Goal: Task Accomplishment & Management: Manage account settings

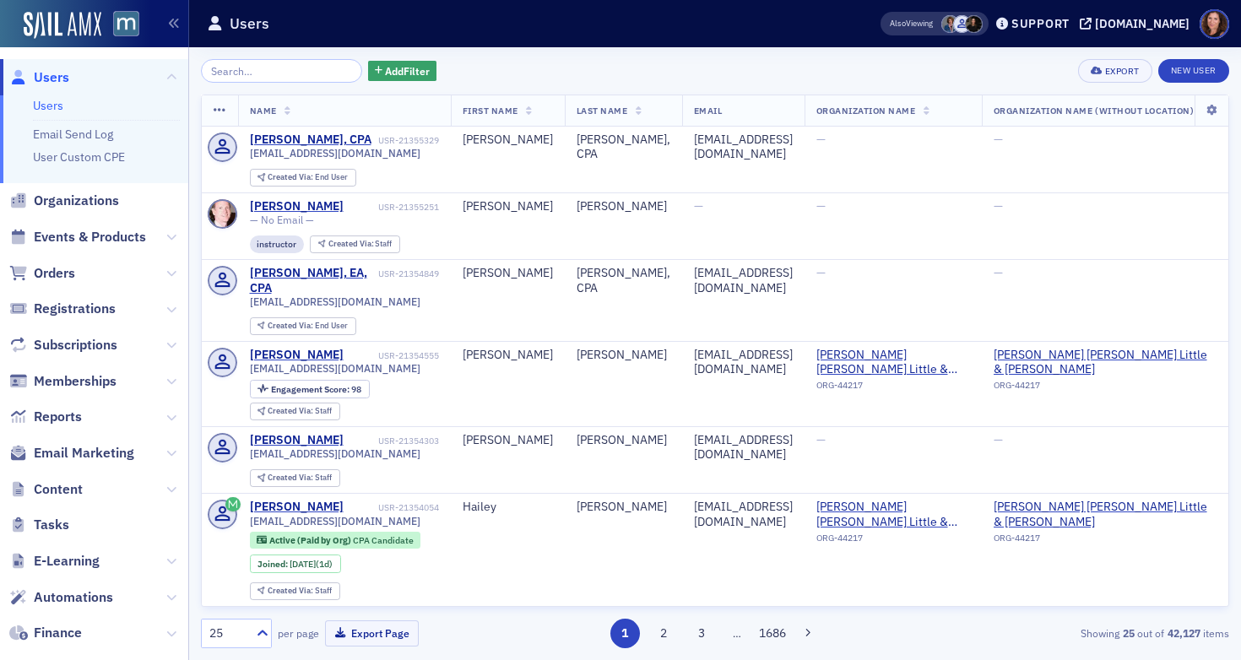
click at [51, 105] on link "Users" at bounding box center [48, 105] width 30 height 15
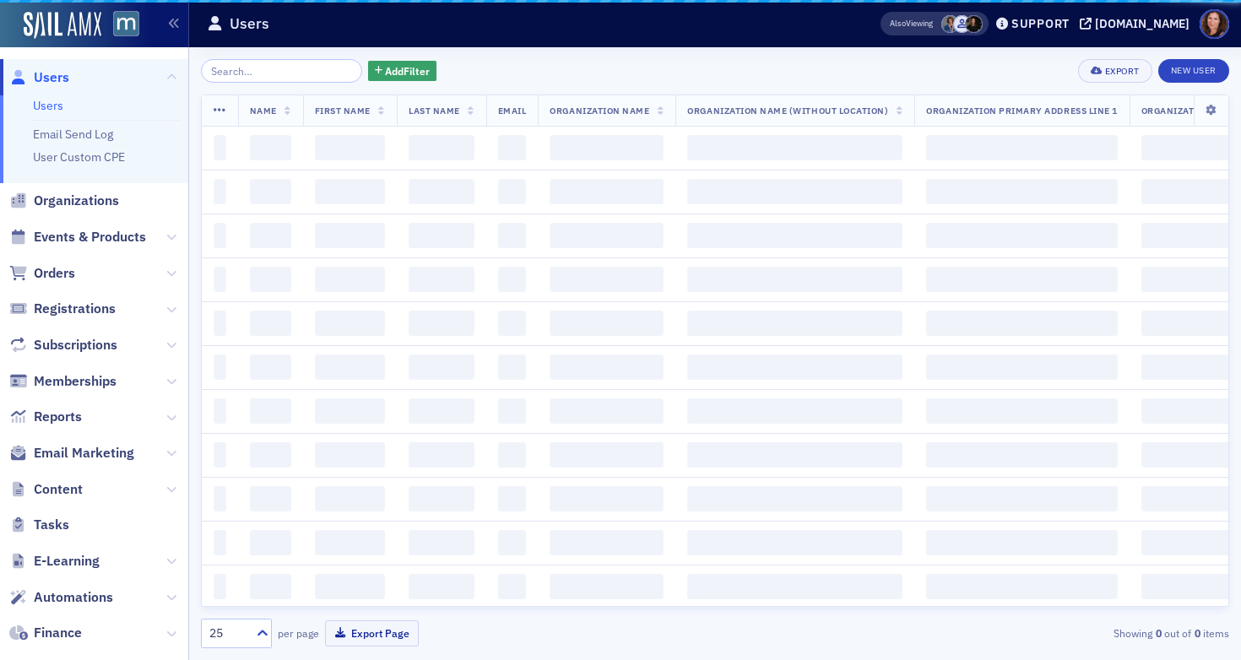
click at [280, 70] on input "search" at bounding box center [281, 71] width 161 height 24
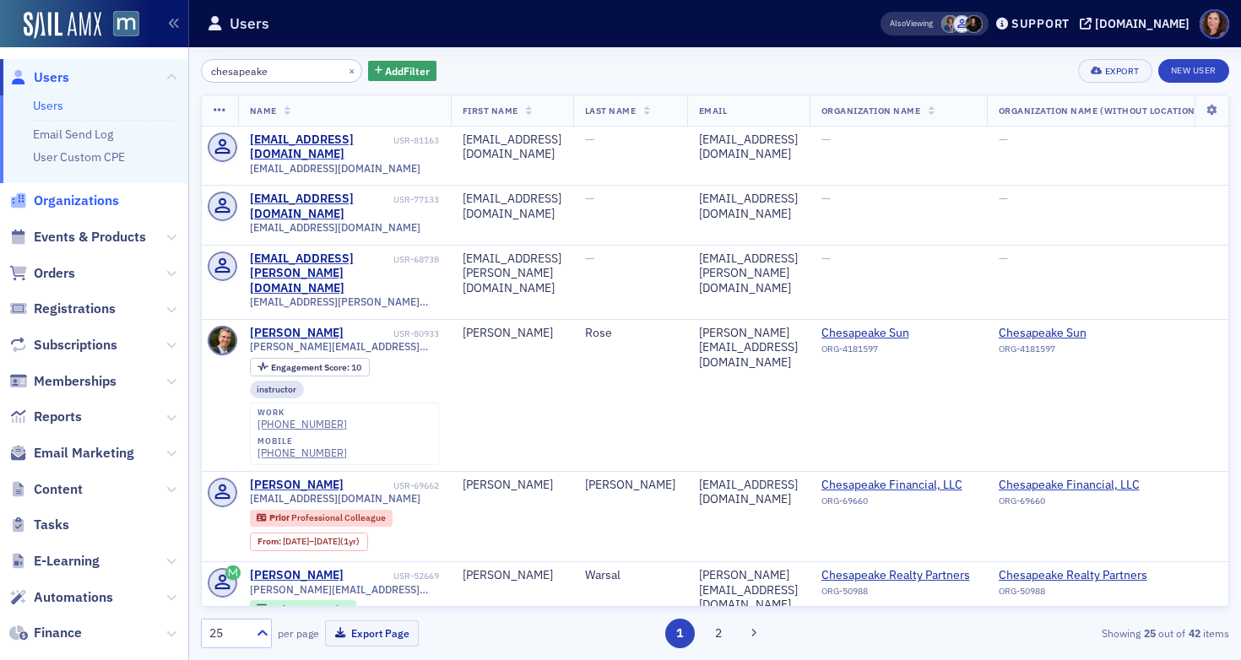
type input "chesapeake"
click at [59, 202] on span "Organizations" at bounding box center [76, 201] width 85 height 19
click at [89, 238] on span "Events & Products" at bounding box center [90, 237] width 112 height 19
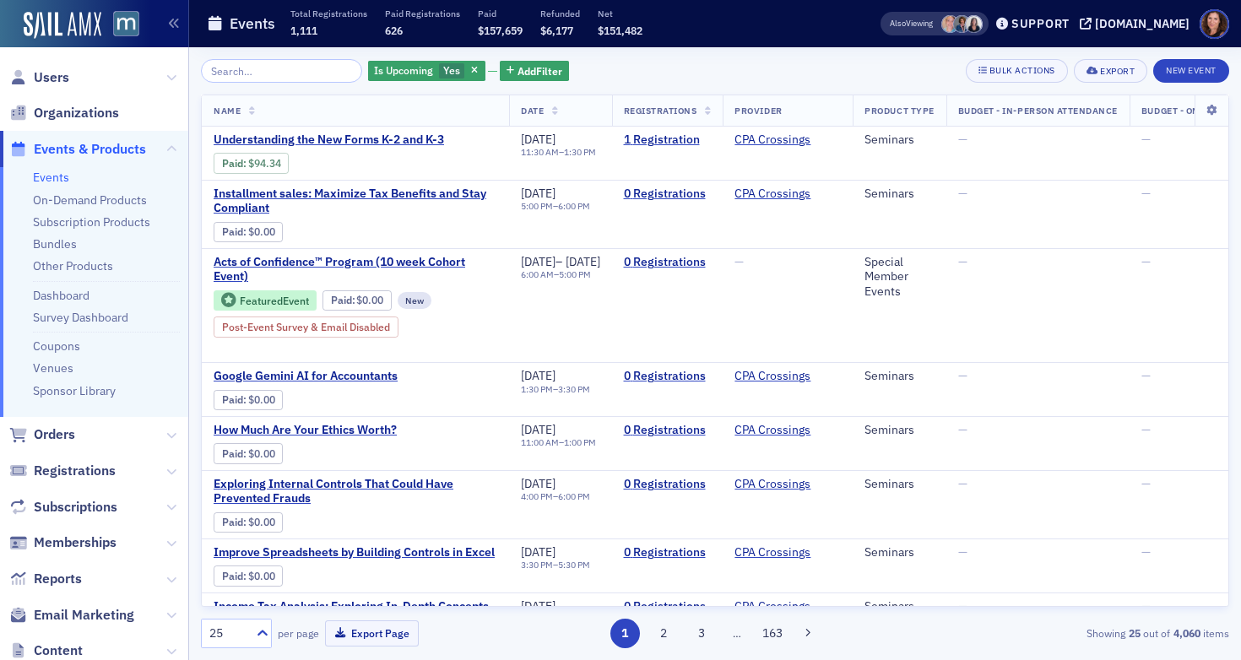
click at [268, 73] on input "search" at bounding box center [281, 71] width 161 height 24
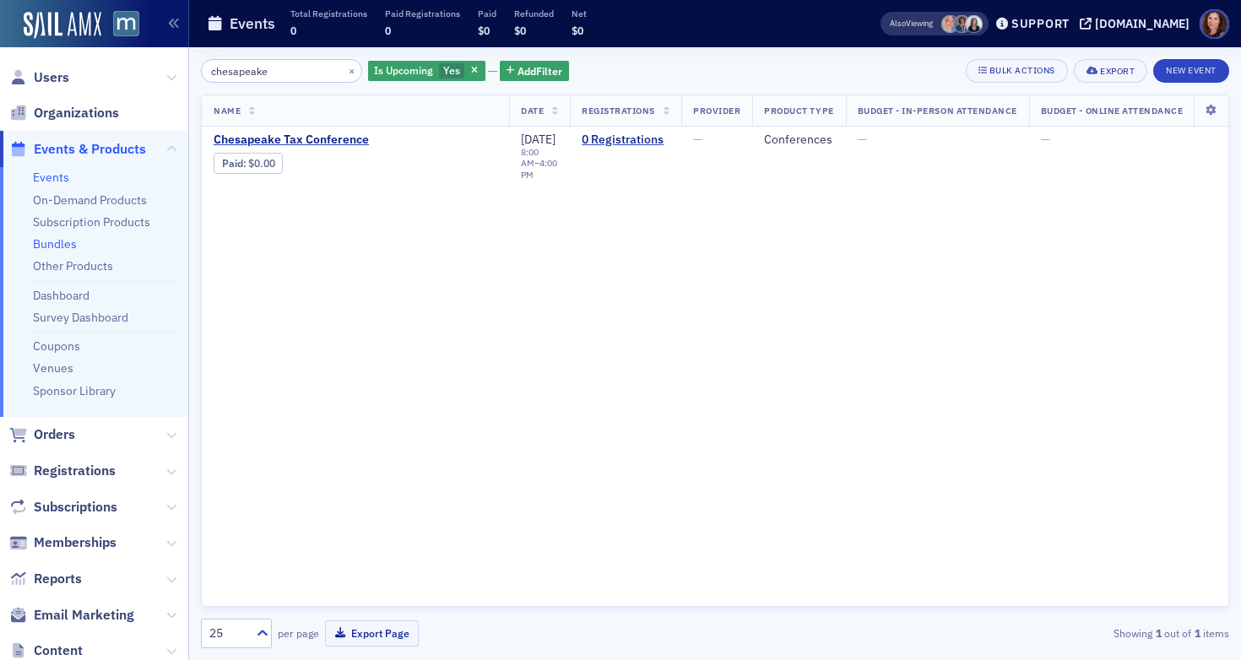
type input "chesapeake"
click at [60, 244] on link "Bundles" at bounding box center [55, 243] width 44 height 15
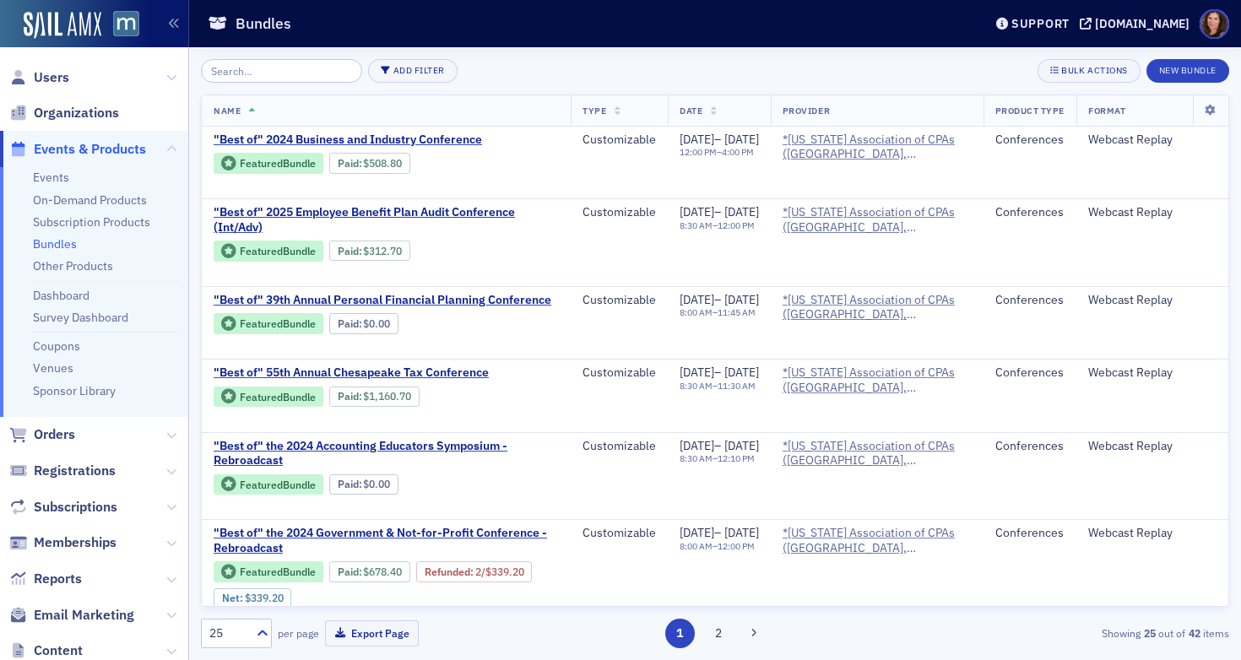
click at [281, 72] on input "search" at bounding box center [281, 71] width 161 height 24
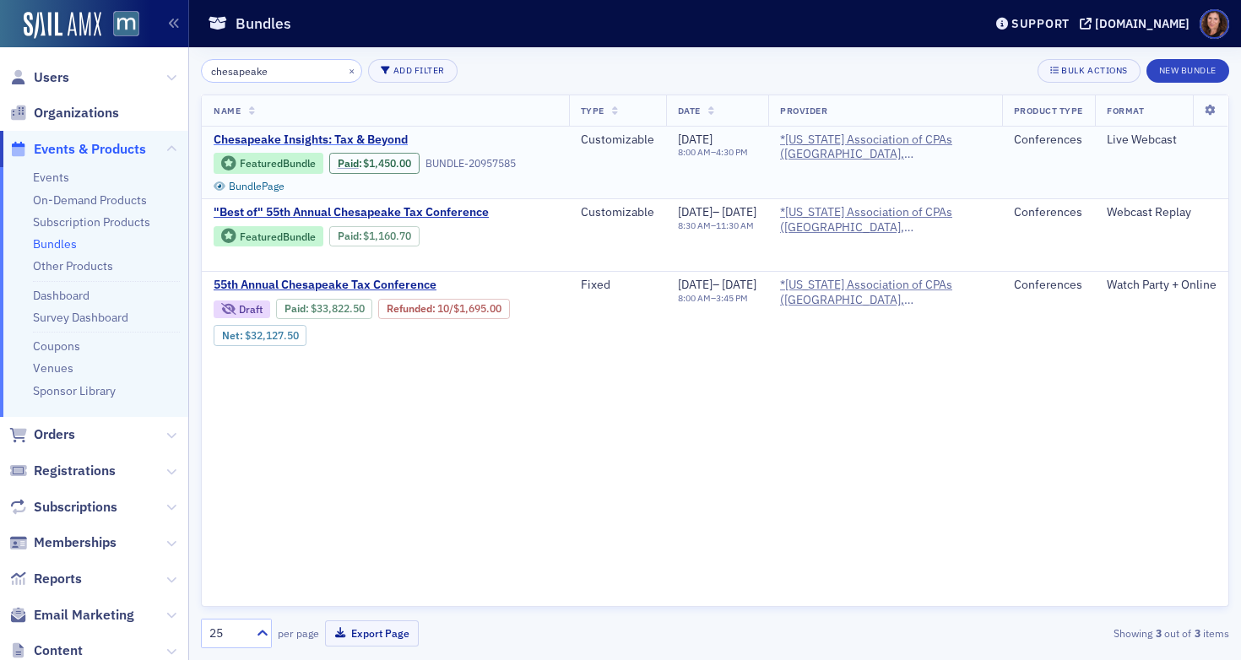
type input "chesapeake"
click at [365, 140] on span "Chesapeake Insights: Tax & Beyond" at bounding box center [356, 139] width 284 height 15
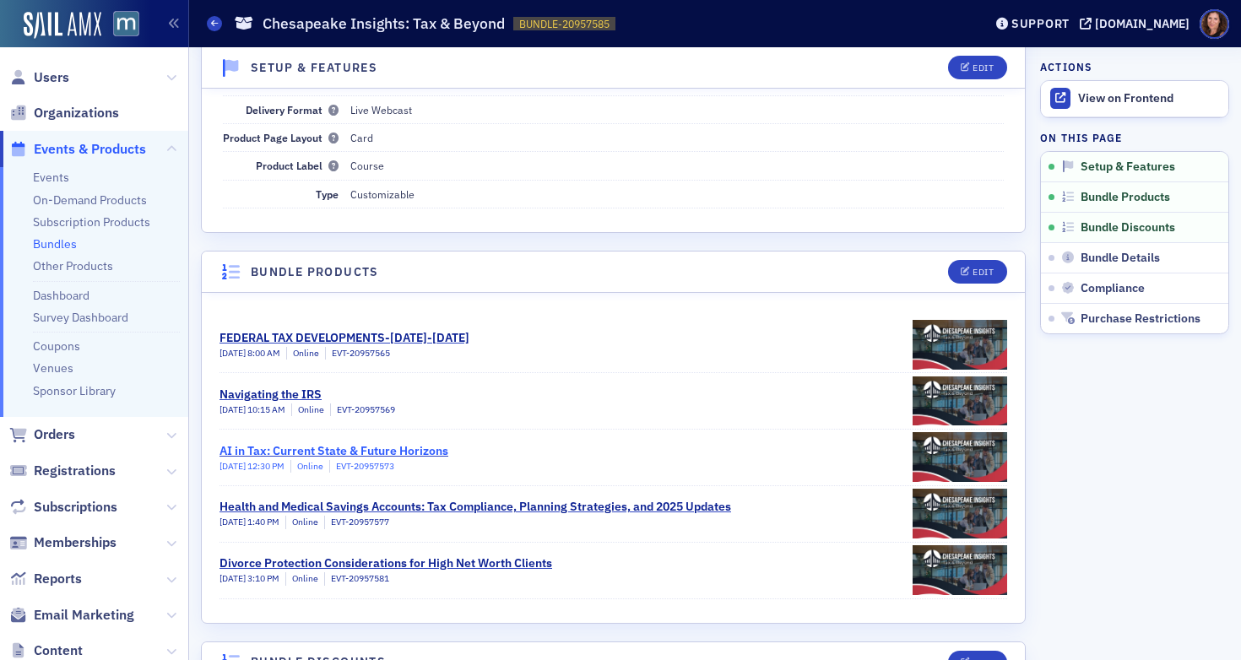
scroll to position [137, 0]
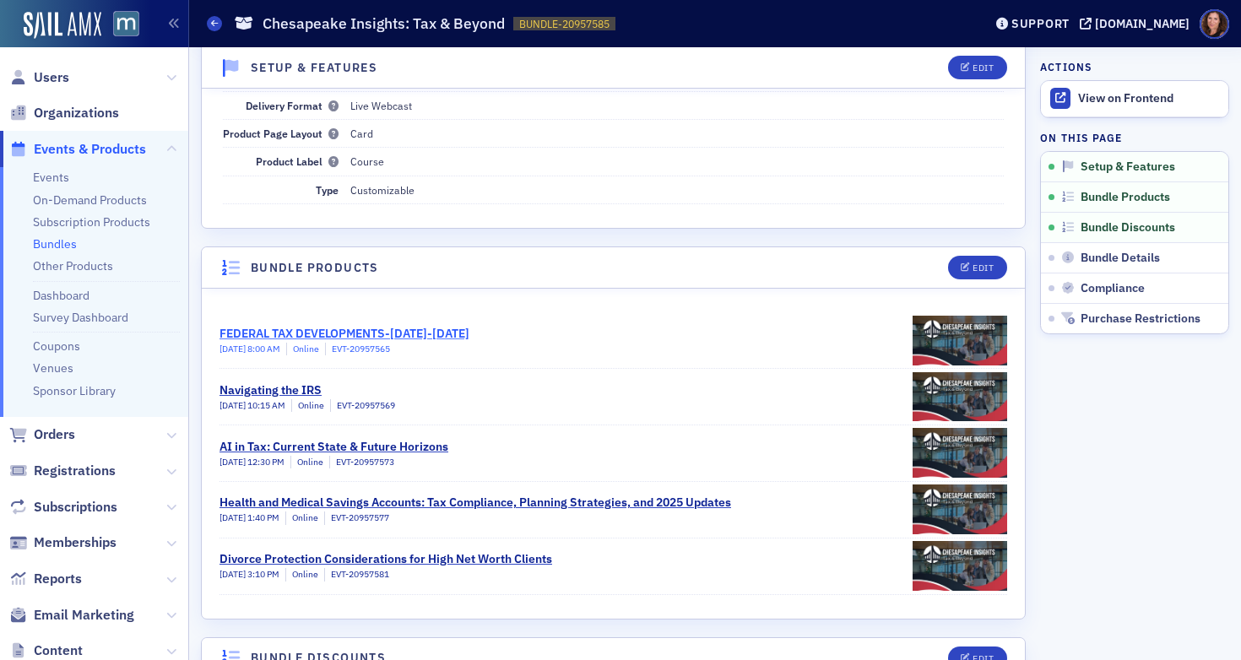
click at [469, 333] on div "FEDERAL TAX DEVELOPMENTS-SEPTEMBER 2024-OCTOBER 2025" at bounding box center [344, 334] width 250 height 18
click at [285, 389] on div "Navigating the IRS" at bounding box center [307, 390] width 176 height 18
click at [376, 438] on div "AI in Tax: Current State & Future Horizons" at bounding box center [333, 447] width 229 height 18
drag, startPoint x: 46, startPoint y: 183, endPoint x: 123, endPoint y: 170, distance: 78.8
click at [46, 183] on link "Events" at bounding box center [51, 177] width 36 height 15
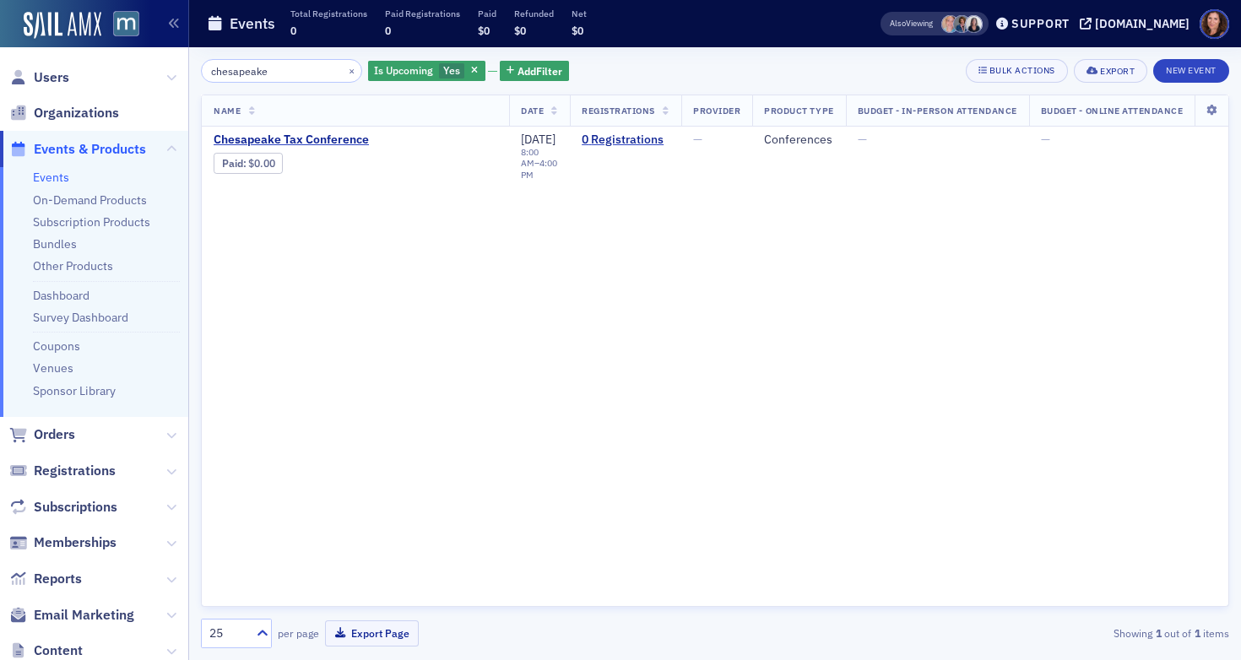
click at [236, 71] on input "chesapeake" at bounding box center [281, 71] width 161 height 24
click at [236, 70] on input "chesapeake" at bounding box center [281, 71] width 161 height 24
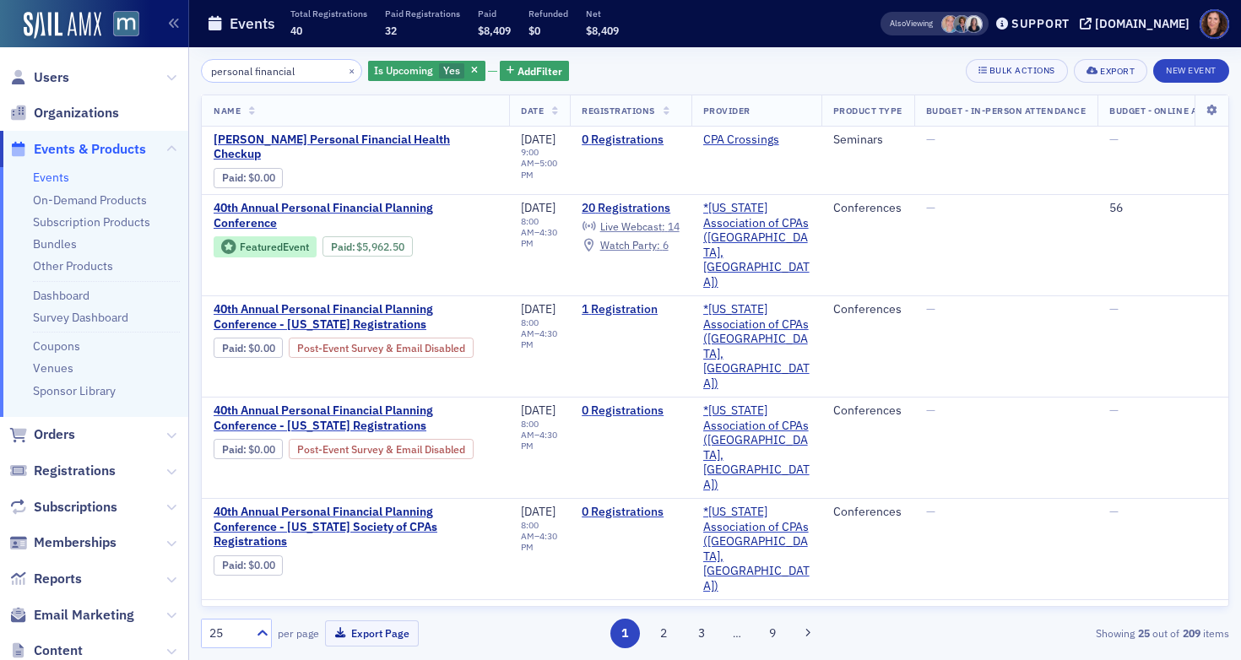
type input "personal financial"
click at [93, 392] on link "Sponsor Library" at bounding box center [74, 390] width 83 height 15
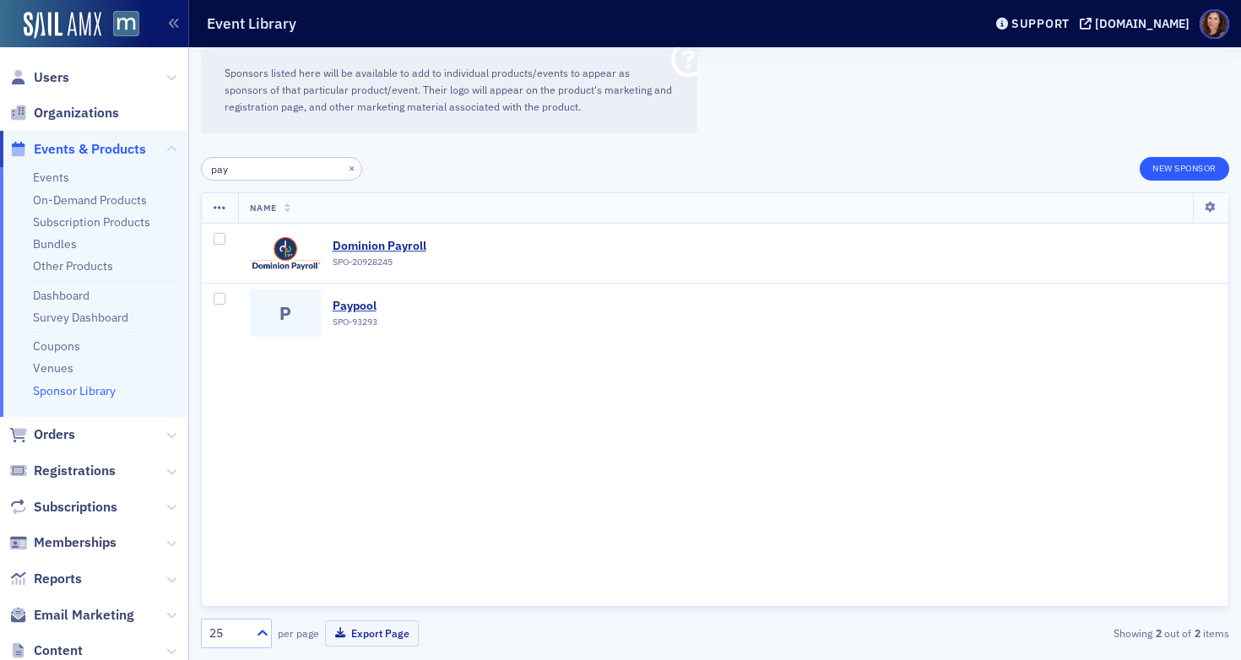
type input "pay"
click at [1166, 168] on button "New Sponsor" at bounding box center [1183, 169] width 89 height 24
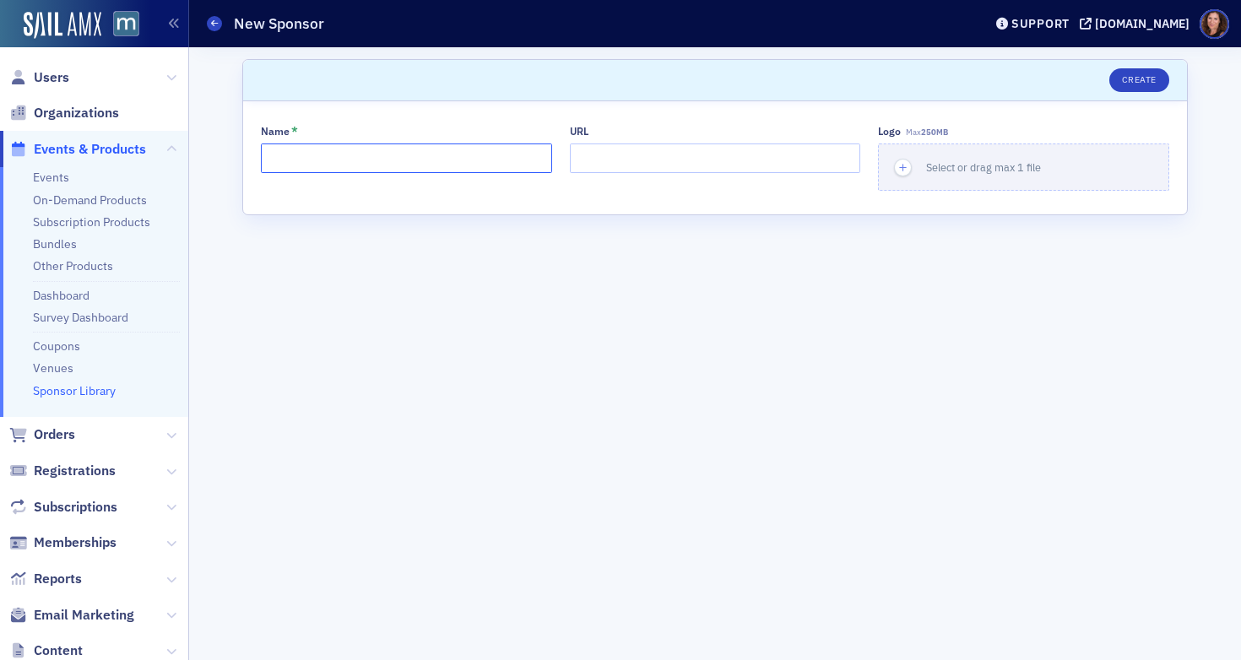
click at [304, 159] on input "Name *" at bounding box center [406, 158] width 291 height 30
click at [279, 161] on input "Pachex" at bounding box center [406, 158] width 291 height 30
type input "Paychex"
click at [603, 161] on input "URL" at bounding box center [715, 158] width 291 height 30
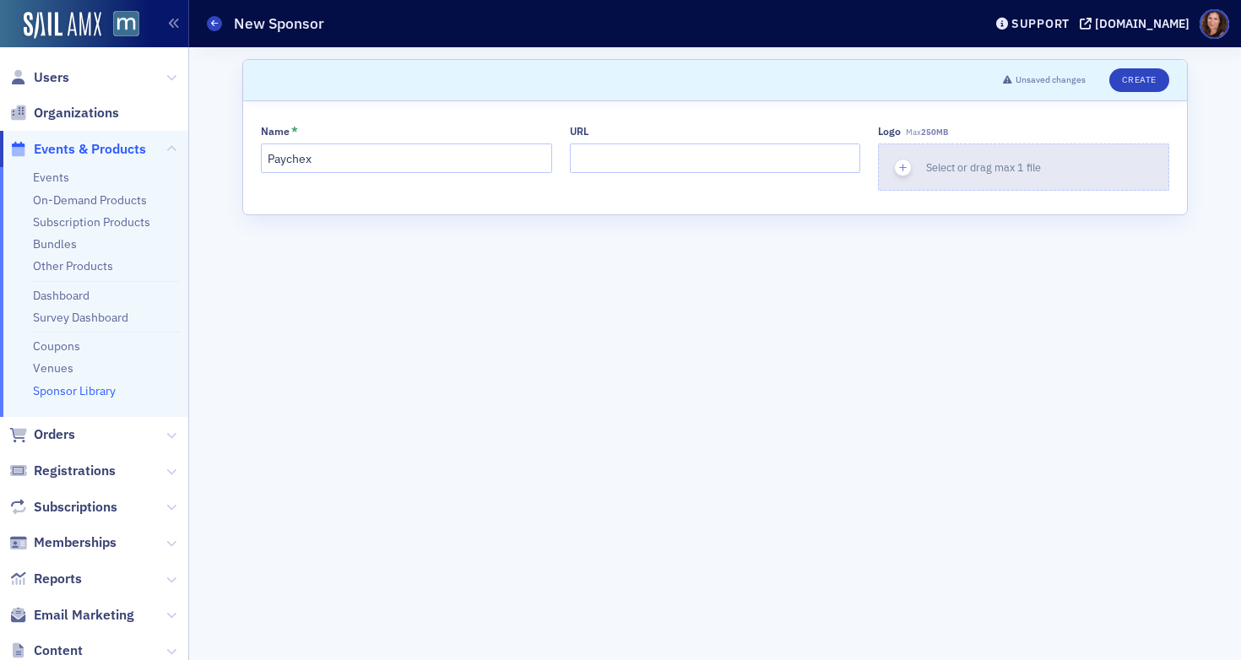
click at [913, 169] on div "button" at bounding box center [902, 167] width 47 height 46
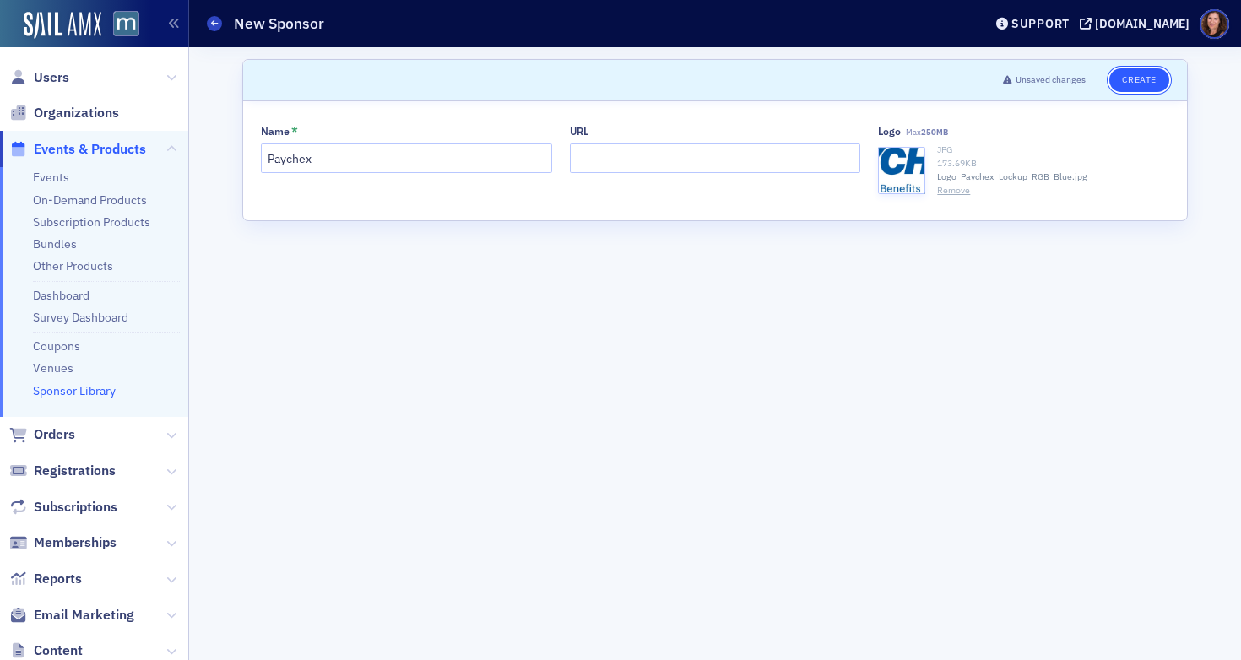
click at [1132, 78] on button "Create" at bounding box center [1139, 80] width 60 height 24
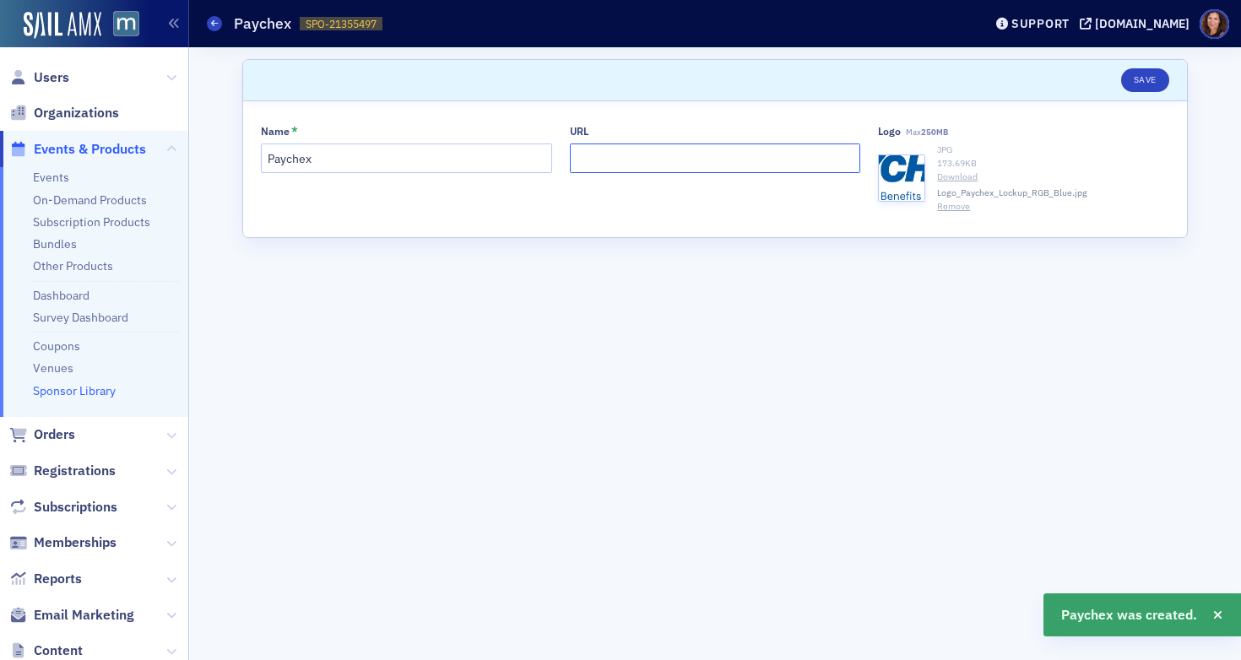
click at [713, 158] on input "URL" at bounding box center [715, 158] width 291 height 30
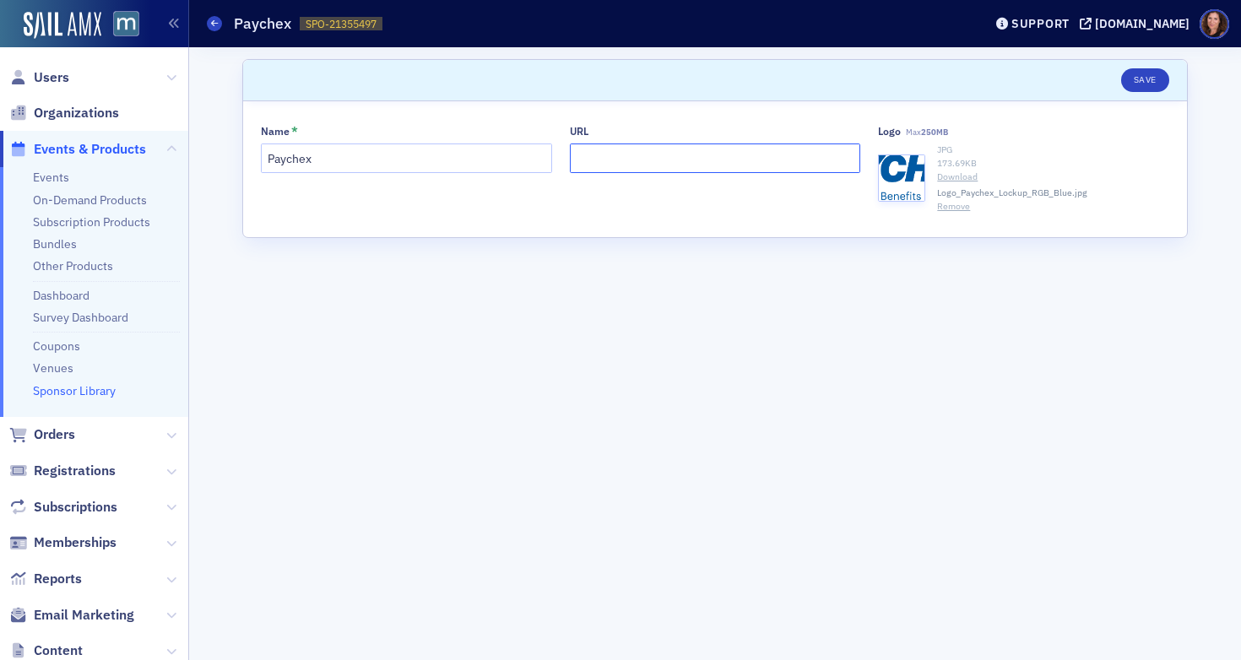
click at [654, 154] on input "URL" at bounding box center [715, 158] width 291 height 30
paste input "https://www.paychex.com/"
type input "https://www.paychex.com/"
click at [1154, 84] on button "Save" at bounding box center [1145, 80] width 48 height 24
click at [1151, 80] on button "Save" at bounding box center [1145, 80] width 48 height 24
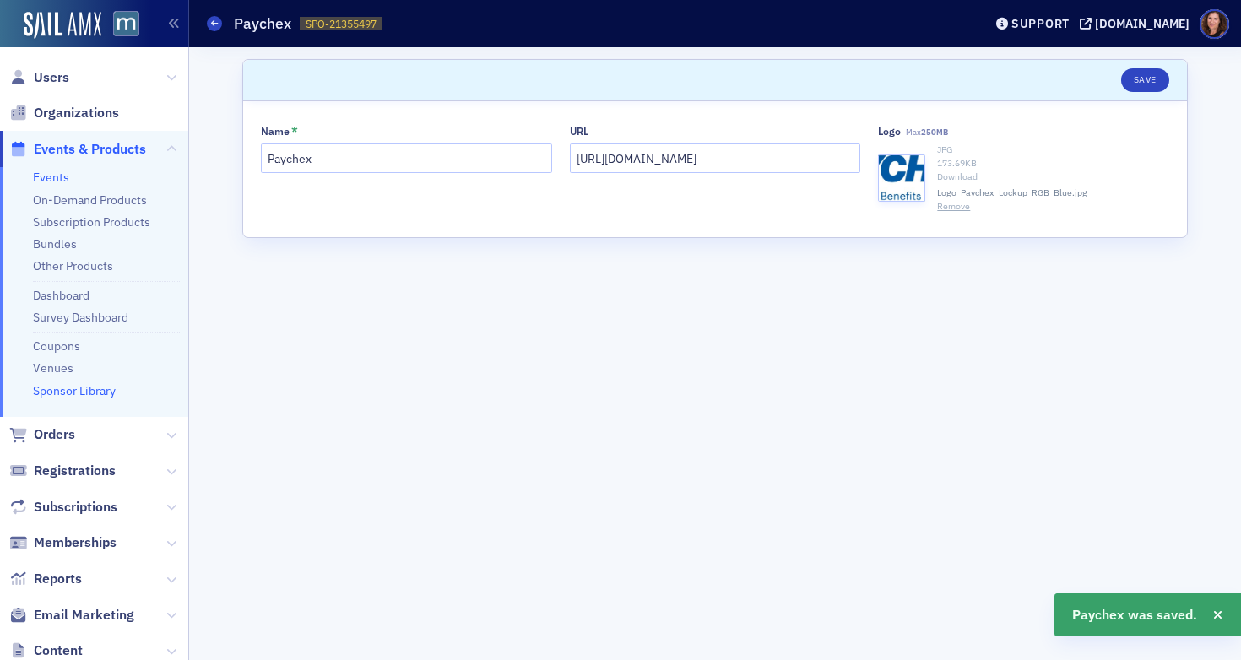
click at [49, 178] on link "Events" at bounding box center [51, 177] width 36 height 15
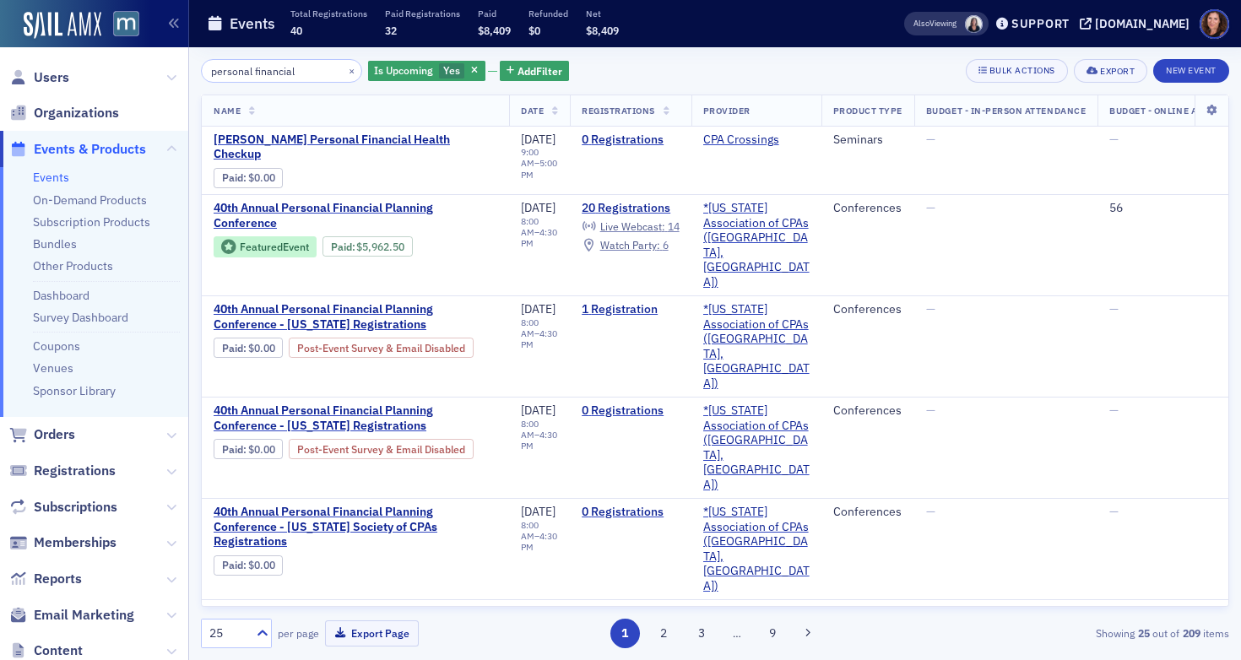
click at [268, 68] on input "personal financial" at bounding box center [281, 71] width 161 height 24
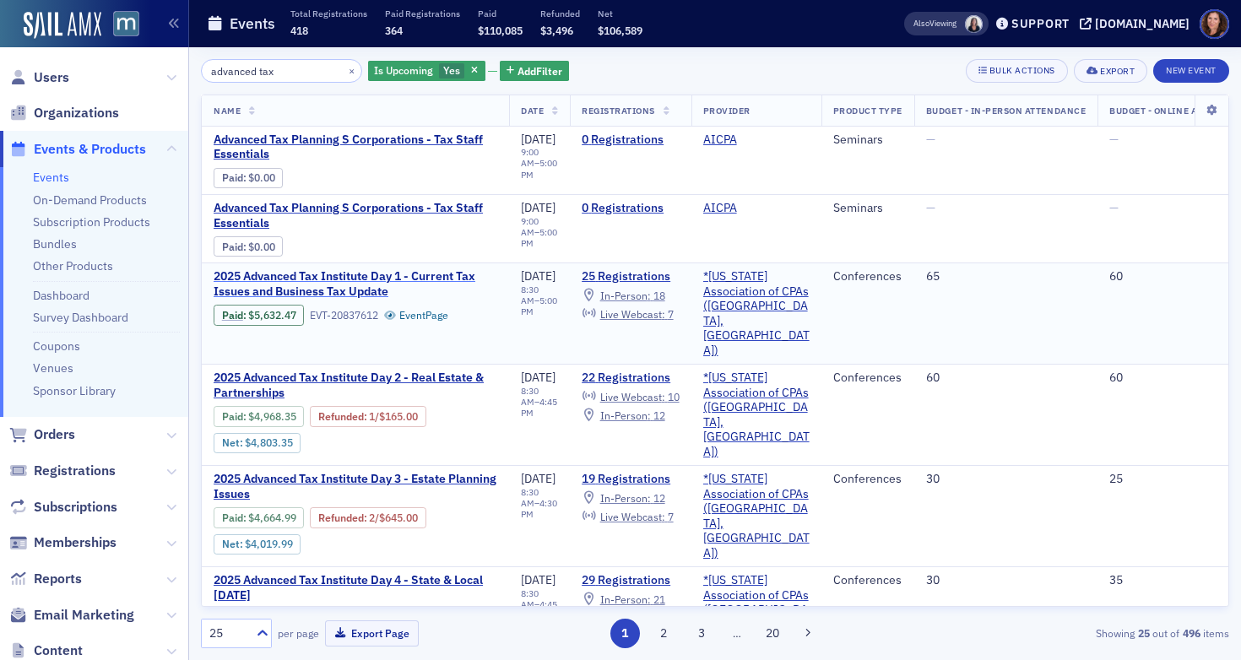
type input "advanced tax"
click at [384, 275] on span "2025 Advanced Tax Institute Day 1 - Current Tax Issues and Business Tax Update" at bounding box center [356, 284] width 284 height 30
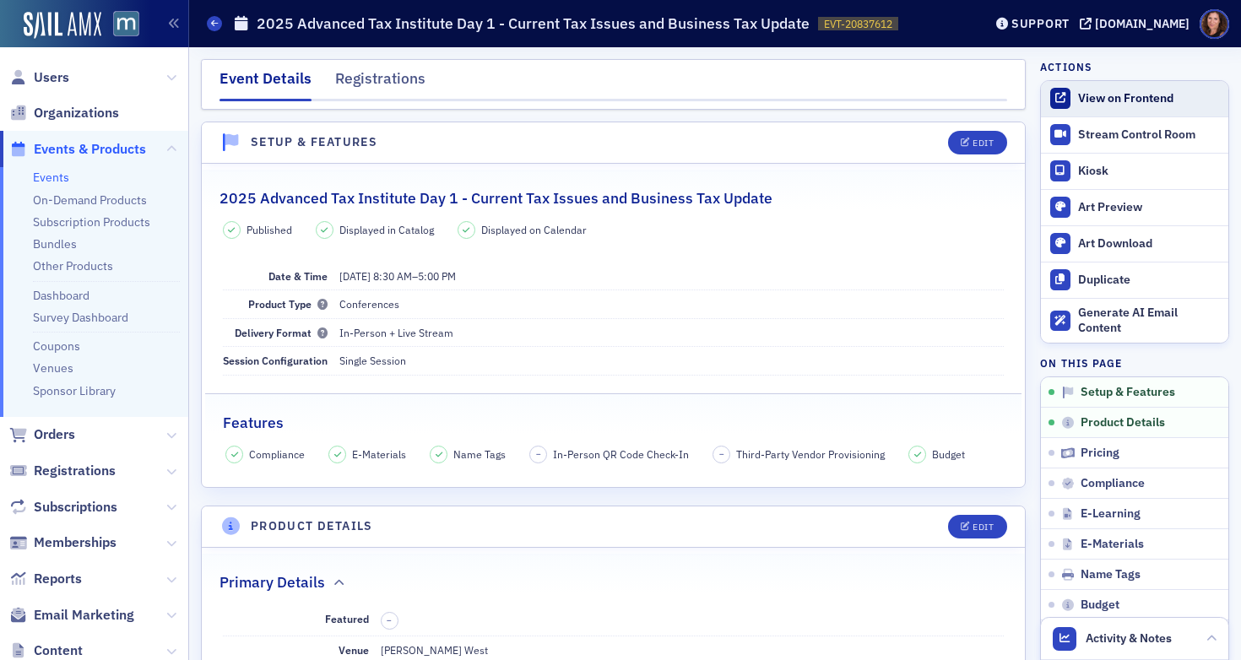
click at [1110, 89] on link "View on Frontend" at bounding box center [1134, 98] width 187 height 35
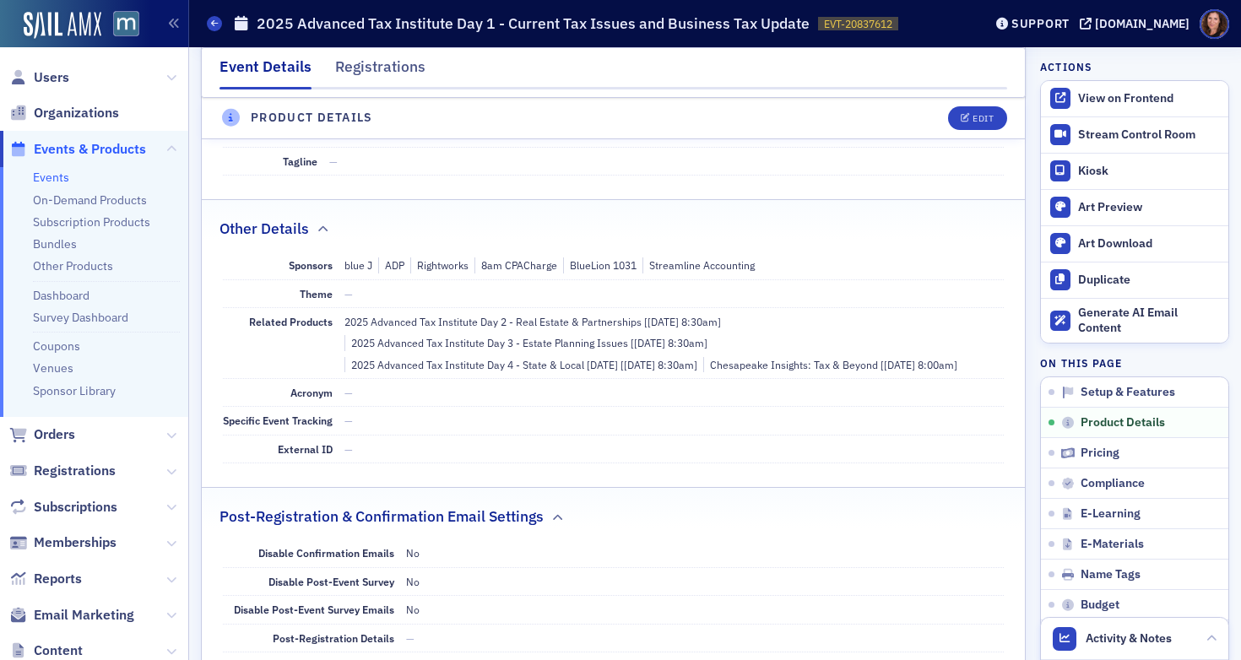
scroll to position [842, 0]
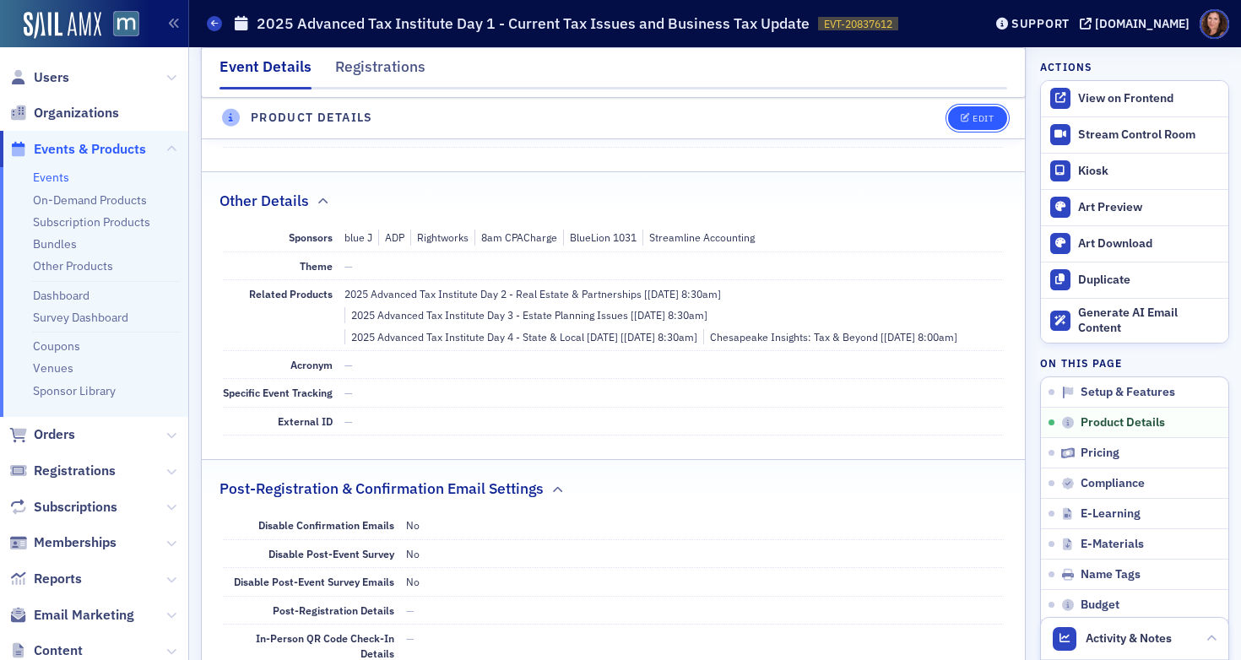
click at [948, 120] on button "Edit" at bounding box center [977, 118] width 58 height 24
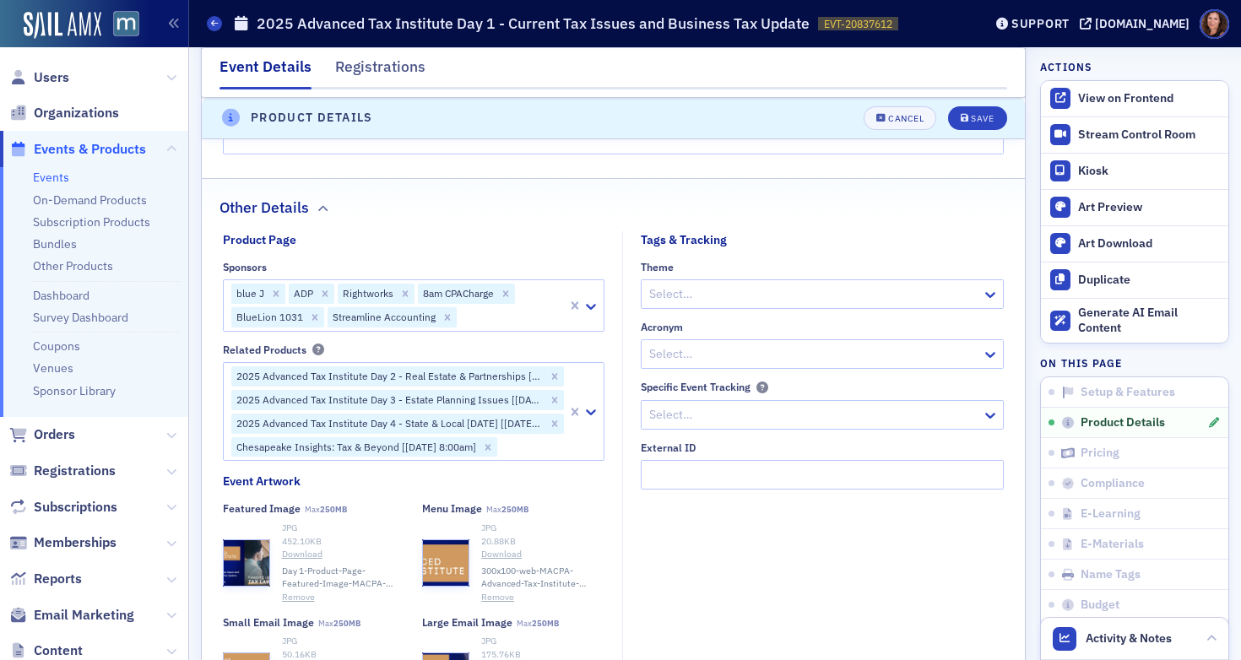
scroll to position [1400, 0]
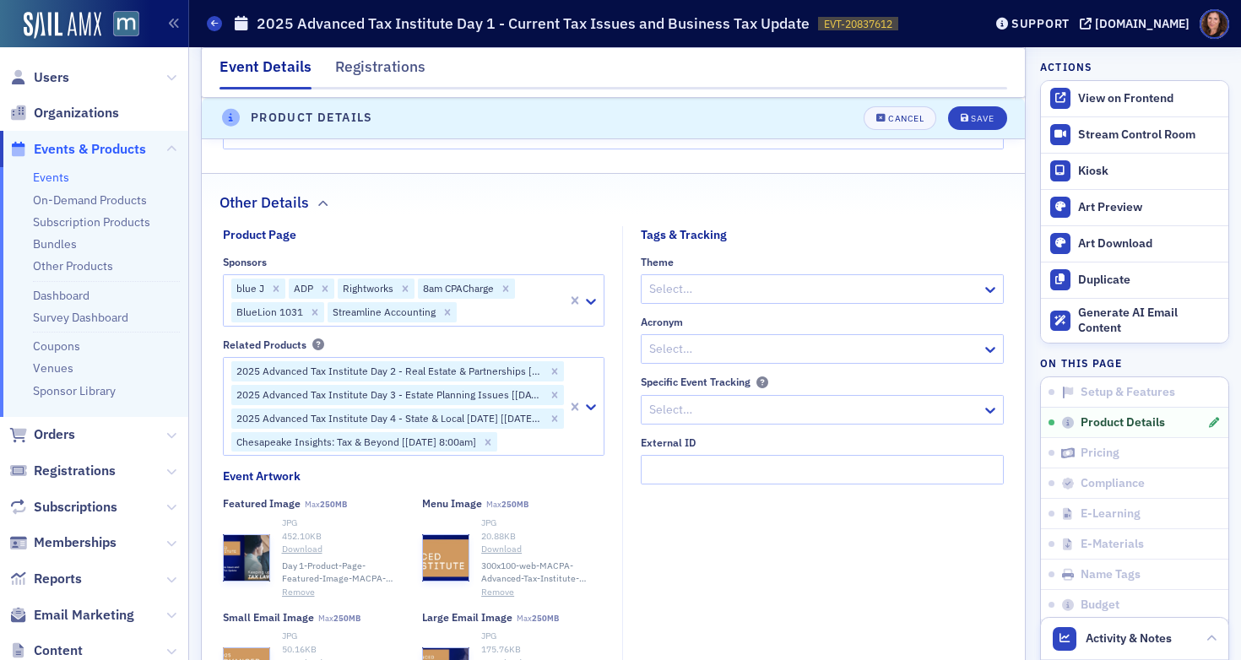
click at [508, 316] on div at bounding box center [511, 311] width 107 height 21
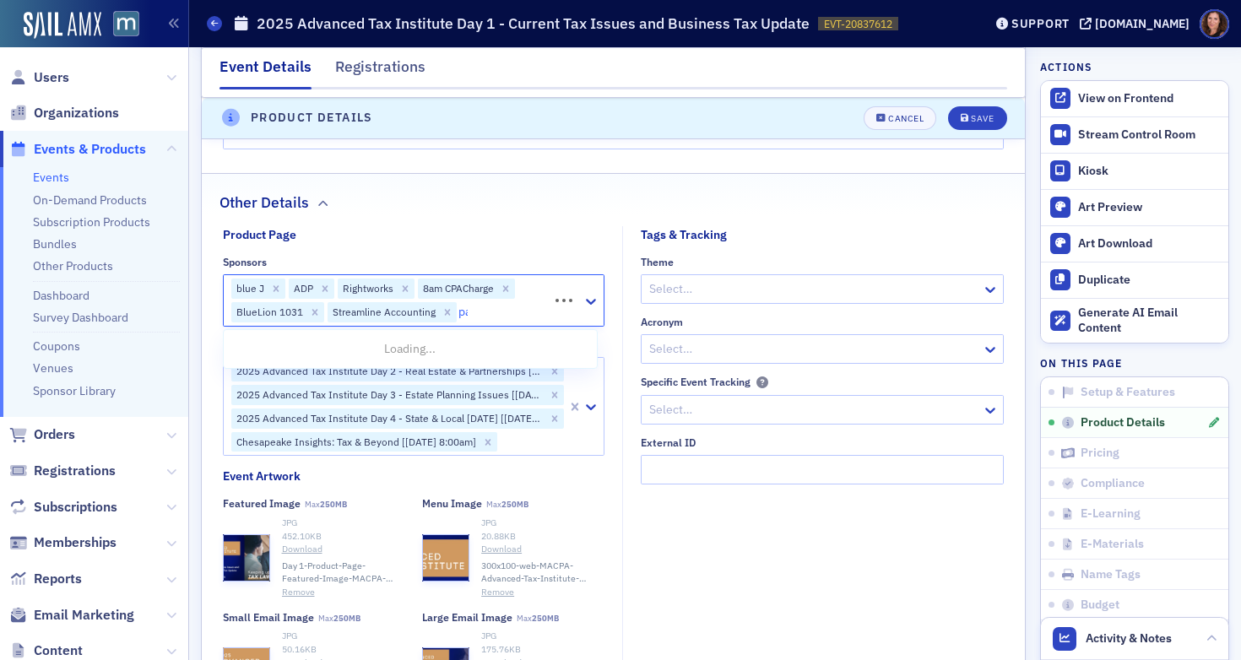
type input "pay"
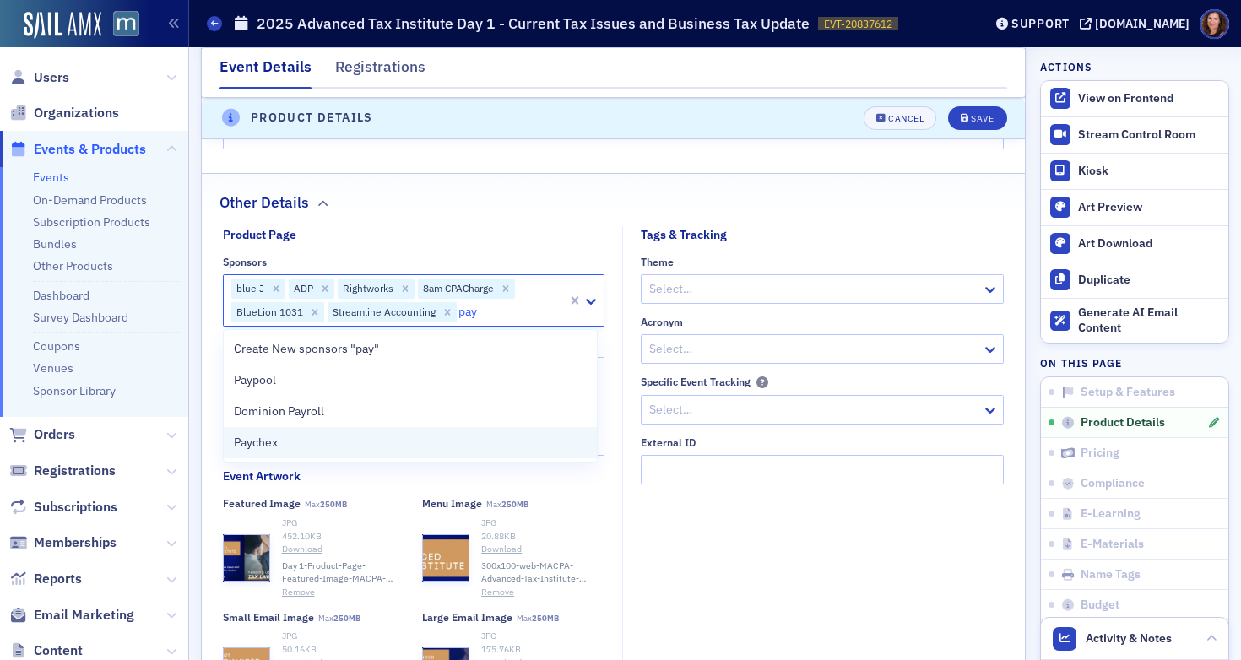
click at [430, 434] on div "Paychex" at bounding box center [411, 443] width 354 height 18
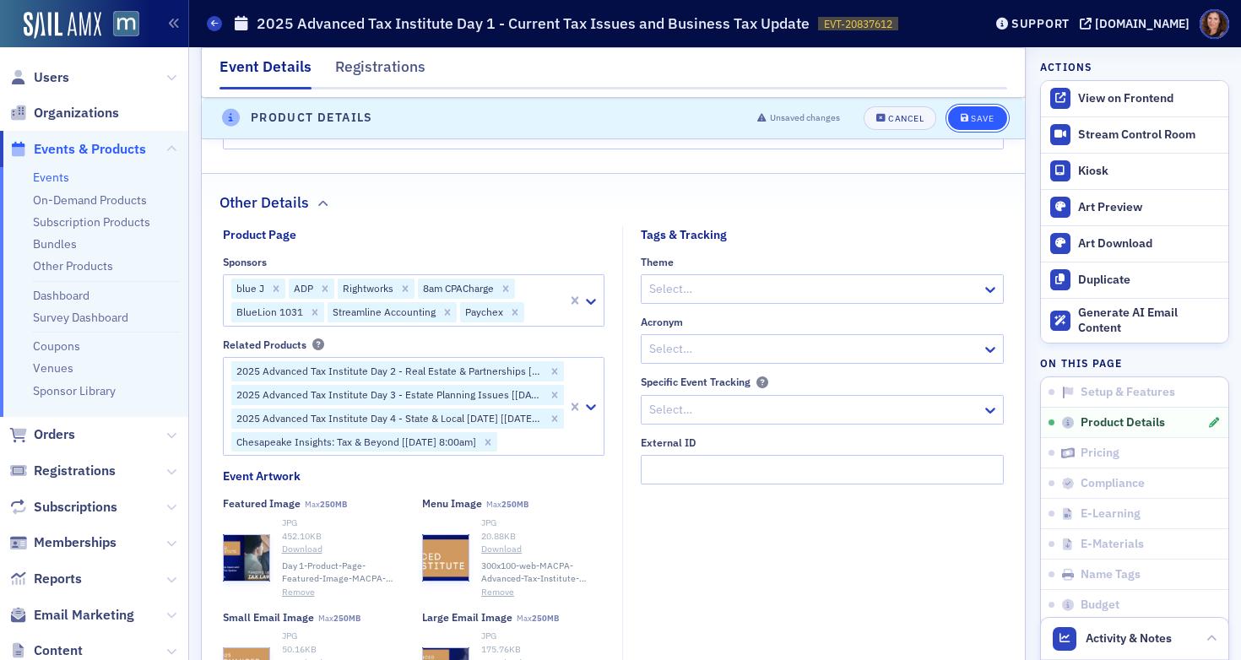
click at [971, 114] on div "Save" at bounding box center [982, 118] width 23 height 9
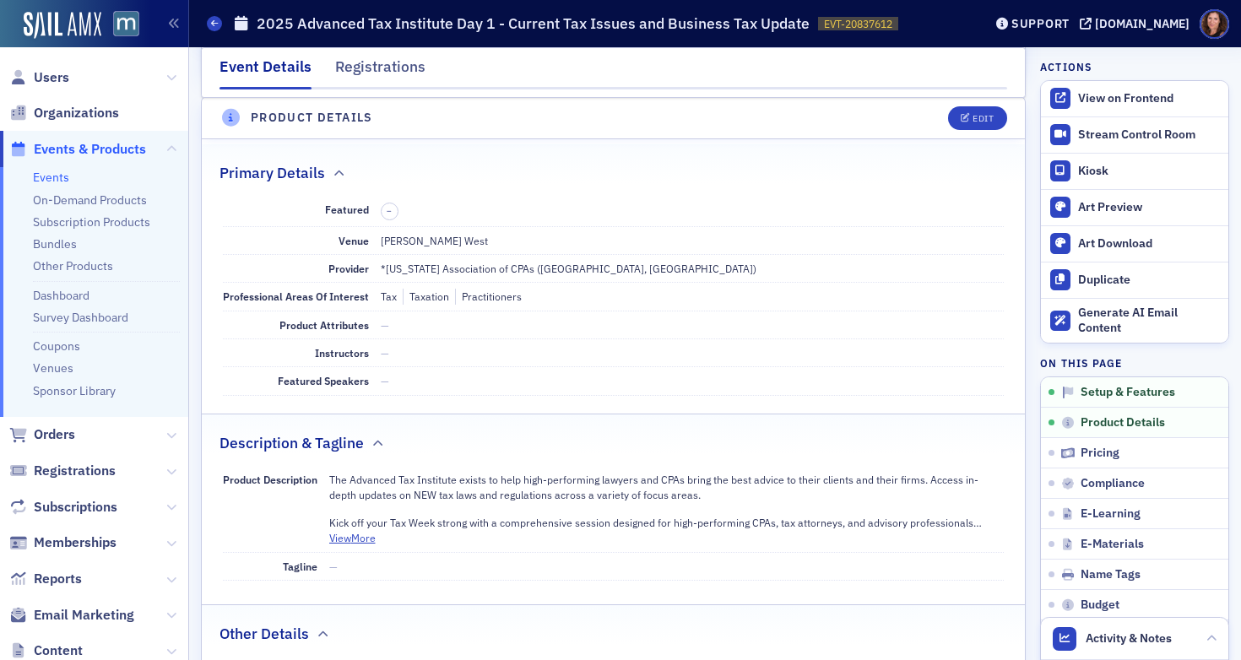
scroll to position [408, 0]
click at [46, 179] on link "Events" at bounding box center [51, 177] width 36 height 15
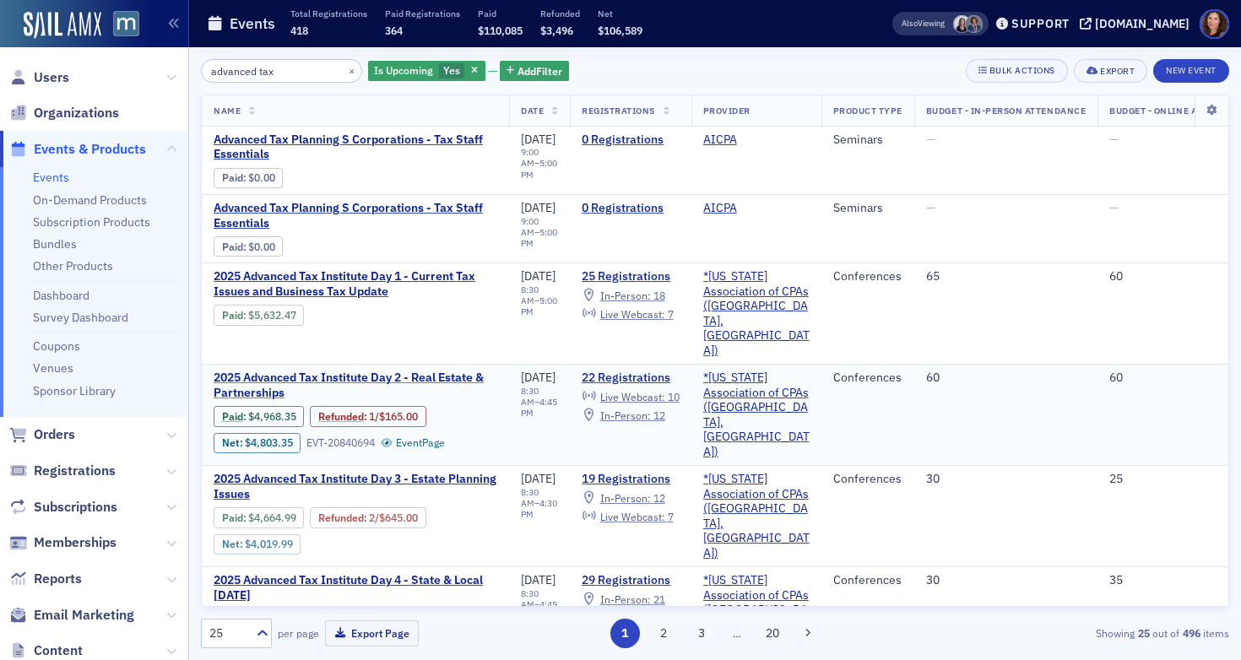
click at [340, 370] on span "2025 Advanced Tax Institute Day 2 - Real Estate & Partnerships" at bounding box center [356, 385] width 284 height 30
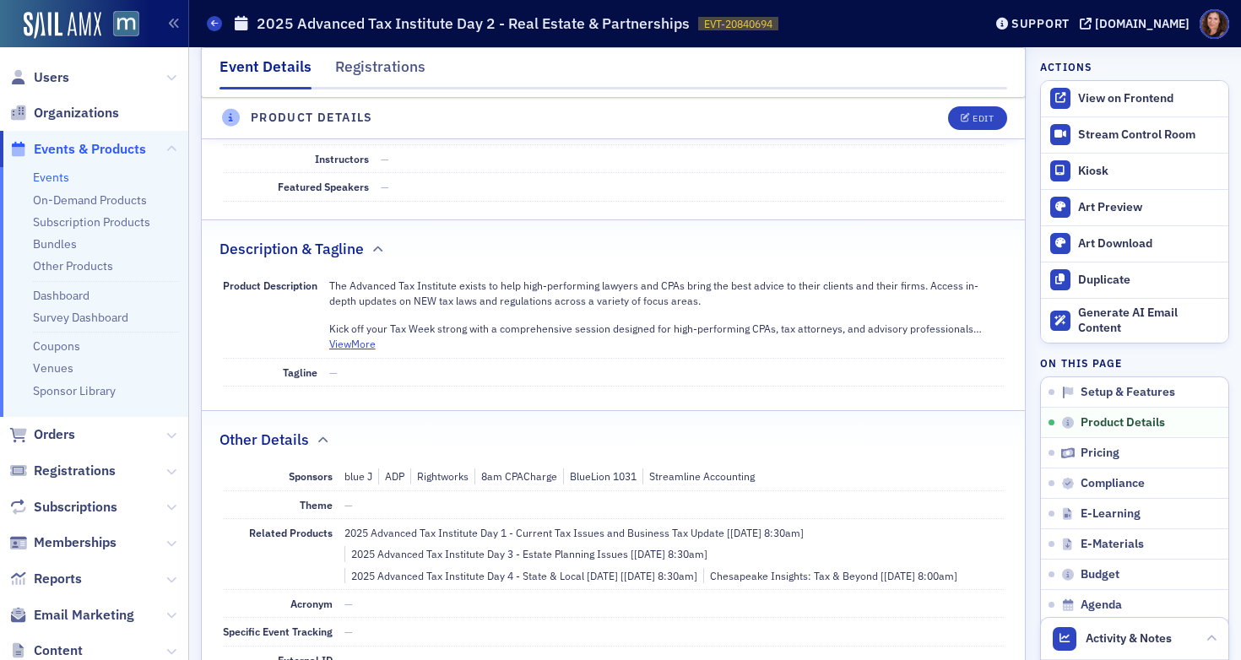
scroll to position [658, 0]
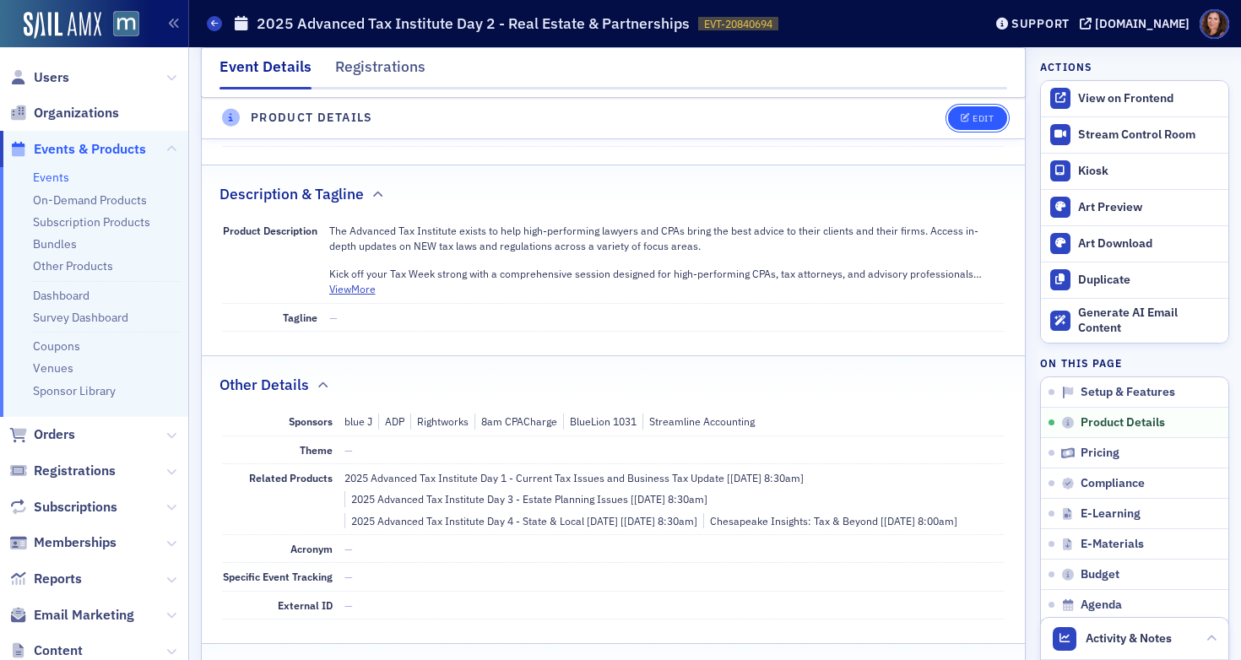
click at [972, 121] on div "Edit" at bounding box center [982, 118] width 21 height 9
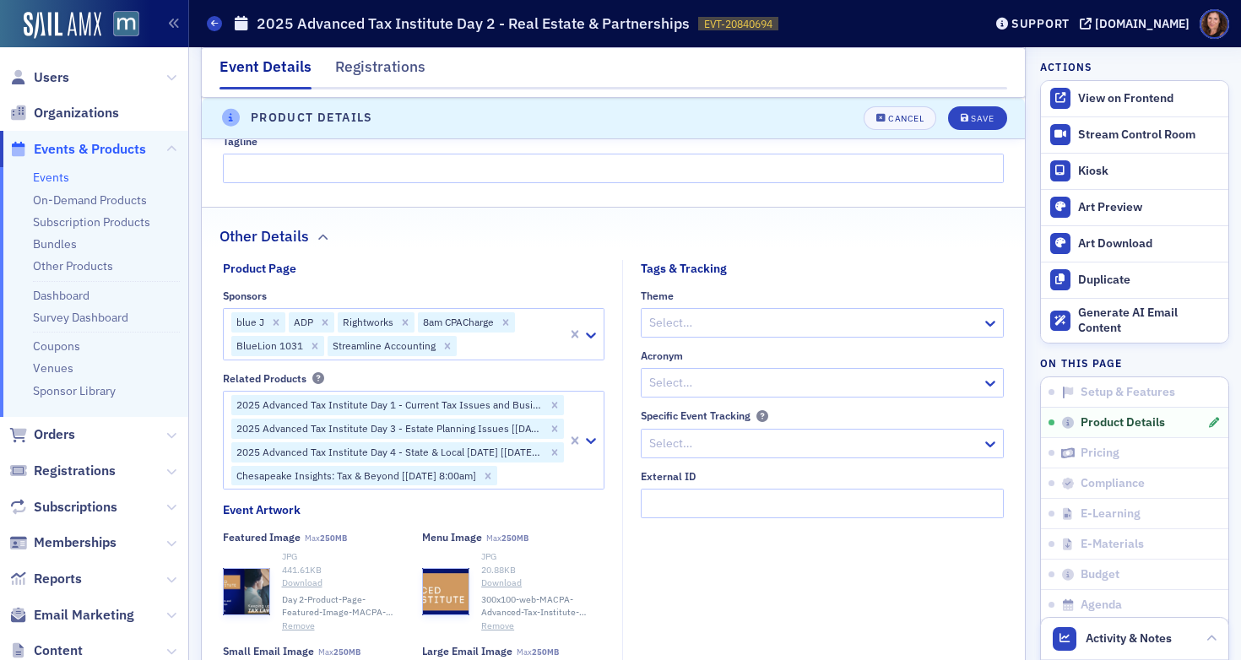
scroll to position [1333, 0]
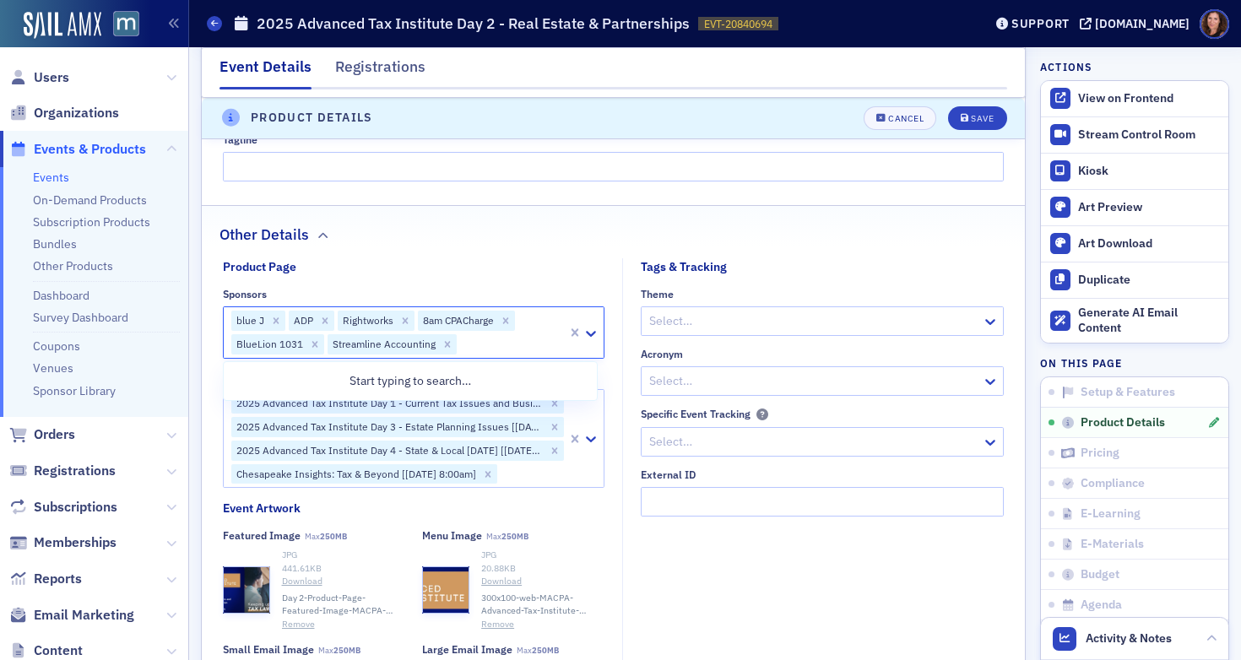
click at [476, 341] on div at bounding box center [511, 343] width 107 height 21
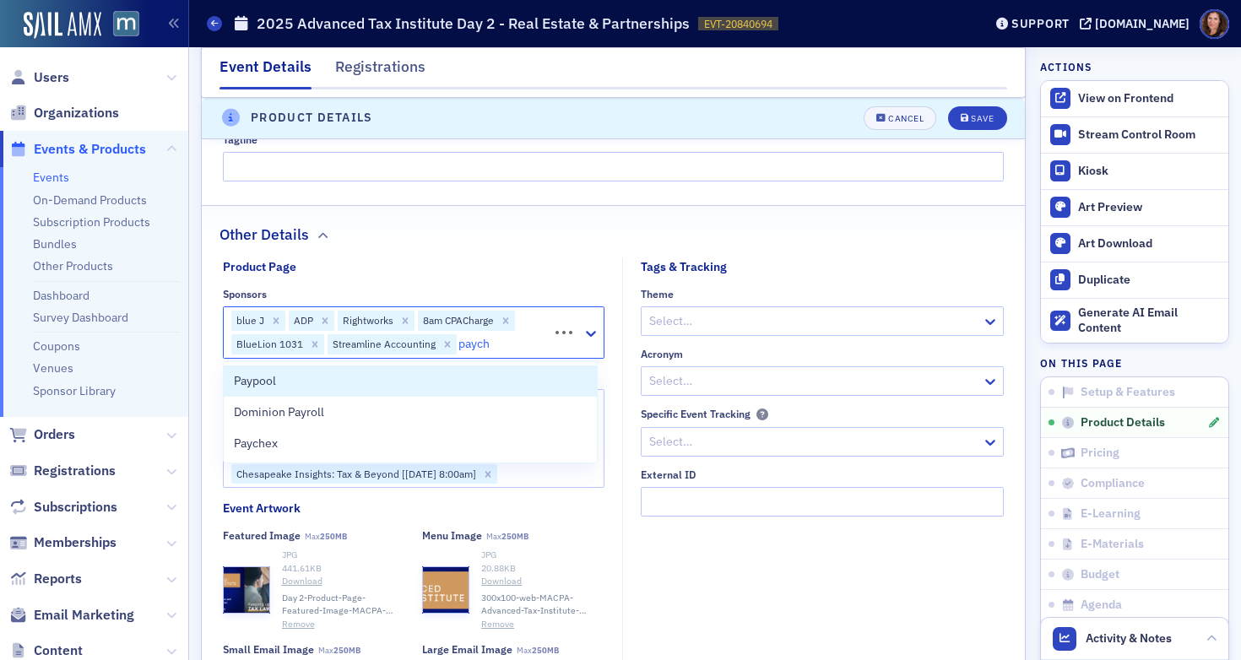
type input "payche"
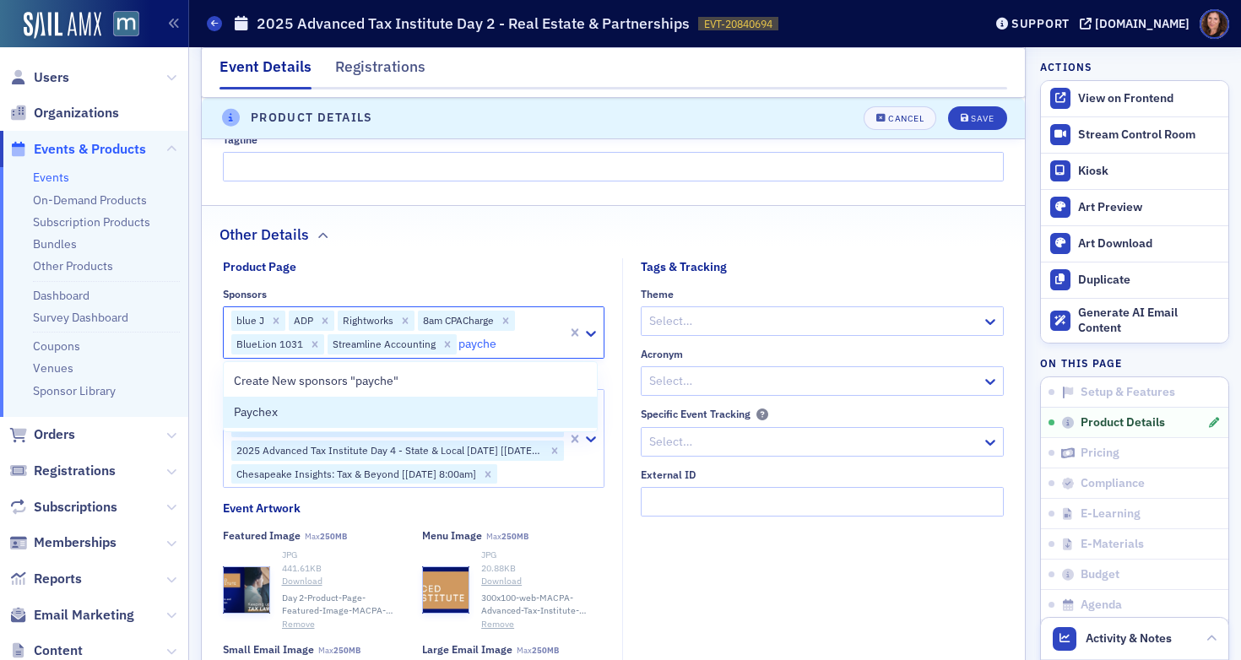
click at [425, 419] on div "Paychex" at bounding box center [411, 412] width 354 height 18
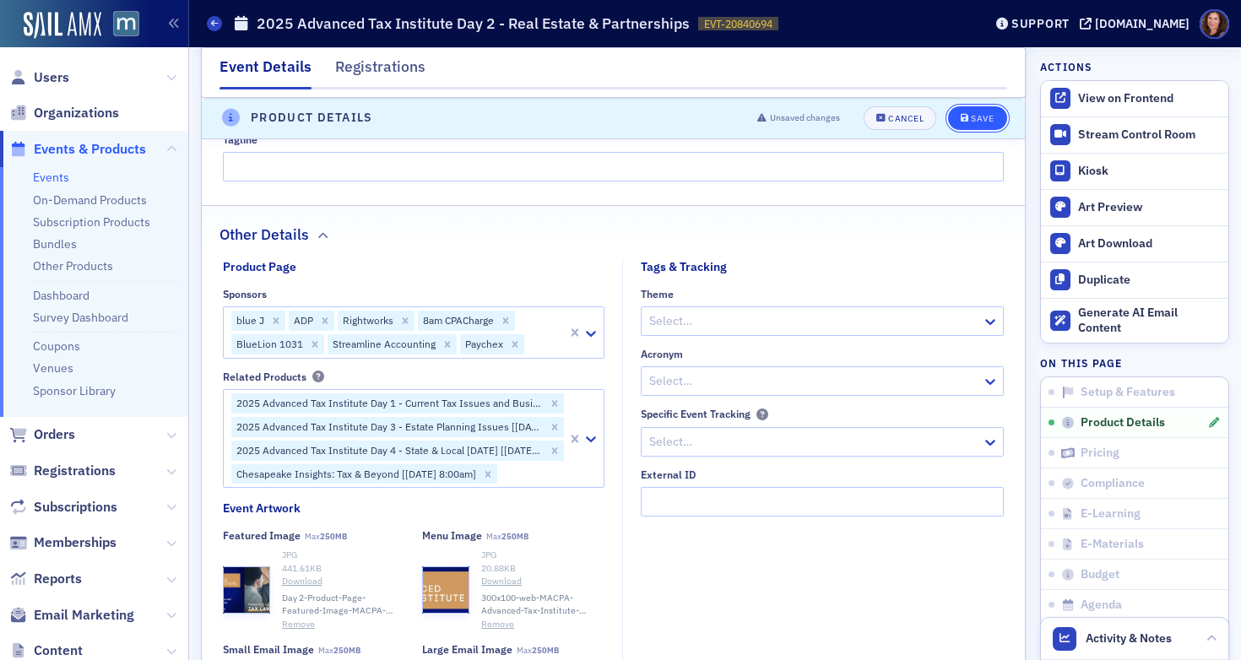
click at [960, 111] on button "Save" at bounding box center [977, 118] width 58 height 24
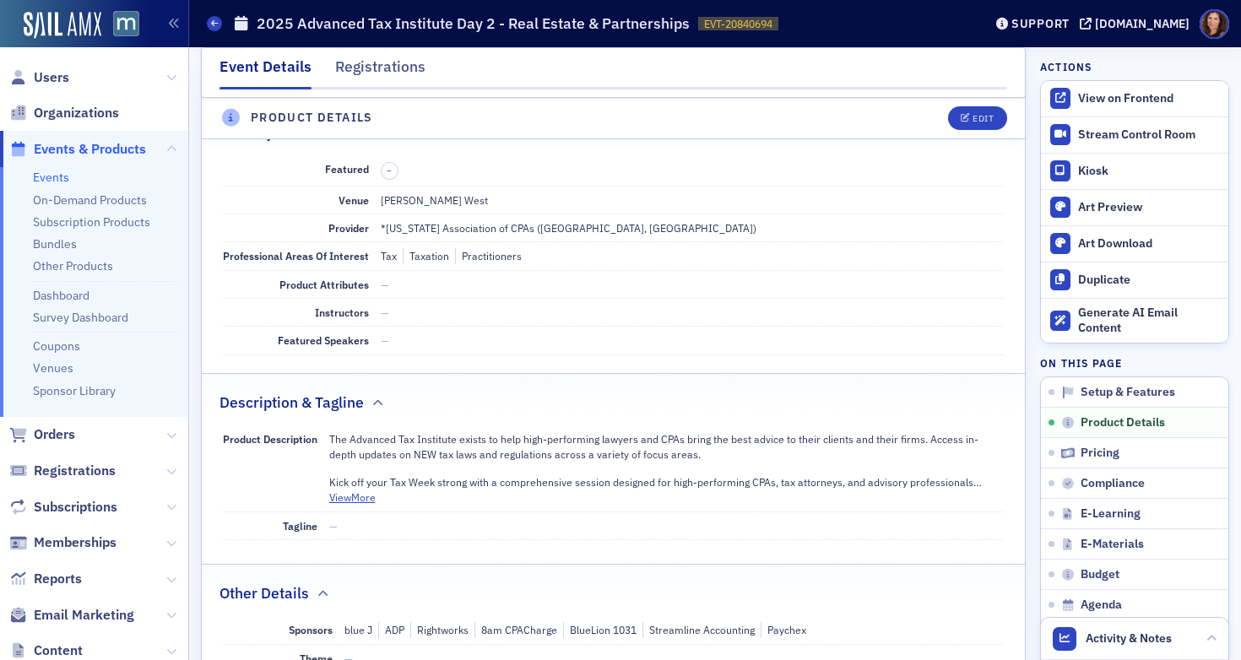
scroll to position [408, 0]
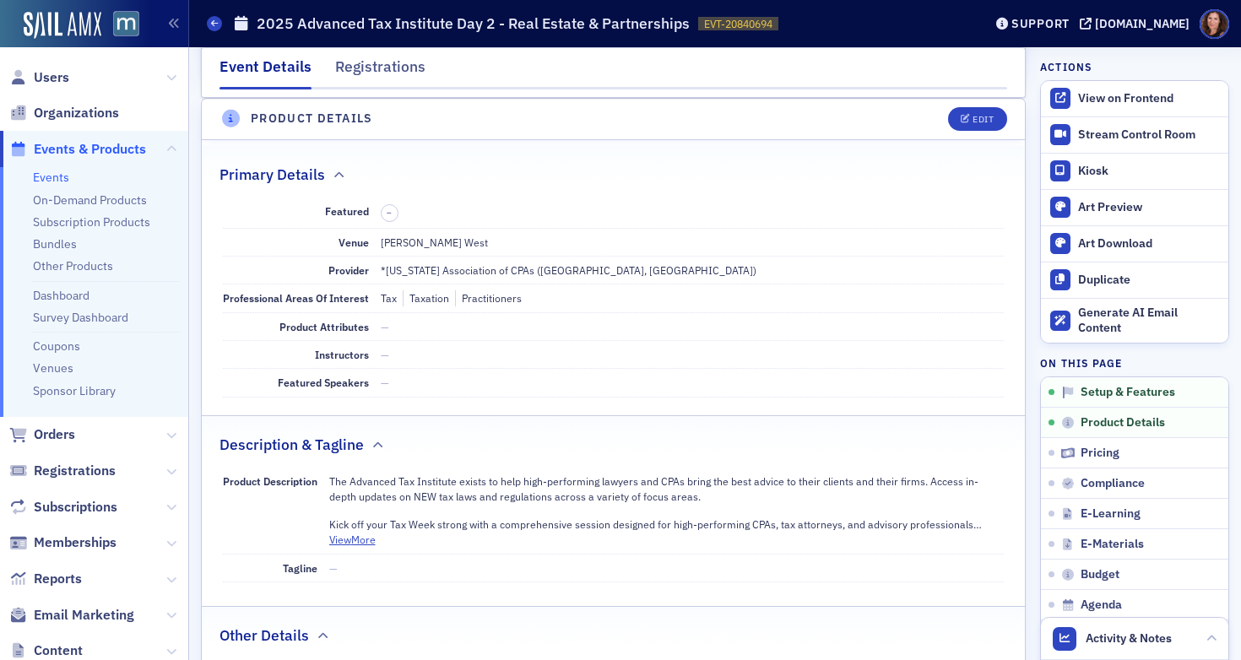
click at [60, 177] on link "Events" at bounding box center [51, 177] width 36 height 15
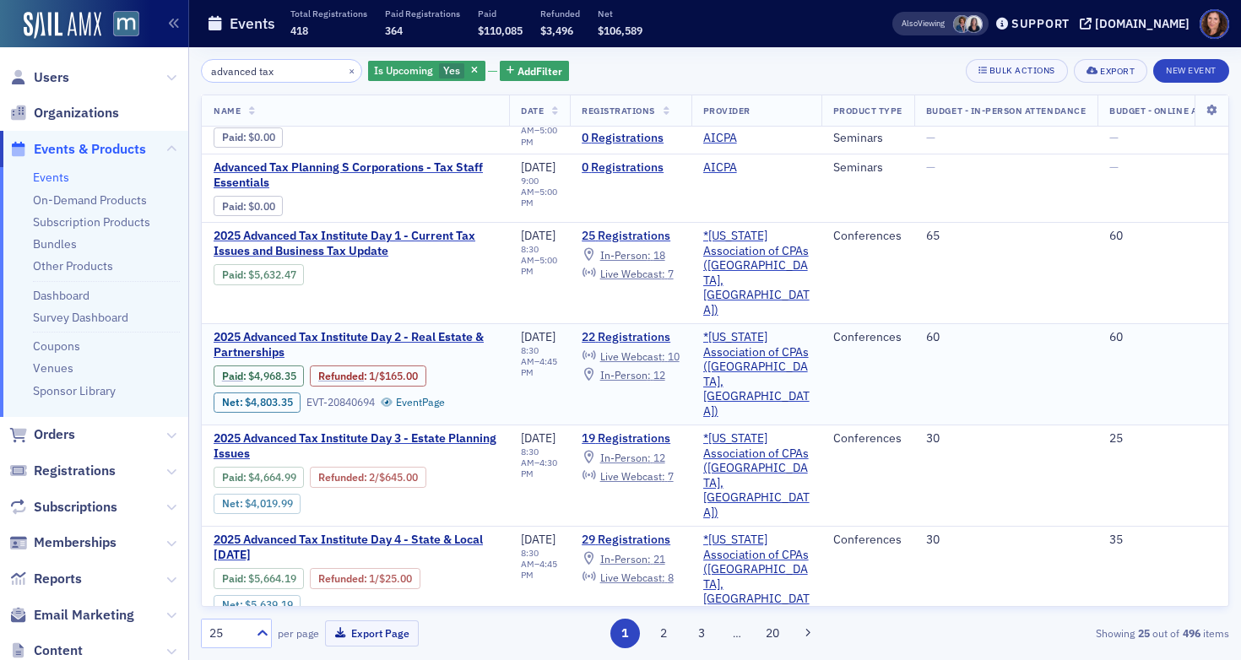
scroll to position [46, 0]
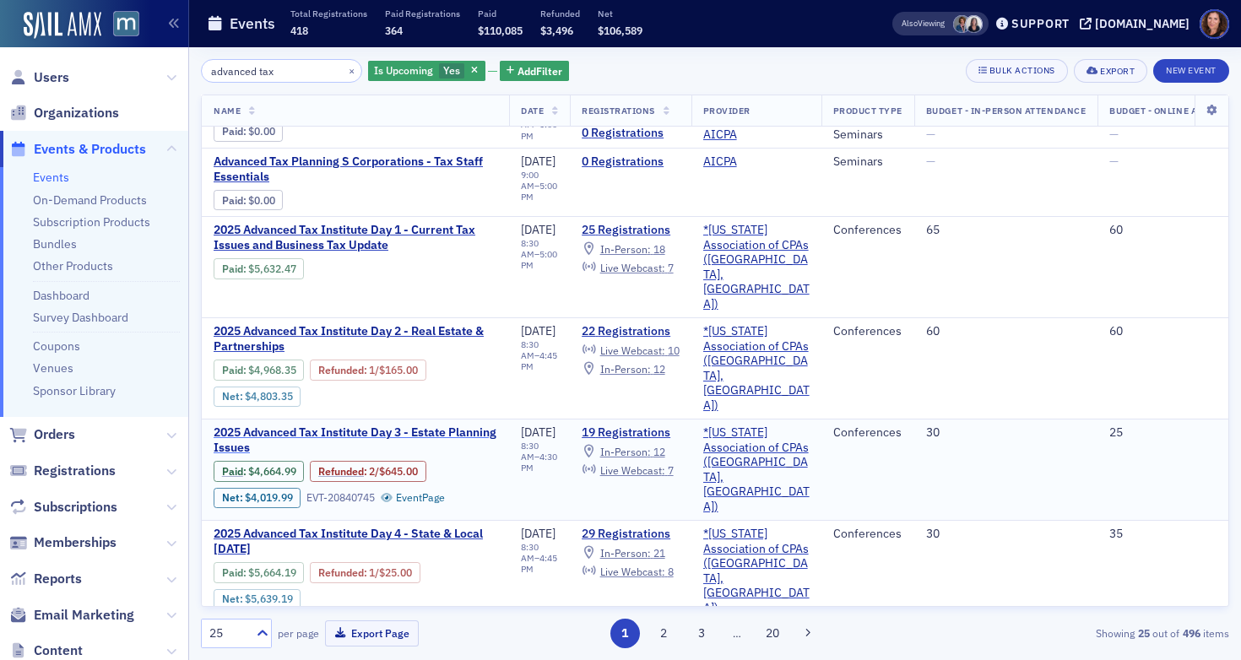
click at [381, 425] on span "2025 Advanced Tax Institute Day 3 - Estate Planning Issues" at bounding box center [356, 440] width 284 height 30
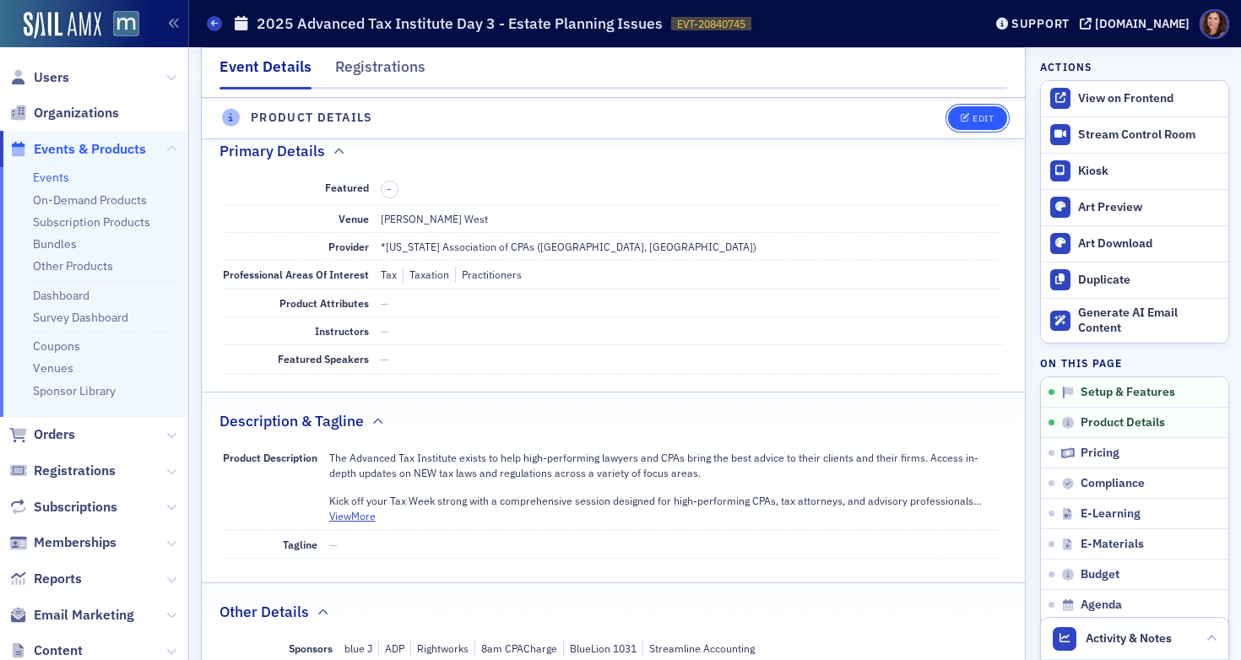
click at [972, 116] on div "Edit" at bounding box center [982, 118] width 21 height 9
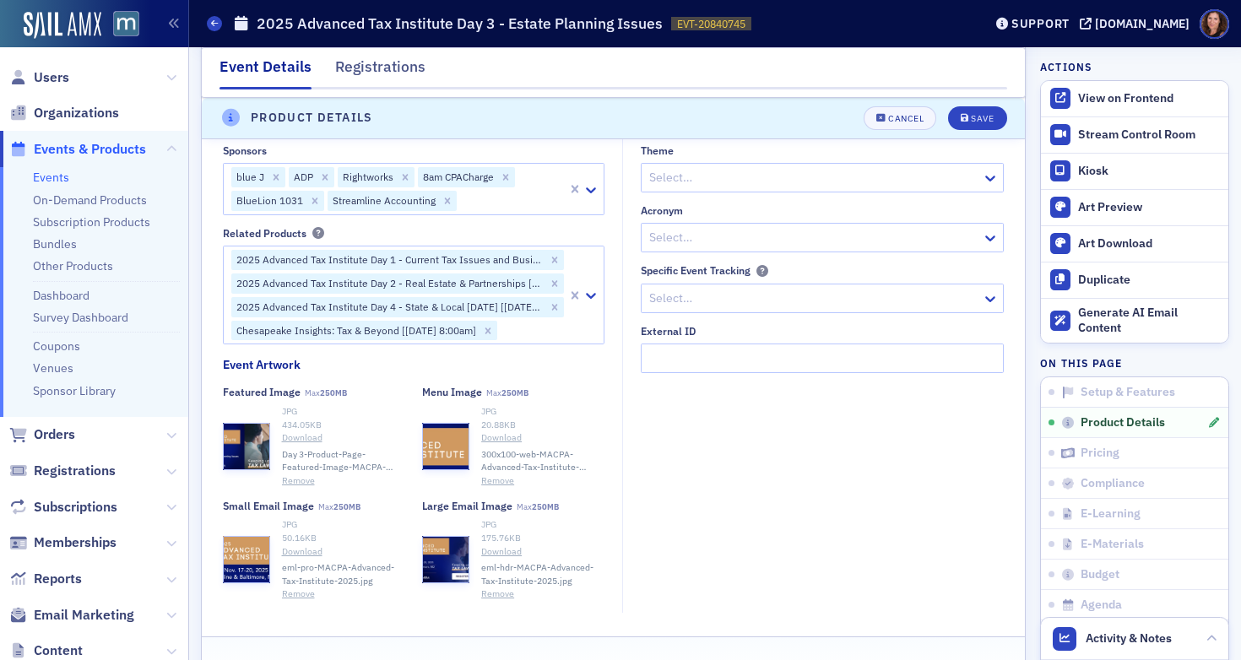
scroll to position [1486, 0]
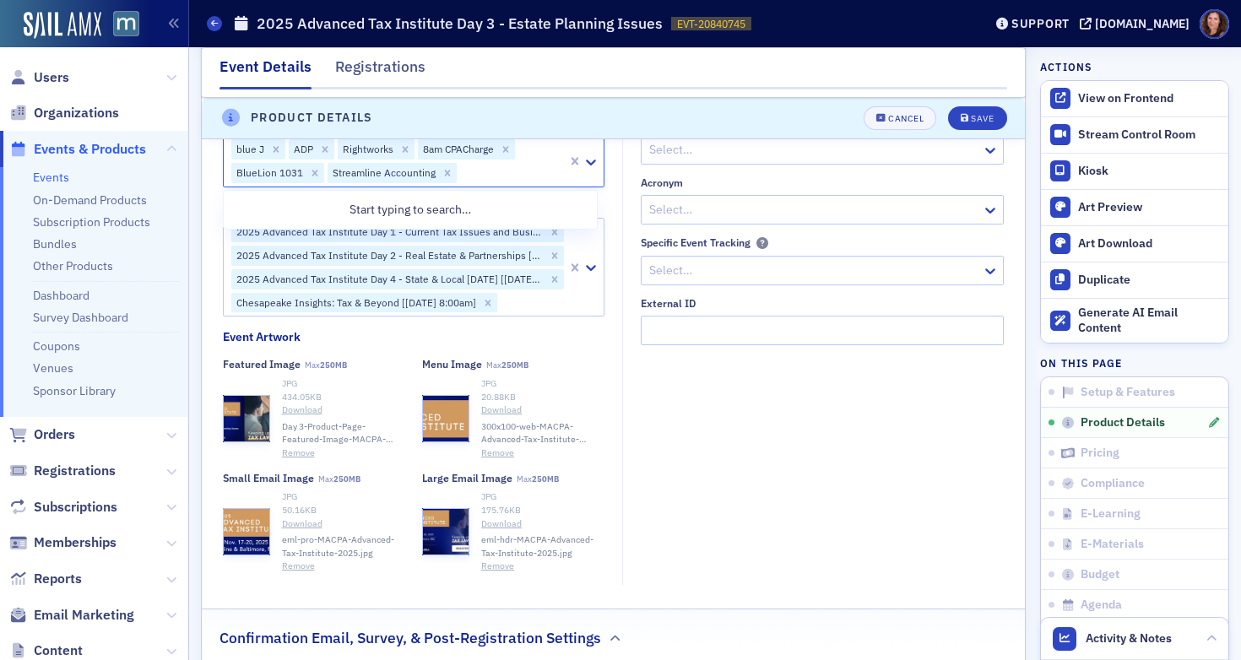
click at [489, 175] on div at bounding box center [511, 172] width 107 height 21
type input "pay"
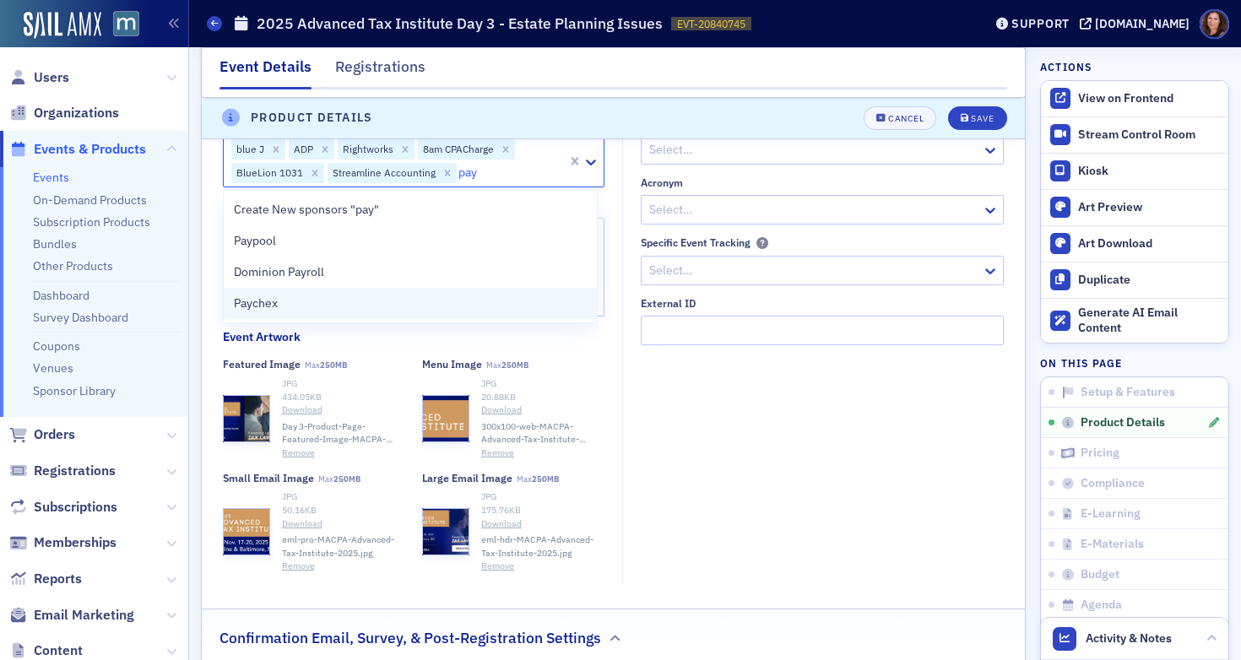
click at [392, 300] on div "Paychex" at bounding box center [411, 304] width 354 height 18
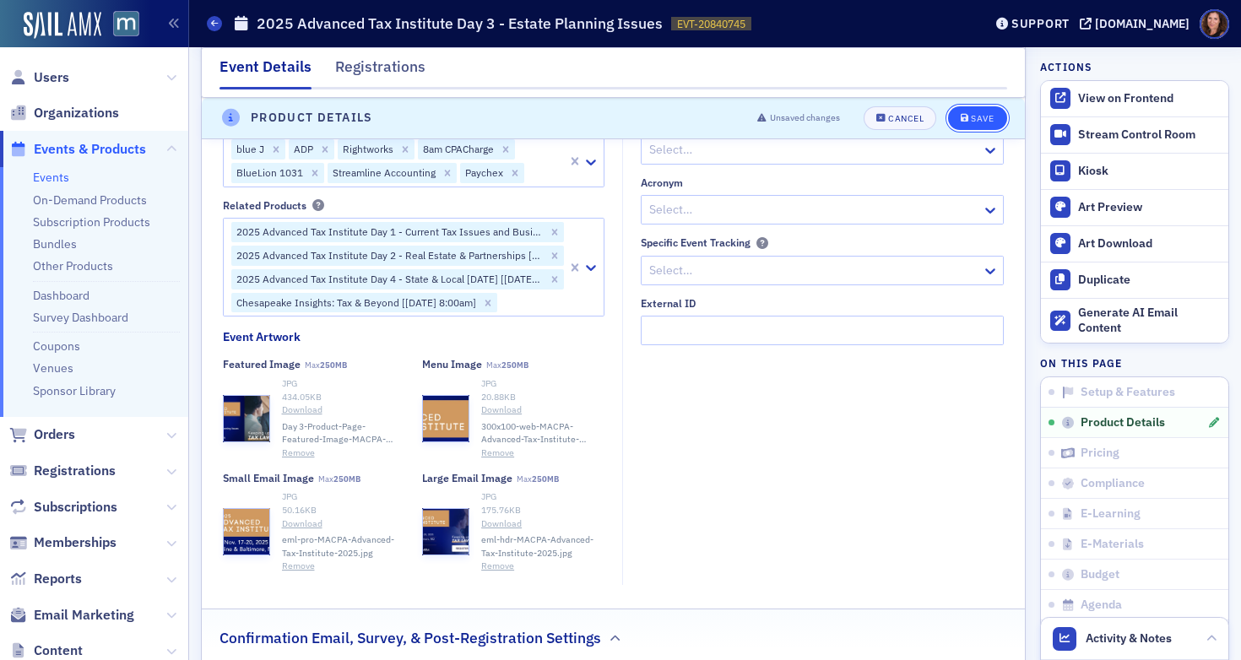
click at [967, 110] on button "Save" at bounding box center [977, 118] width 58 height 24
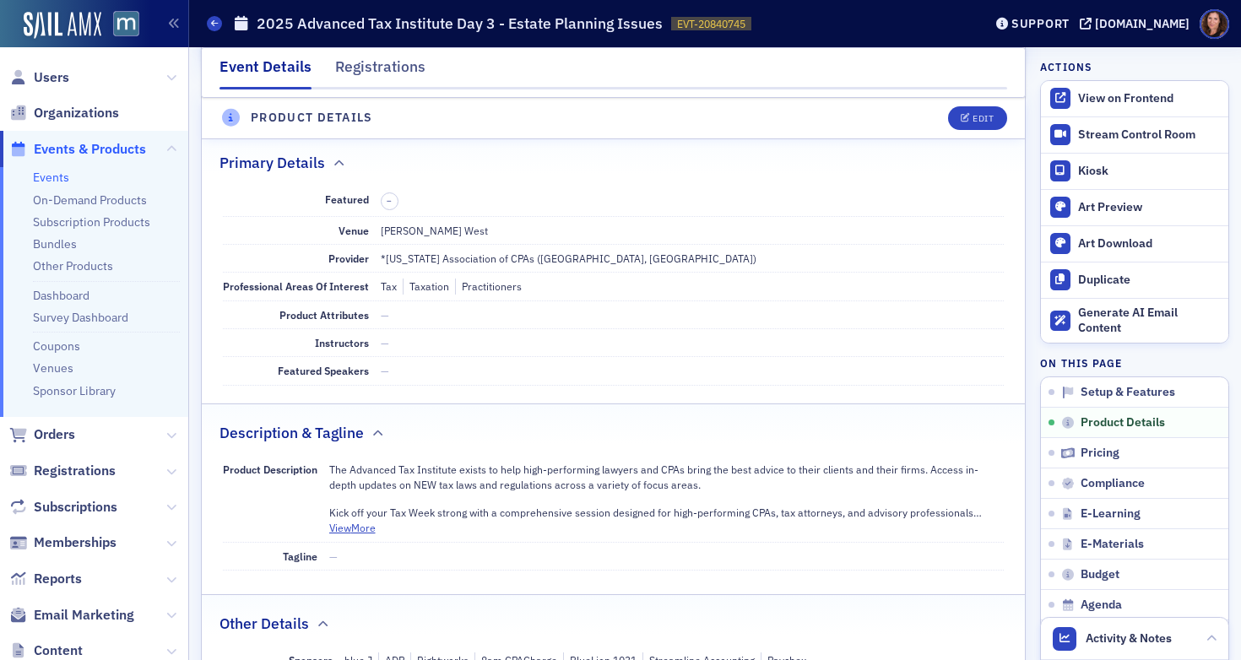
scroll to position [408, 0]
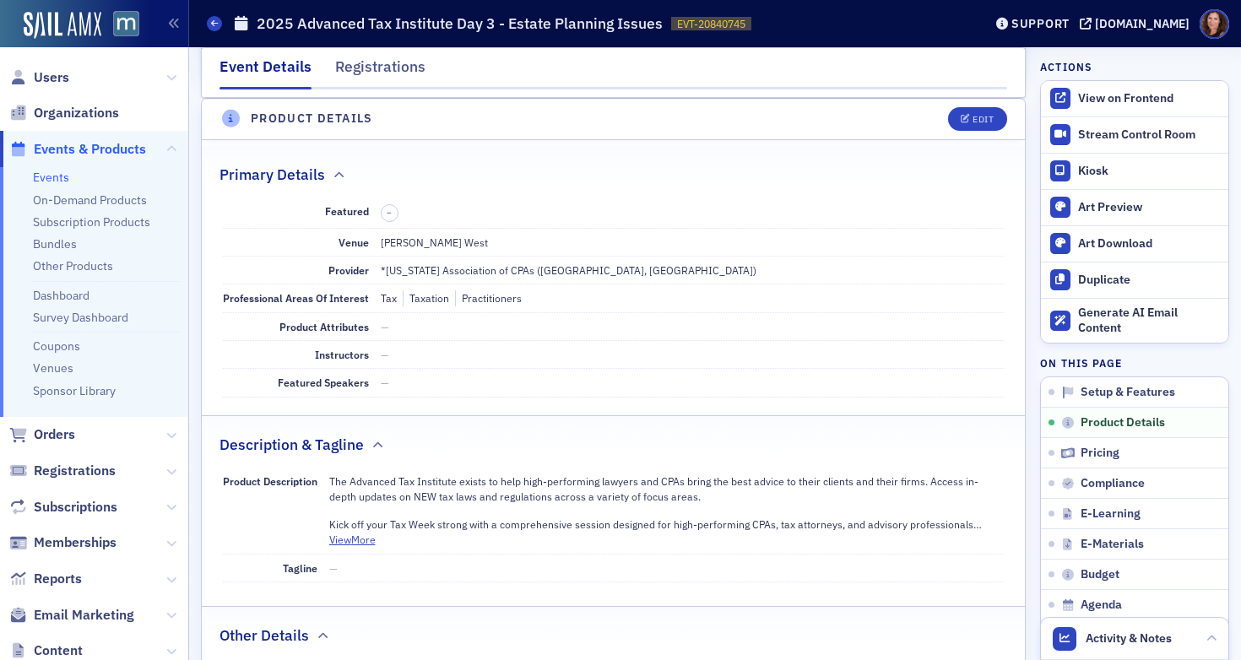
click at [62, 178] on link "Events" at bounding box center [51, 177] width 36 height 15
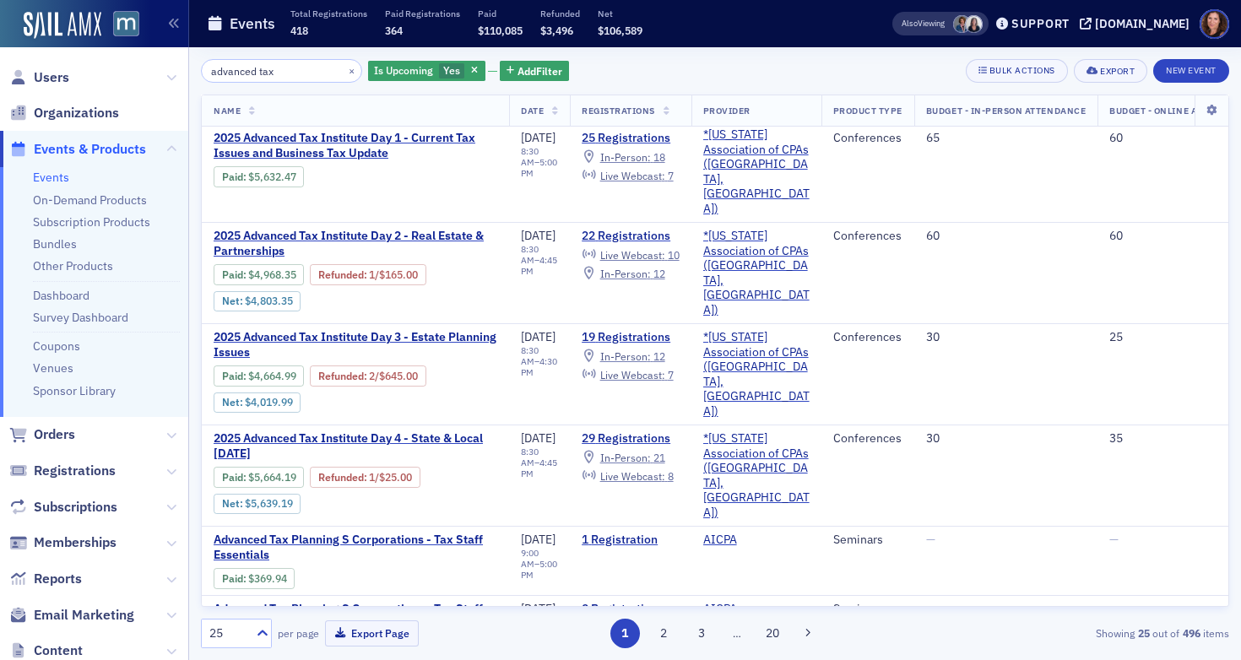
scroll to position [143, 0]
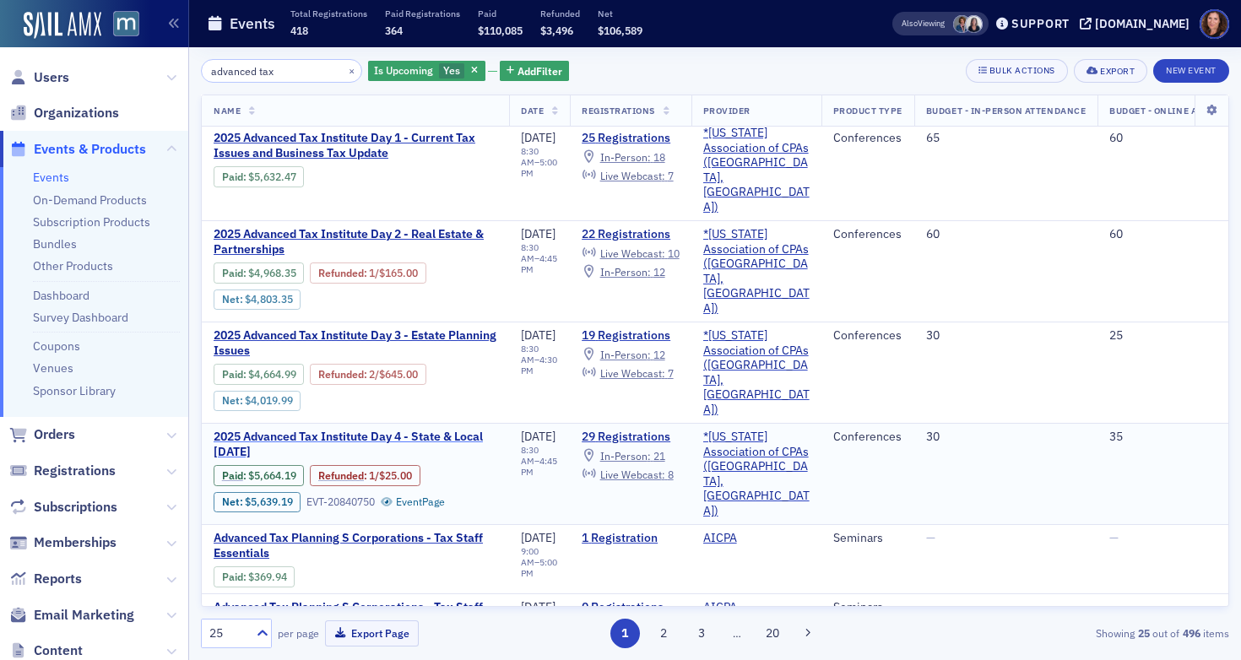
click at [463, 430] on span "2025 Advanced Tax Institute Day 4 - State & Local Tax Day" at bounding box center [356, 445] width 284 height 30
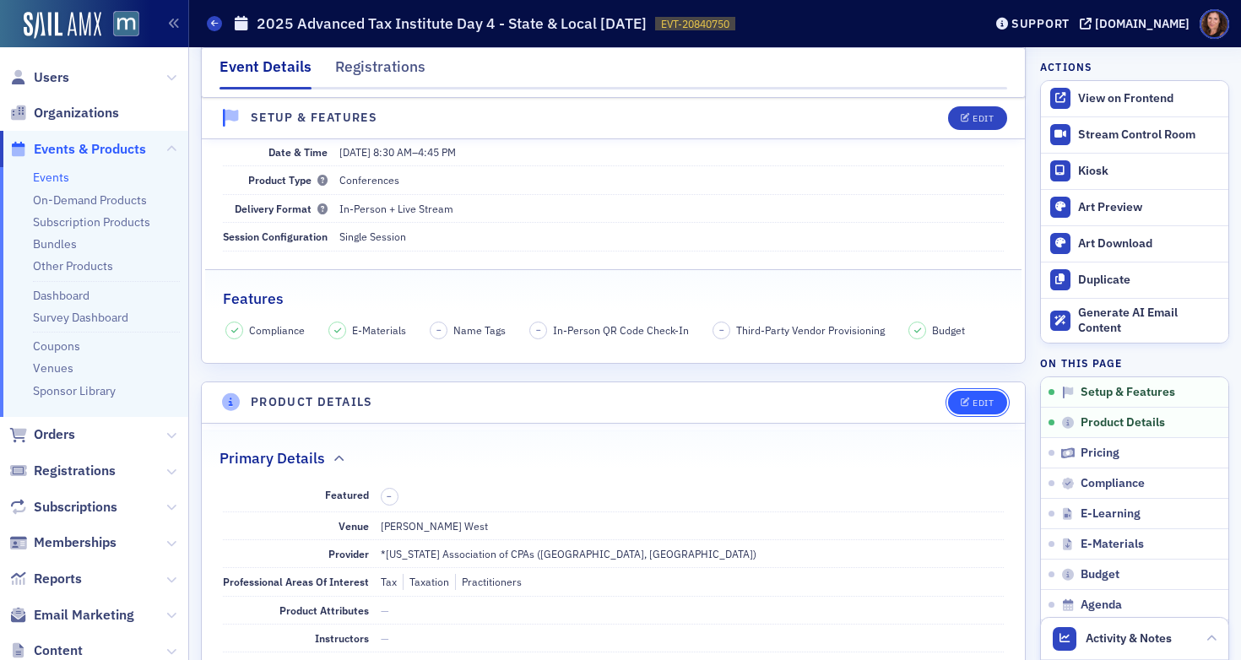
click at [972, 401] on div "Edit" at bounding box center [982, 402] width 21 height 9
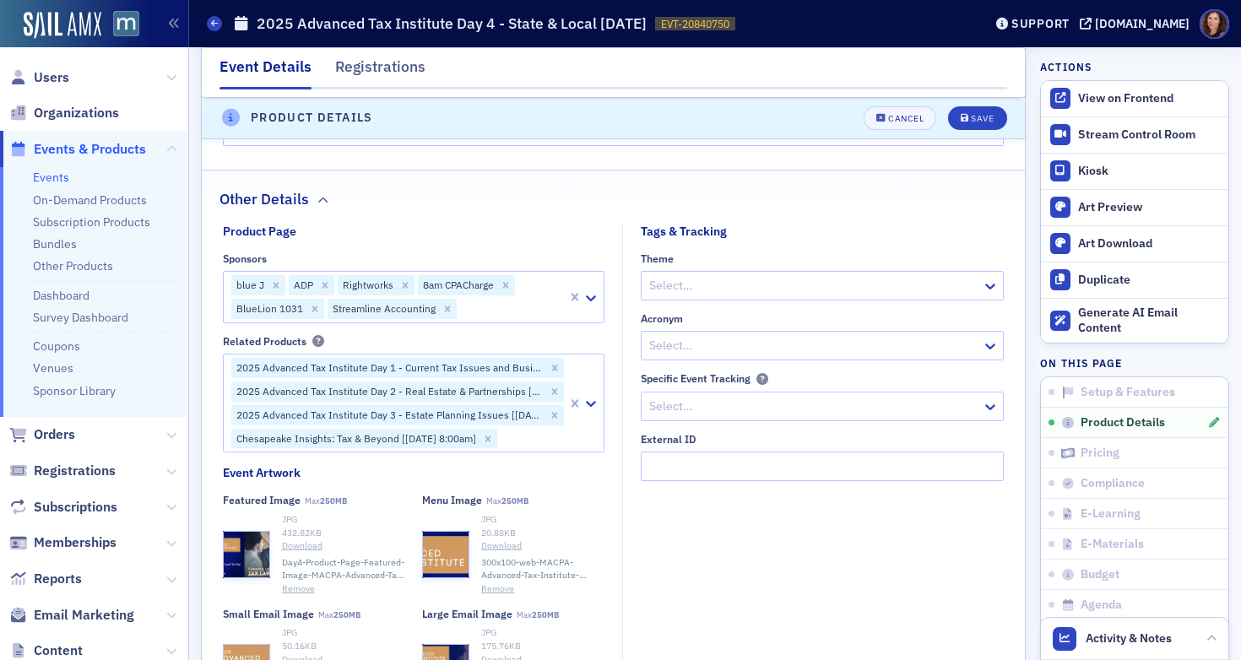
scroll to position [1407, 0]
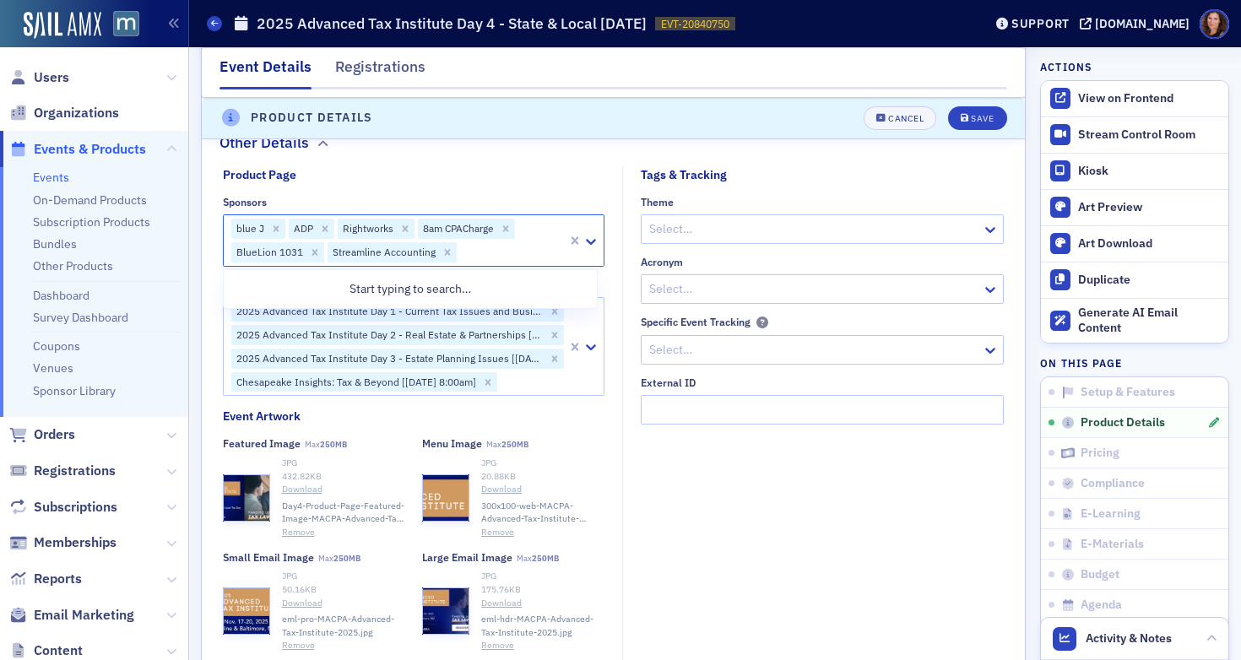
click at [493, 257] on div at bounding box center [511, 251] width 107 height 21
type input "paych"
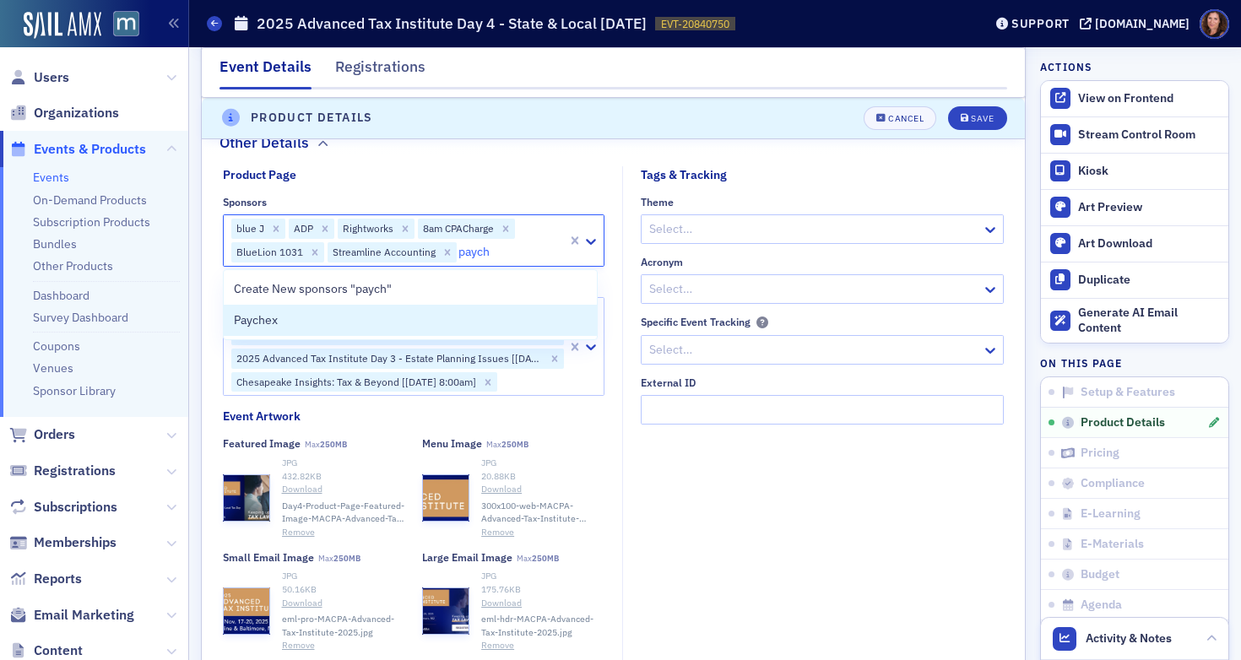
click at [423, 322] on div "Paychex" at bounding box center [411, 320] width 354 height 18
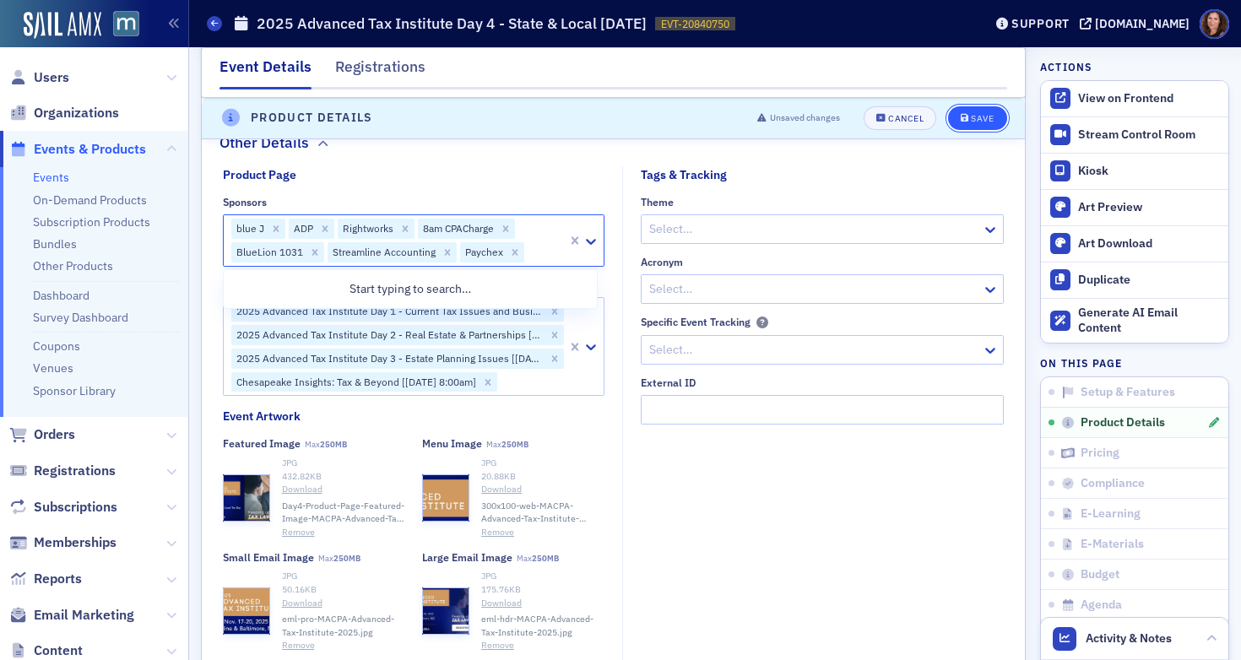
click at [977, 116] on div "Save" at bounding box center [982, 118] width 23 height 9
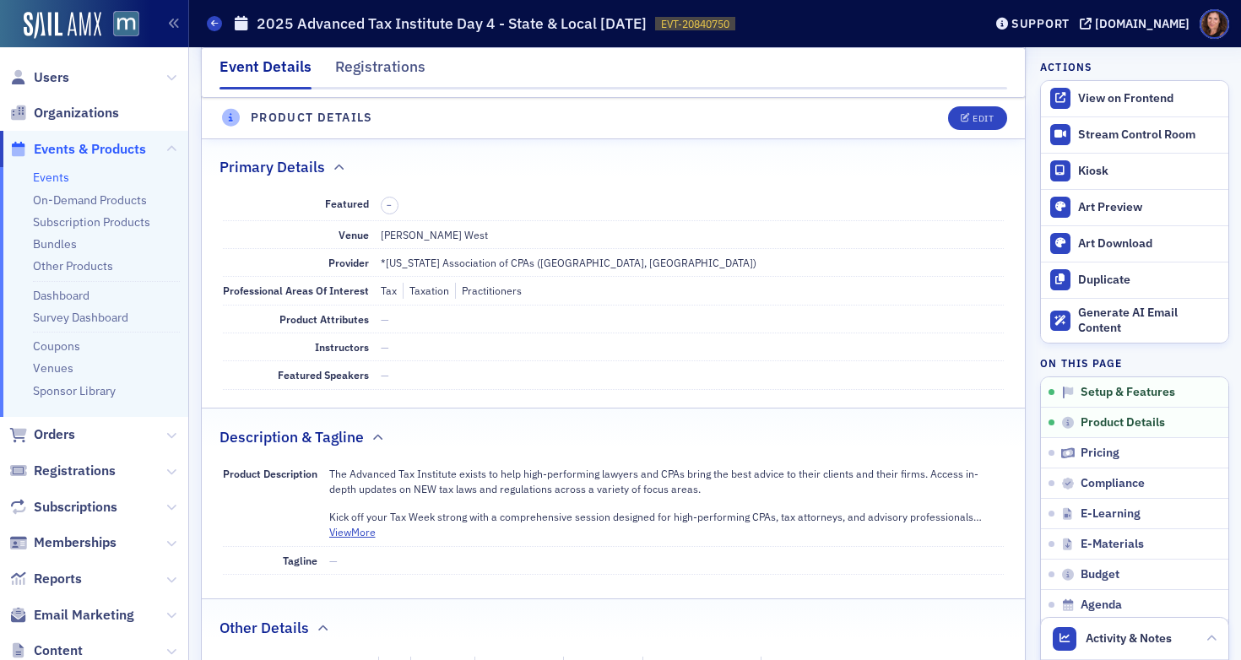
scroll to position [408, 0]
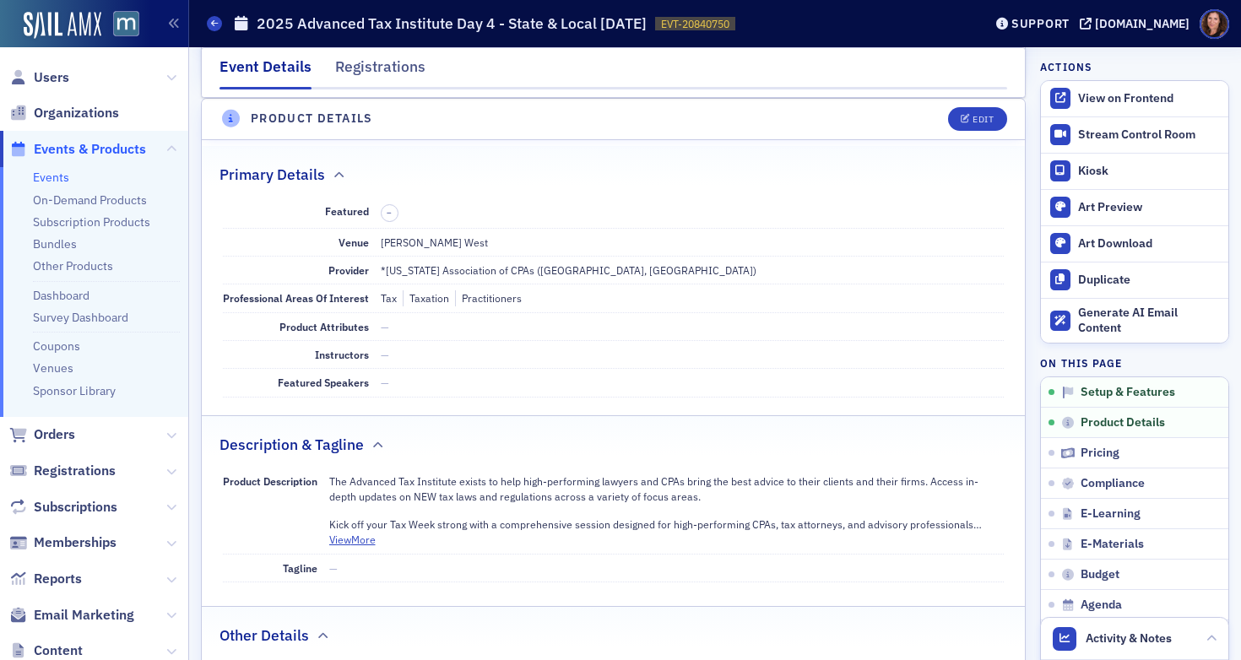
click at [53, 176] on link "Events" at bounding box center [51, 177] width 36 height 15
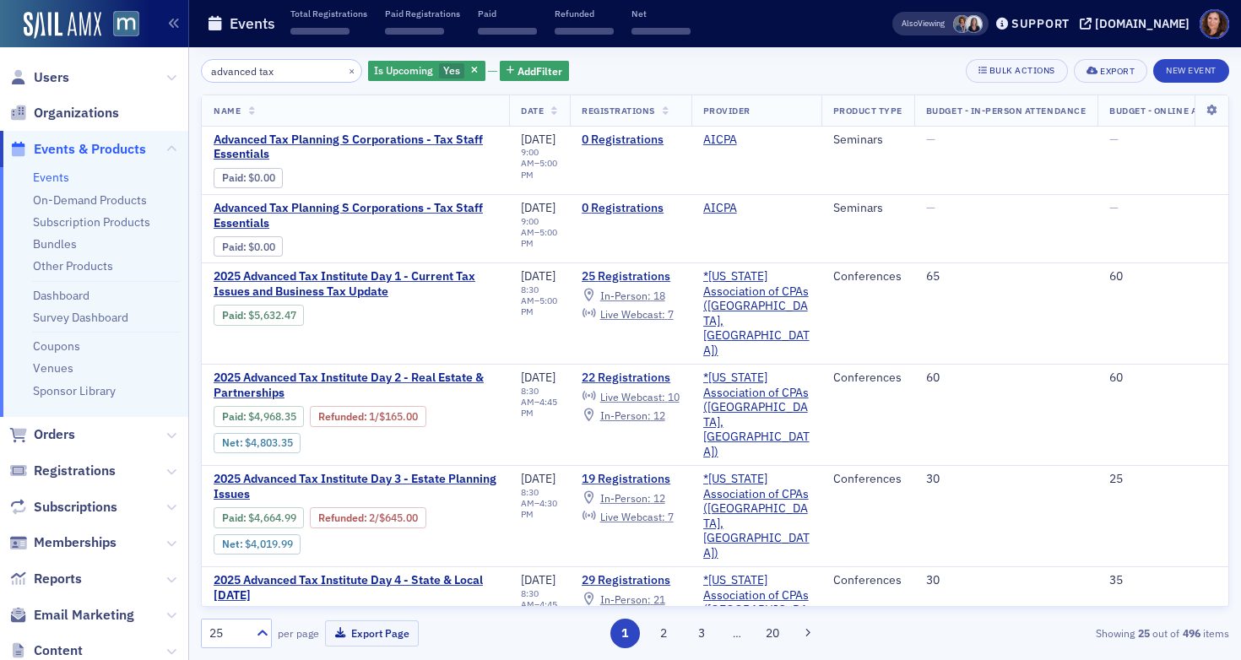
click at [245, 75] on input "advanced tax" at bounding box center [281, 71] width 161 height 24
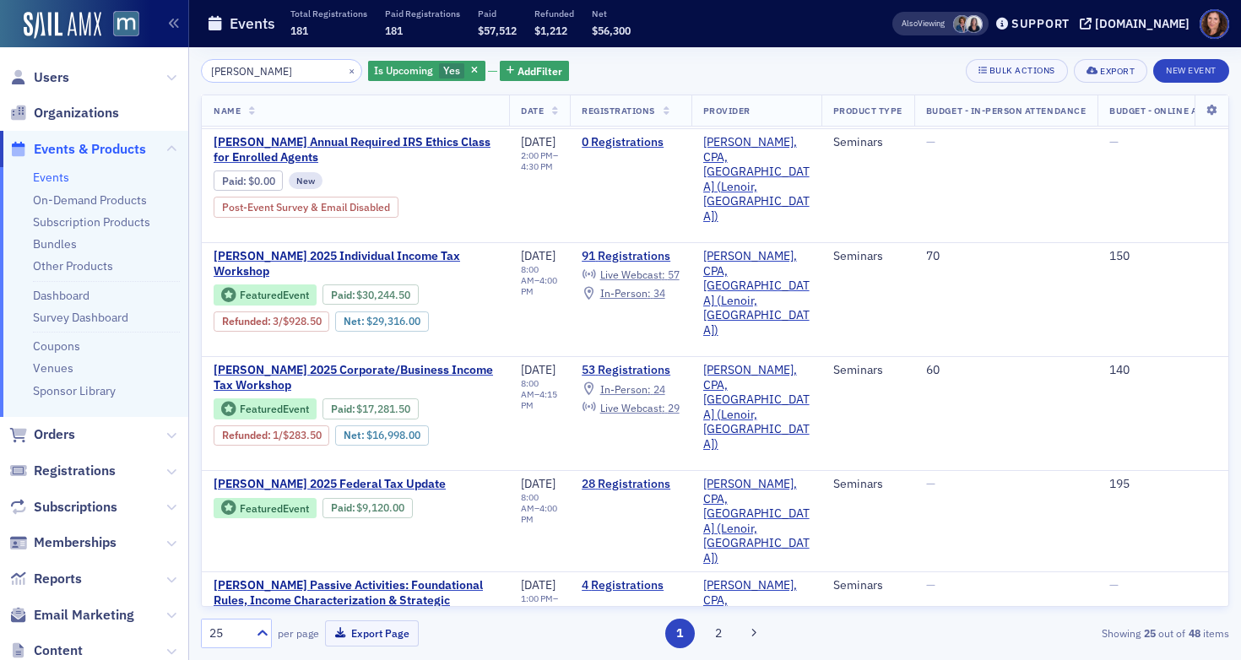
scroll to position [241, 0]
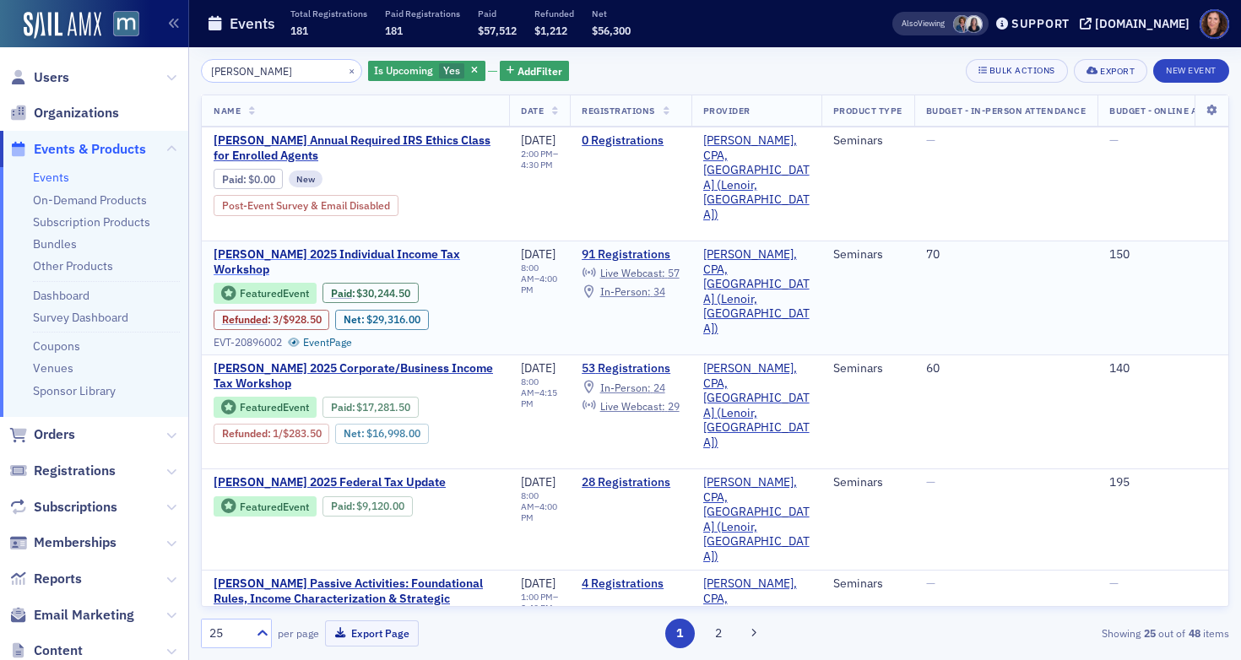
type input "[PERSON_NAME]"
click at [339, 247] on span "[PERSON_NAME] 2025 Individual Income Tax Workshop" at bounding box center [356, 262] width 284 height 30
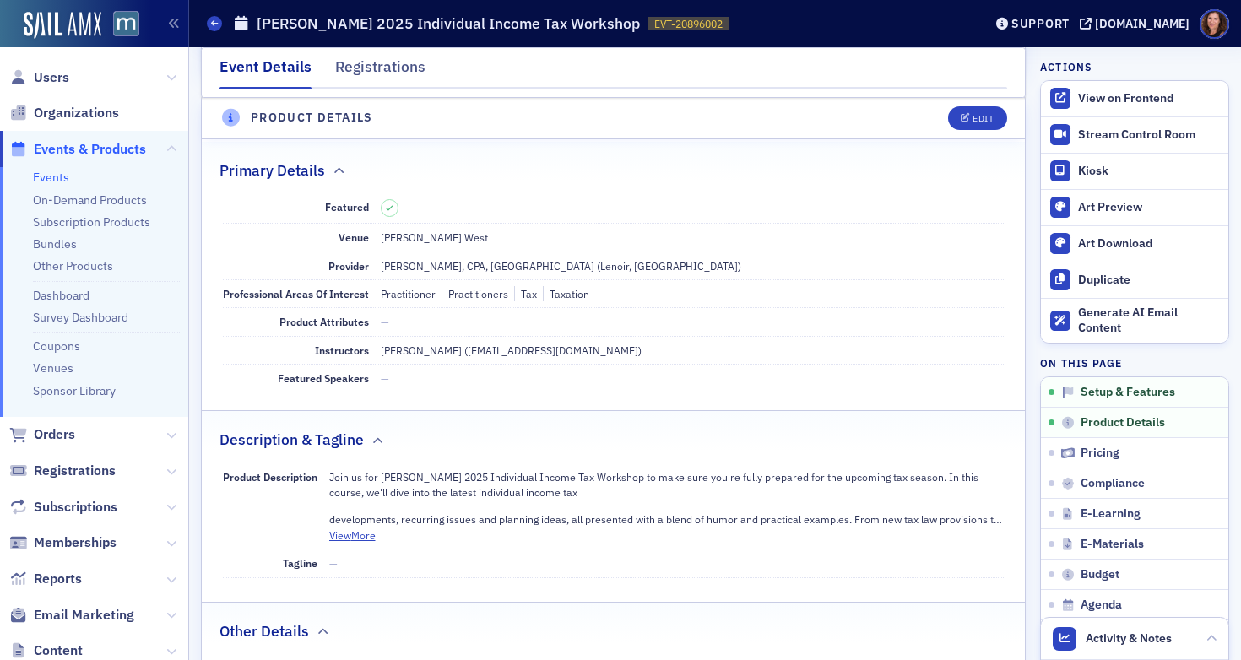
scroll to position [433, 0]
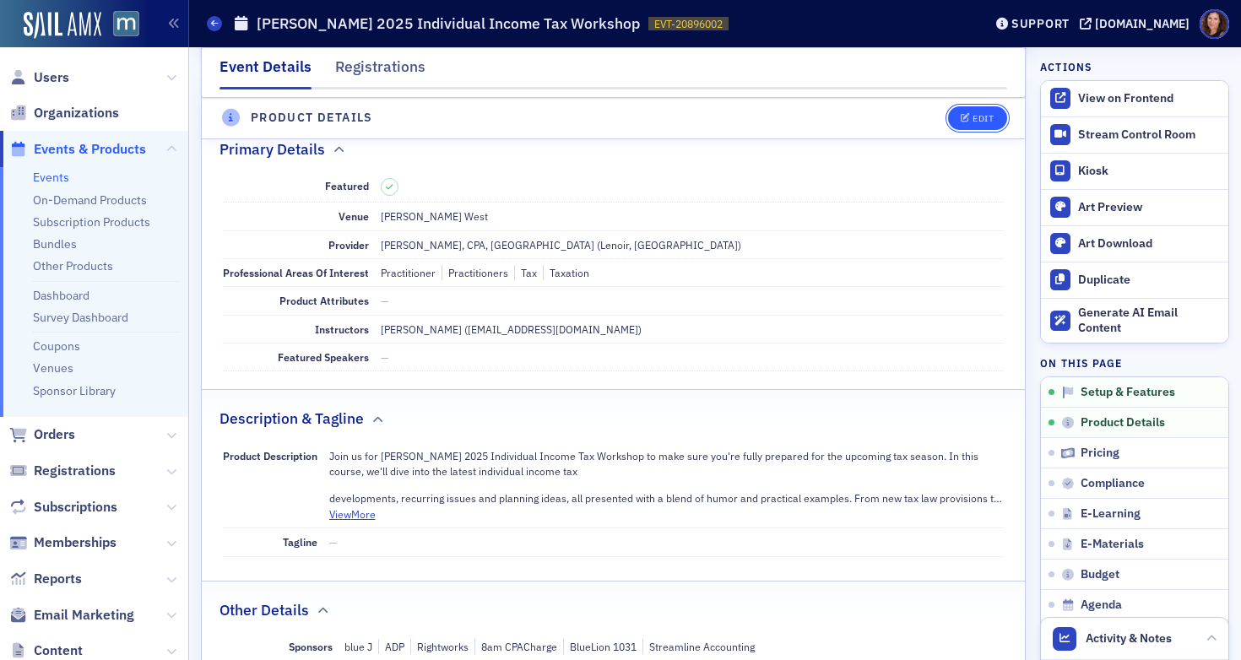
click at [972, 122] on div "Edit" at bounding box center [982, 118] width 21 height 9
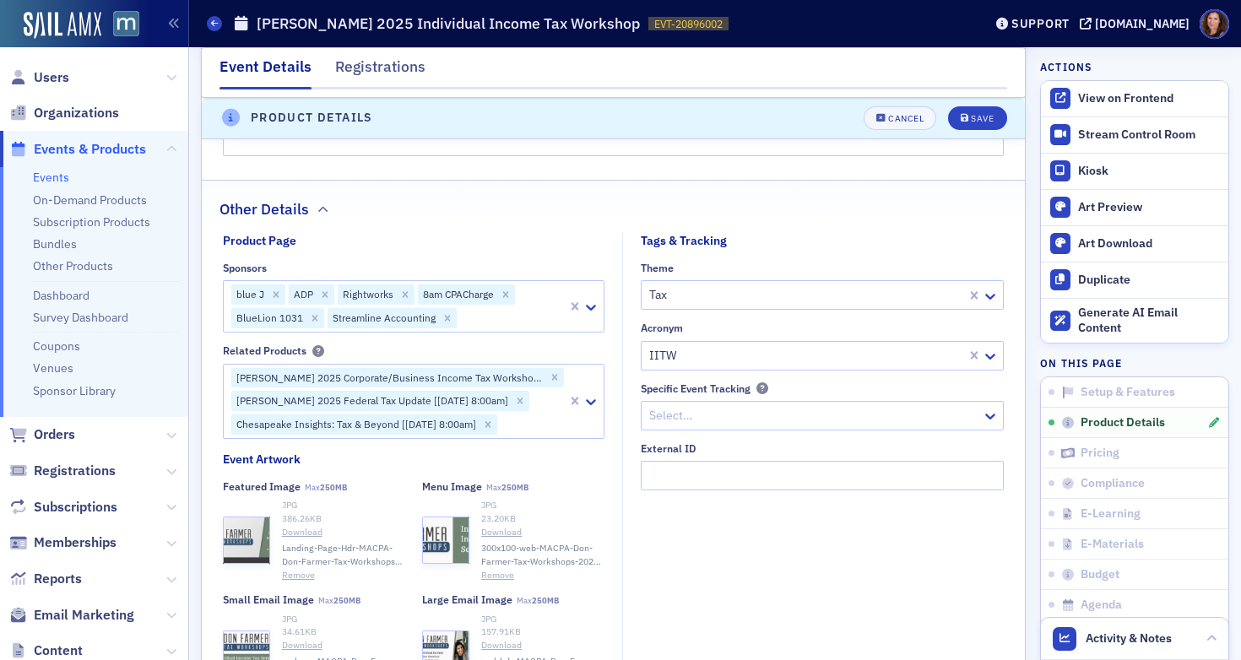
scroll to position [1658, 0]
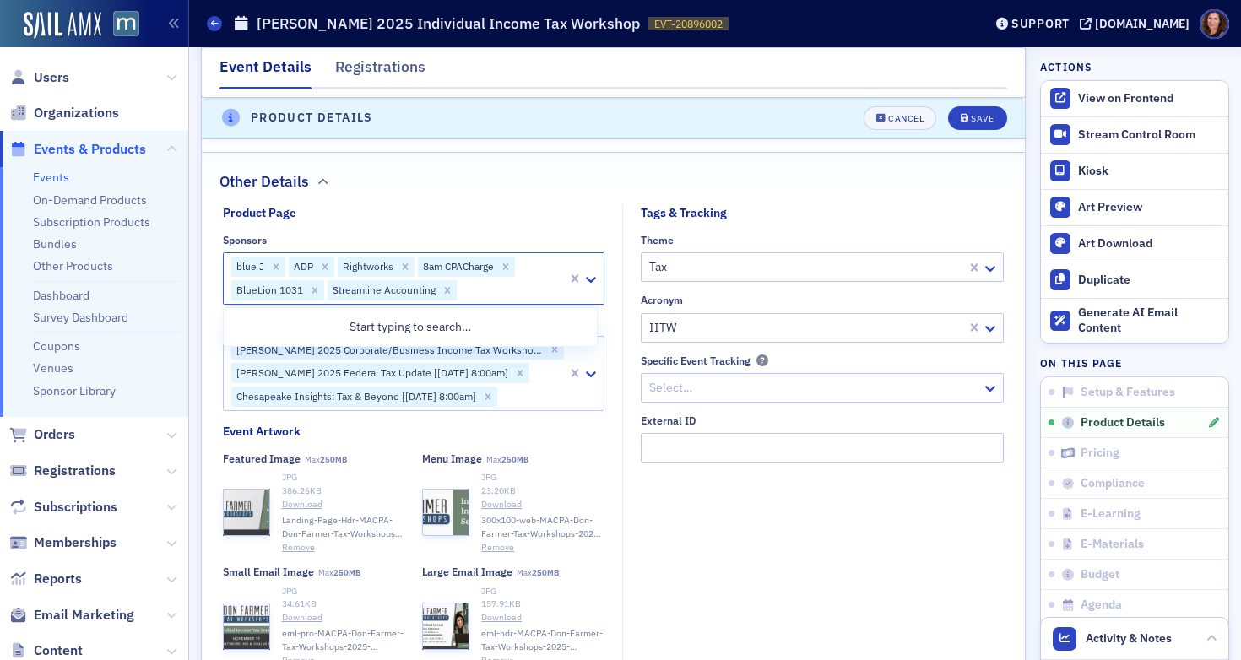
click at [486, 286] on div at bounding box center [511, 290] width 107 height 21
type input "paych"
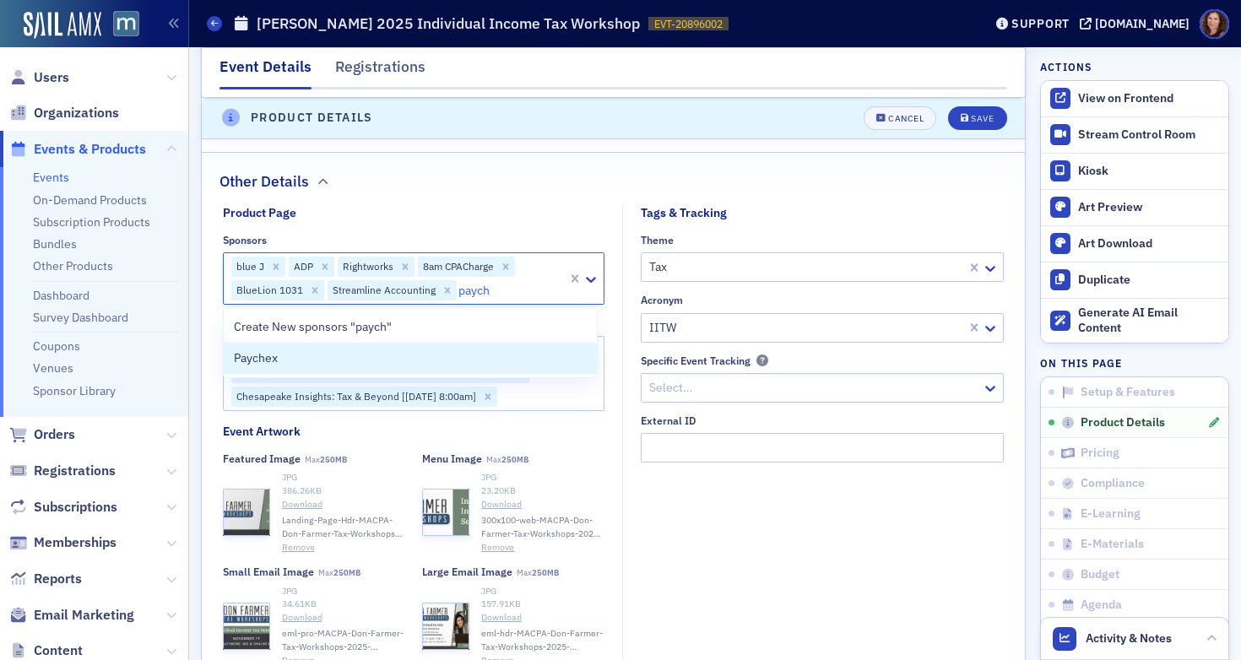
click at [445, 351] on div "Paychex" at bounding box center [411, 358] width 354 height 18
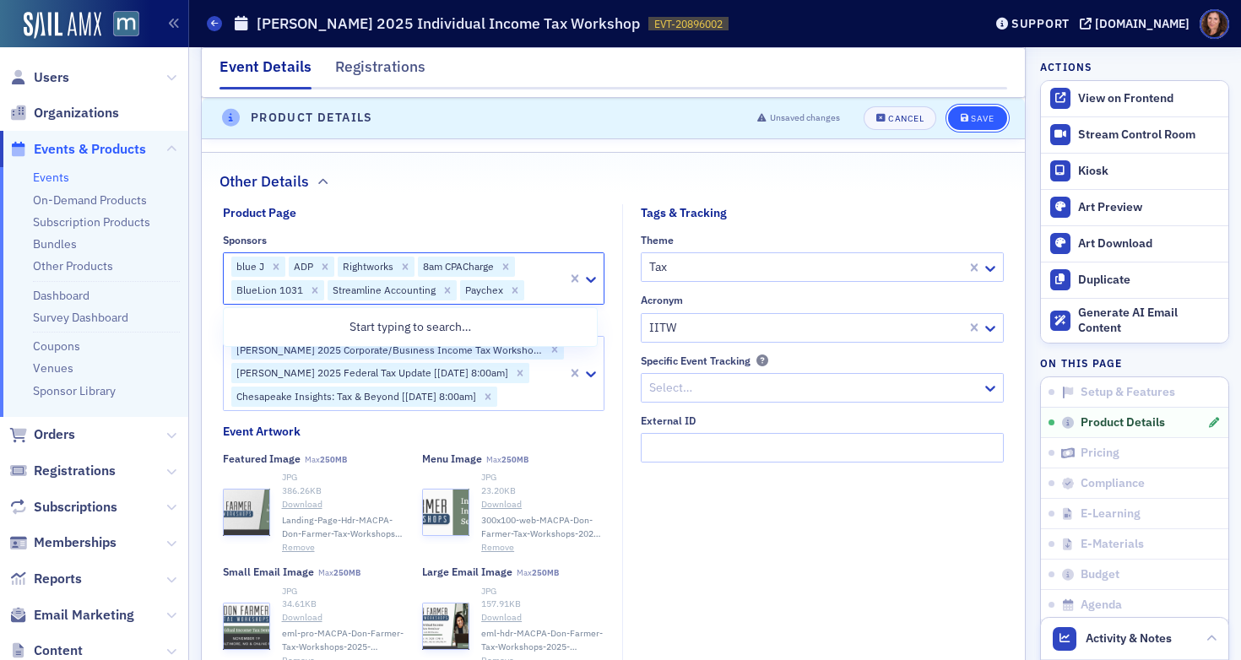
click at [971, 119] on div "Save" at bounding box center [982, 118] width 23 height 9
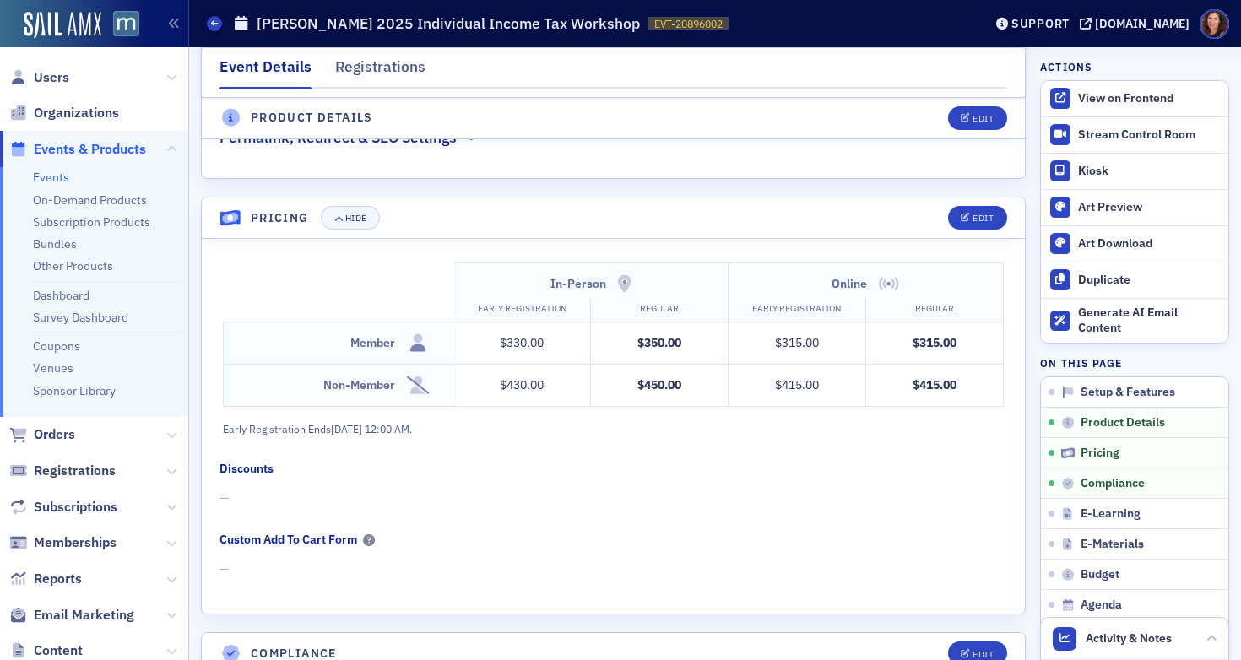
scroll to position [1547, 0]
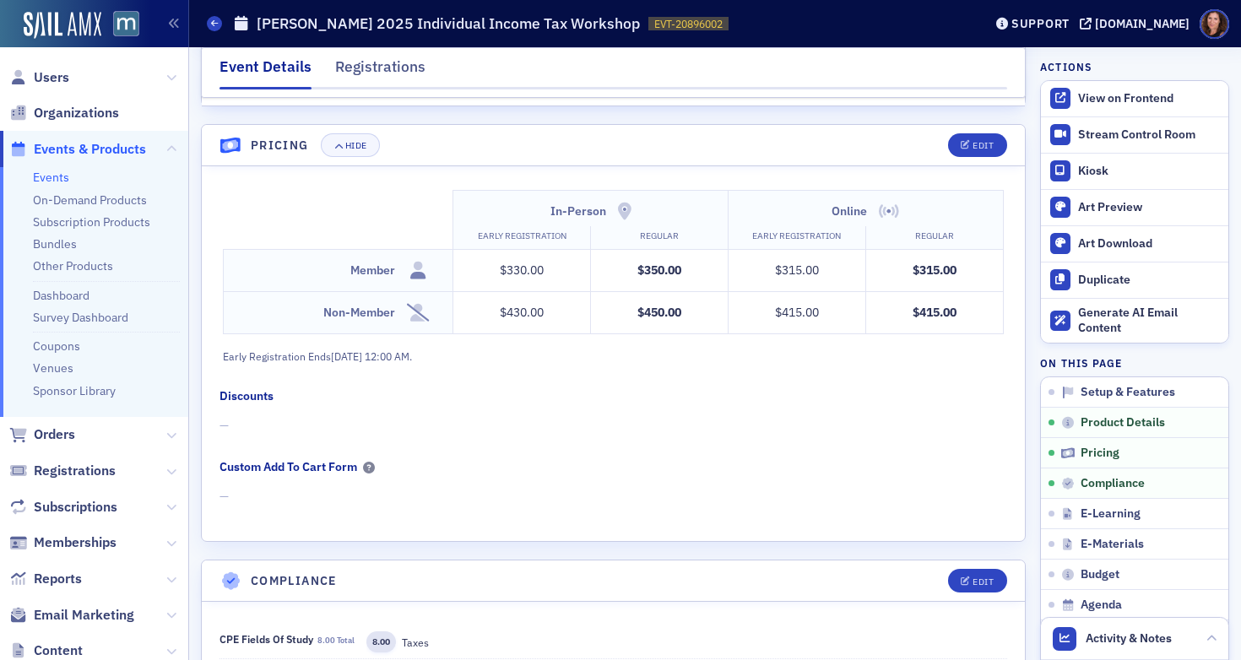
click at [54, 177] on link "Events" at bounding box center [51, 177] width 36 height 15
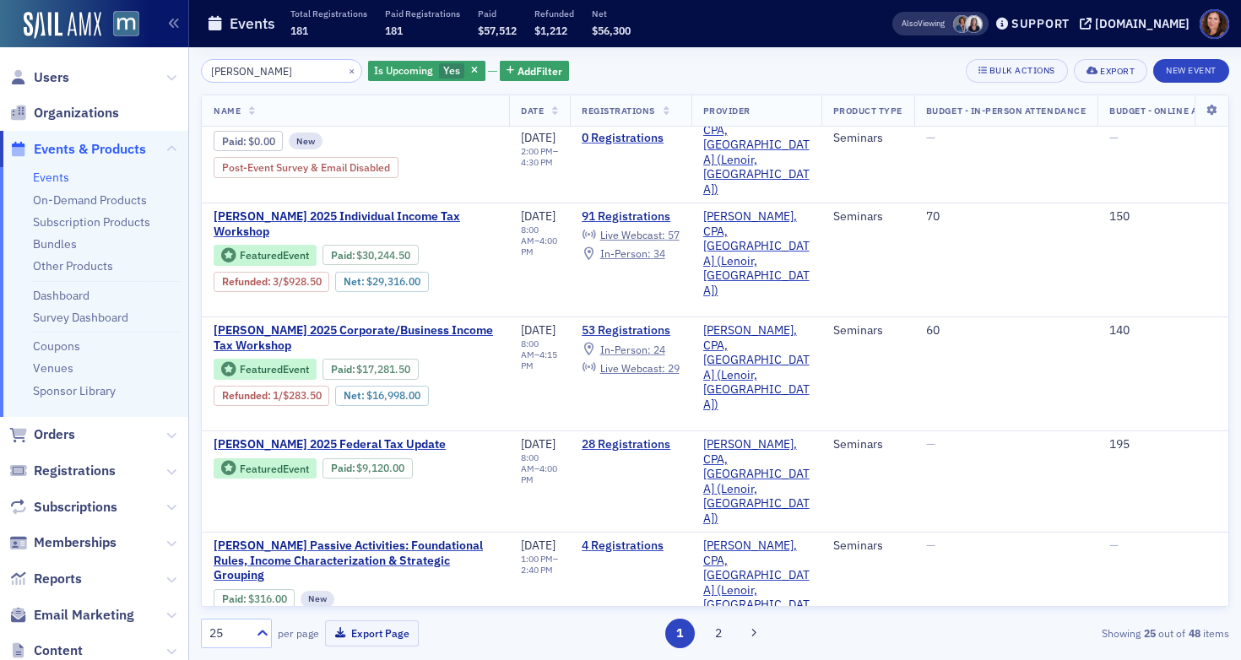
scroll to position [307, 0]
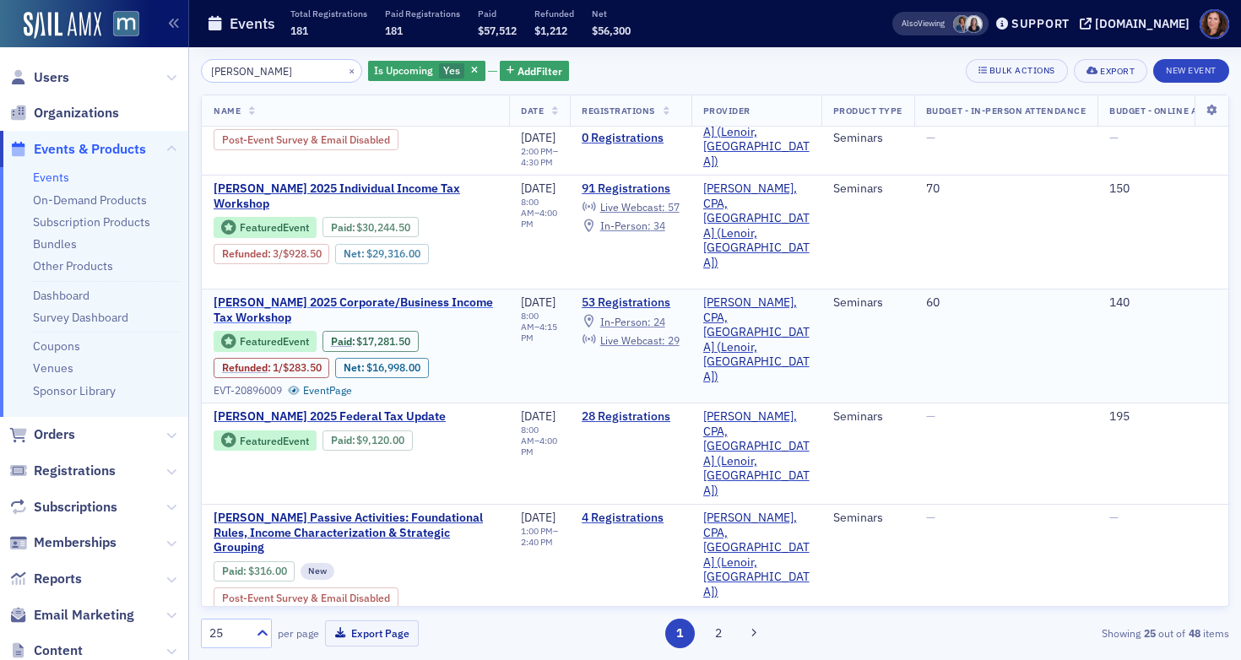
click at [399, 295] on span "[PERSON_NAME] 2025 Corporate/Business Income Tax Workshop" at bounding box center [356, 310] width 284 height 30
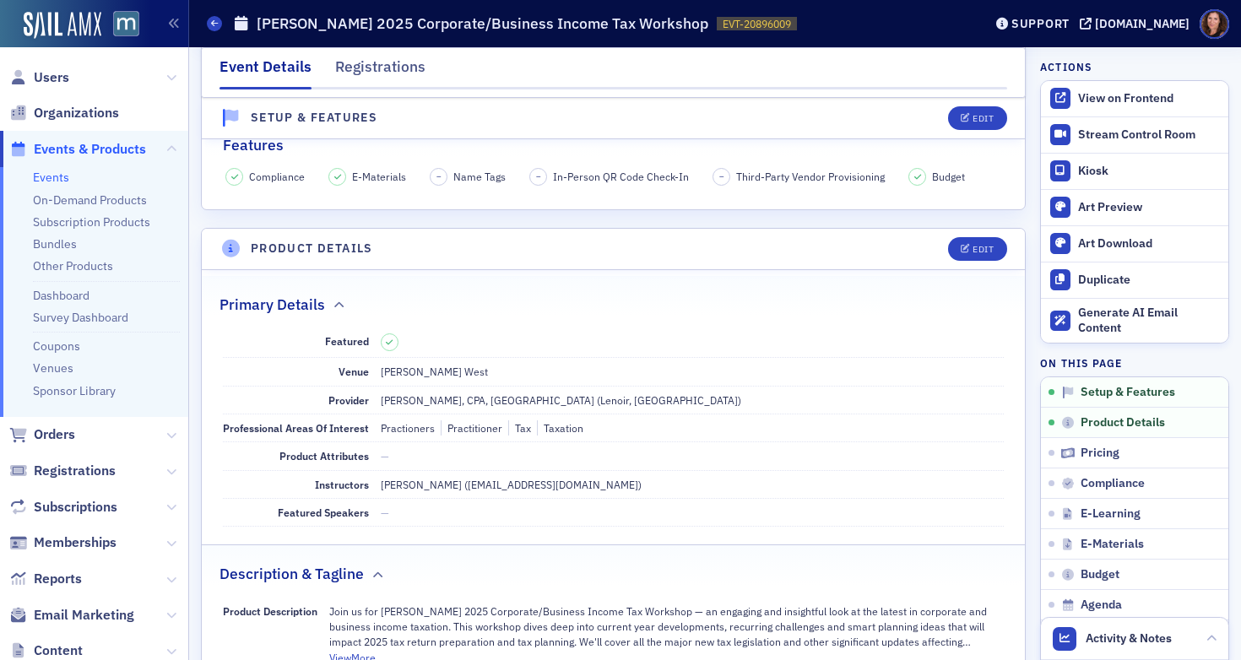
scroll to position [618, 0]
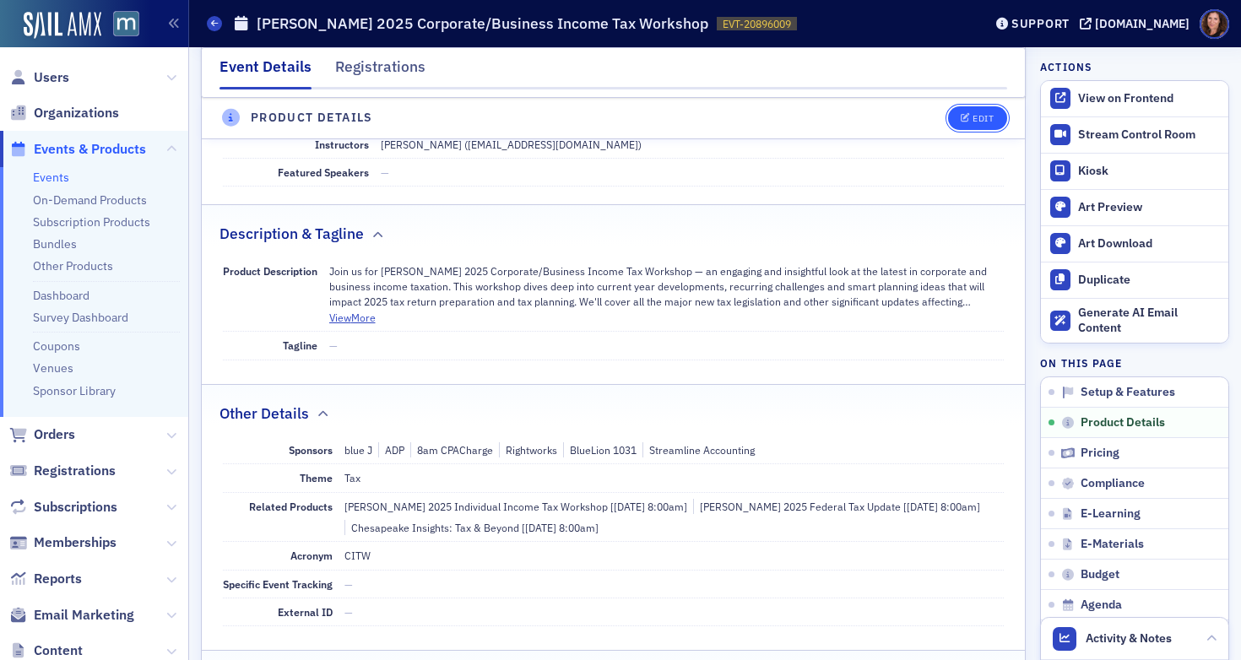
click at [972, 126] on button "Edit" at bounding box center [977, 118] width 58 height 24
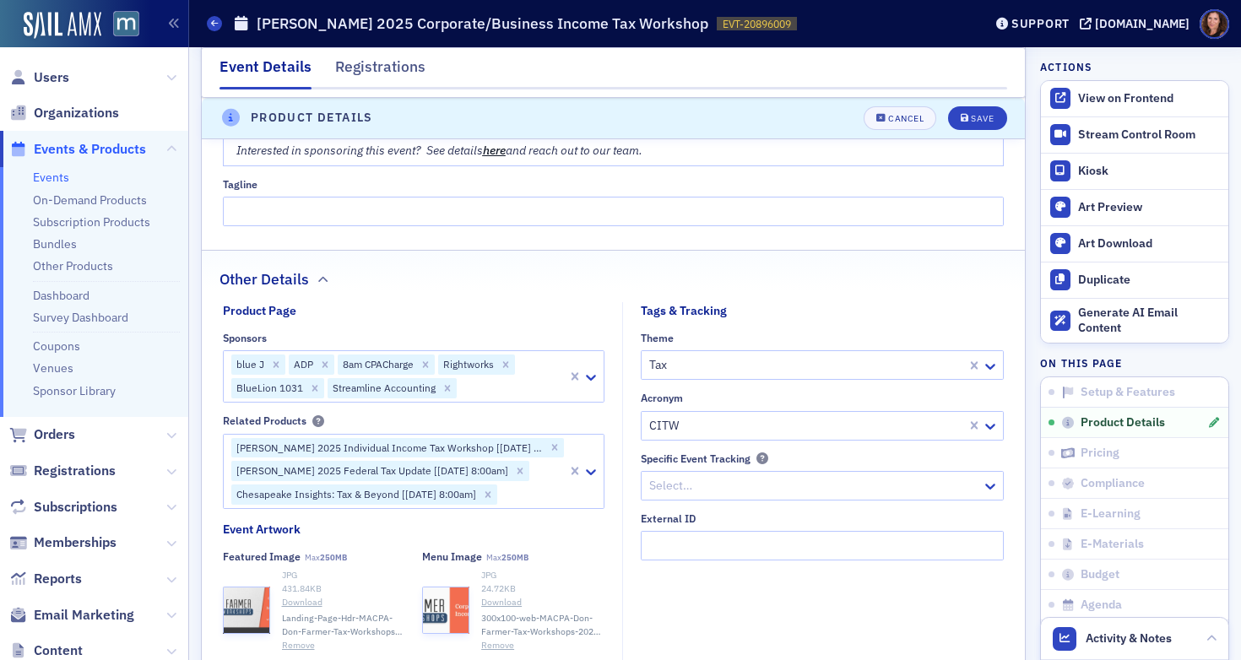
scroll to position [1592, 0]
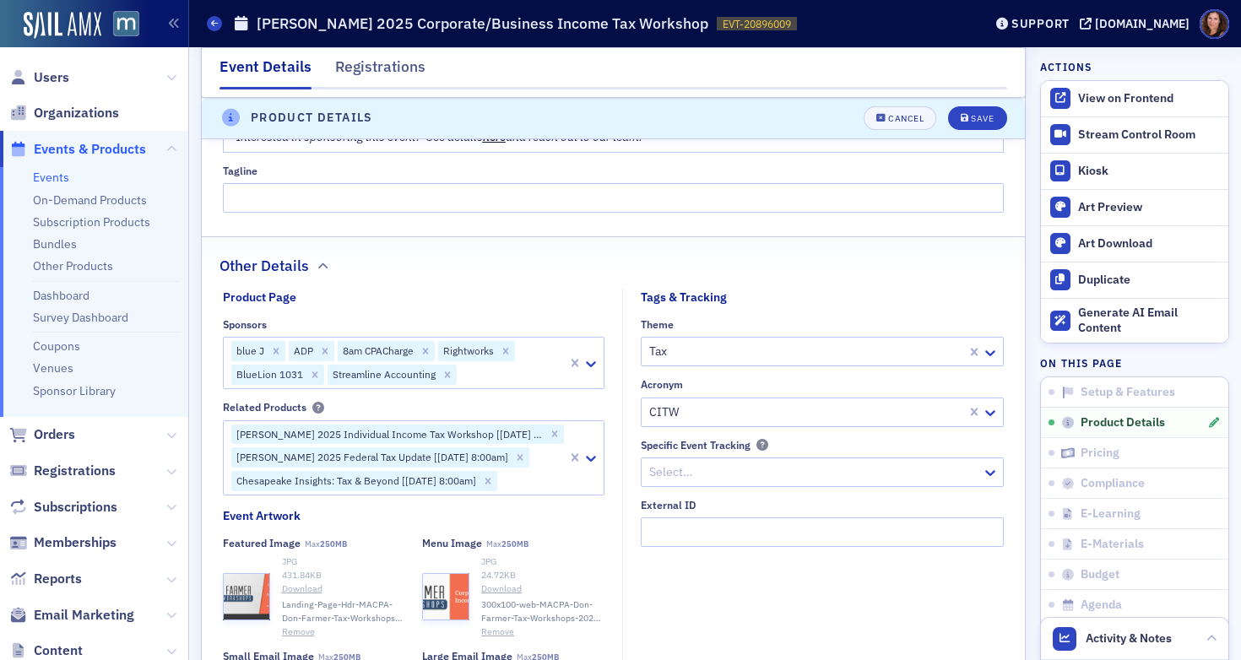
click at [484, 373] on div at bounding box center [511, 375] width 107 height 21
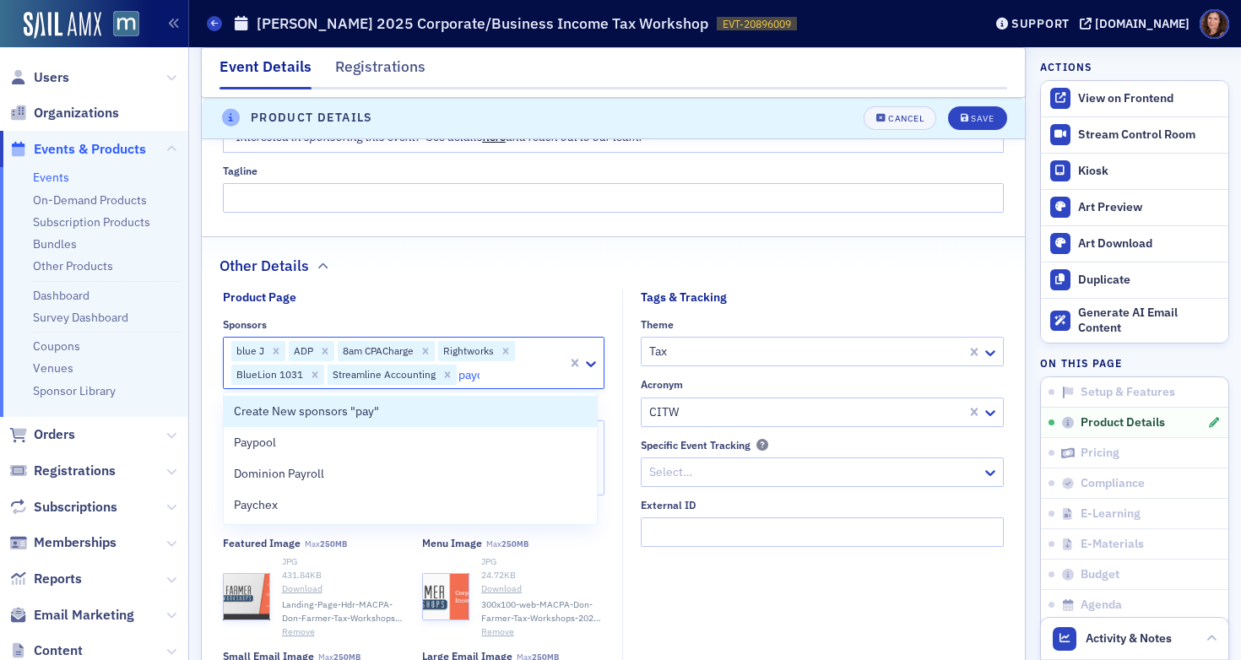
type input "paych"
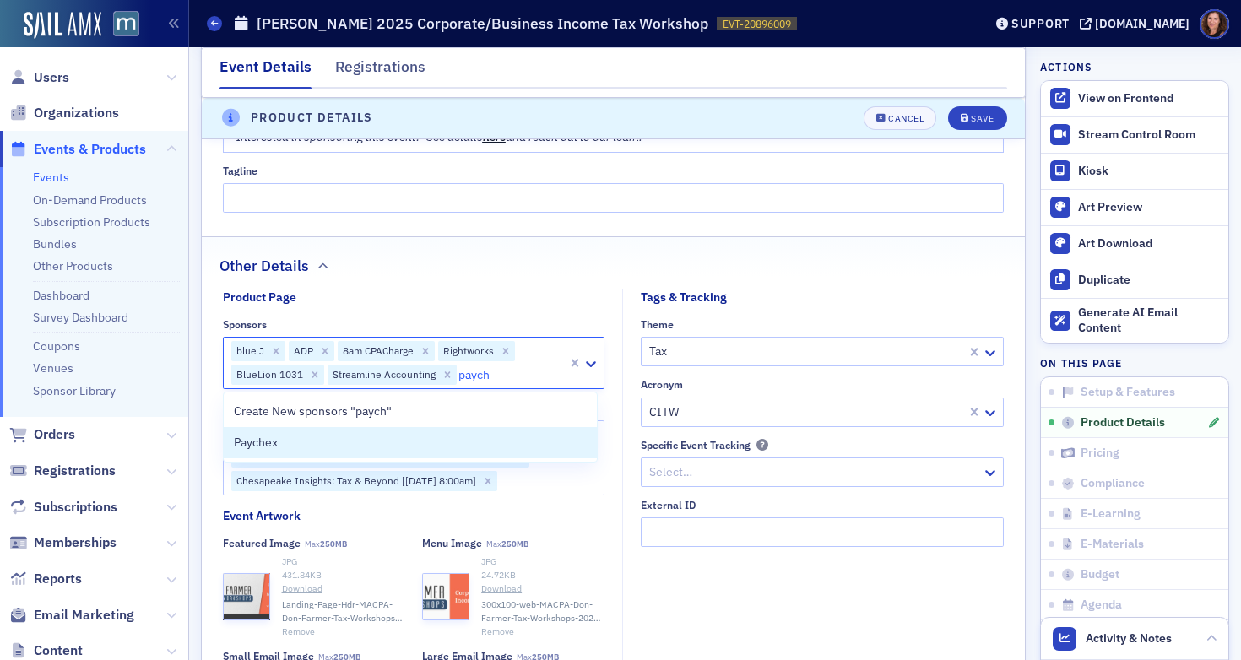
drag, startPoint x: 467, startPoint y: 441, endPoint x: 494, endPoint y: 429, distance: 29.5
click at [466, 441] on div "Paychex" at bounding box center [411, 443] width 354 height 18
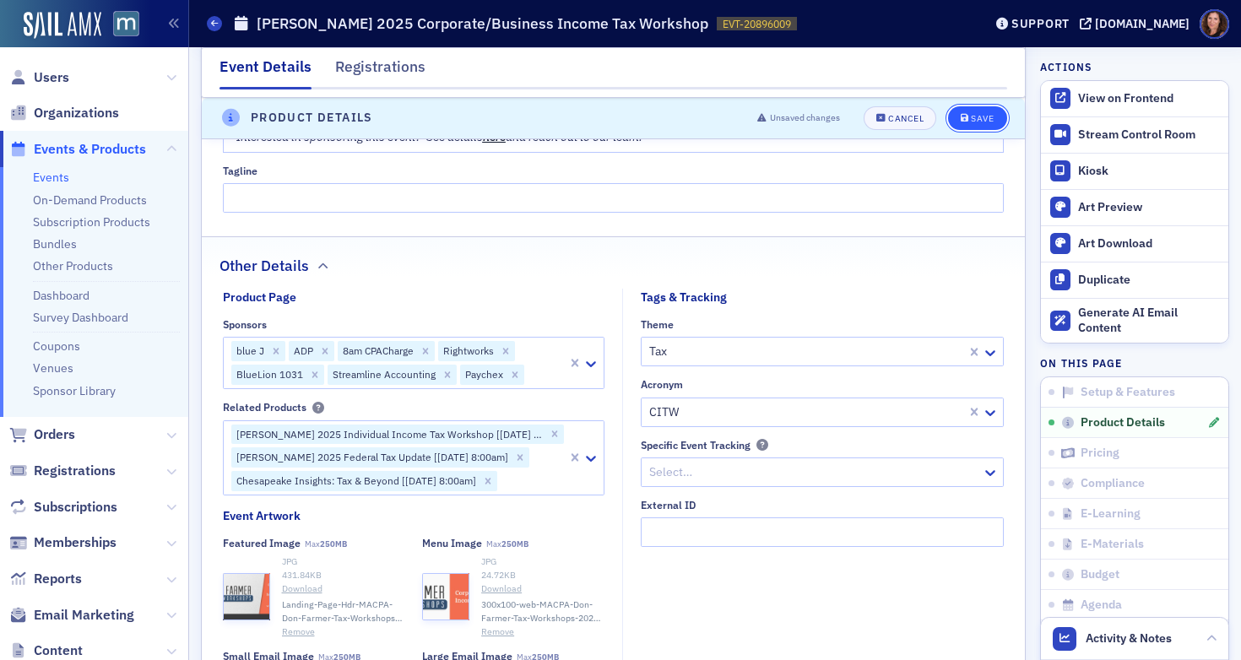
click at [971, 118] on div "Save" at bounding box center [982, 118] width 23 height 9
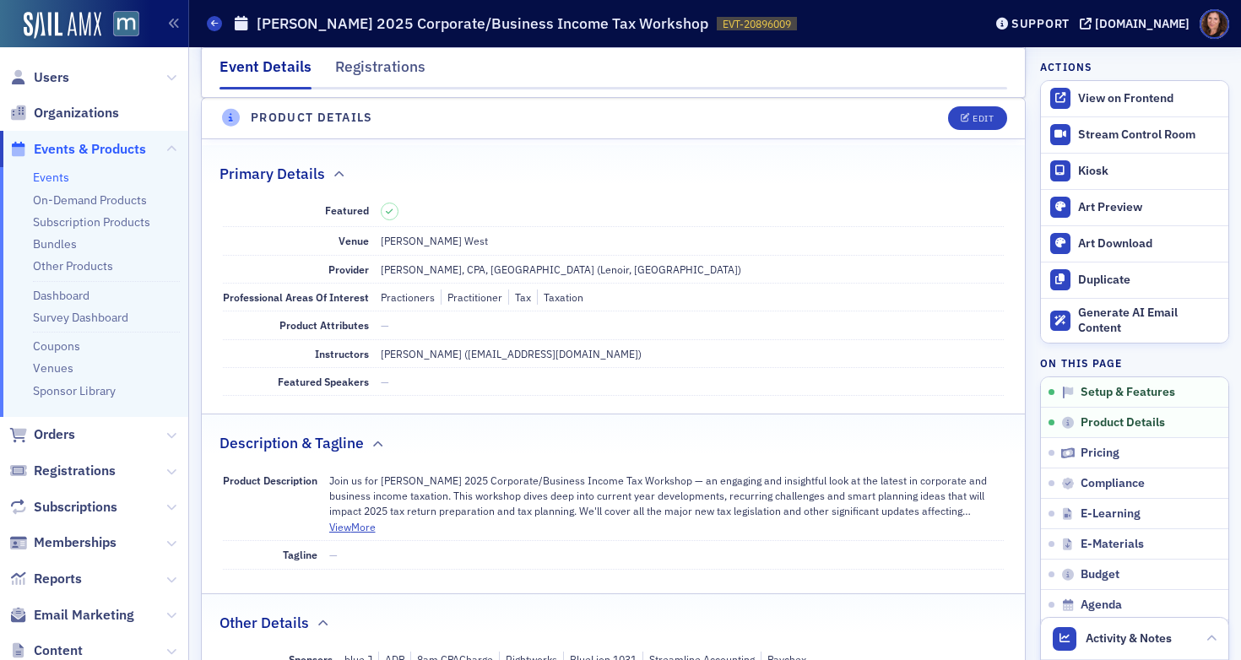
scroll to position [408, 0]
click at [53, 172] on link "Events" at bounding box center [51, 177] width 36 height 15
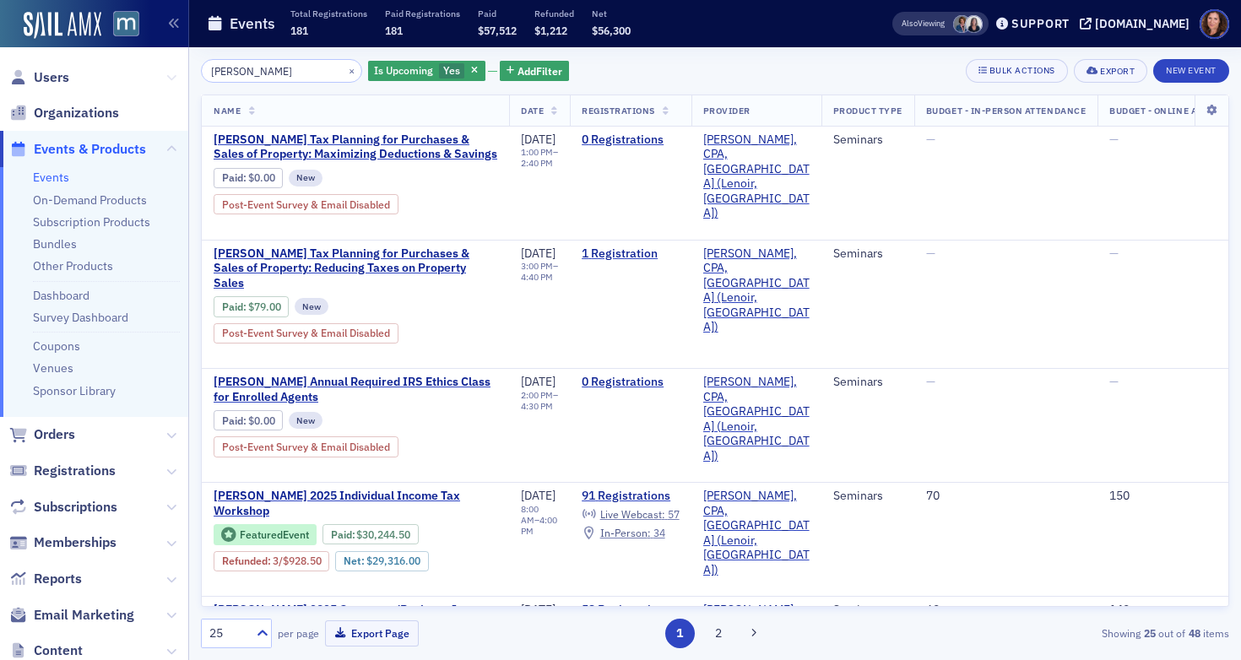
drag, startPoint x: 262, startPoint y: 73, endPoint x: 154, endPoint y: 69, distance: 108.1
click at [154, 69] on div "Users Organizations Events & Products Events On-Demand Products Subscription Pr…" at bounding box center [620, 330] width 1241 height 660
click at [66, 241] on link "Bundles" at bounding box center [55, 243] width 44 height 15
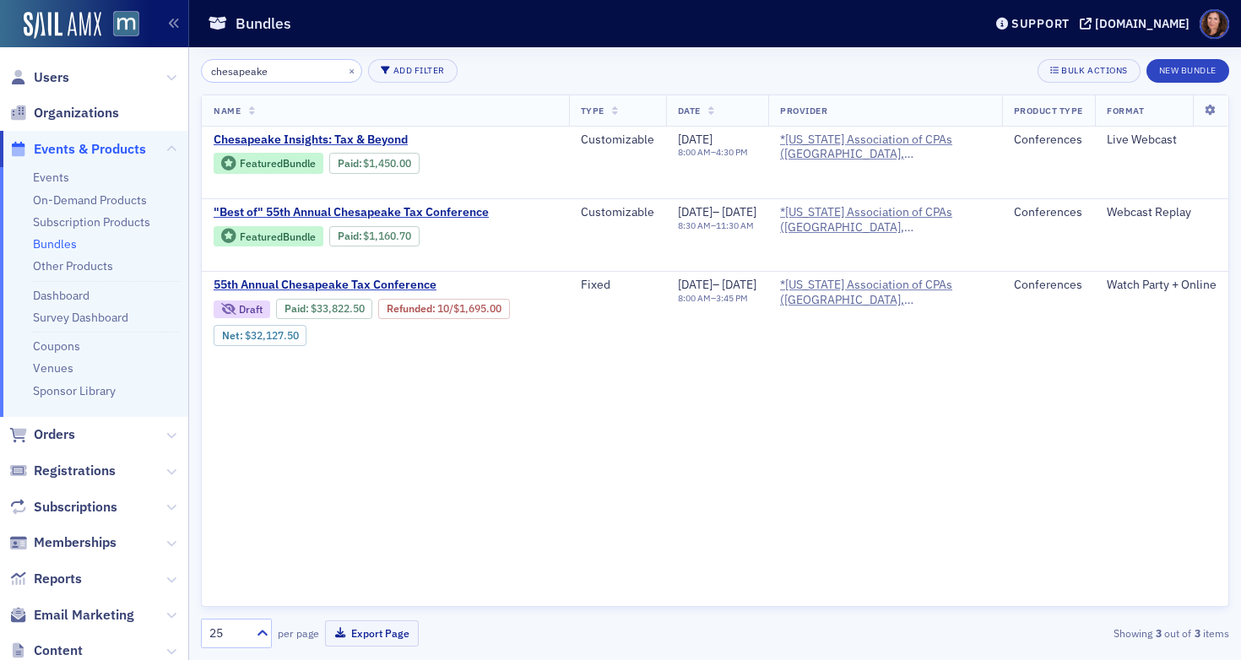
drag, startPoint x: 282, startPoint y: 73, endPoint x: 150, endPoint y: 68, distance: 131.7
click at [150, 68] on div "Users Organizations Events & Products Events On-Demand Products Subscription Pr…" at bounding box center [620, 330] width 1241 height 660
click at [384, 137] on span "Chesapeake Insights: Tax & Beyond" at bounding box center [356, 139] width 284 height 15
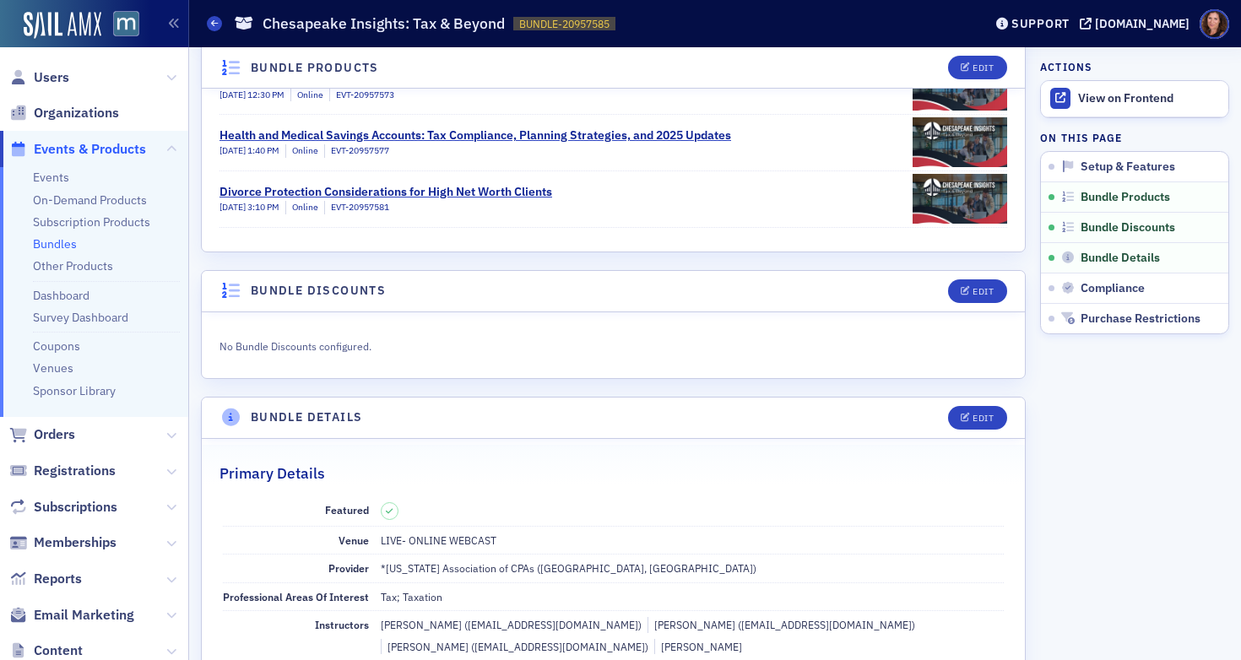
scroll to position [511, 0]
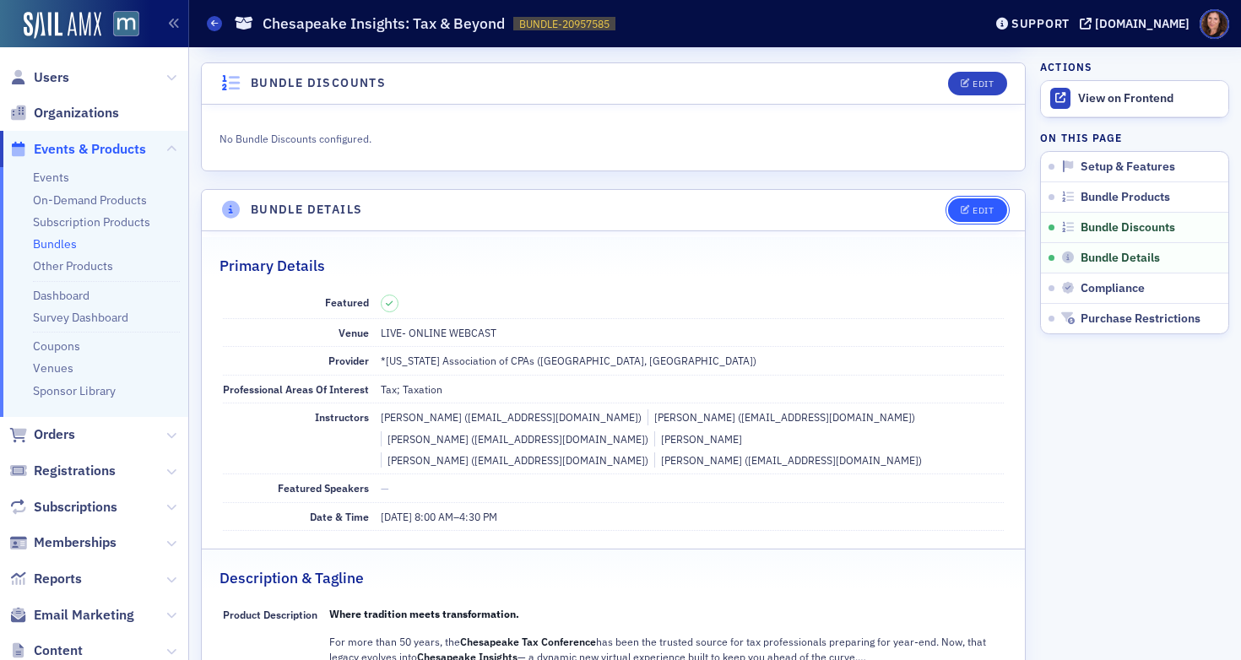
click at [965, 202] on button "Edit" at bounding box center [977, 210] width 58 height 24
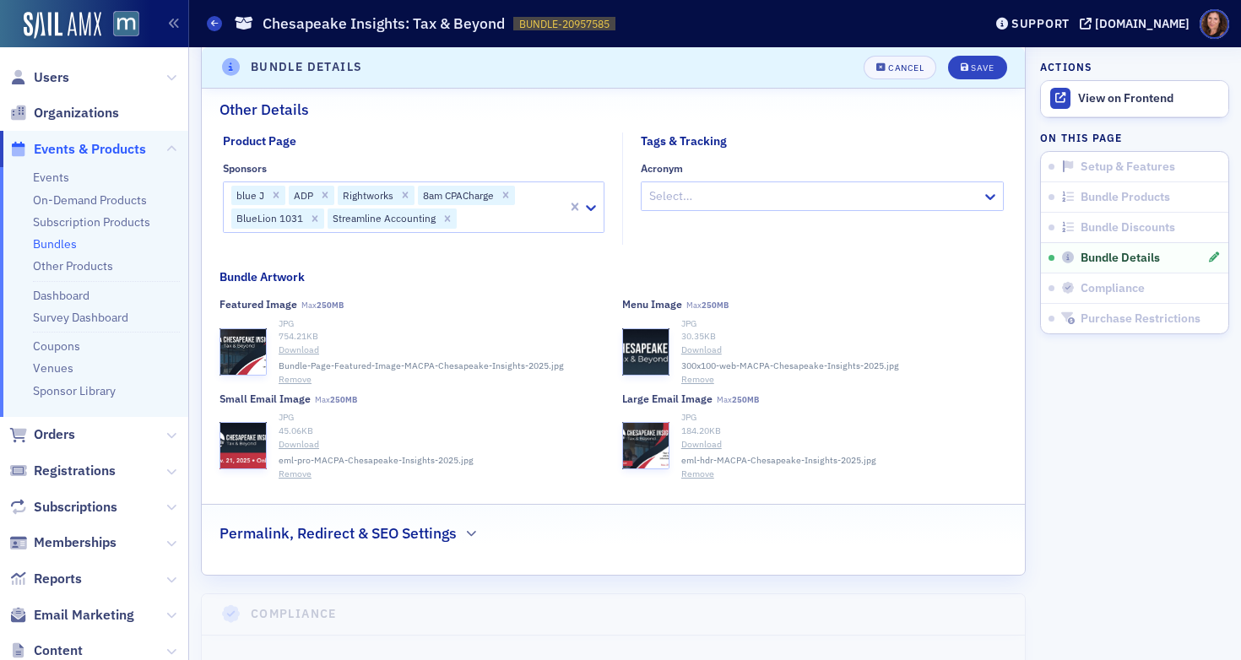
scroll to position [2213, 0]
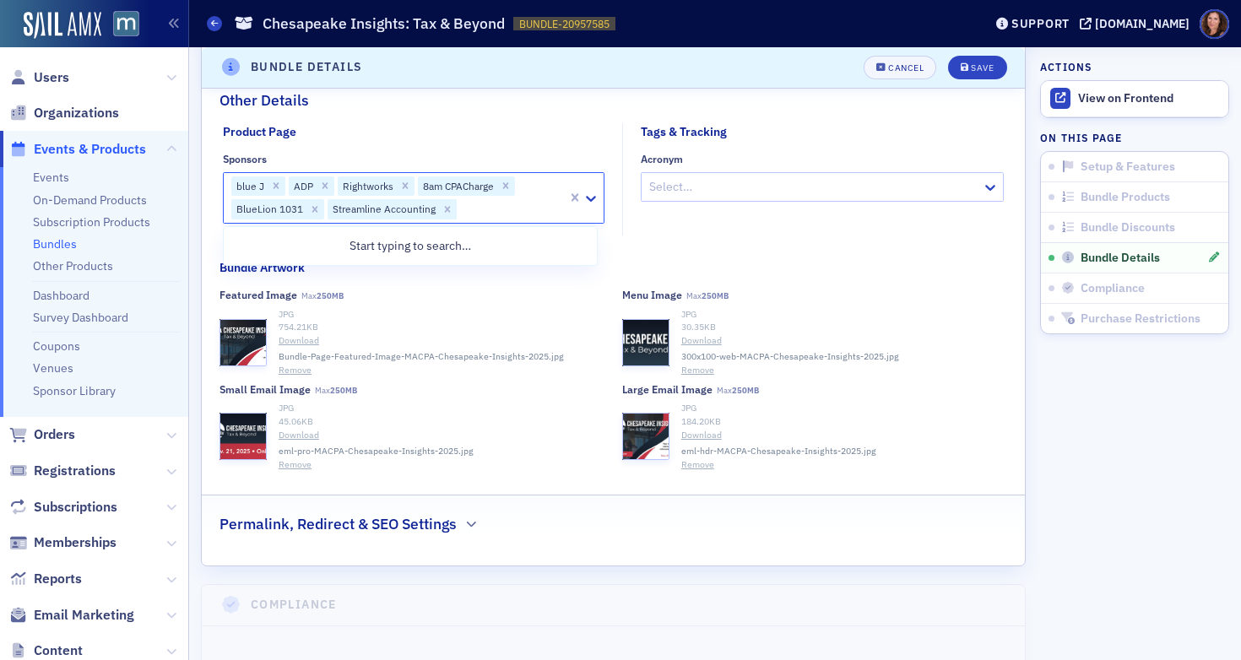
click at [506, 206] on div at bounding box center [511, 209] width 107 height 21
type input "payche"
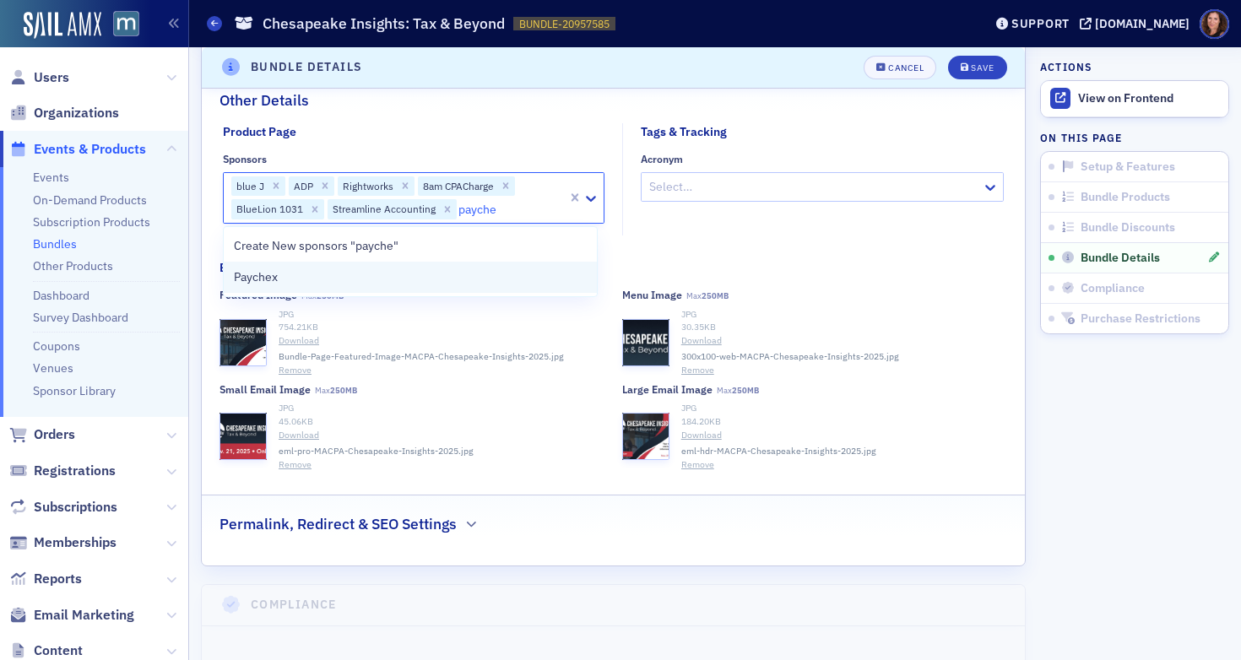
click at [497, 265] on div "Paychex" at bounding box center [411, 277] width 374 height 31
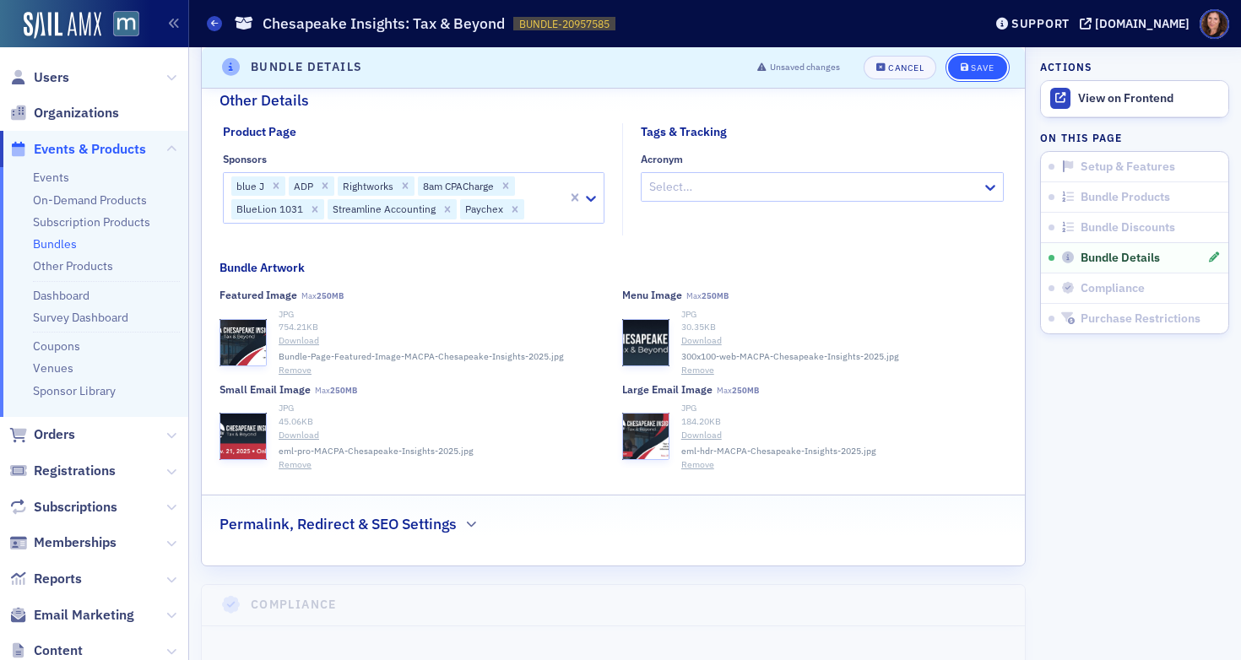
click at [960, 68] on icon "submit" at bounding box center [964, 67] width 8 height 9
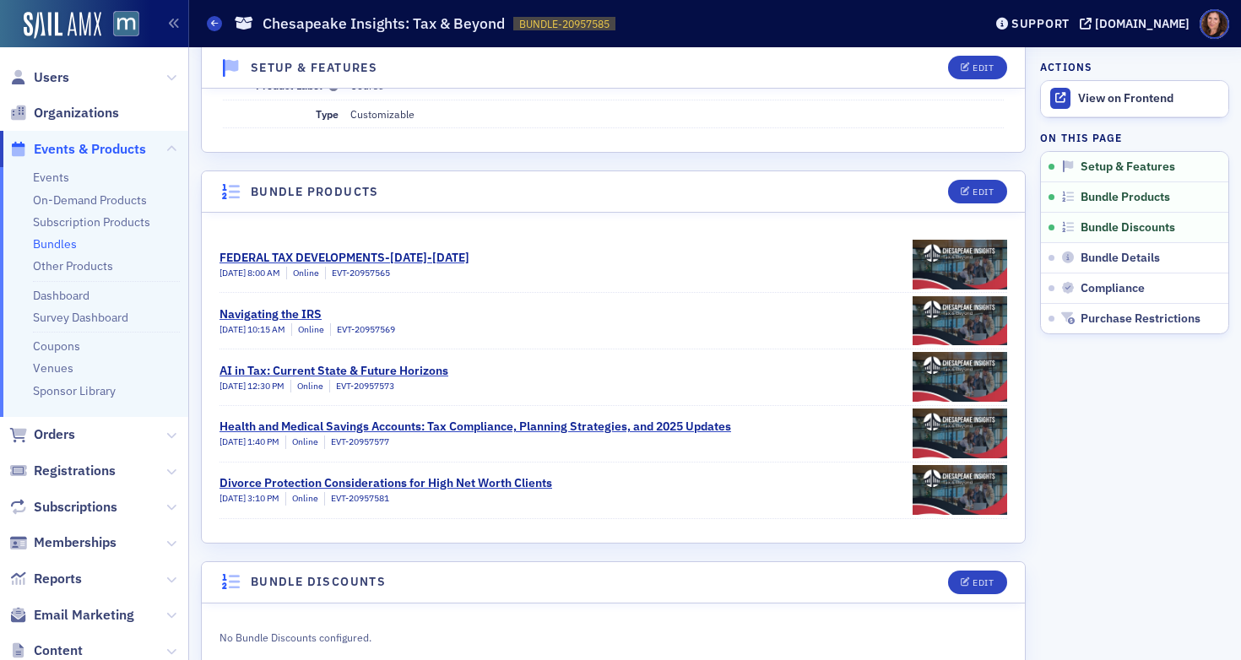
scroll to position [218, 0]
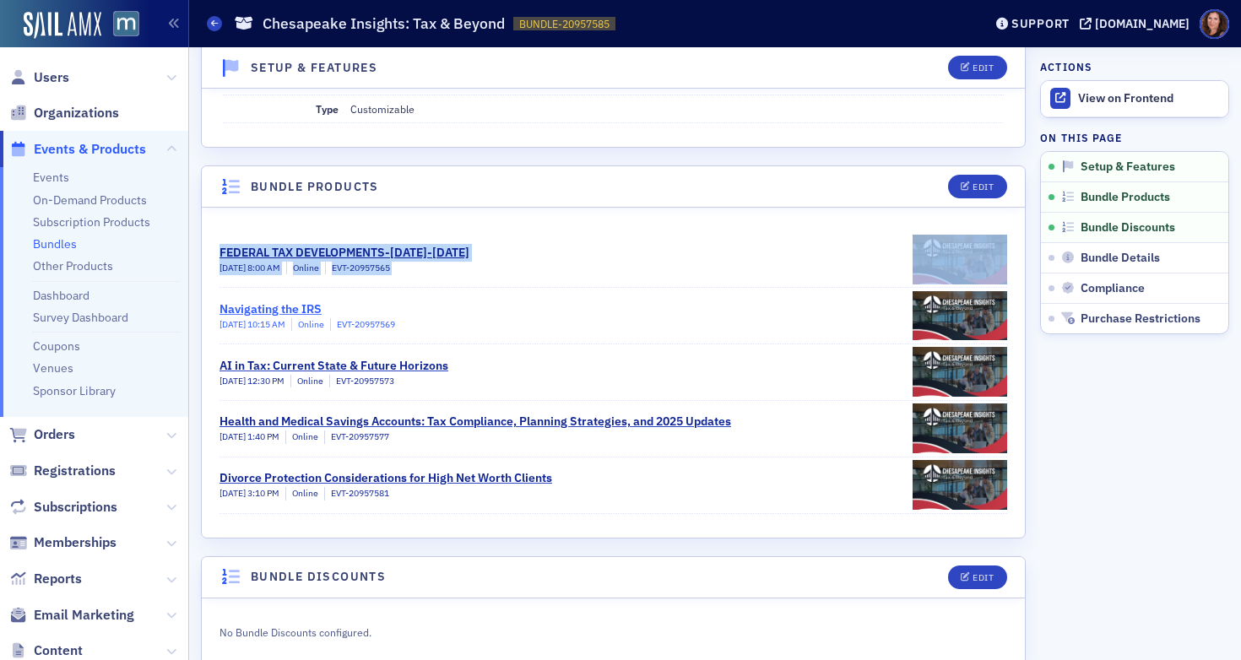
click at [303, 311] on div "Navigating the IRS" at bounding box center [307, 309] width 176 height 18
click at [346, 365] on div "AI in Tax: Current State & Future Horizons" at bounding box center [333, 366] width 229 height 18
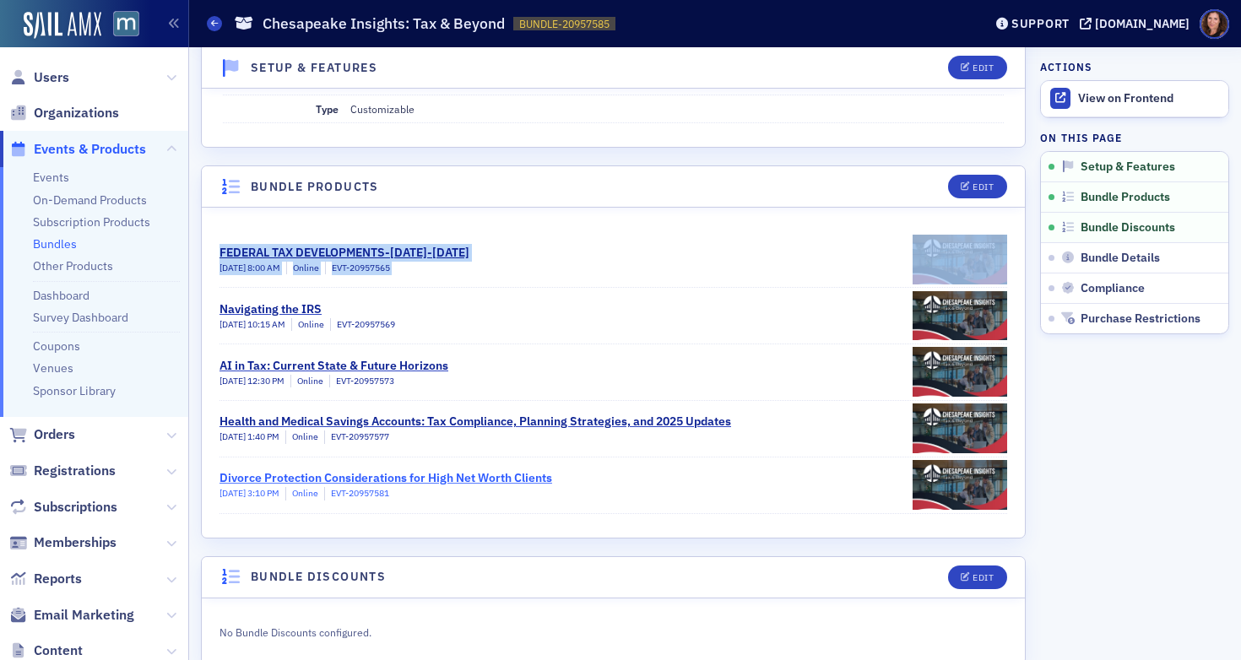
click at [442, 476] on div "Divorce Protection Considerations for High Net Worth Clients" at bounding box center [385, 478] width 333 height 18
drag, startPoint x: 51, startPoint y: 237, endPoint x: 170, endPoint y: 224, distance: 119.7
click at [51, 237] on link "Bundles" at bounding box center [55, 243] width 44 height 15
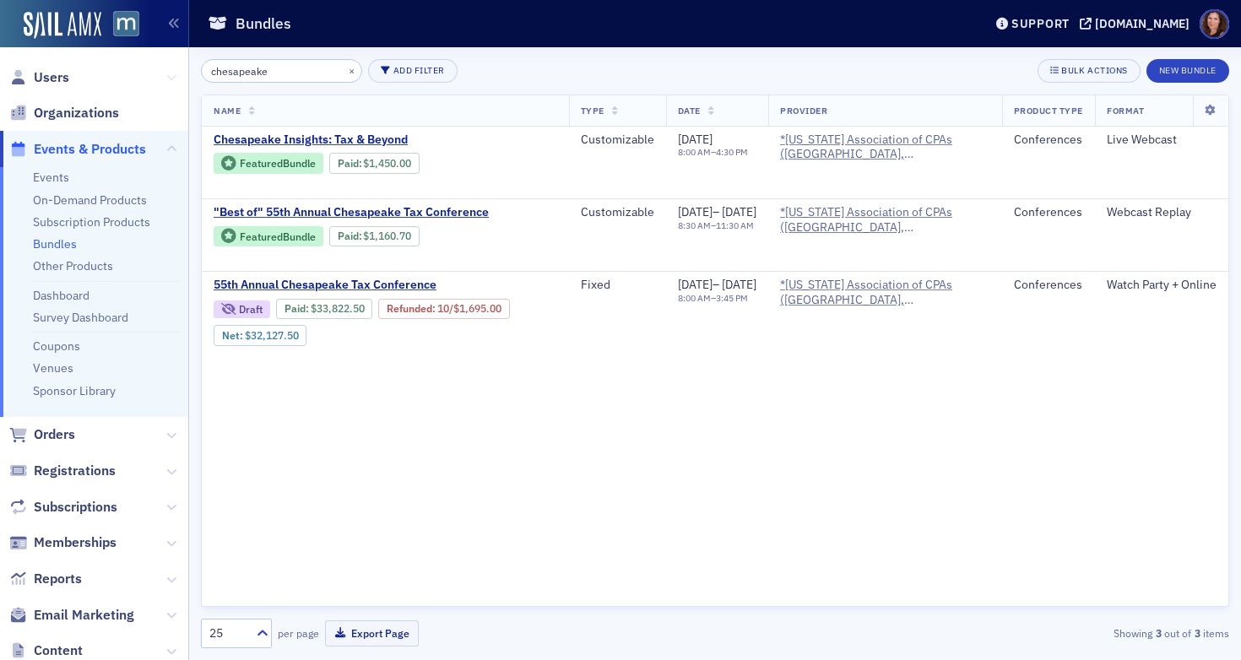
drag, startPoint x: 278, startPoint y: 73, endPoint x: 158, endPoint y: 70, distance: 120.7
click at [158, 70] on div "Users Organizations Events & Products Events On-Demand Products Subscription Pr…" at bounding box center [620, 330] width 1241 height 660
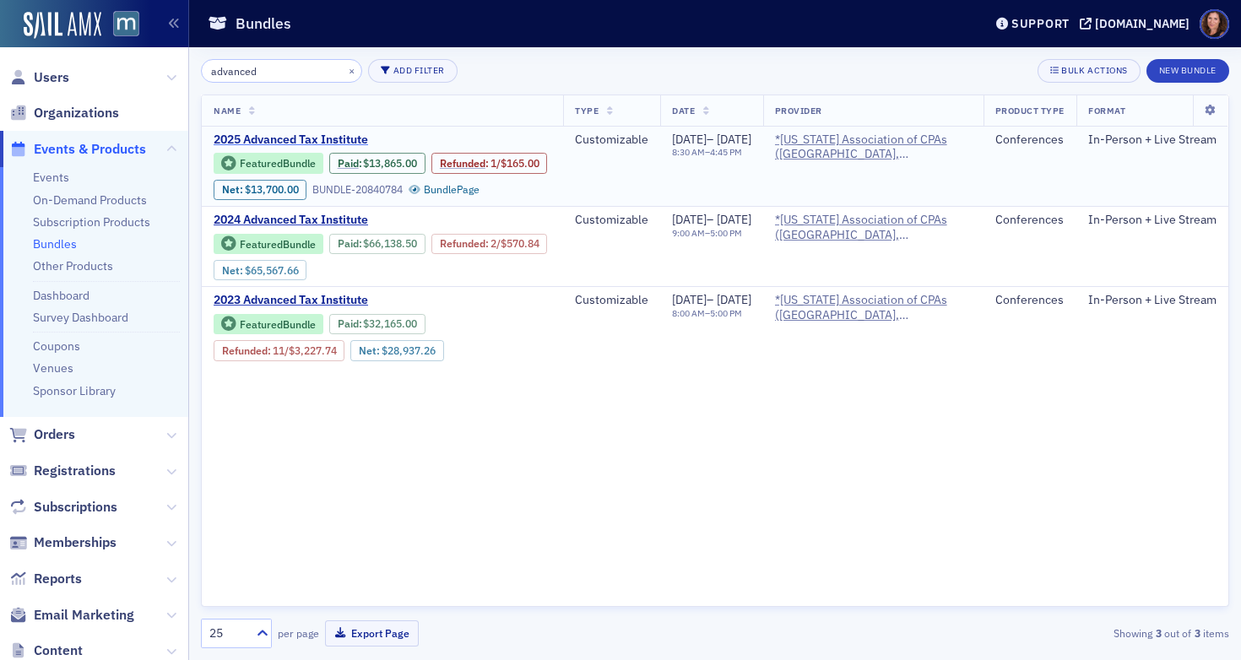
type input "advanced"
click at [284, 142] on span "2025 Advanced Tax Institute" at bounding box center [356, 139] width 284 height 15
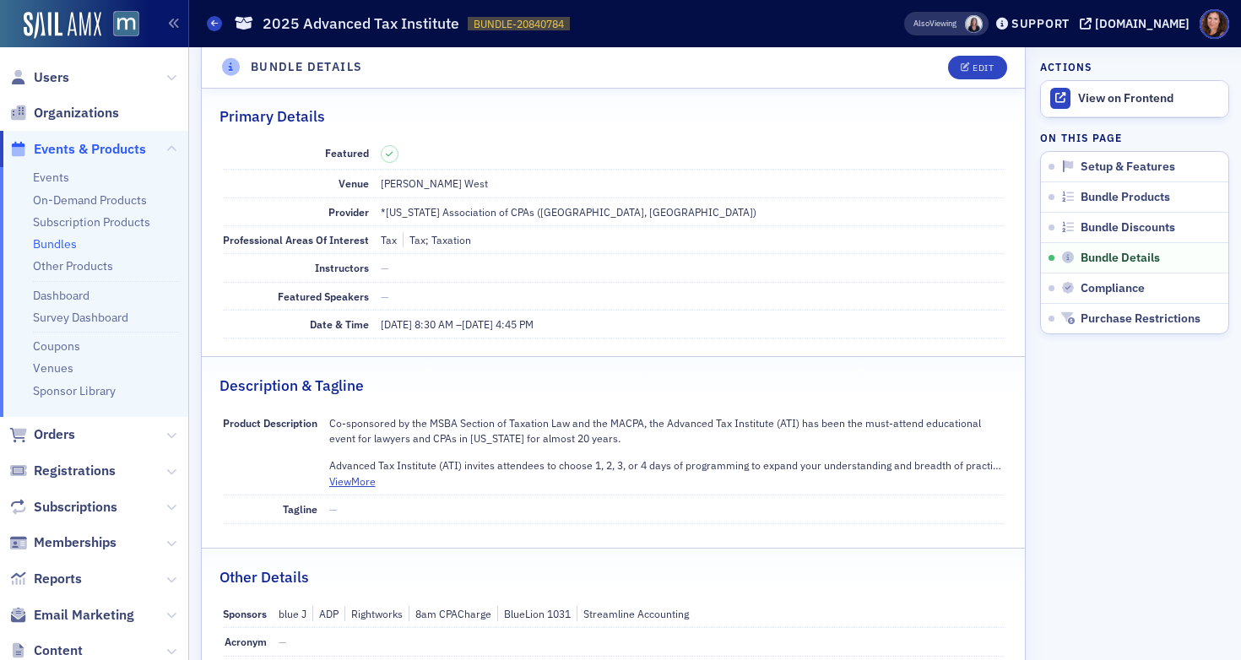
scroll to position [872, 0]
click at [970, 78] on button "Edit" at bounding box center [977, 68] width 58 height 24
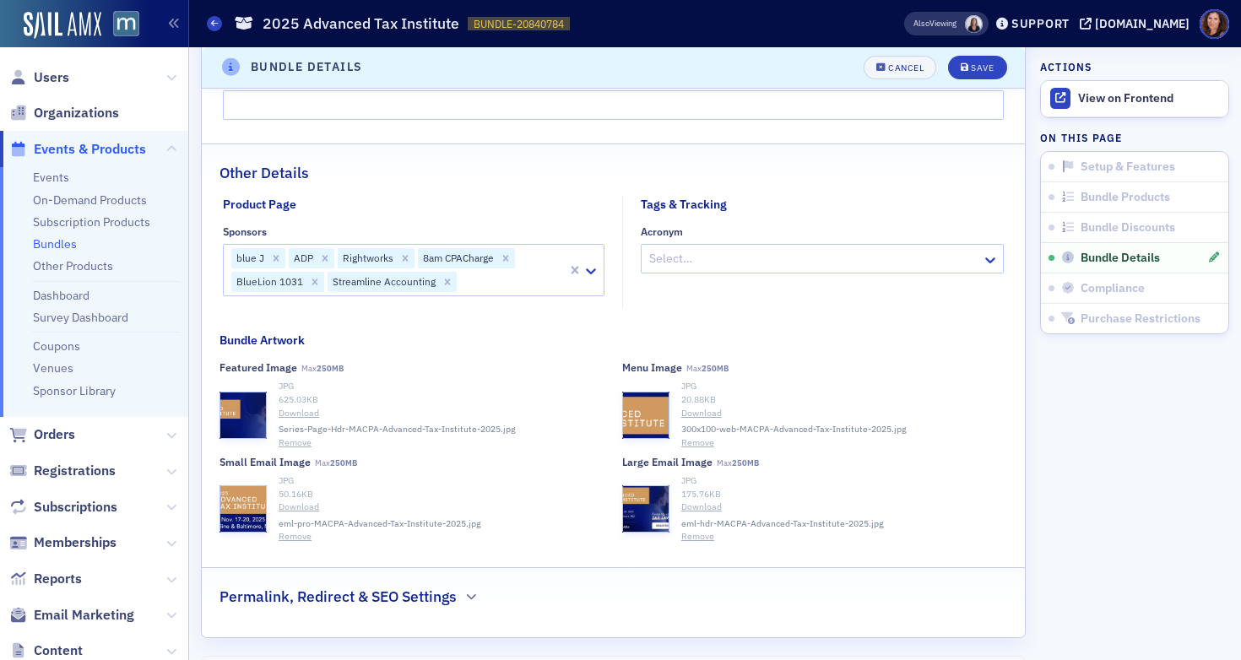
scroll to position [1864, 0]
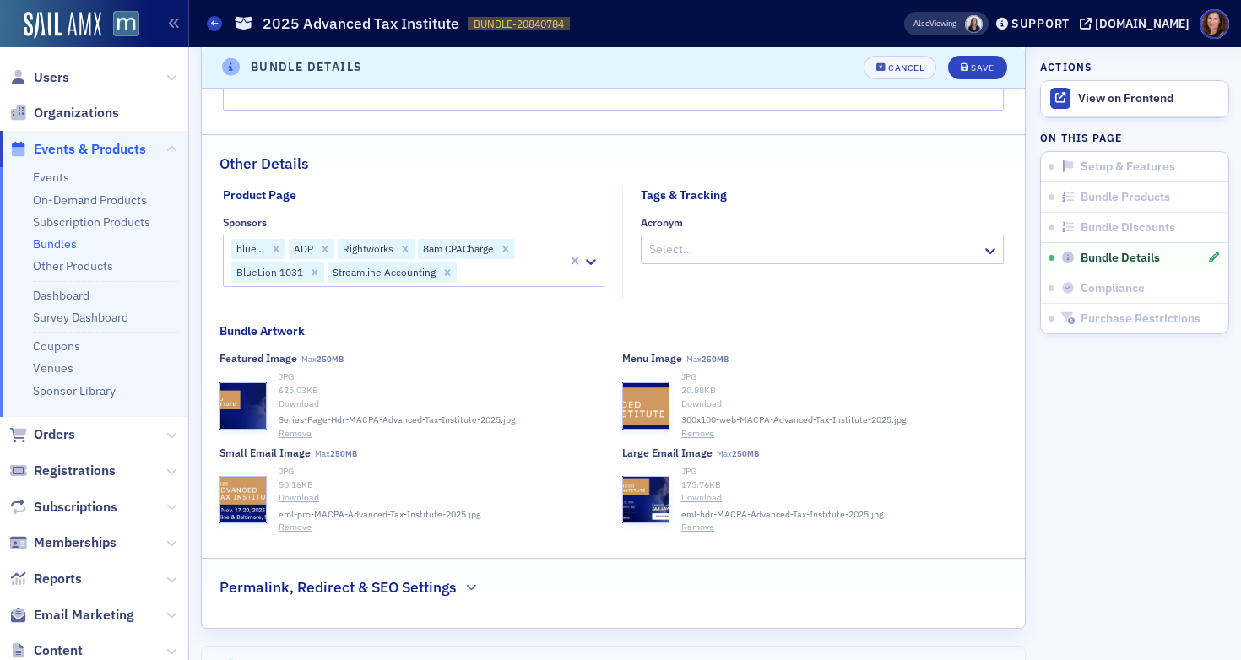
click at [473, 284] on div at bounding box center [511, 272] width 107 height 21
type input "payche"
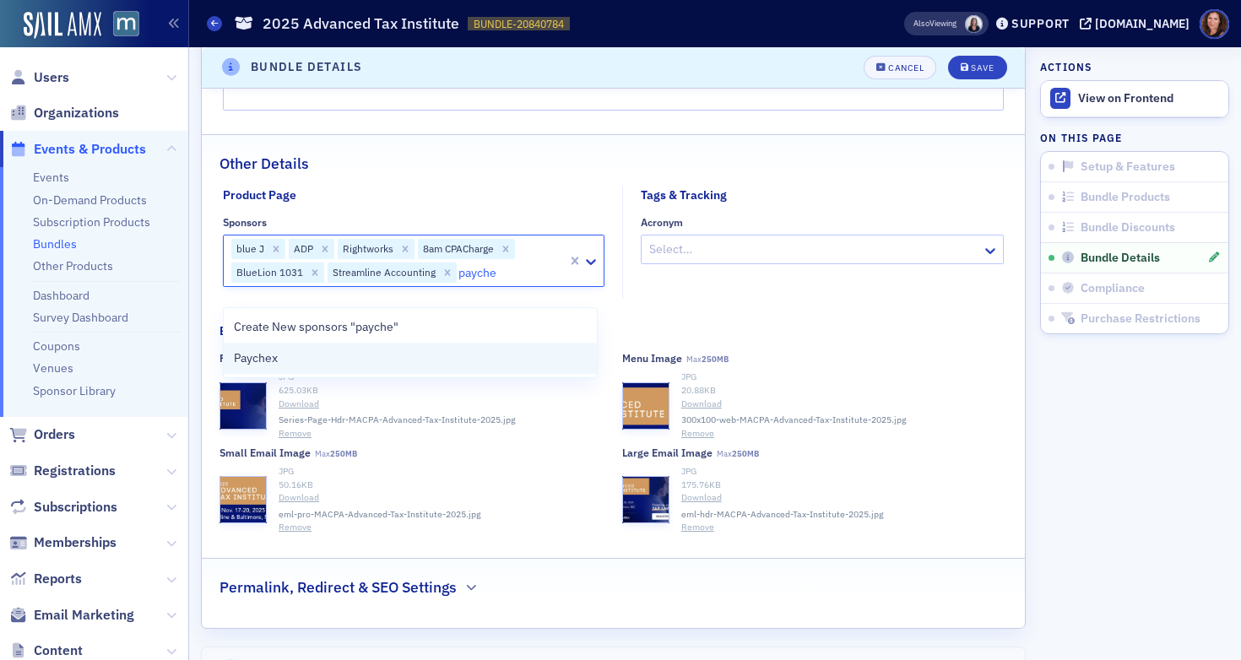
click at [462, 364] on div "Paychex" at bounding box center [411, 358] width 354 height 18
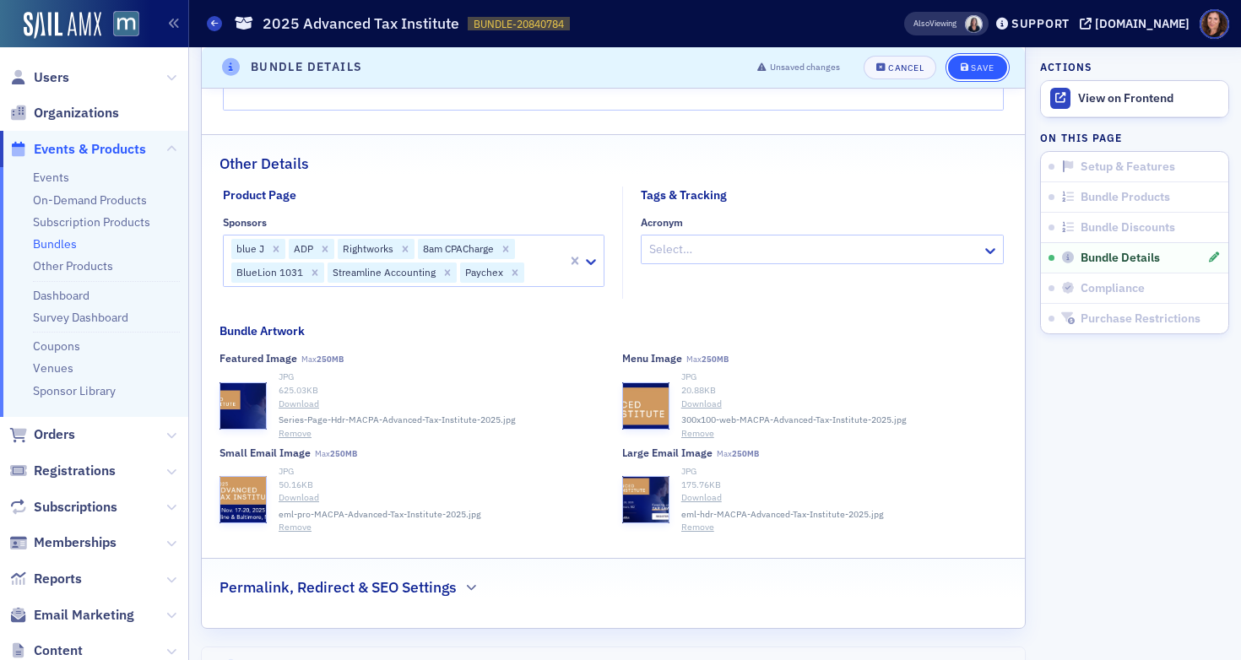
click at [978, 68] on div "Save" at bounding box center [982, 67] width 23 height 9
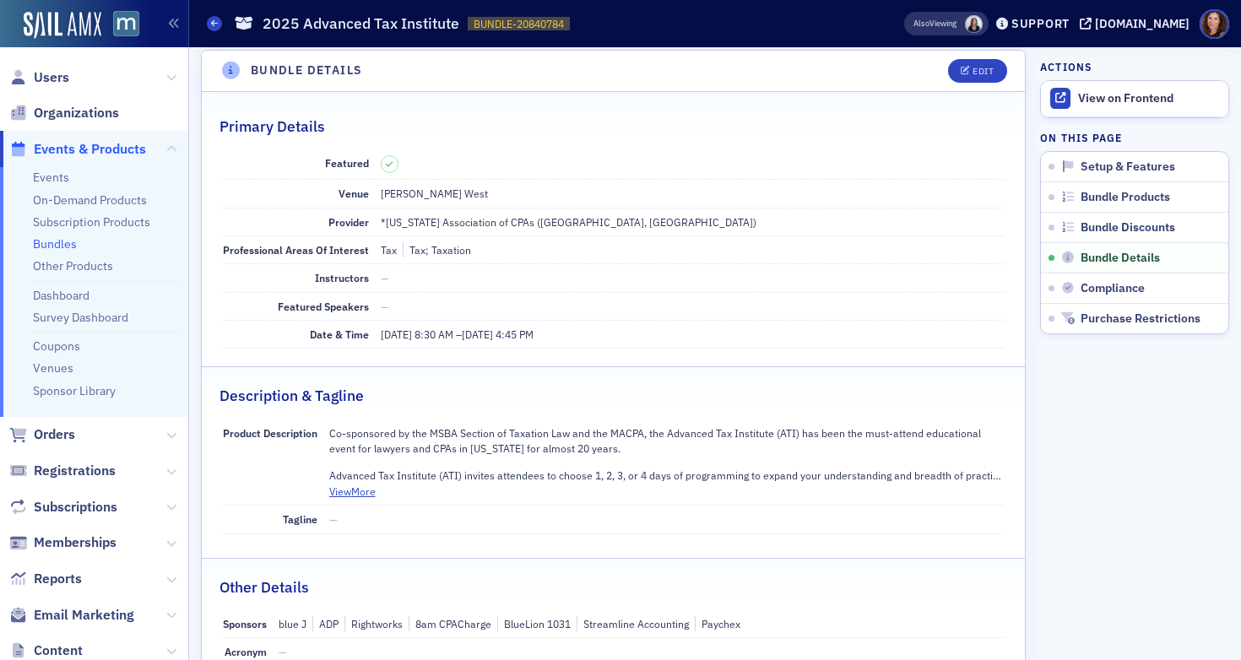
scroll to position [855, 0]
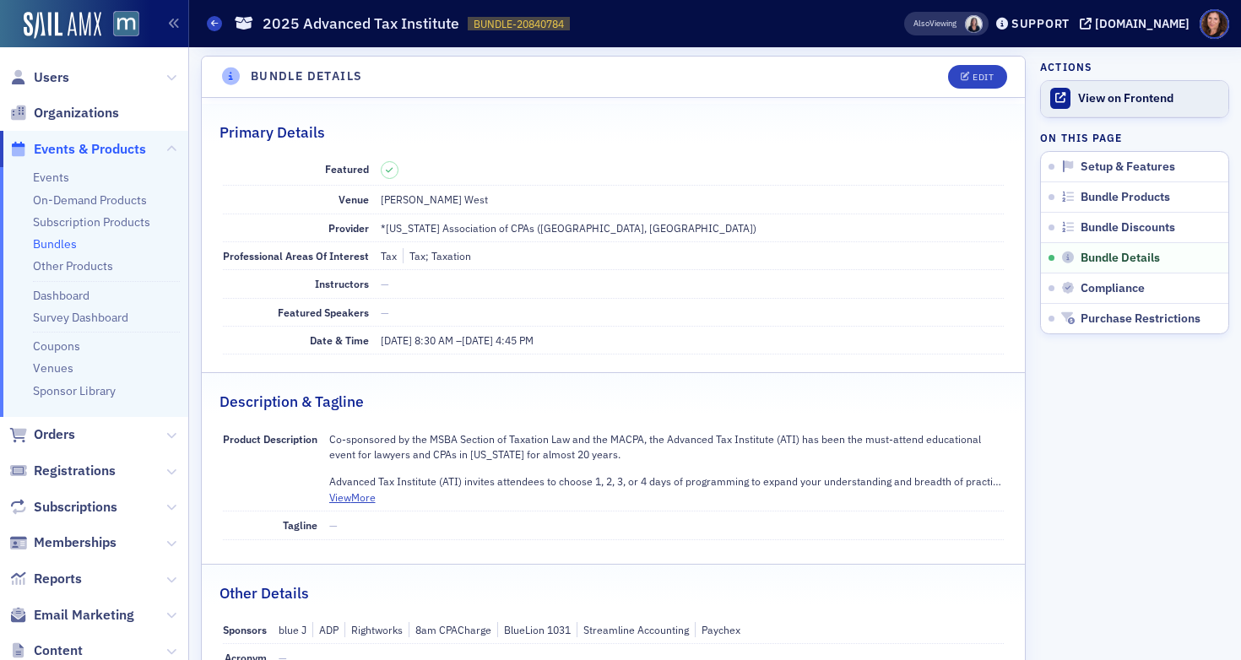
click at [1127, 92] on div "View on Frontend" at bounding box center [1149, 98] width 142 height 15
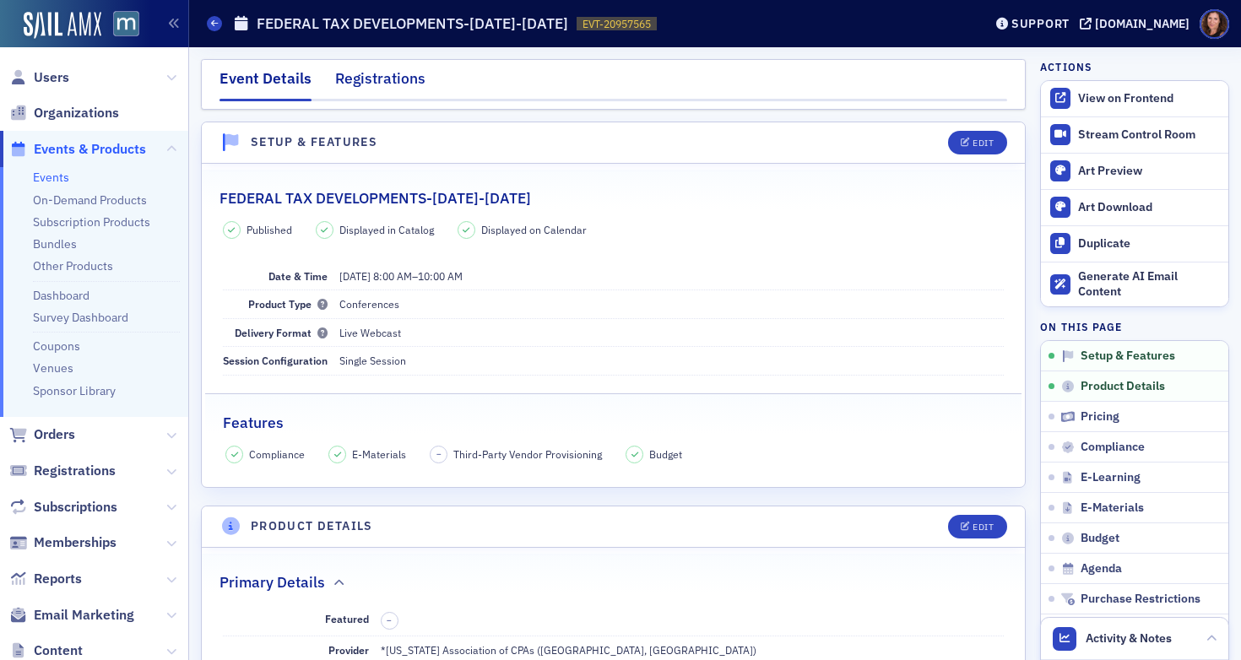
click at [357, 81] on div "Registrations" at bounding box center [380, 83] width 90 height 31
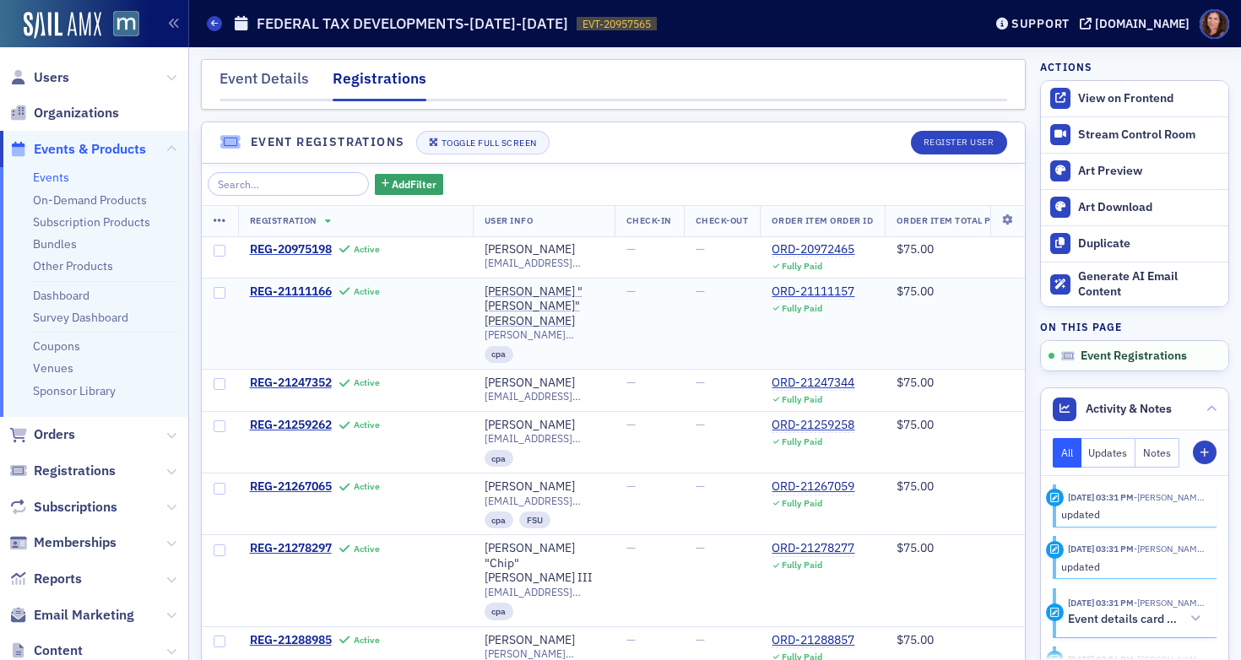
scroll to position [53, 0]
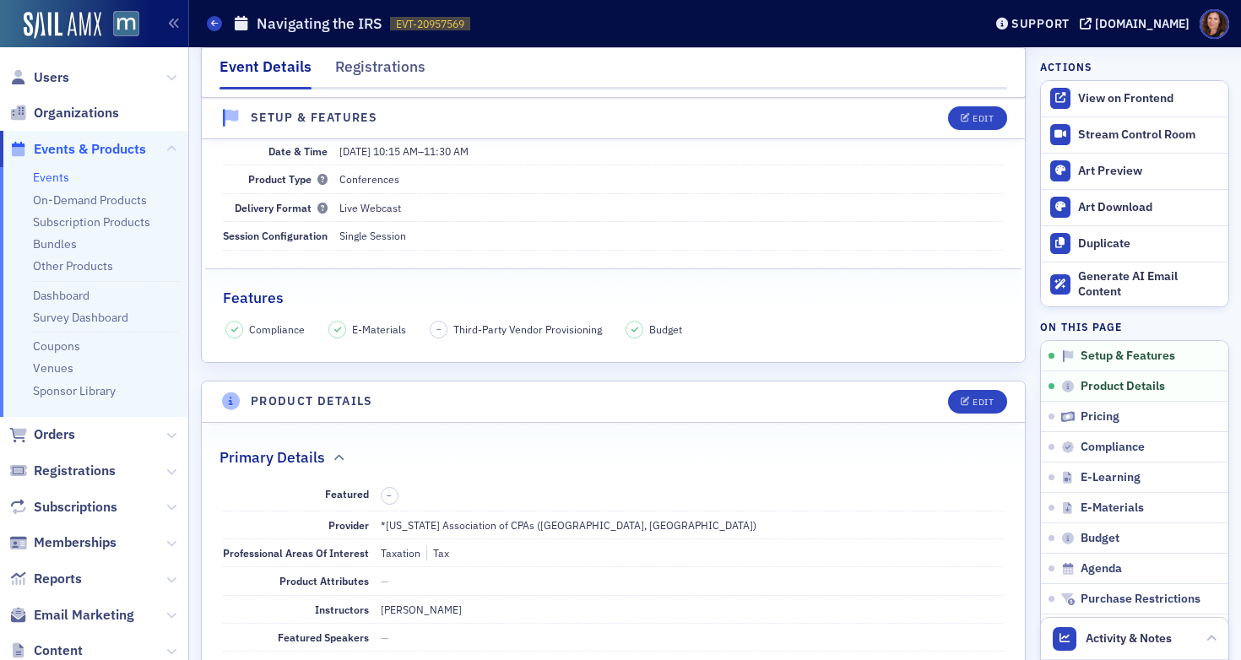
scroll to position [127, 0]
click at [358, 67] on div "Registrations" at bounding box center [380, 71] width 90 height 31
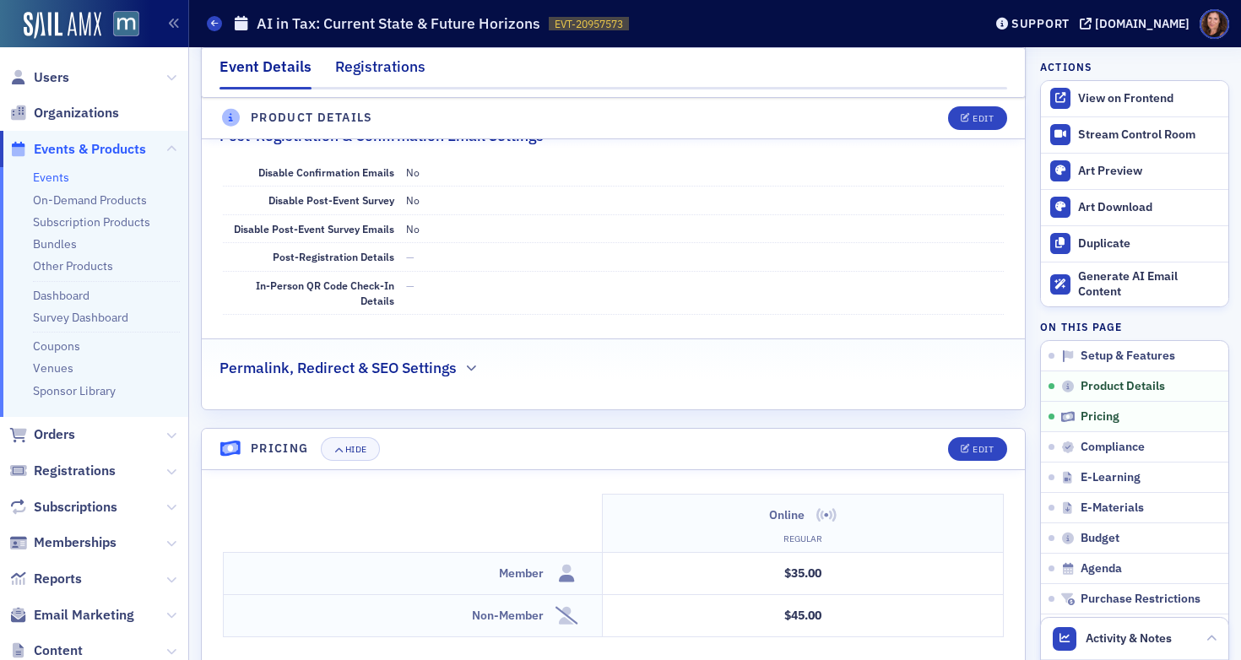
scroll to position [1175, 0]
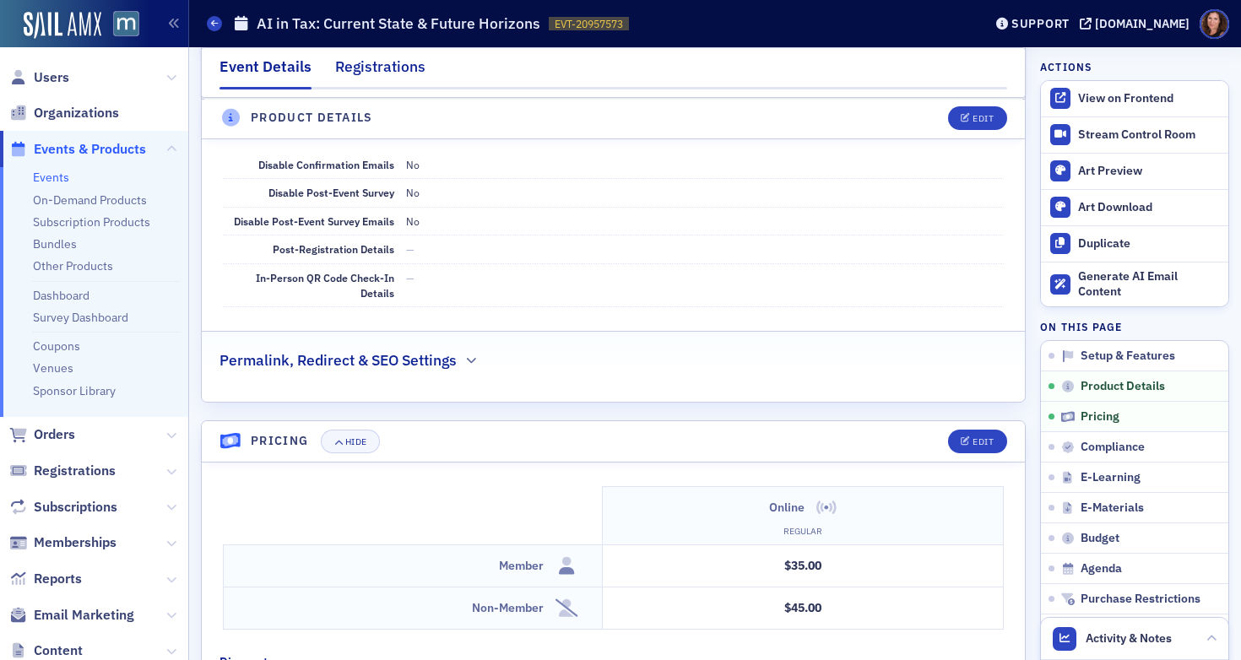
click at [379, 62] on div "Registrations" at bounding box center [380, 71] width 90 height 31
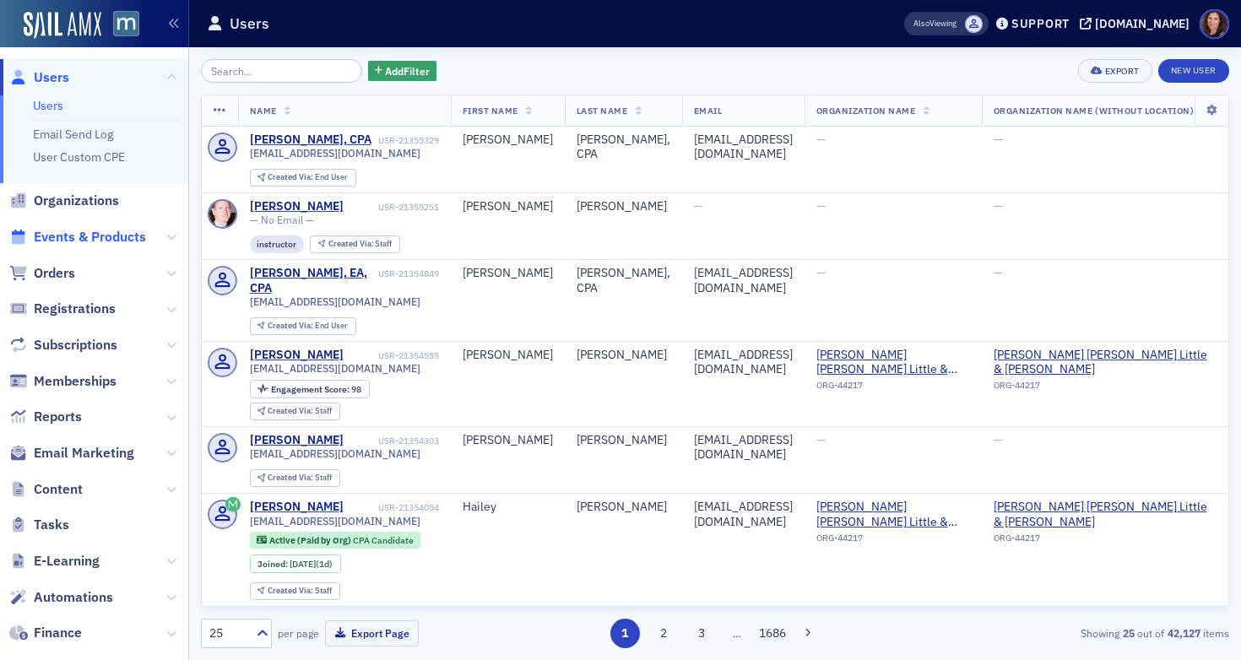
click at [120, 230] on span "Events & Products" at bounding box center [90, 237] width 112 height 19
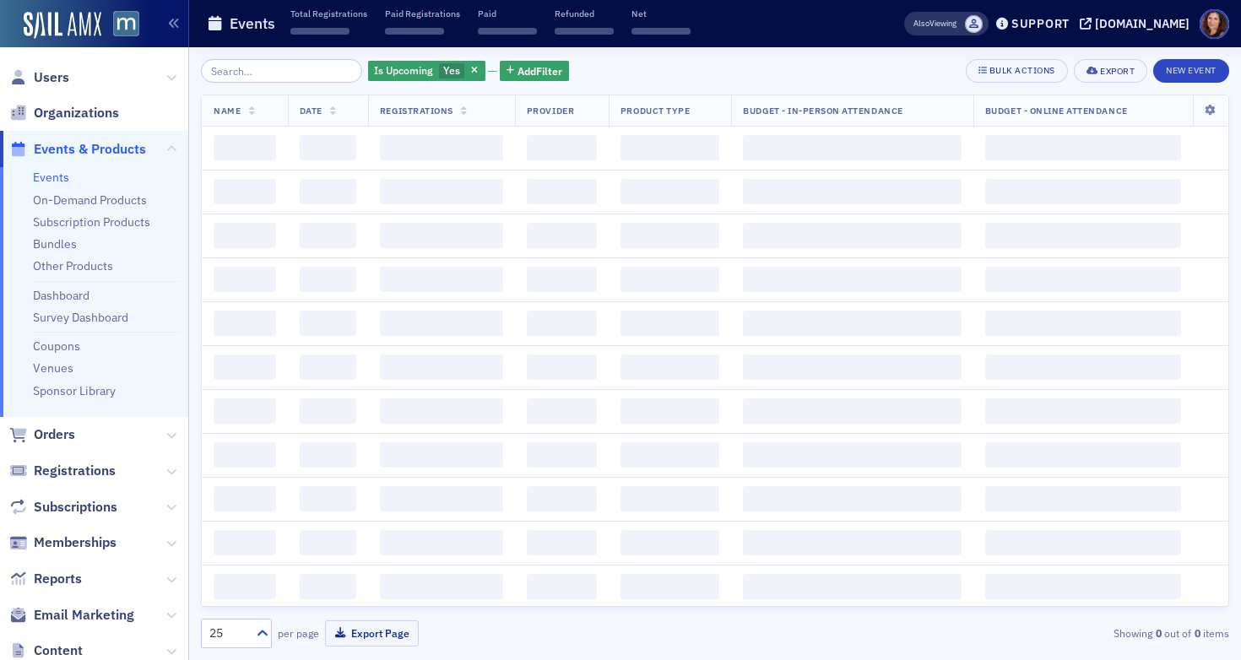
click at [284, 70] on input "search" at bounding box center [281, 71] width 161 height 24
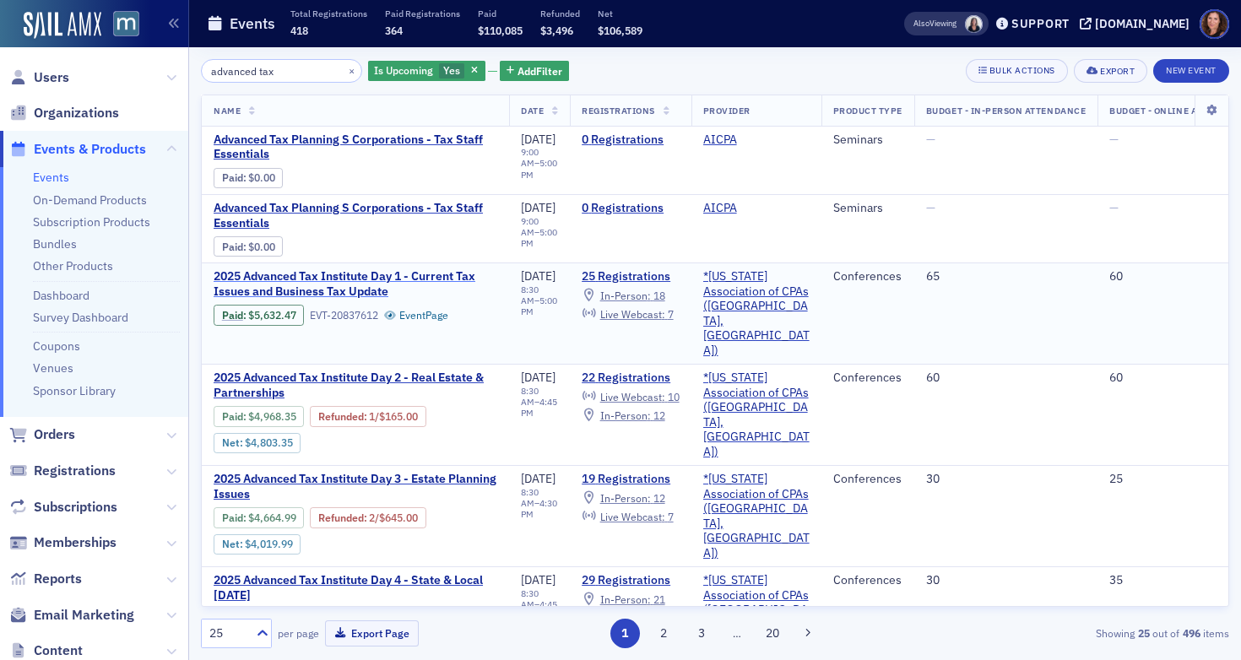
type input "advanced tax"
click at [418, 274] on span "2025 Advanced Tax Institute Day 1 - Current Tax Issues and Business Tax Update" at bounding box center [356, 284] width 284 height 30
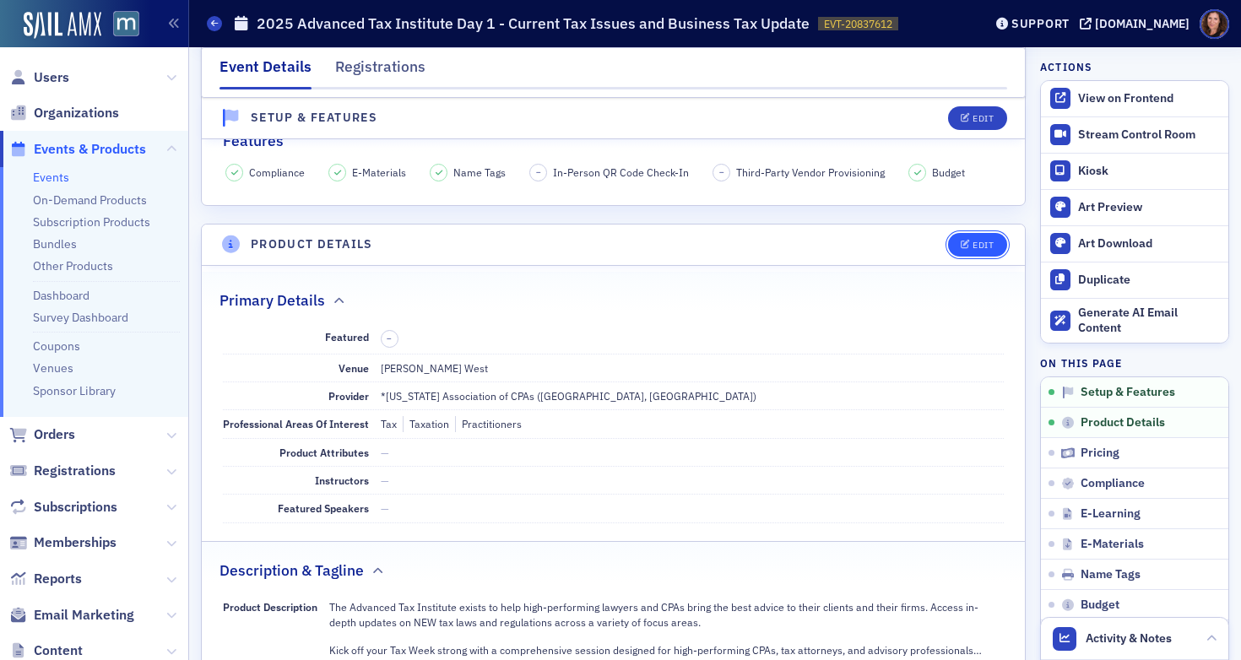
click at [972, 248] on div "Edit" at bounding box center [982, 245] width 21 height 9
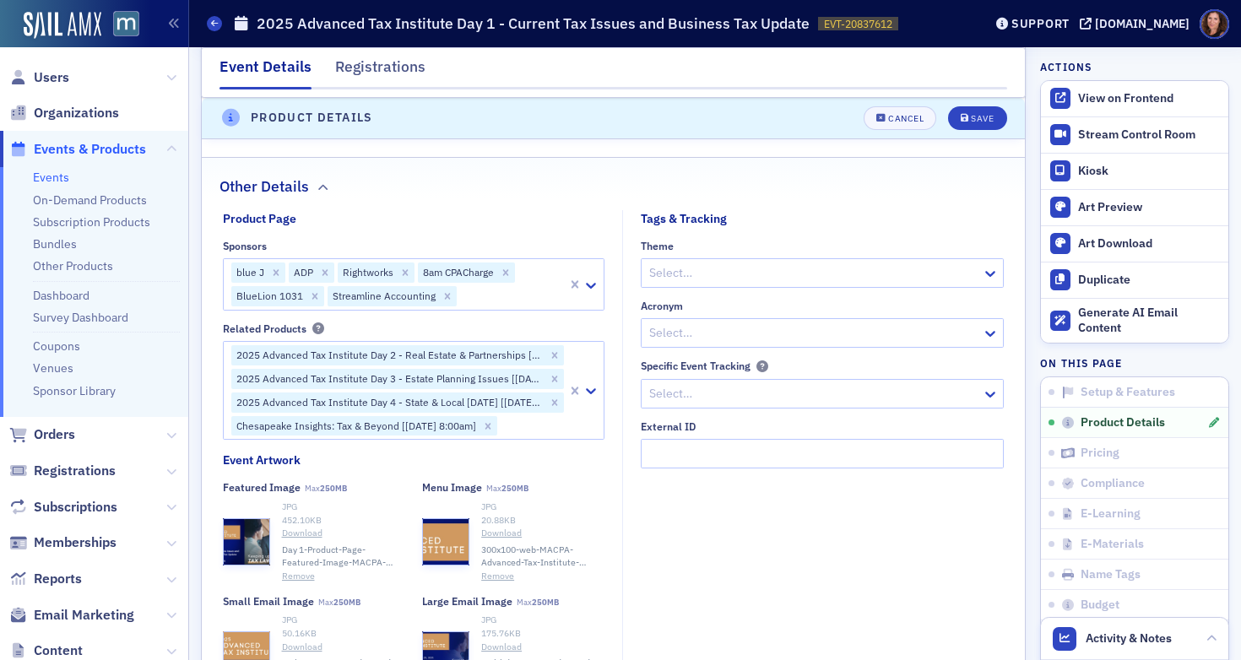
scroll to position [1422, 0]
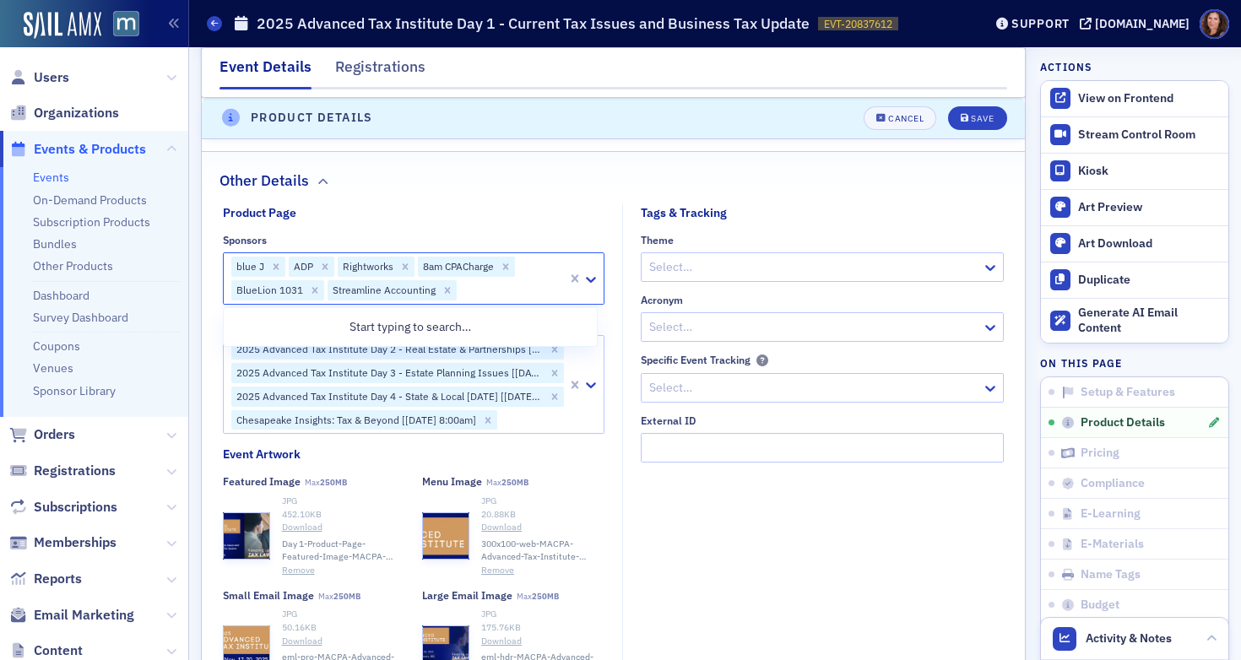
click at [478, 290] on div at bounding box center [511, 289] width 107 height 21
type input "p"
click at [888, 117] on div "Cancel" at bounding box center [905, 118] width 35 height 9
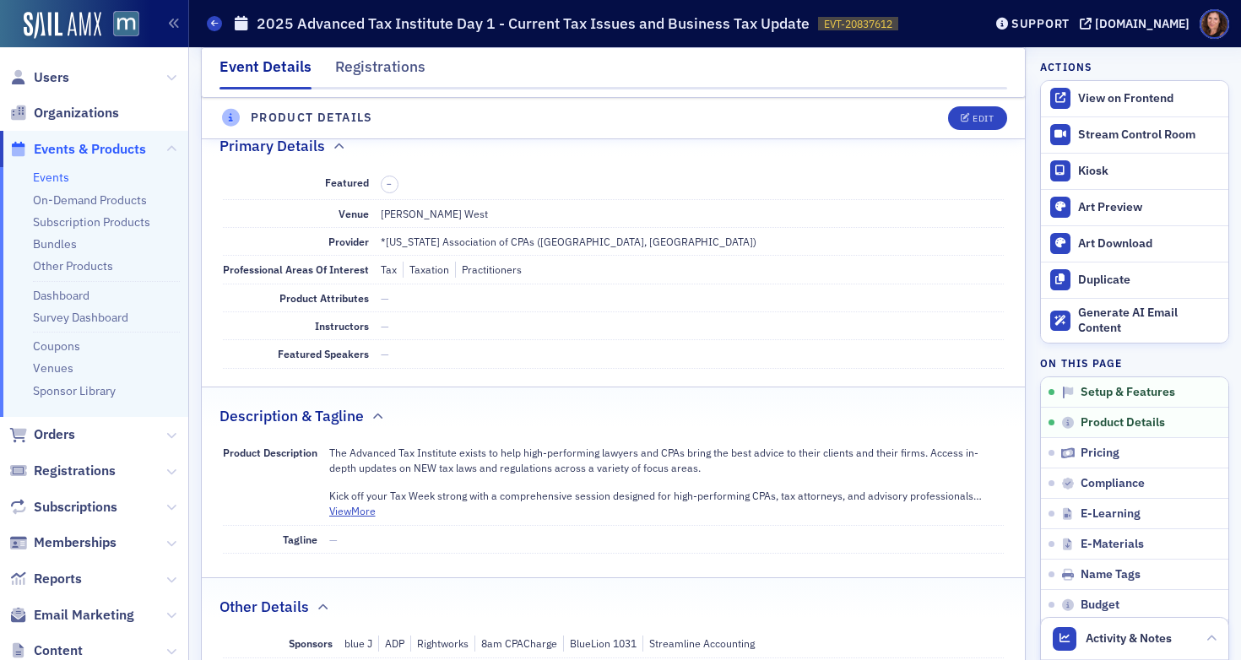
scroll to position [408, 0]
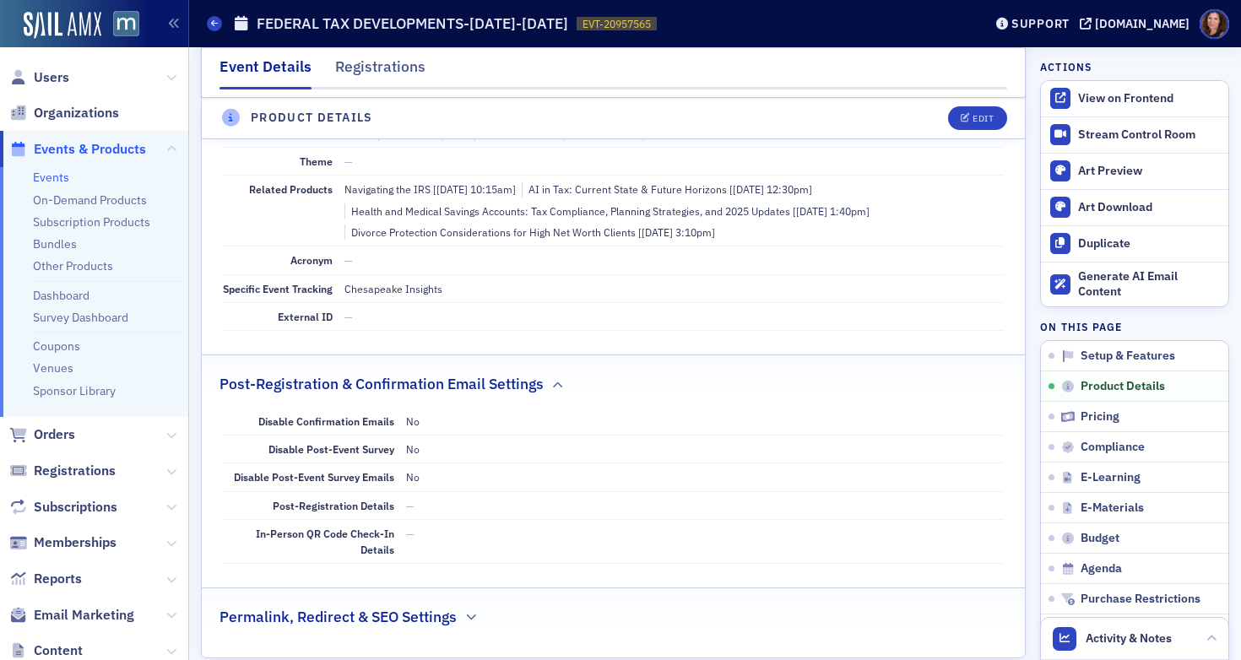
scroll to position [894, 0]
click at [972, 122] on div "Edit" at bounding box center [982, 118] width 21 height 9
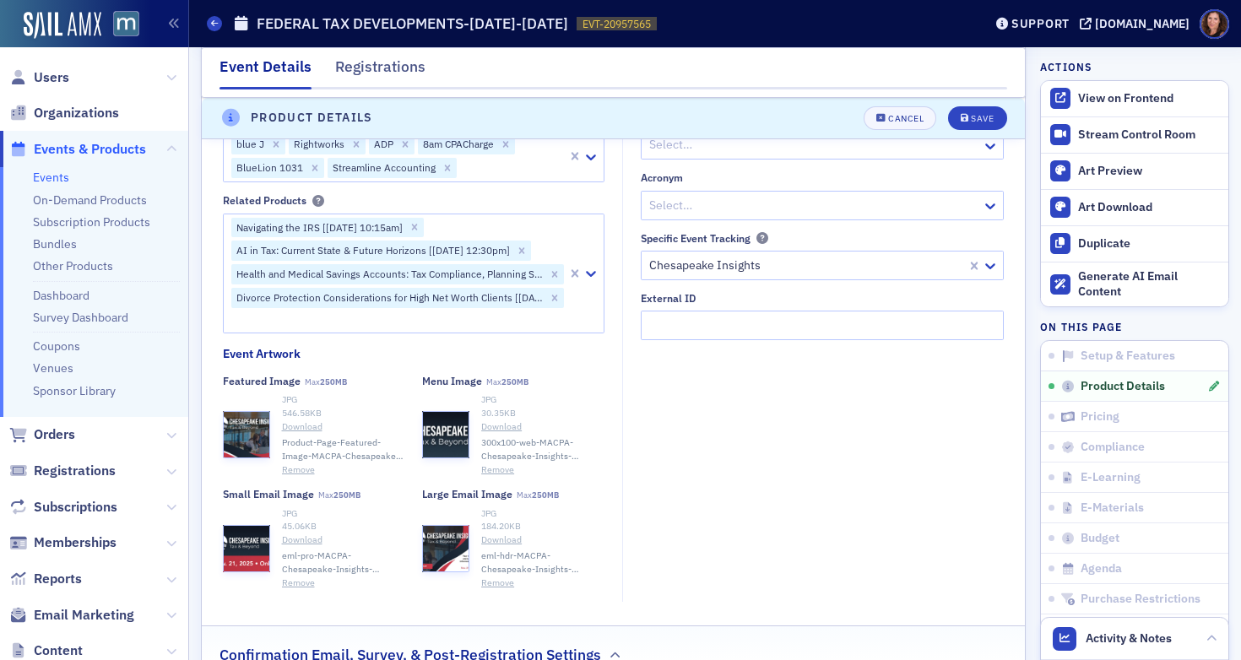
scroll to position [1257, 0]
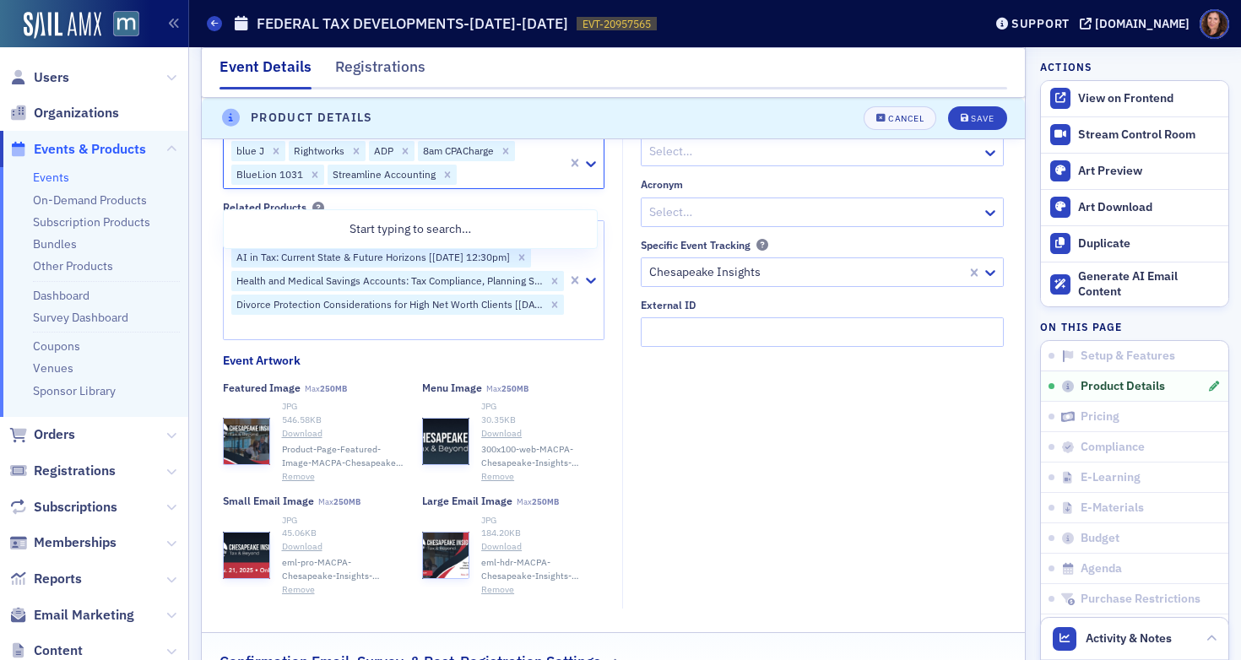
click at [474, 186] on div at bounding box center [511, 175] width 107 height 21
type input "pay"
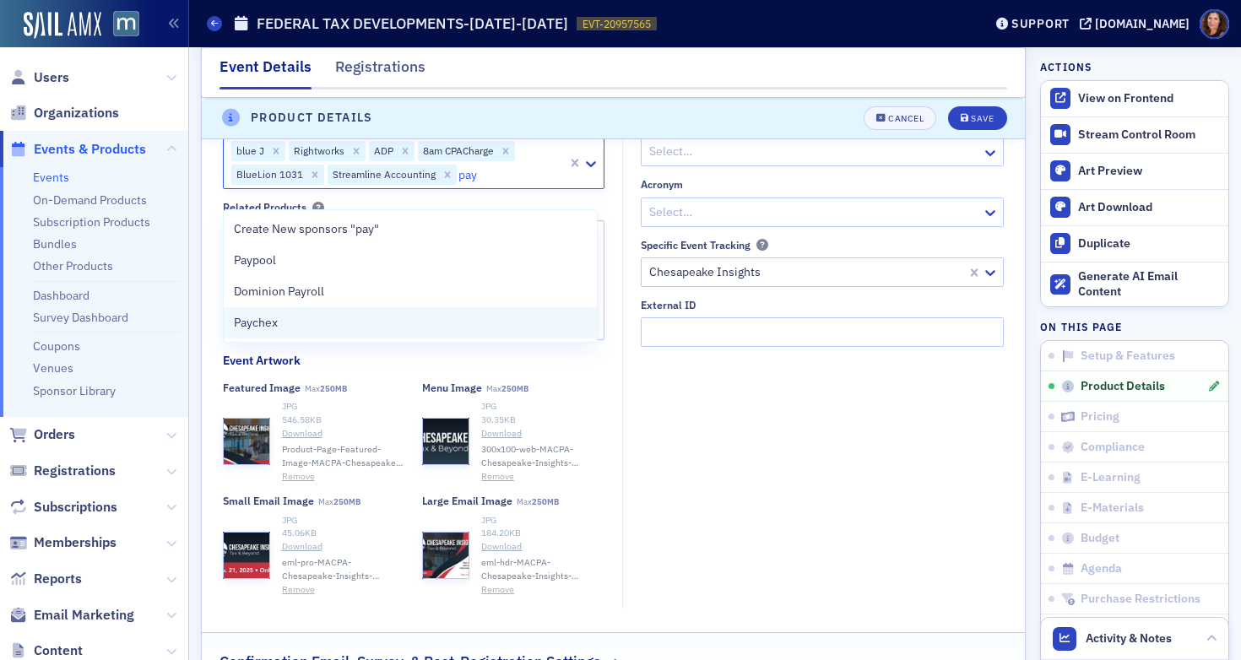
click at [399, 311] on div "Paychex" at bounding box center [411, 322] width 374 height 31
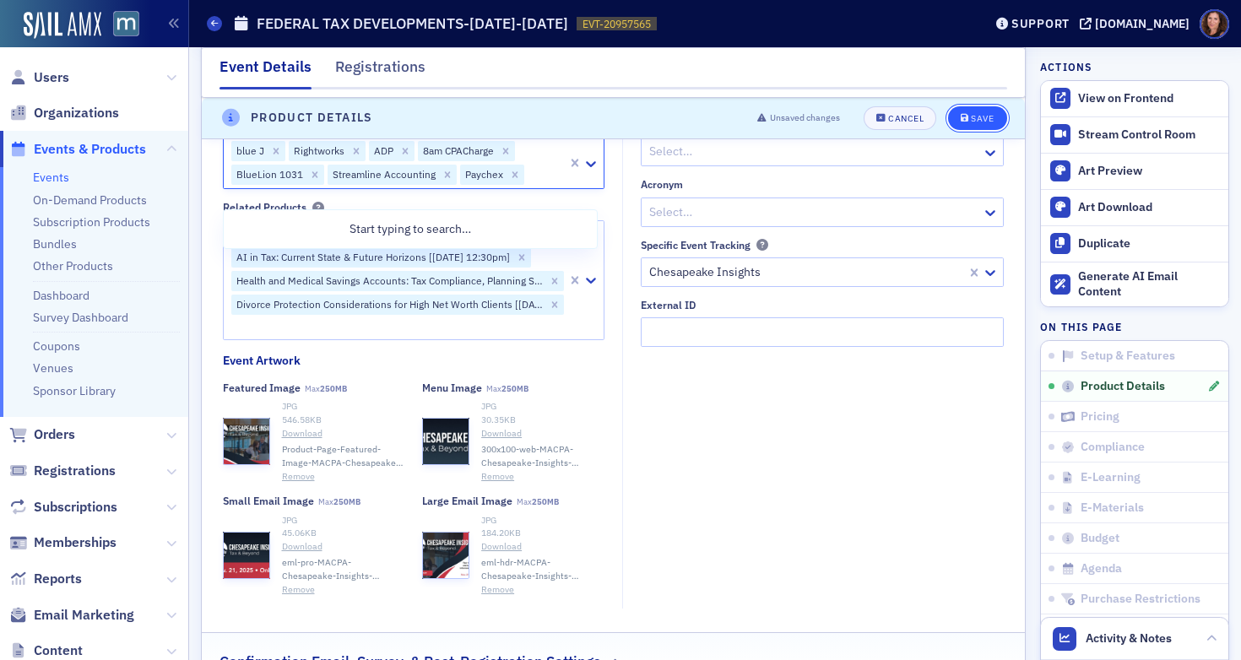
click at [971, 121] on div "Save" at bounding box center [982, 118] width 23 height 9
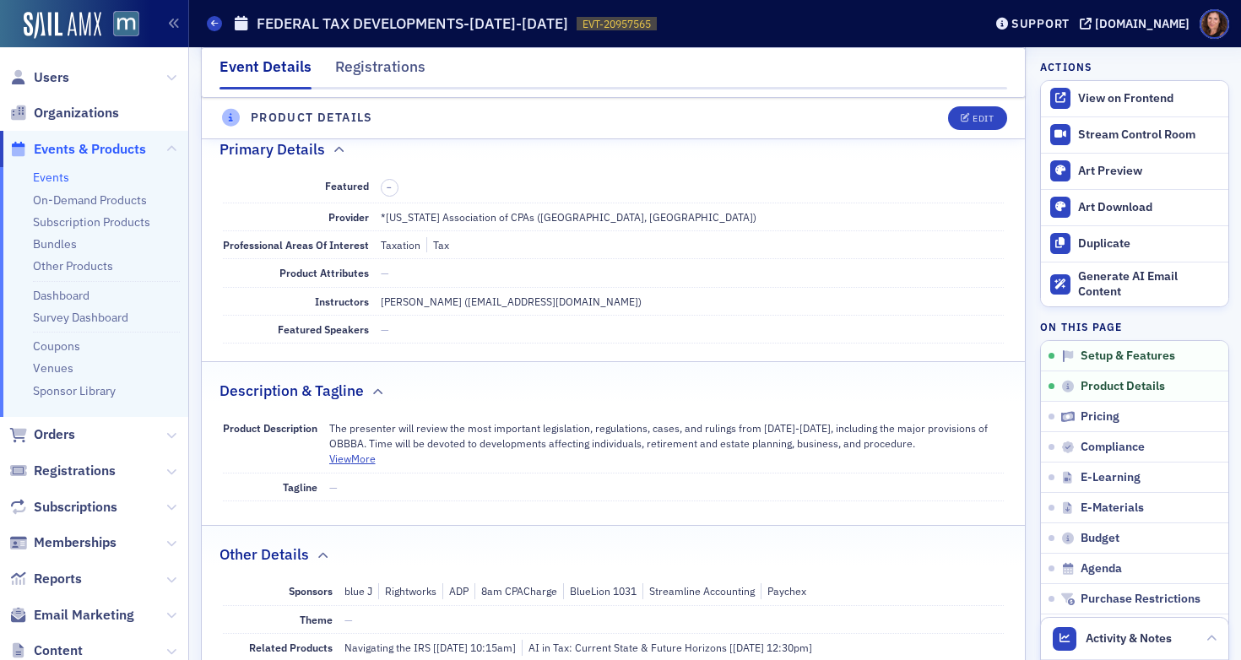
scroll to position [408, 0]
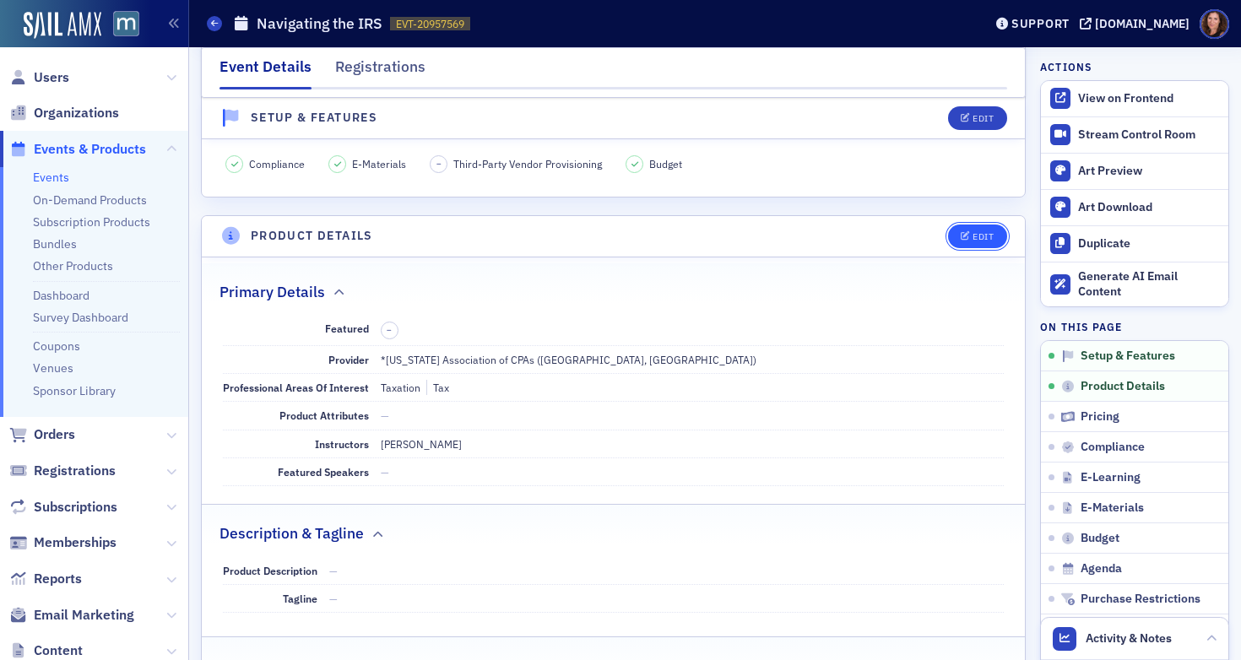
click at [974, 234] on div "Edit" at bounding box center [982, 236] width 21 height 9
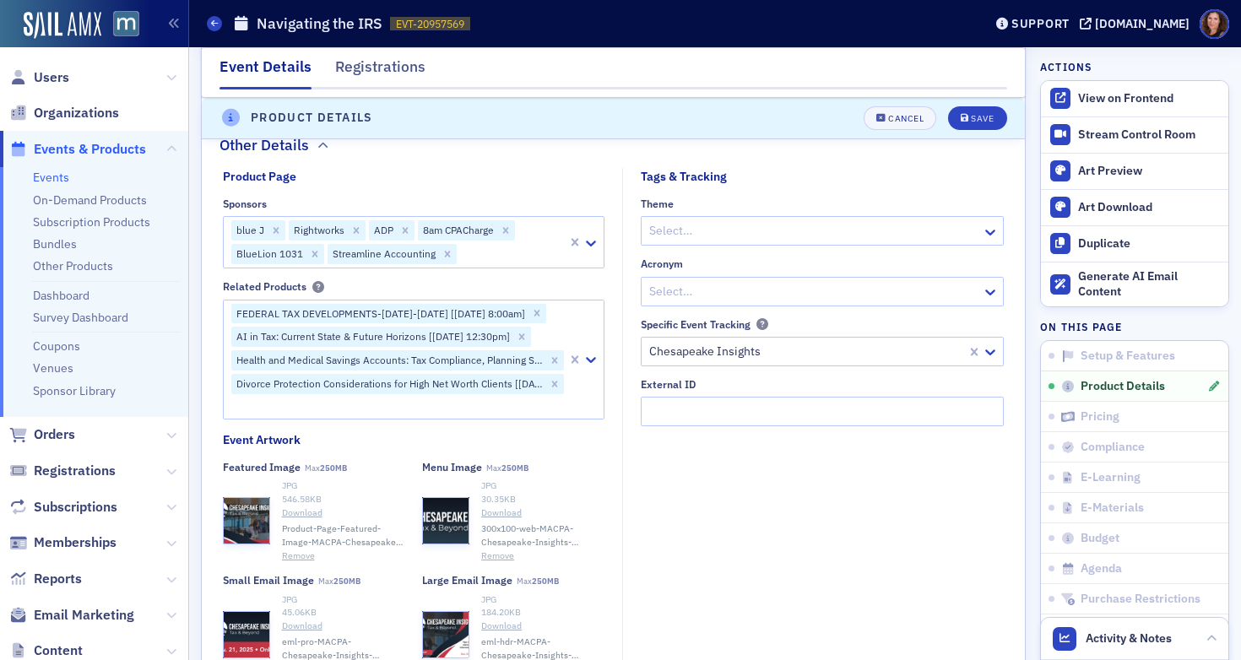
scroll to position [1086, 0]
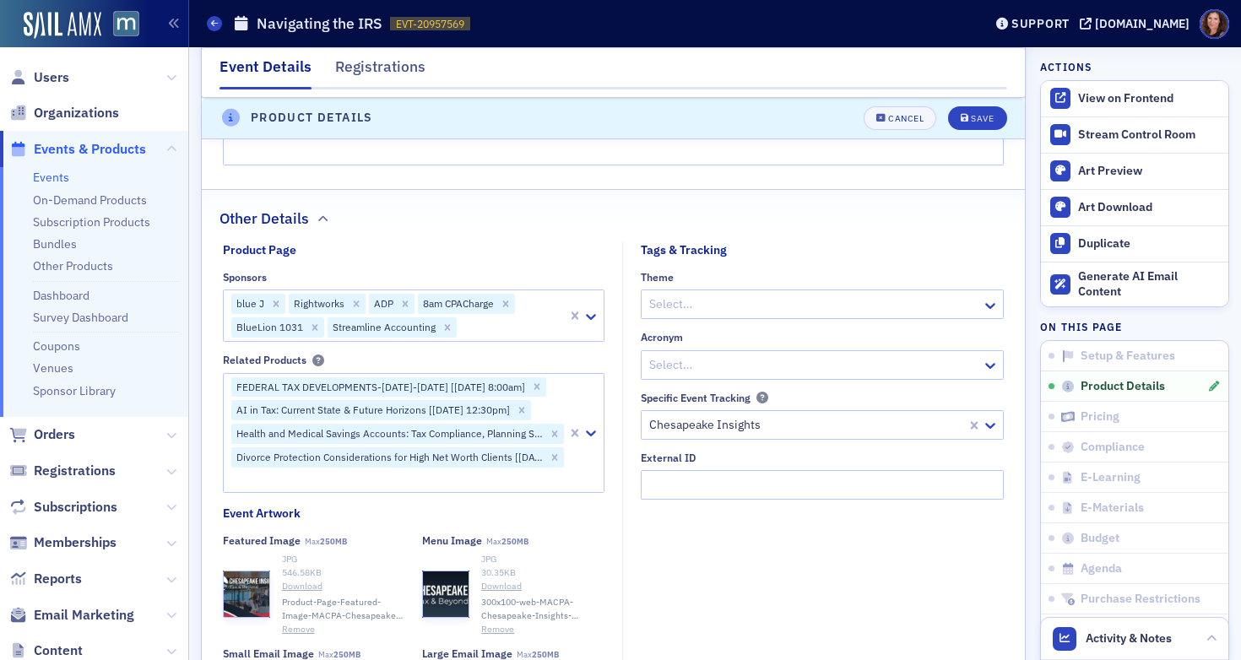
click at [472, 327] on div at bounding box center [511, 327] width 107 height 21
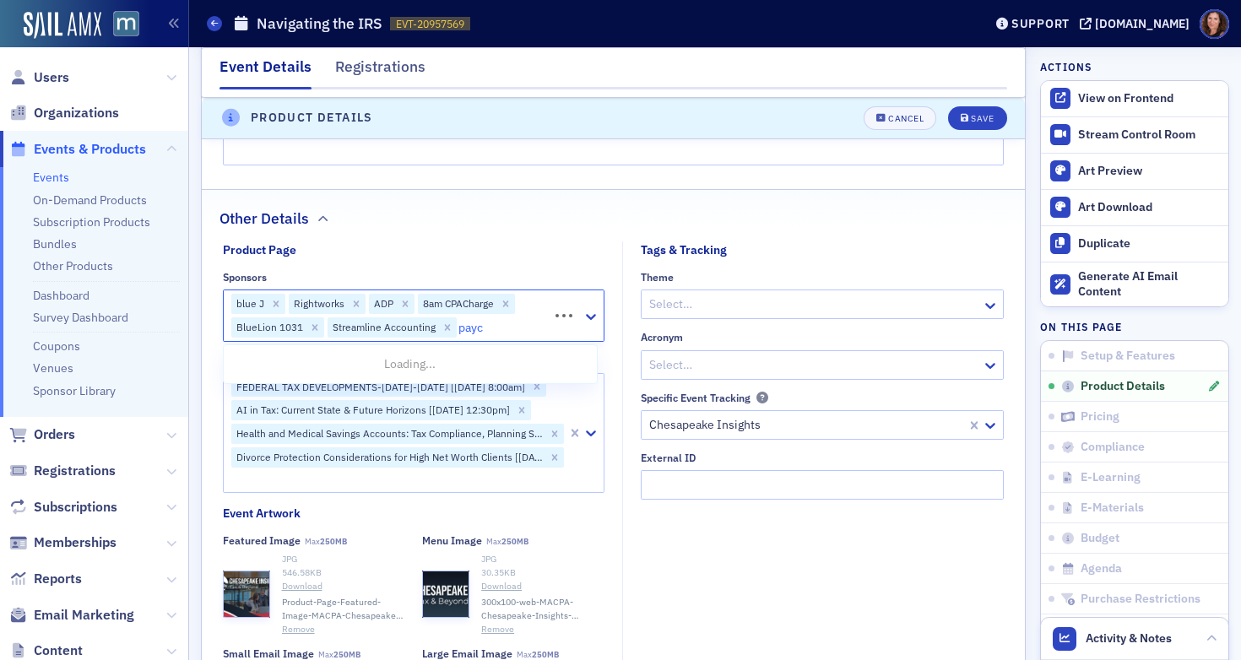
type input "paych"
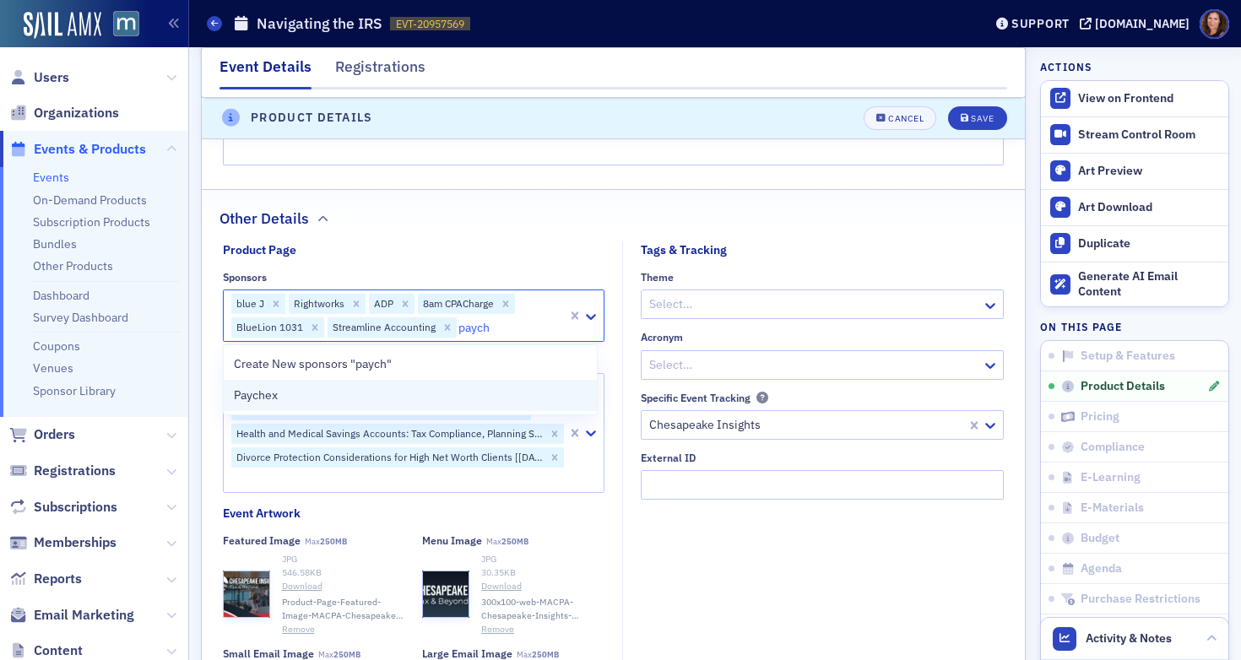
click at [435, 392] on div "Paychex" at bounding box center [411, 396] width 354 height 18
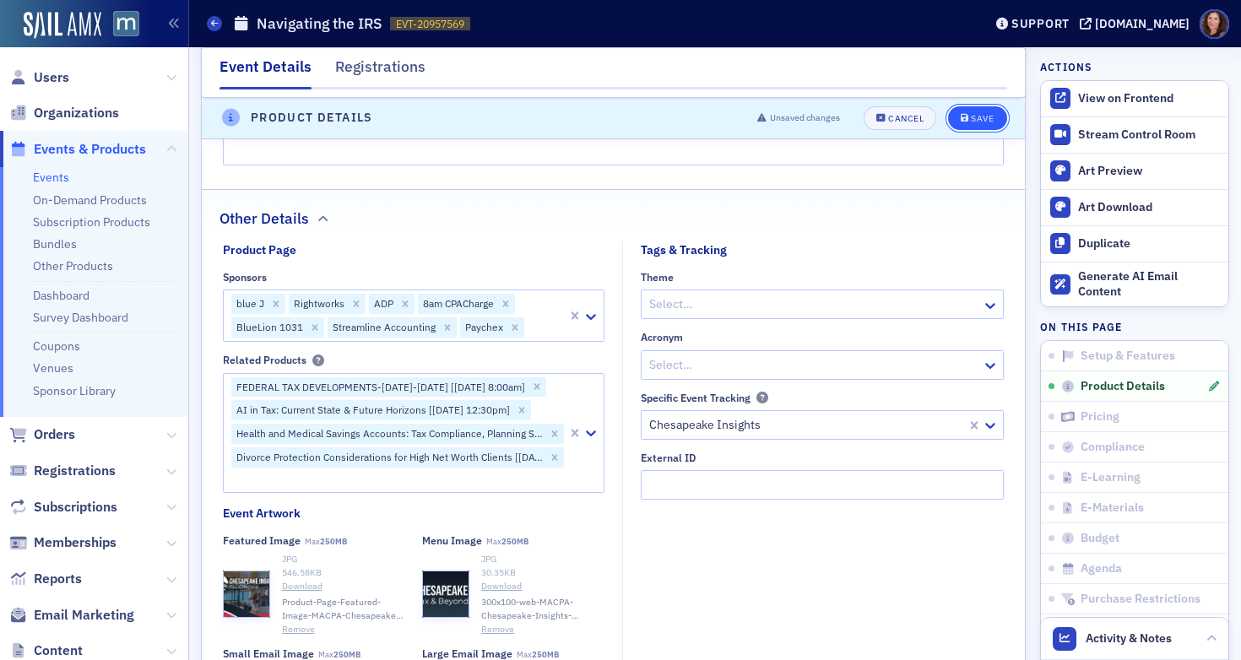
click at [954, 122] on button "Save" at bounding box center [977, 118] width 58 height 24
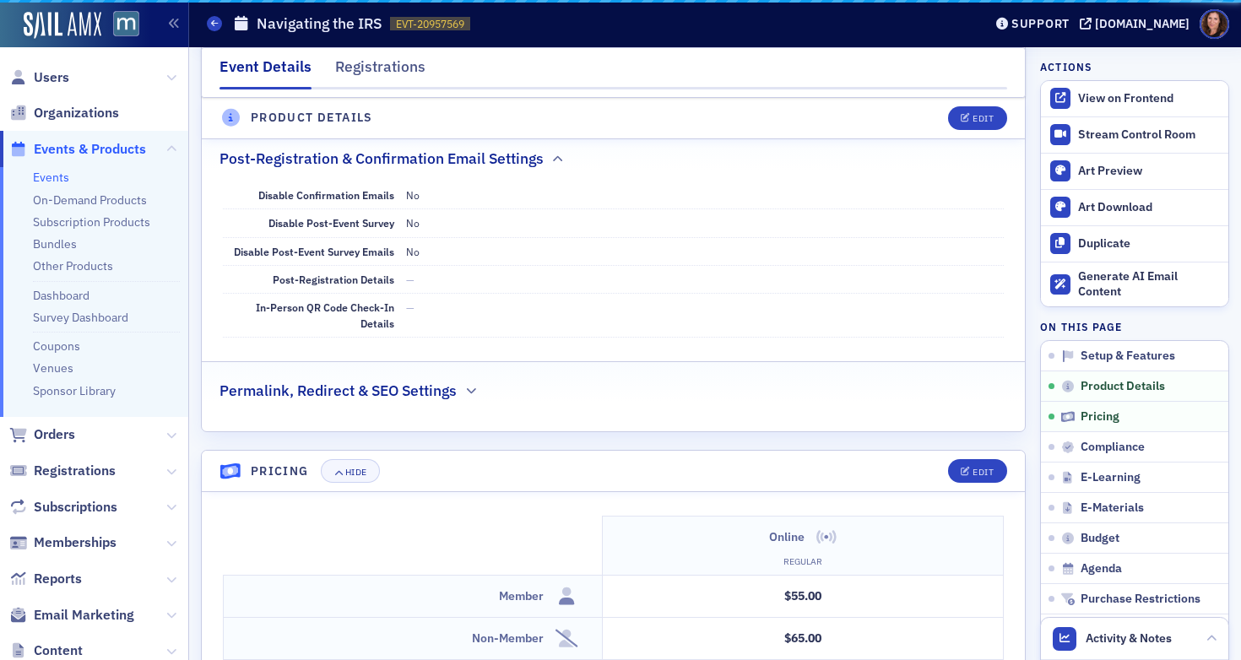
scroll to position [876, 0]
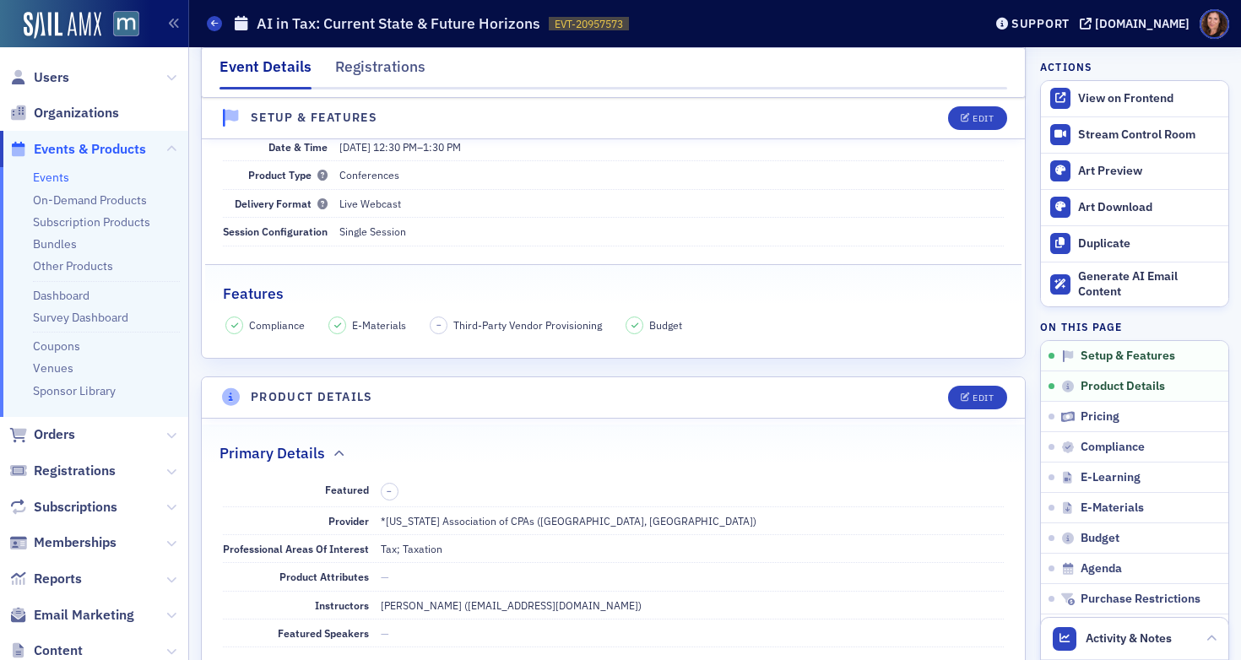
scroll to position [384, 0]
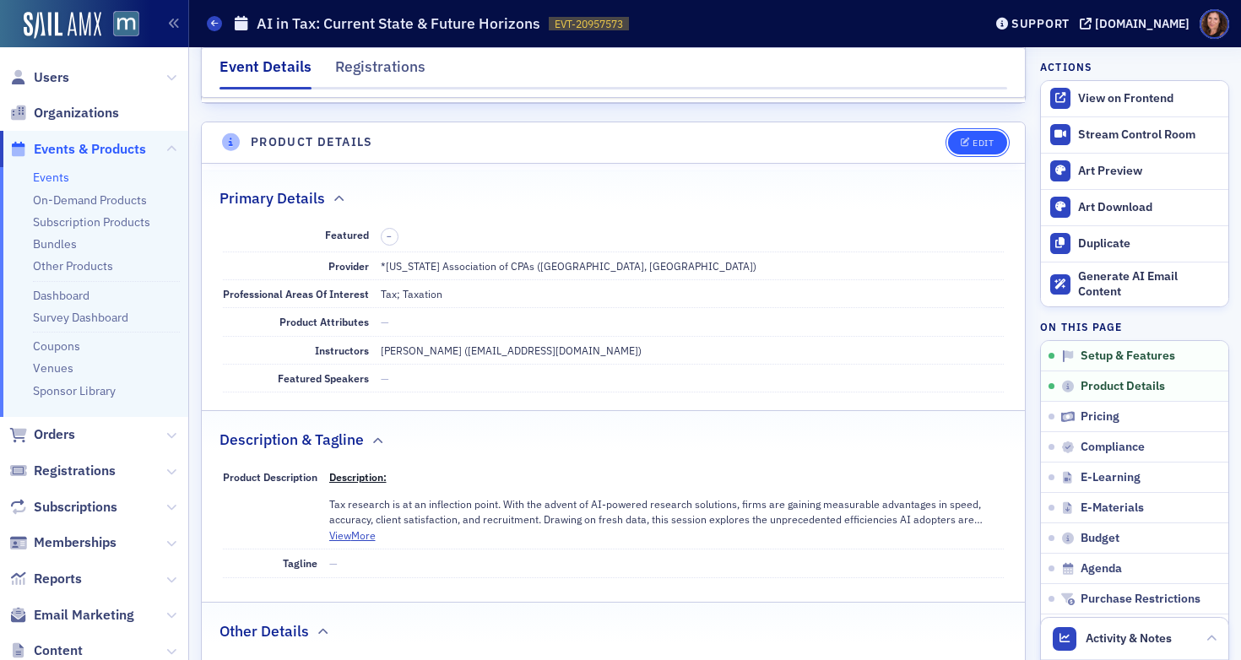
click at [972, 148] on div "Edit" at bounding box center [982, 142] width 21 height 9
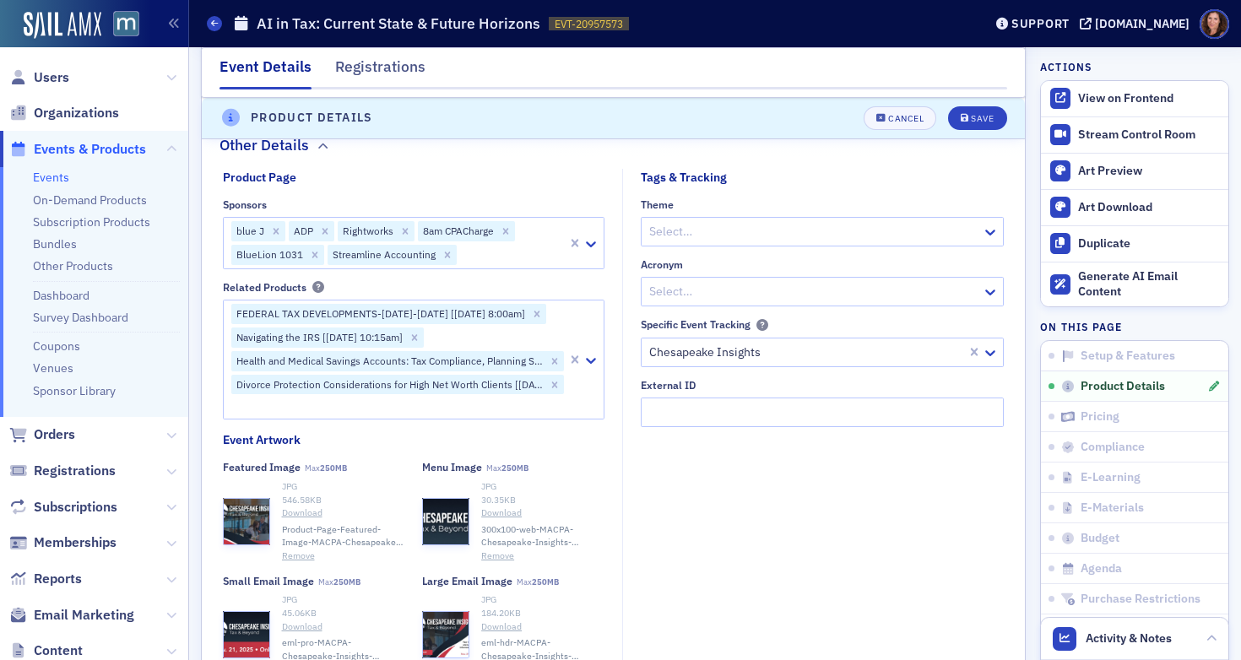
scroll to position [1522, 0]
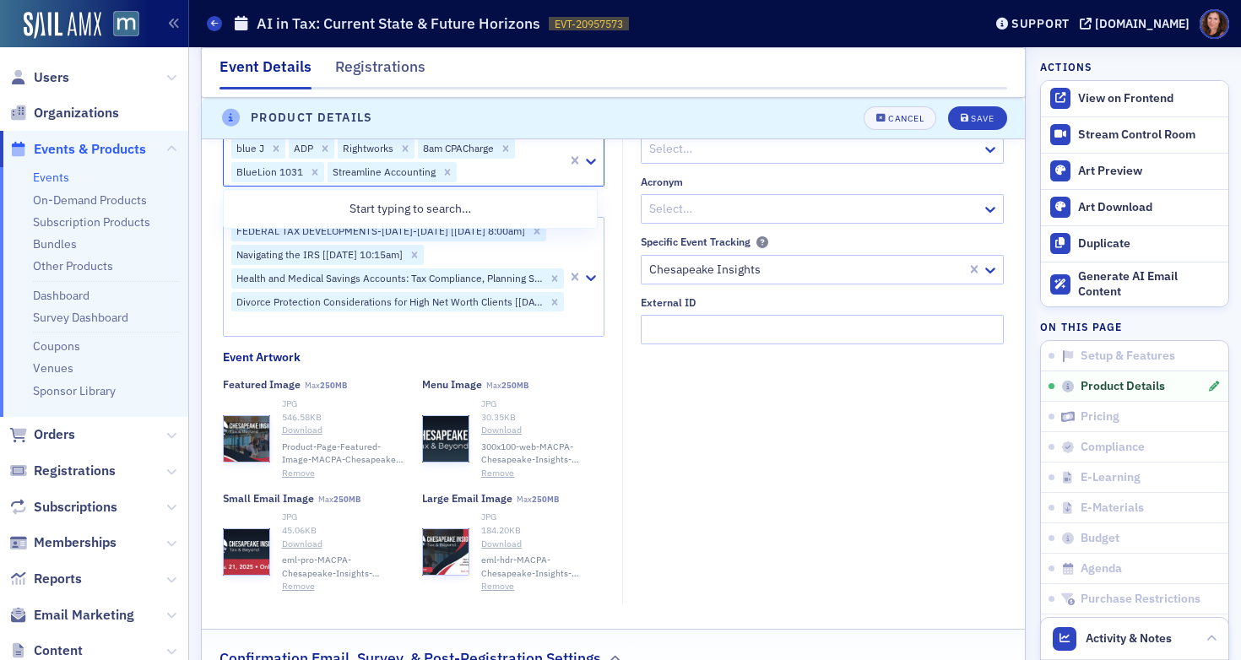
click at [490, 170] on div at bounding box center [511, 171] width 107 height 21
type input "paych"
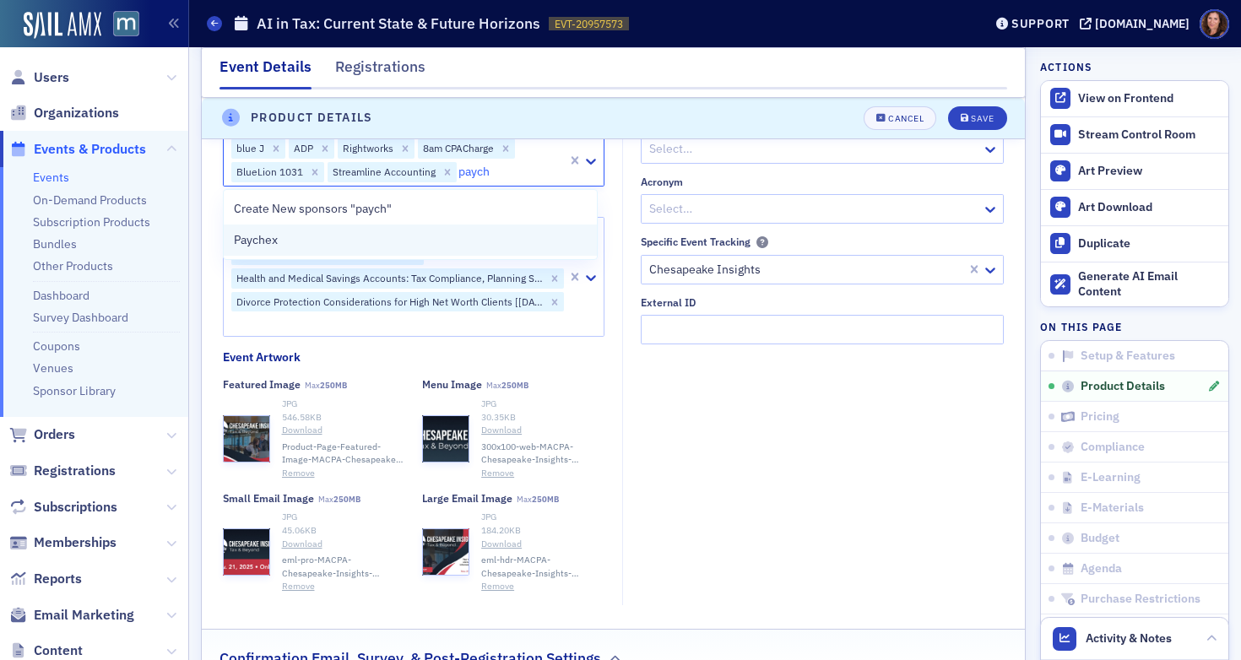
click at [417, 239] on div "Paychex" at bounding box center [411, 240] width 354 height 18
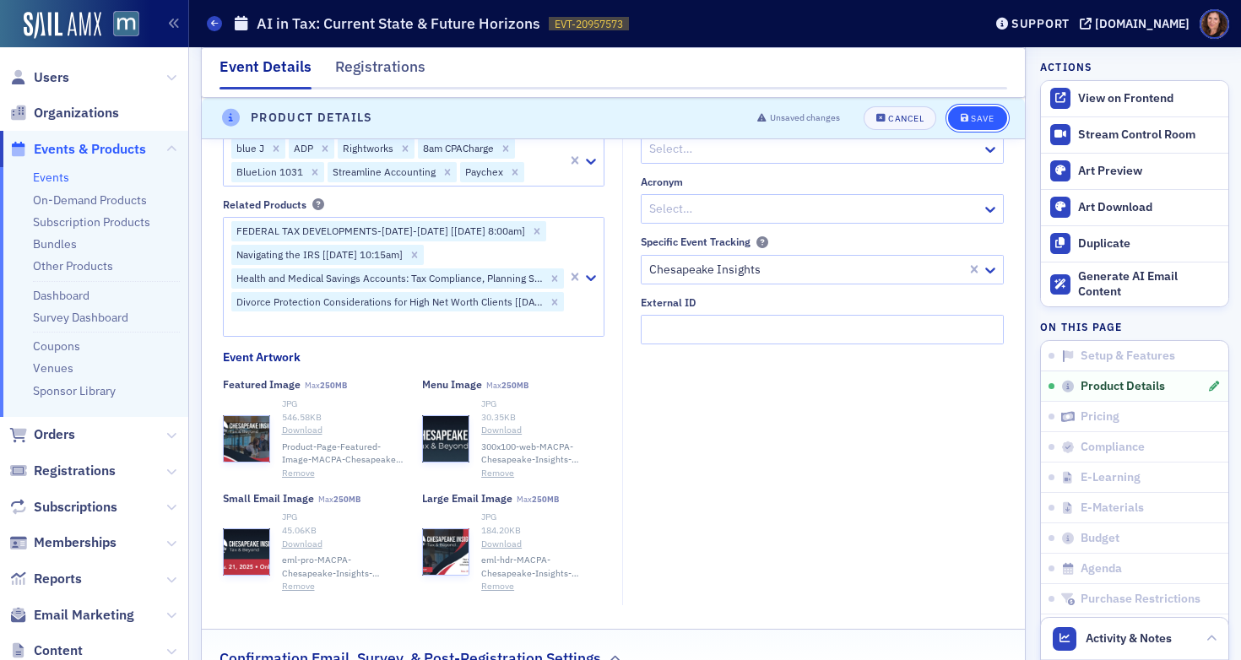
click at [971, 116] on div "Save" at bounding box center [982, 118] width 23 height 9
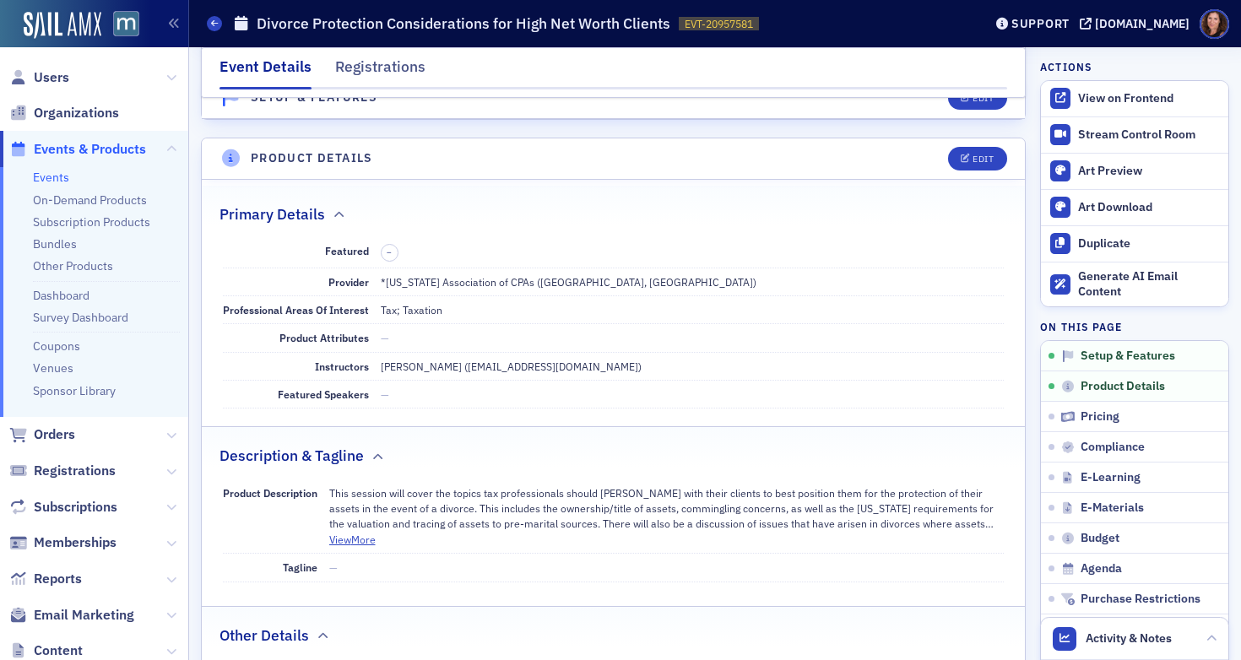
scroll to position [372, 0]
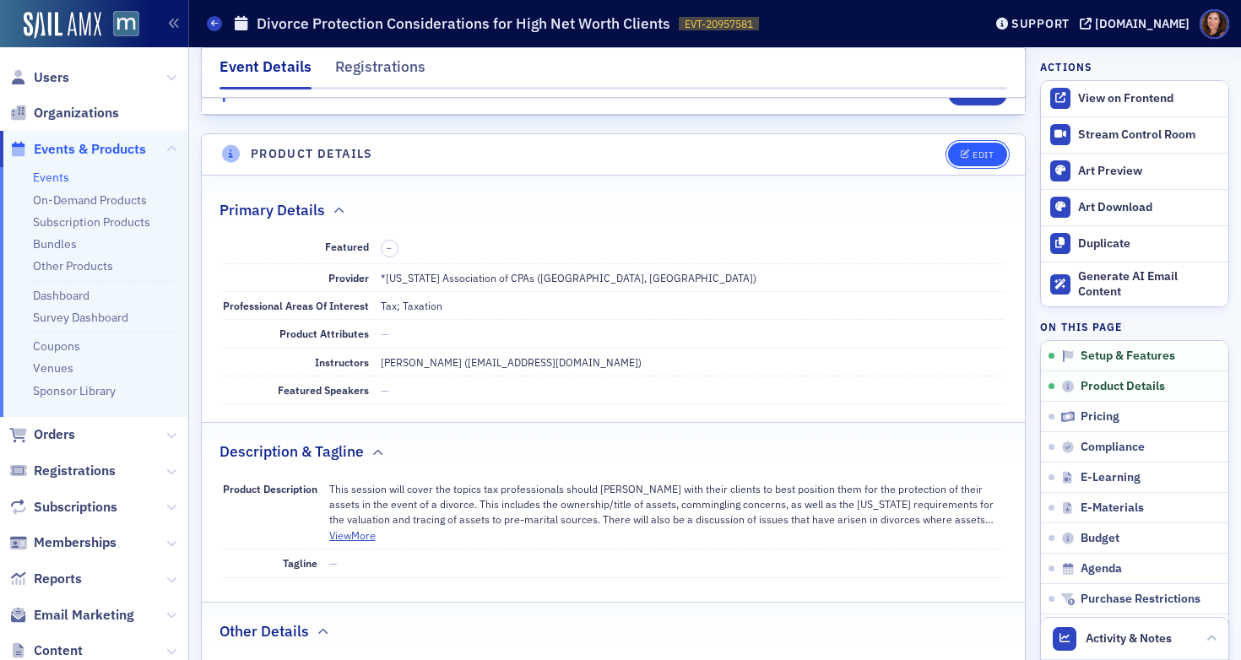
click at [960, 154] on span "Edit" at bounding box center [976, 154] width 33 height 9
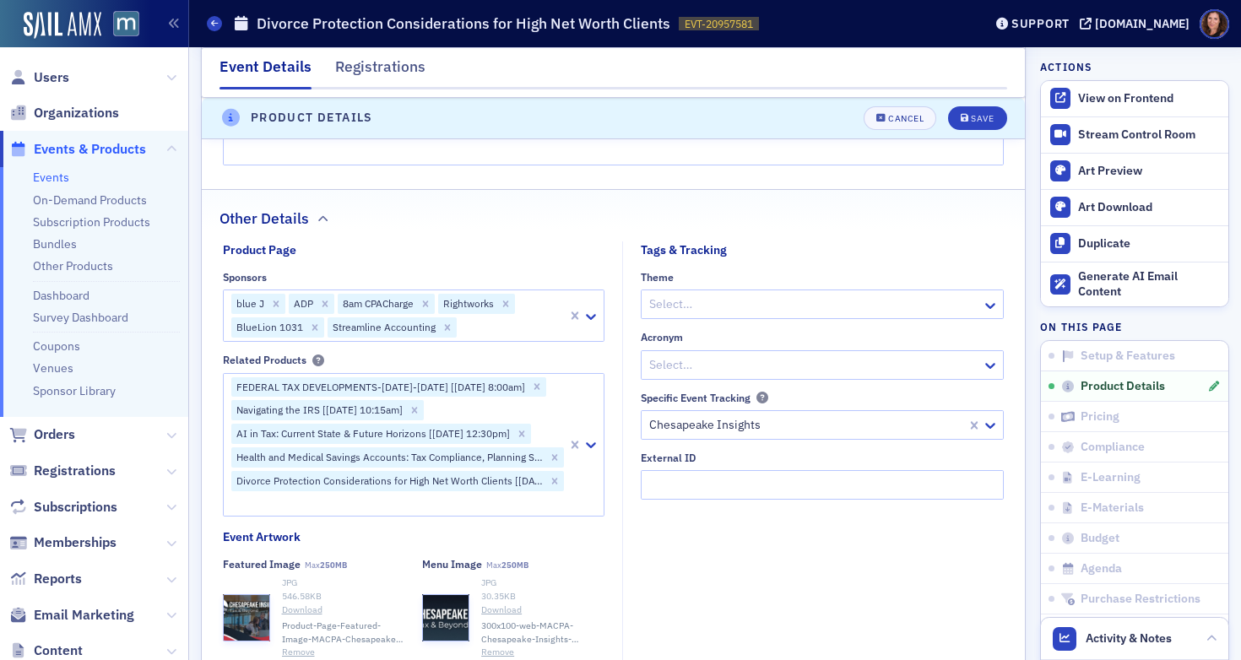
scroll to position [1140, 0]
click at [478, 324] on div at bounding box center [511, 326] width 107 height 21
type input "payc"
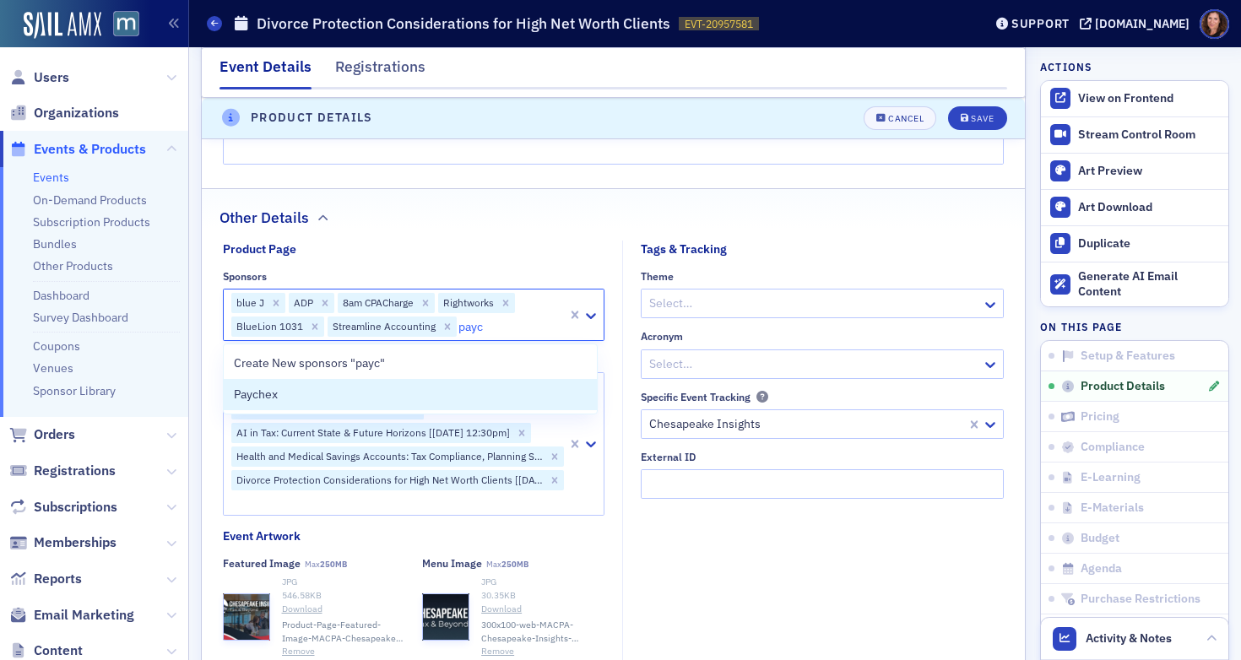
click at [444, 402] on div "Paychex" at bounding box center [411, 395] width 354 height 18
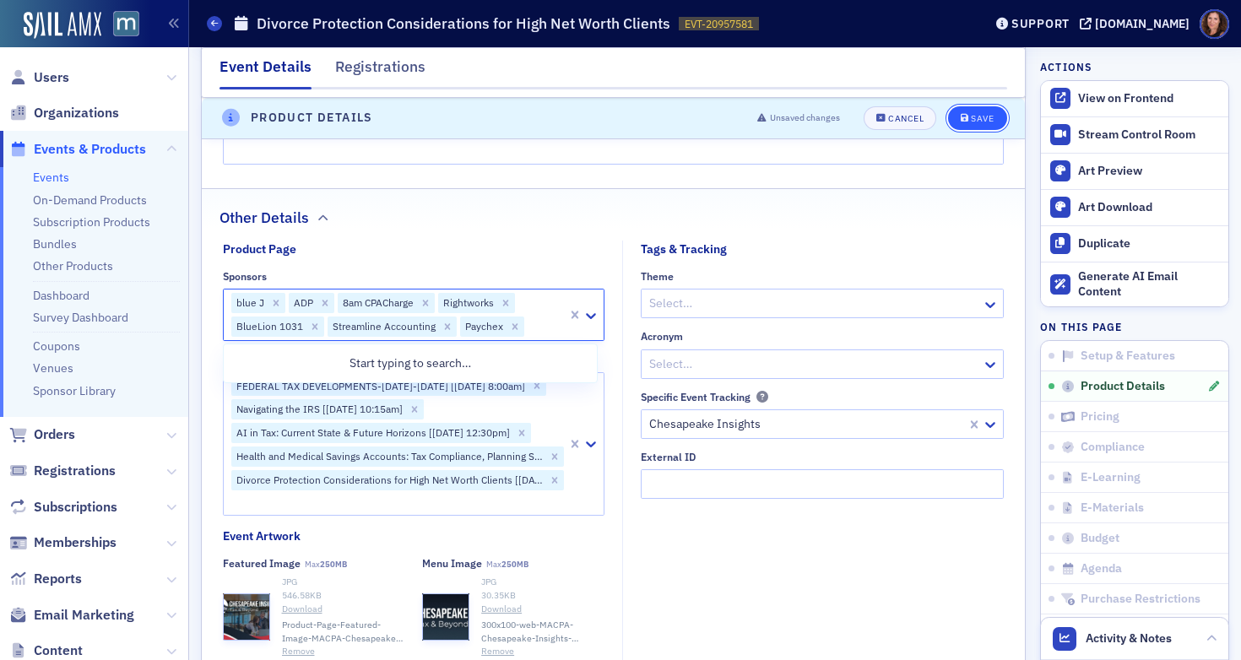
click at [971, 121] on div "Save" at bounding box center [982, 118] width 23 height 9
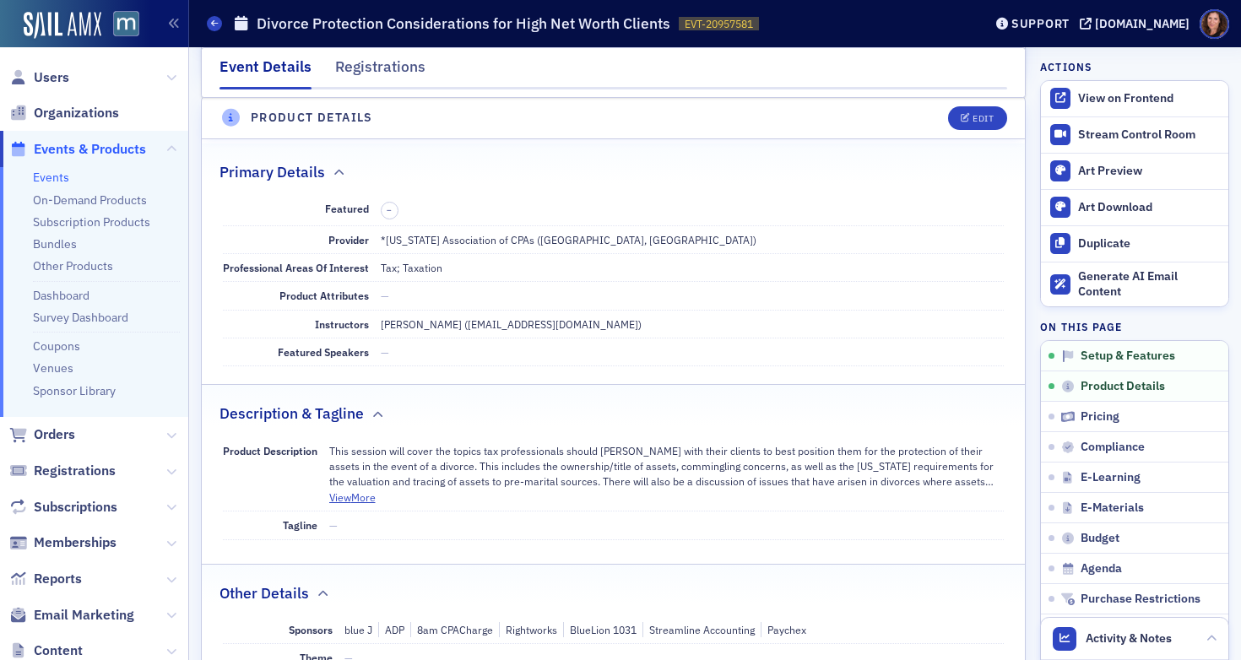
scroll to position [408, 0]
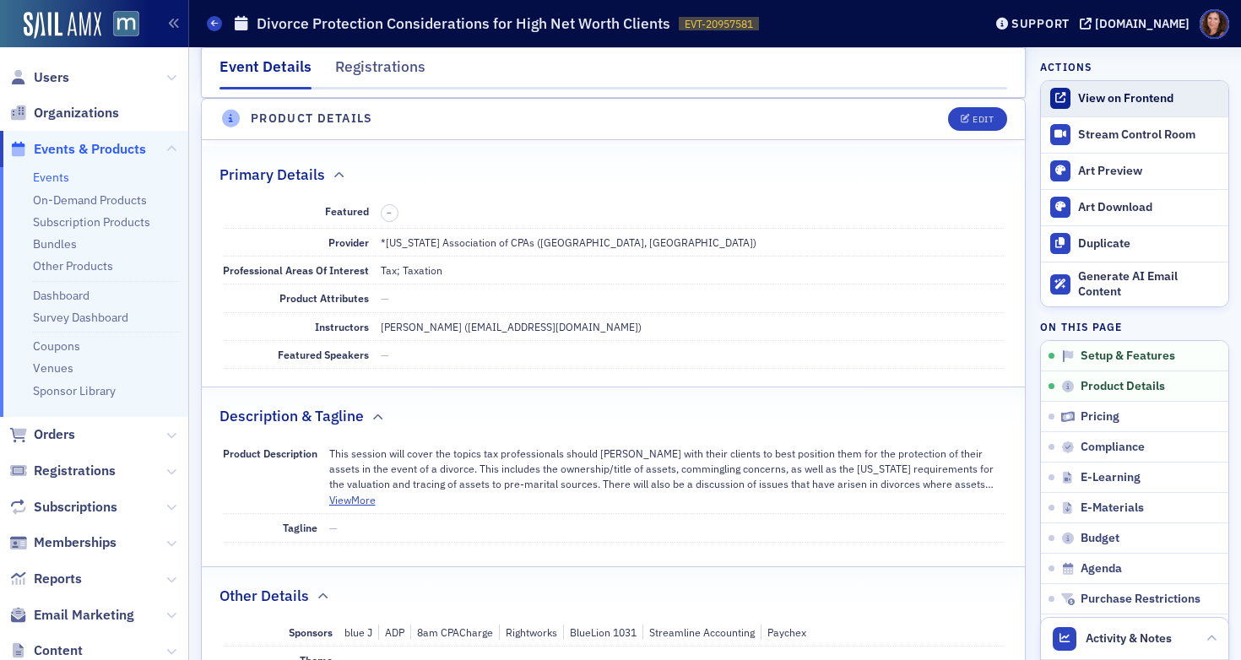
click at [1088, 95] on div "View on Frontend" at bounding box center [1149, 98] width 142 height 15
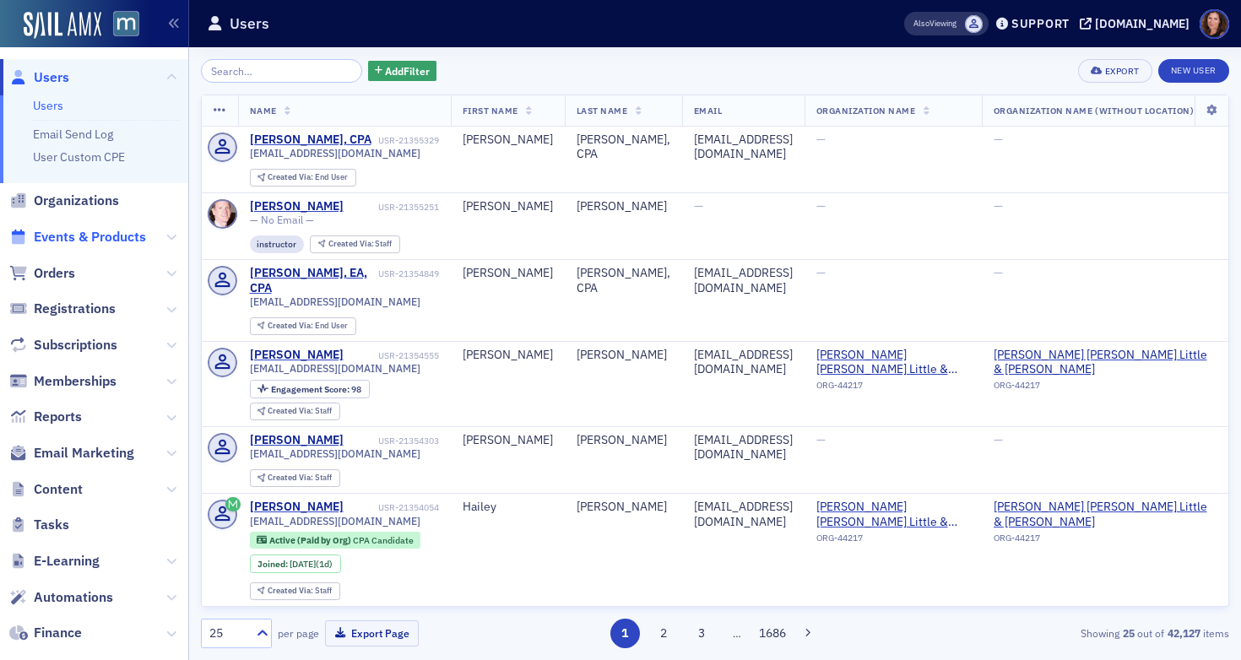
click at [106, 241] on span "Events & Products" at bounding box center [90, 237] width 112 height 19
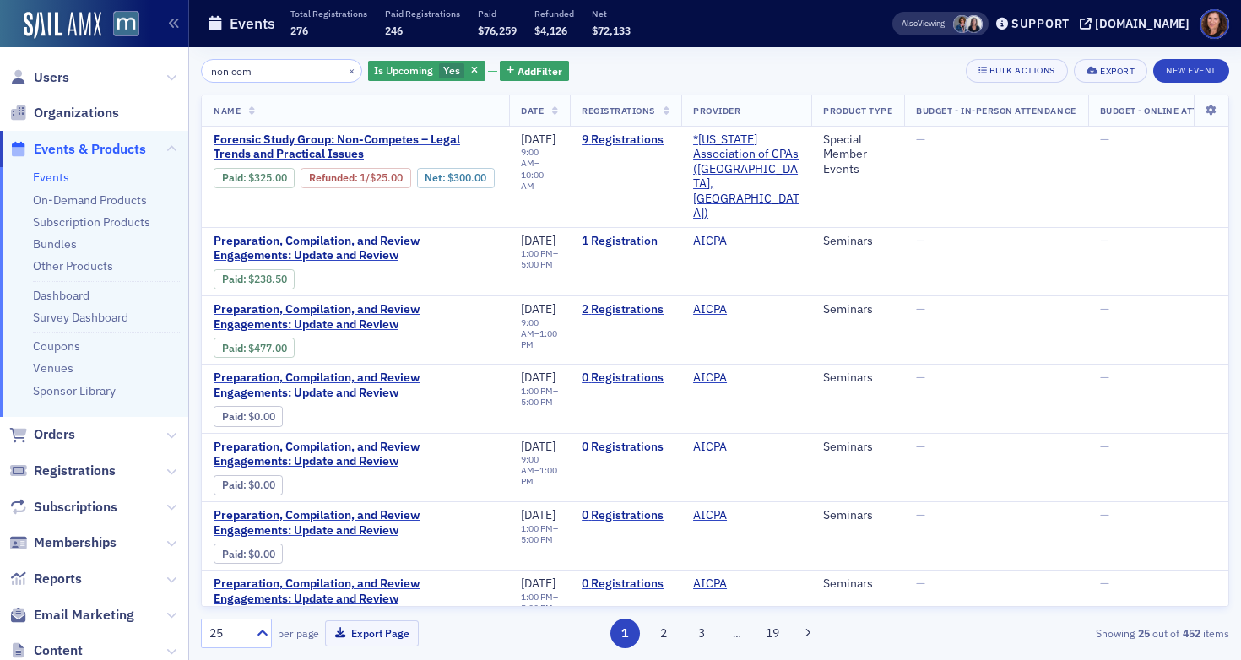
type input "non com"
drag, startPoint x: 289, startPoint y: 69, endPoint x: 171, endPoint y: 66, distance: 117.4
click at [171, 66] on div "Users Organizations Events & Products Events On-Demand Products Subscription Pr…" at bounding box center [620, 330] width 1241 height 660
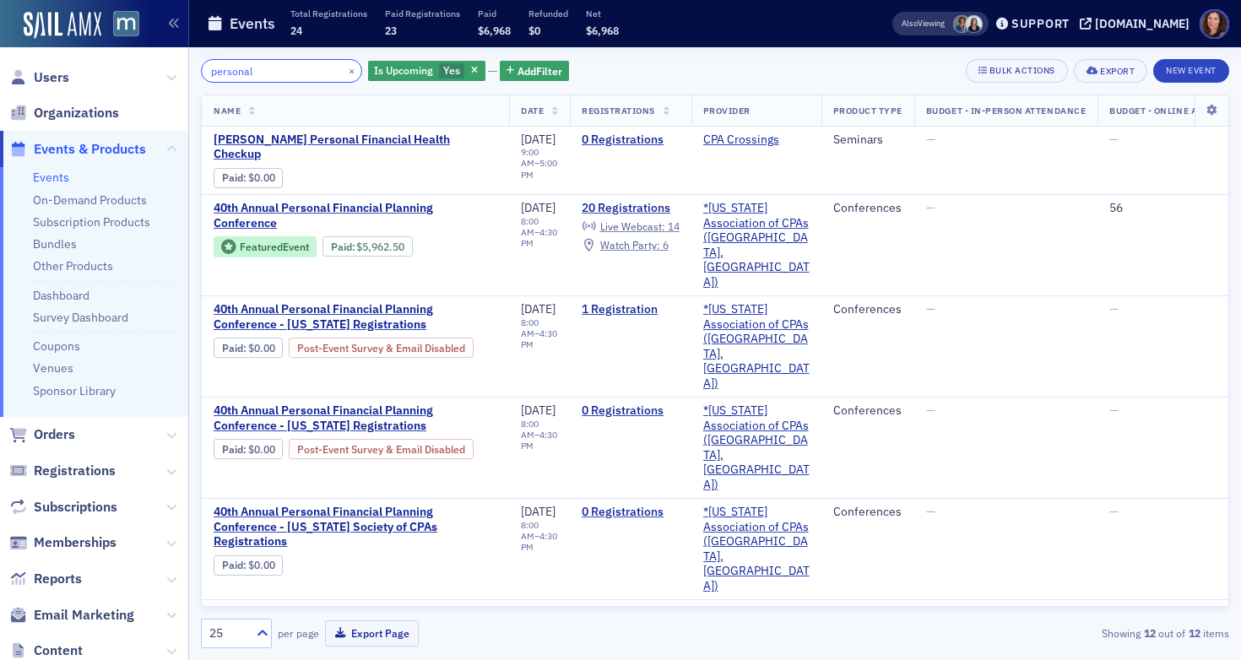
drag, startPoint x: 271, startPoint y: 77, endPoint x: 178, endPoint y: 68, distance: 93.2
click at [178, 68] on div "Users Organizations Events & Products Events On-Demand Products Subscription Pr…" at bounding box center [620, 330] width 1241 height 660
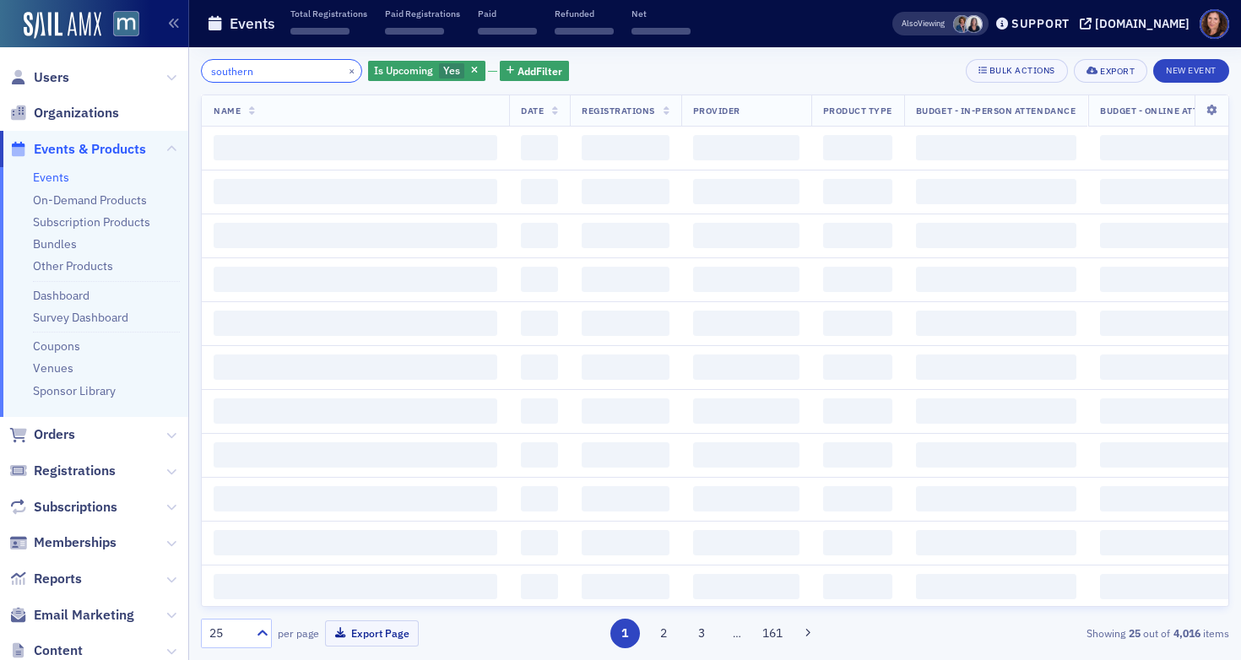
type input "southern"
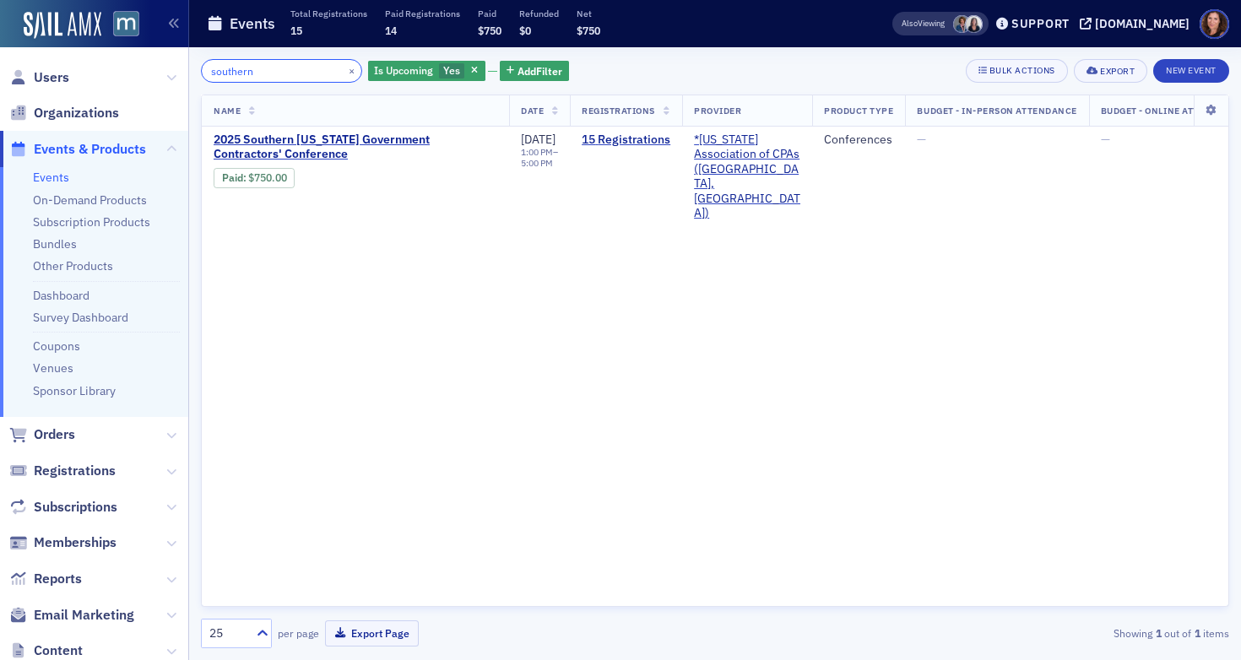
drag, startPoint x: 266, startPoint y: 71, endPoint x: 178, endPoint y: 64, distance: 88.0
click at [178, 64] on div "Users Organizations Events & Products Events On-Demand Products Subscription Pr…" at bounding box center [620, 330] width 1241 height 660
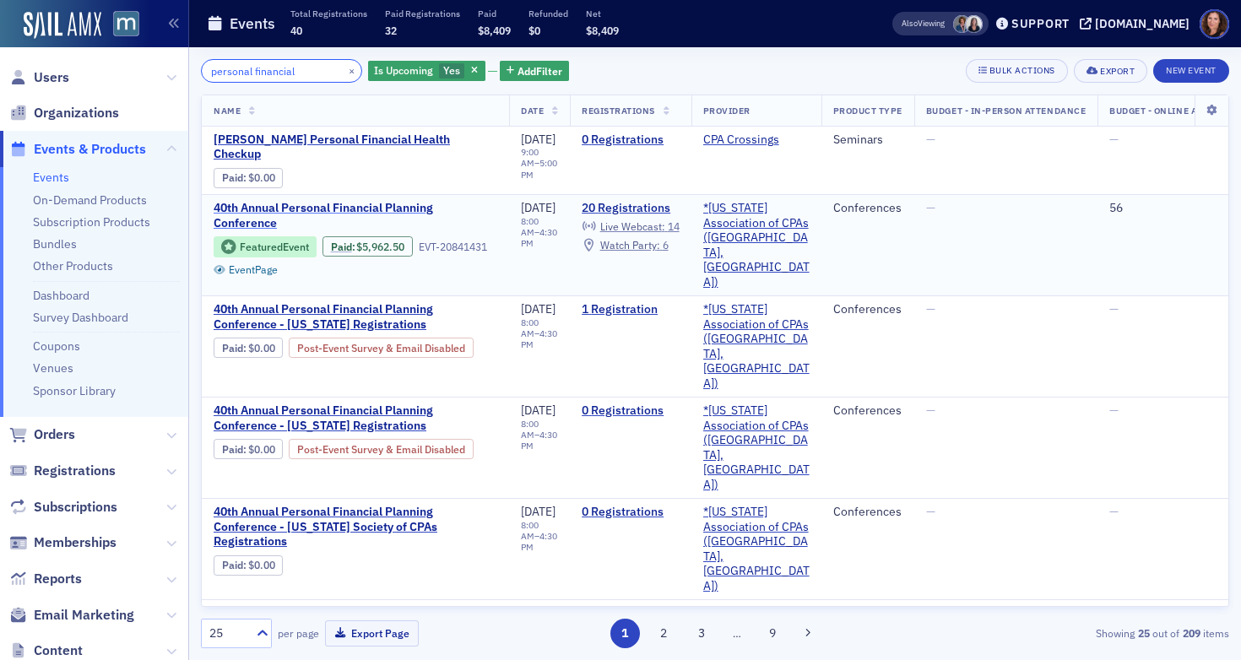
type input "personal financial"
click at [408, 201] on span "40th Annual Personal Financial Planning Conference" at bounding box center [356, 216] width 284 height 30
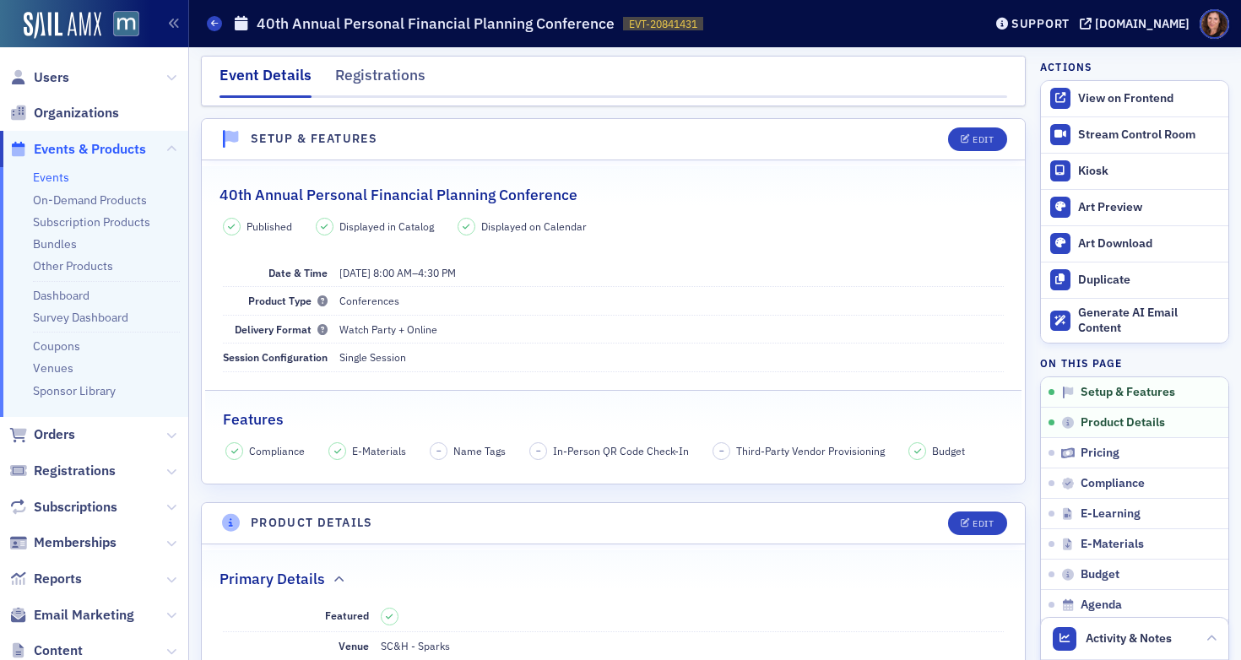
scroll to position [333, 0]
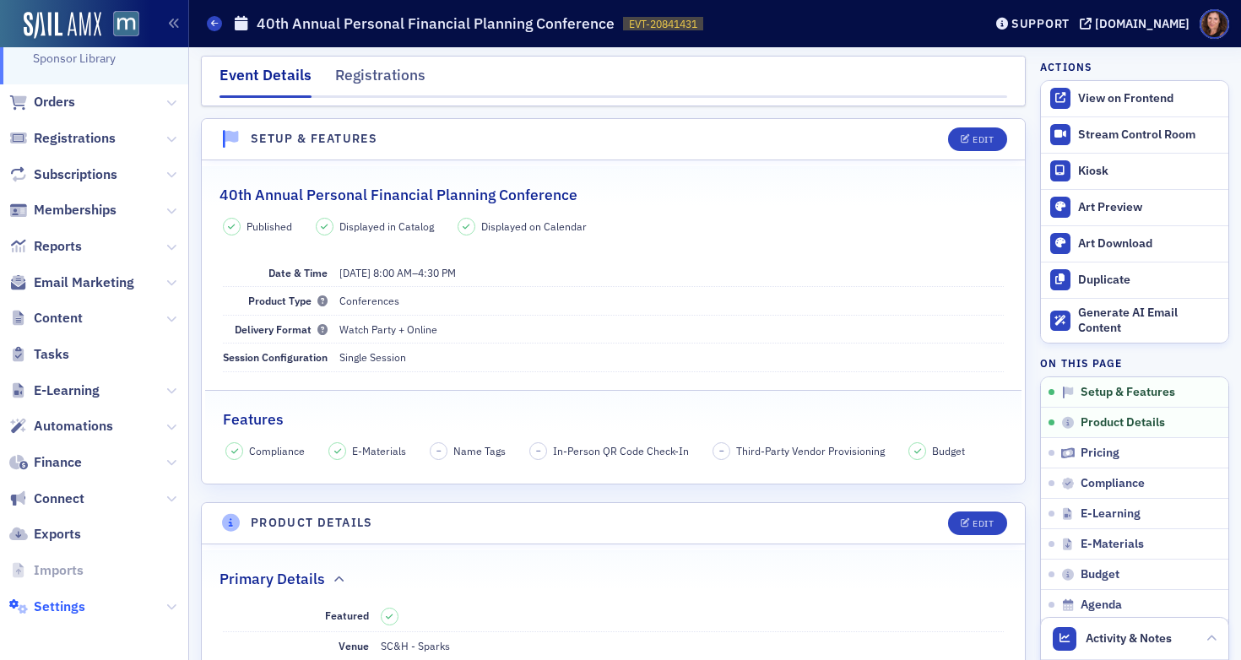
click at [77, 608] on span "Settings" at bounding box center [59, 606] width 51 height 19
click at [61, 607] on span "Settings" at bounding box center [59, 606] width 51 height 19
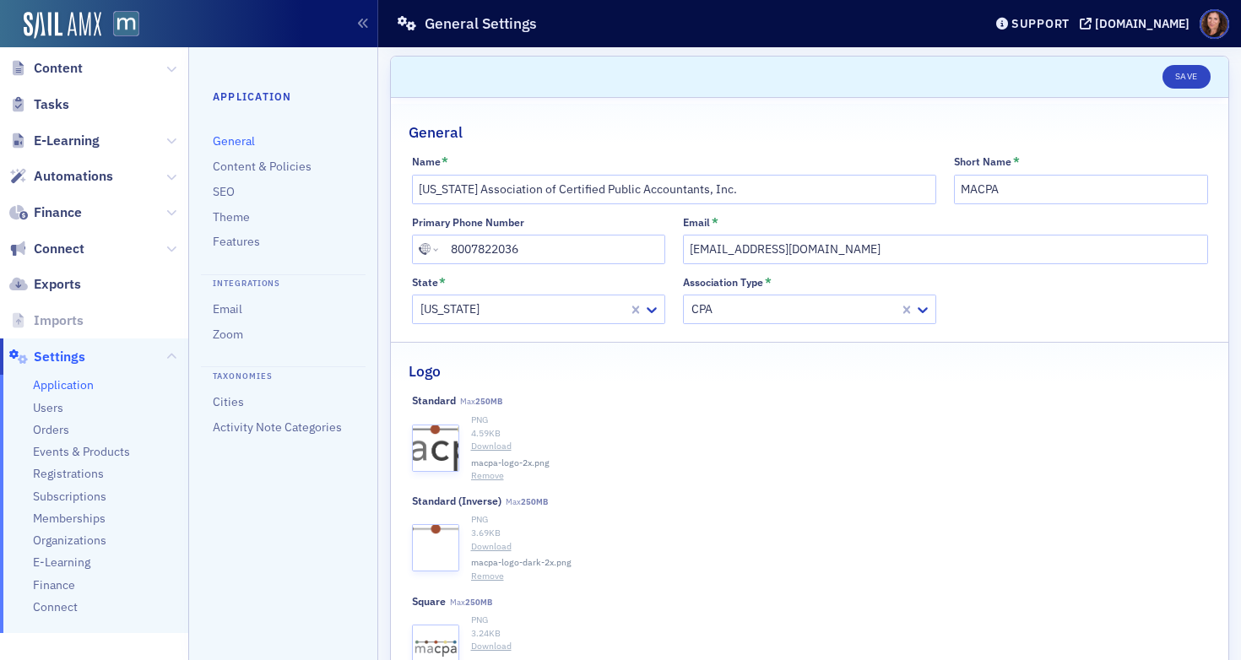
scroll to position [341, 0]
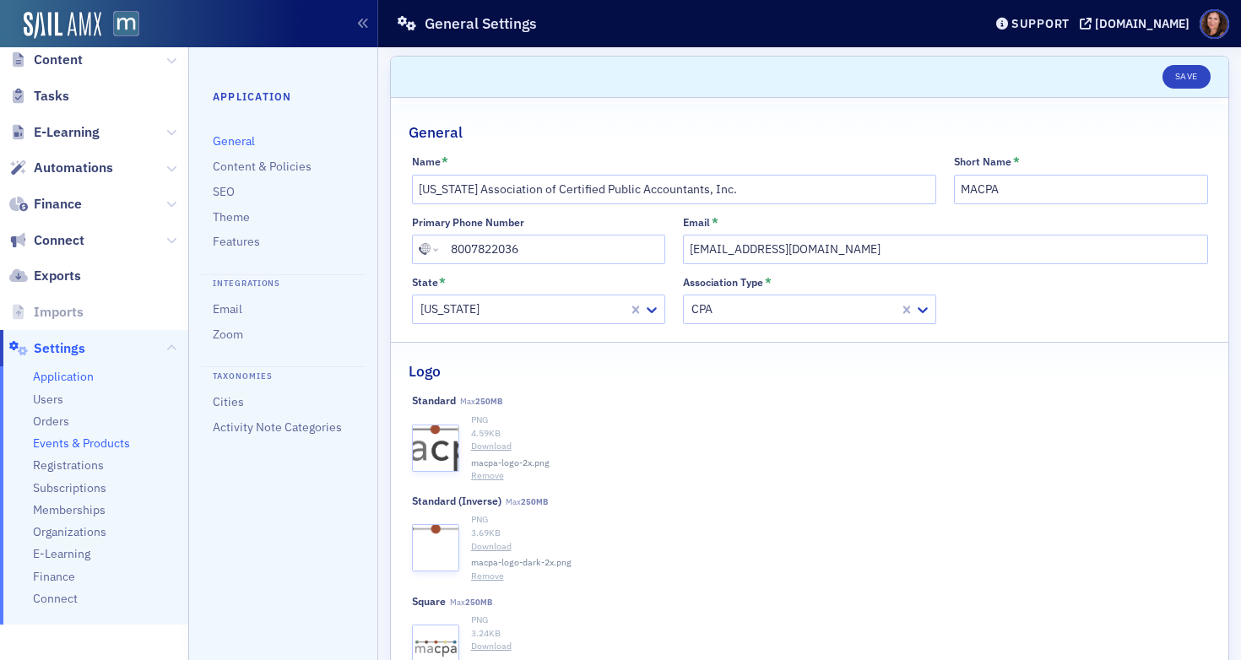
click at [70, 438] on span "Events & Products" at bounding box center [81, 443] width 97 height 16
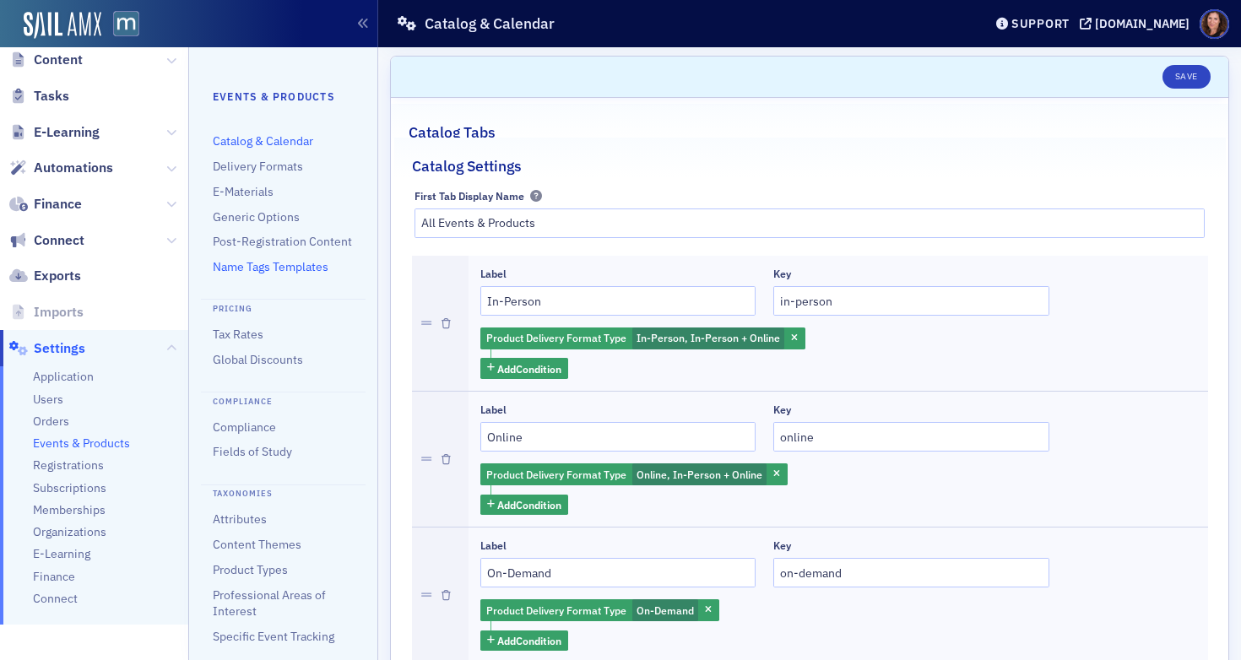
click at [291, 274] on link "Name Tags Templates" at bounding box center [271, 266] width 116 height 15
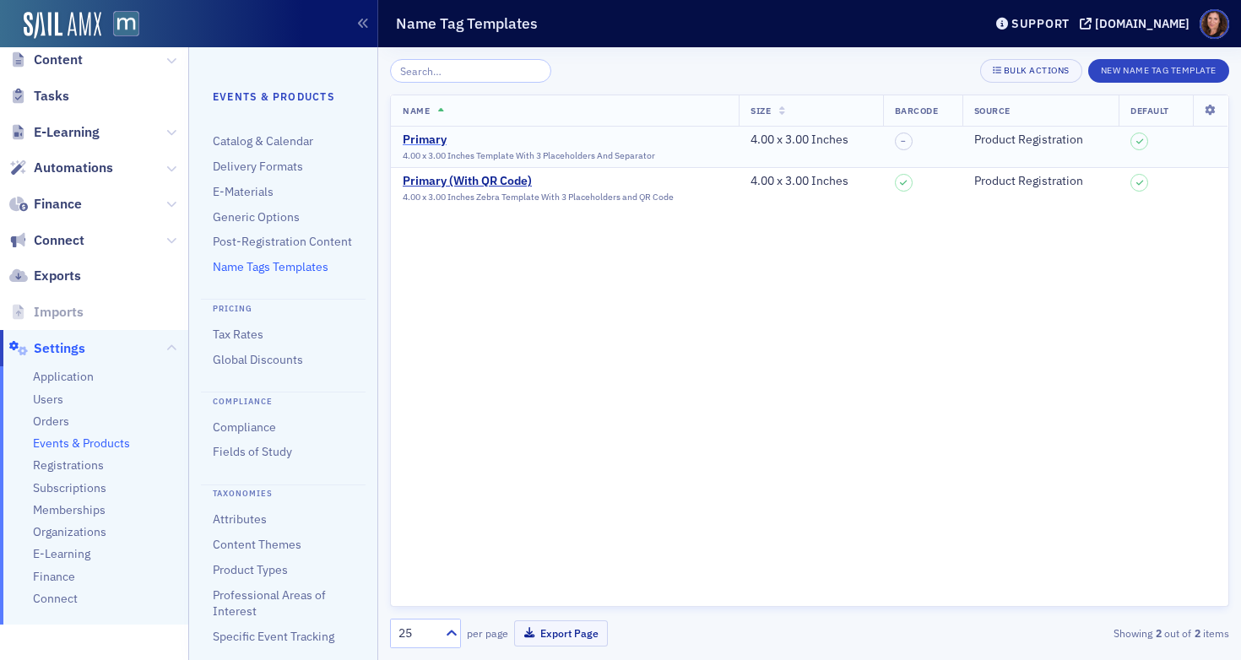
click at [423, 139] on div "Primary" at bounding box center [529, 139] width 252 height 15
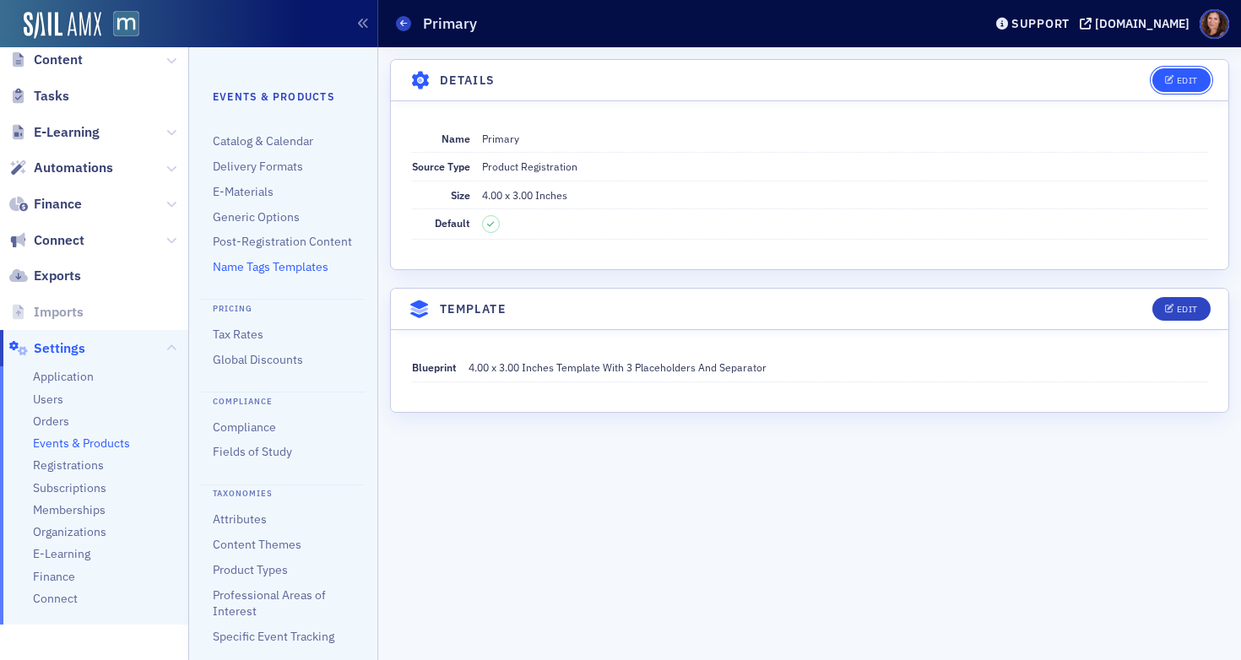
click at [1182, 79] on div "Edit" at bounding box center [1186, 80] width 21 height 9
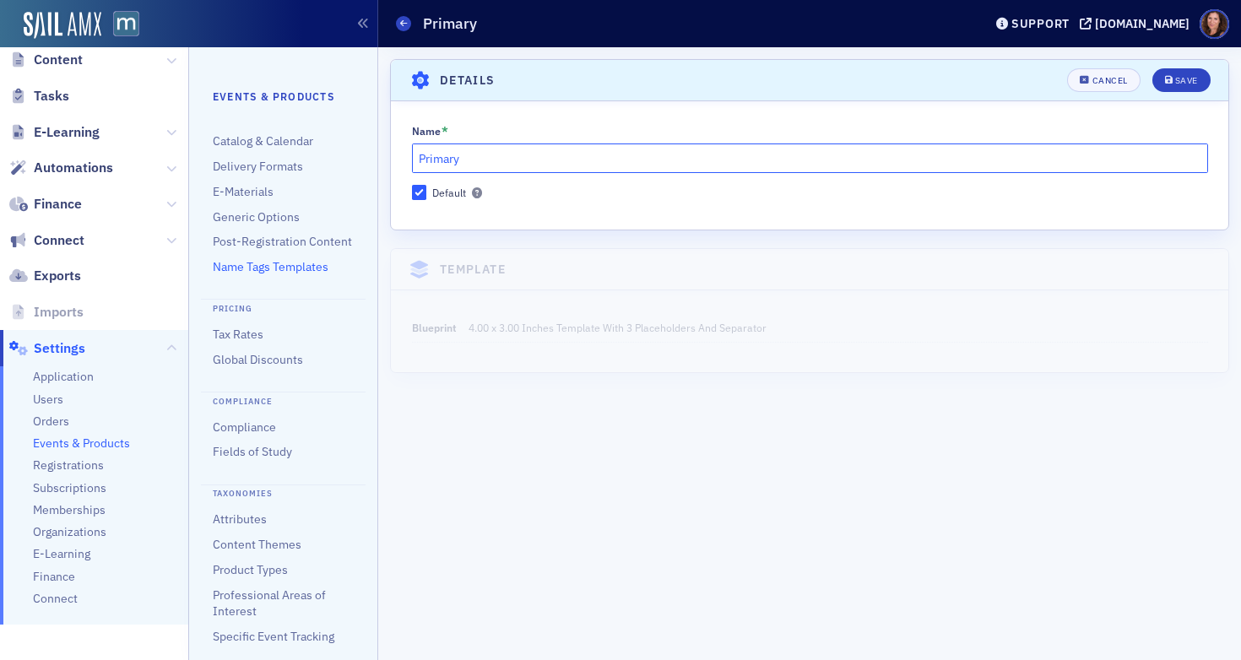
click at [554, 162] on input "Primary" at bounding box center [810, 158] width 796 height 30
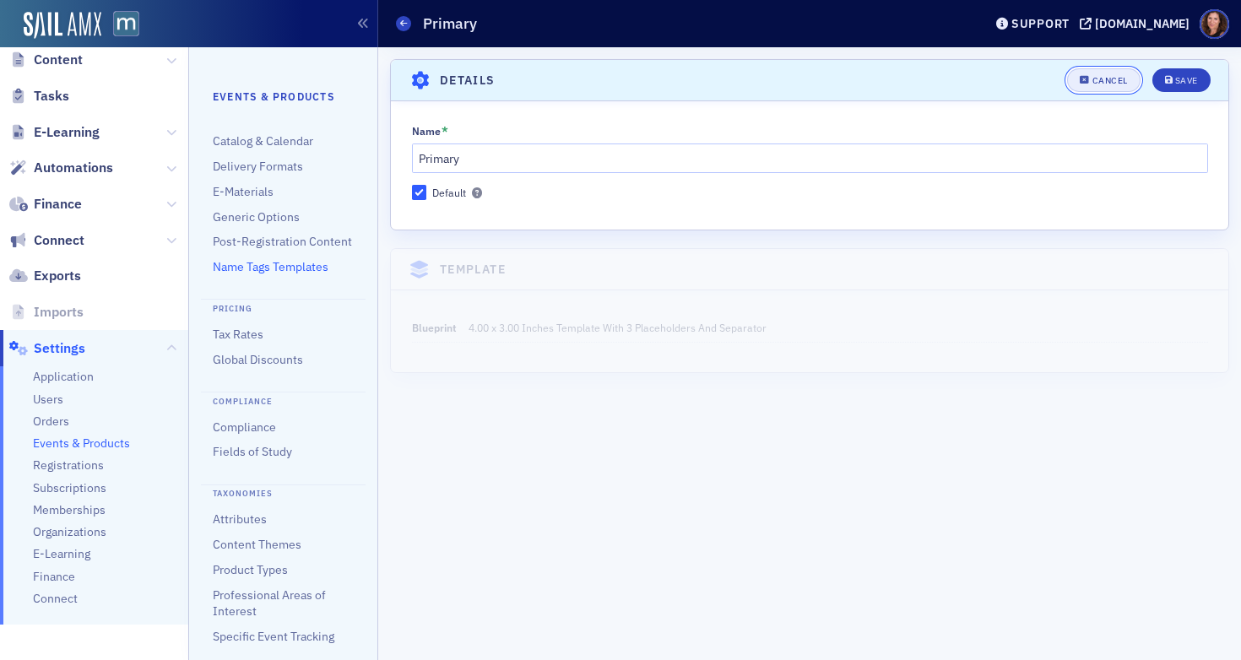
click at [1101, 79] on div "Cancel" at bounding box center [1109, 80] width 35 height 9
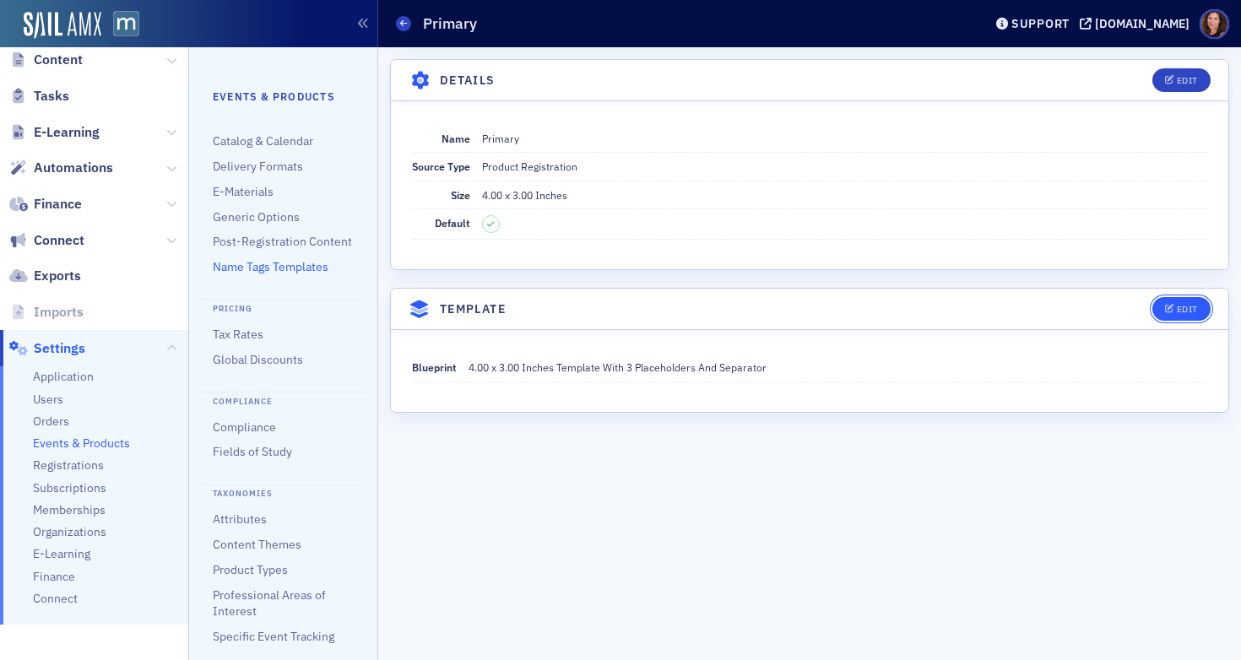
click at [1170, 305] on icon "button" at bounding box center [1170, 309] width 10 height 9
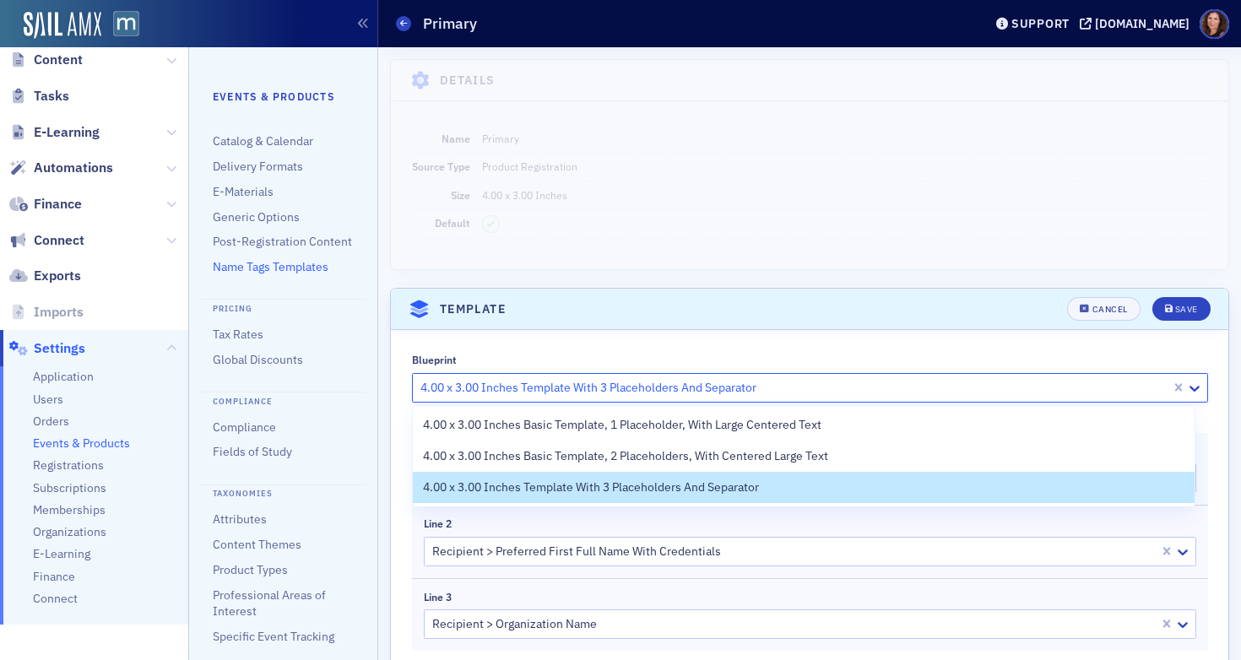
click at [852, 391] on div at bounding box center [794, 387] width 750 height 21
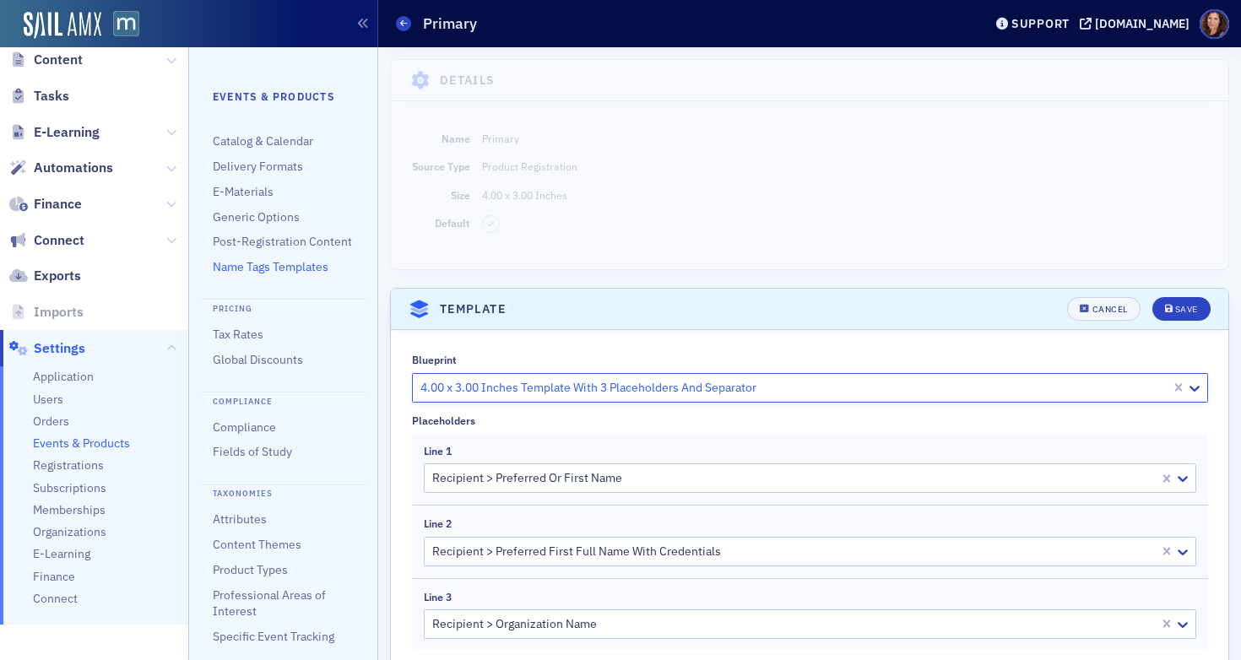
click at [852, 391] on div at bounding box center [794, 387] width 750 height 21
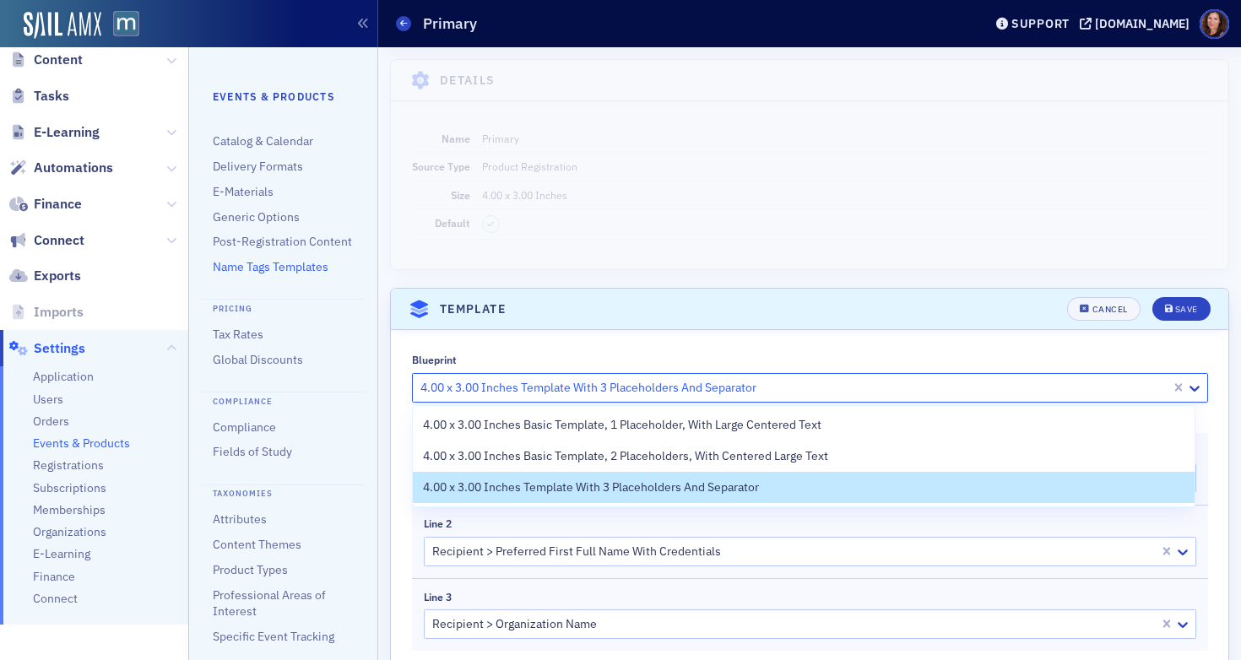
click at [852, 391] on div at bounding box center [794, 387] width 750 height 21
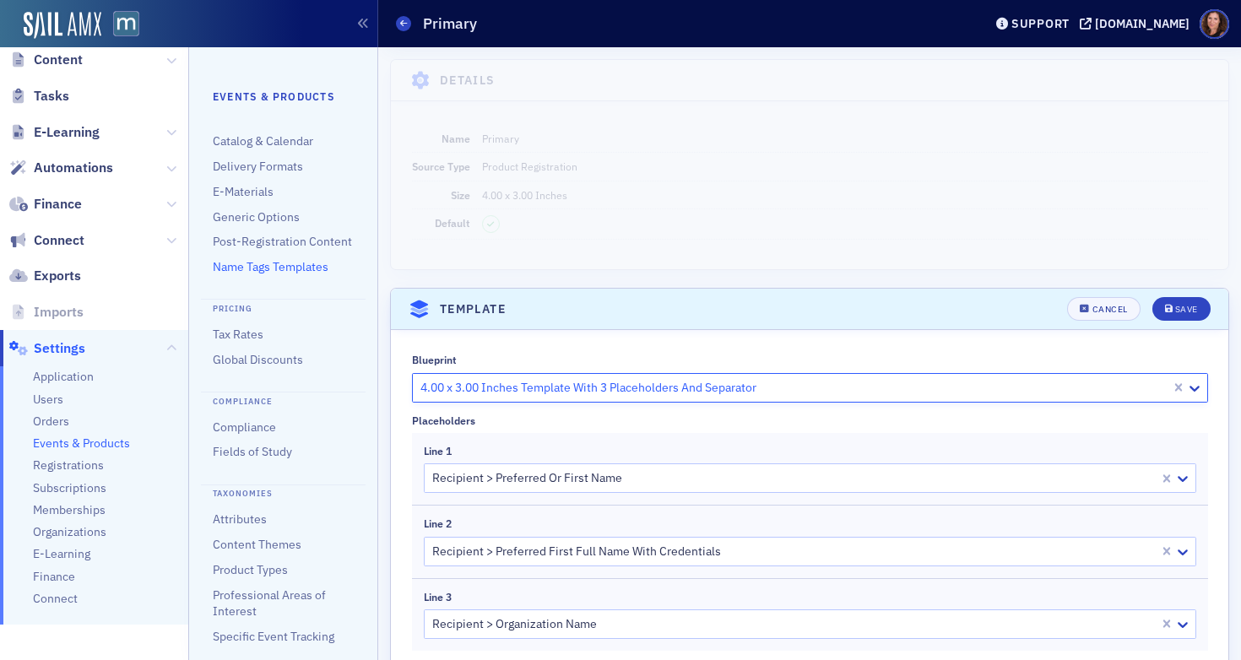
click at [852, 391] on div at bounding box center [794, 387] width 750 height 21
click at [1112, 309] on div "Cancel" at bounding box center [1109, 309] width 35 height 9
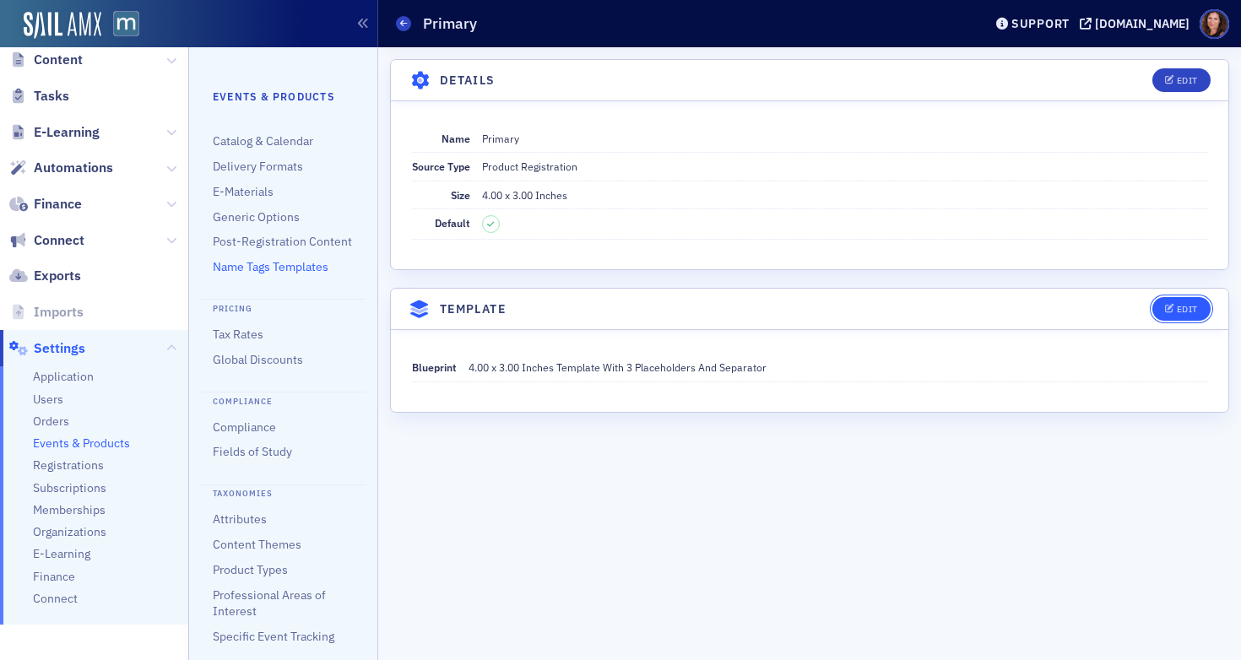
click at [1168, 309] on icon "button" at bounding box center [1170, 309] width 10 height 9
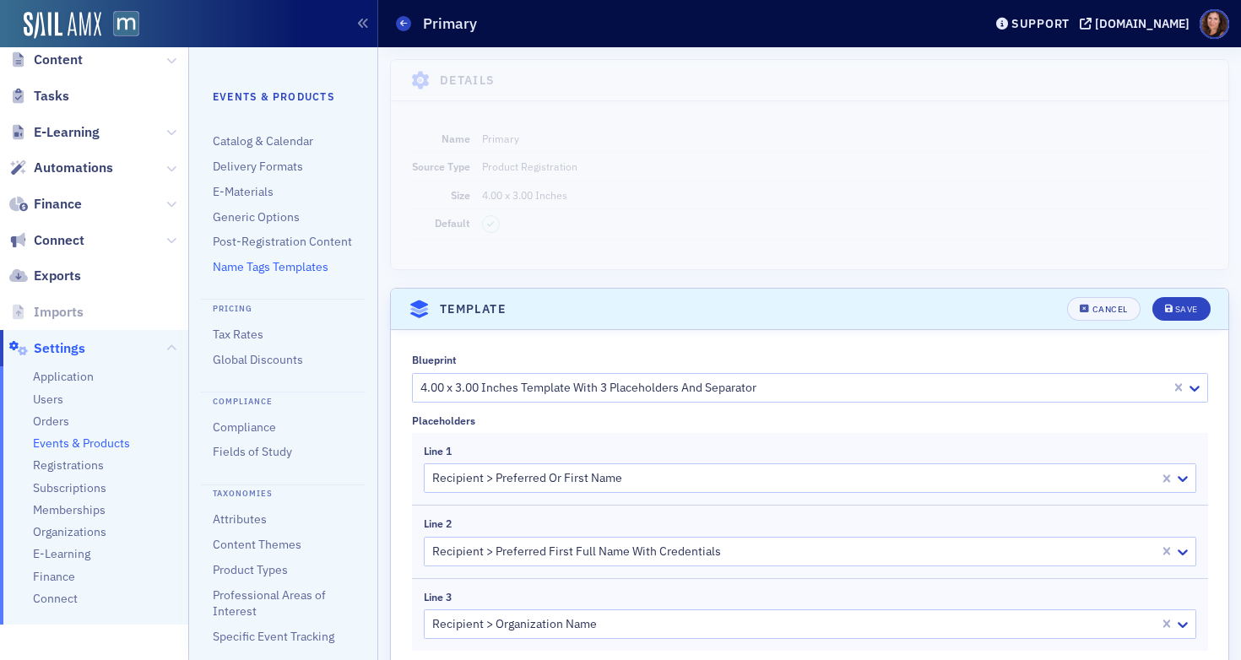
click at [832, 393] on div at bounding box center [794, 387] width 750 height 21
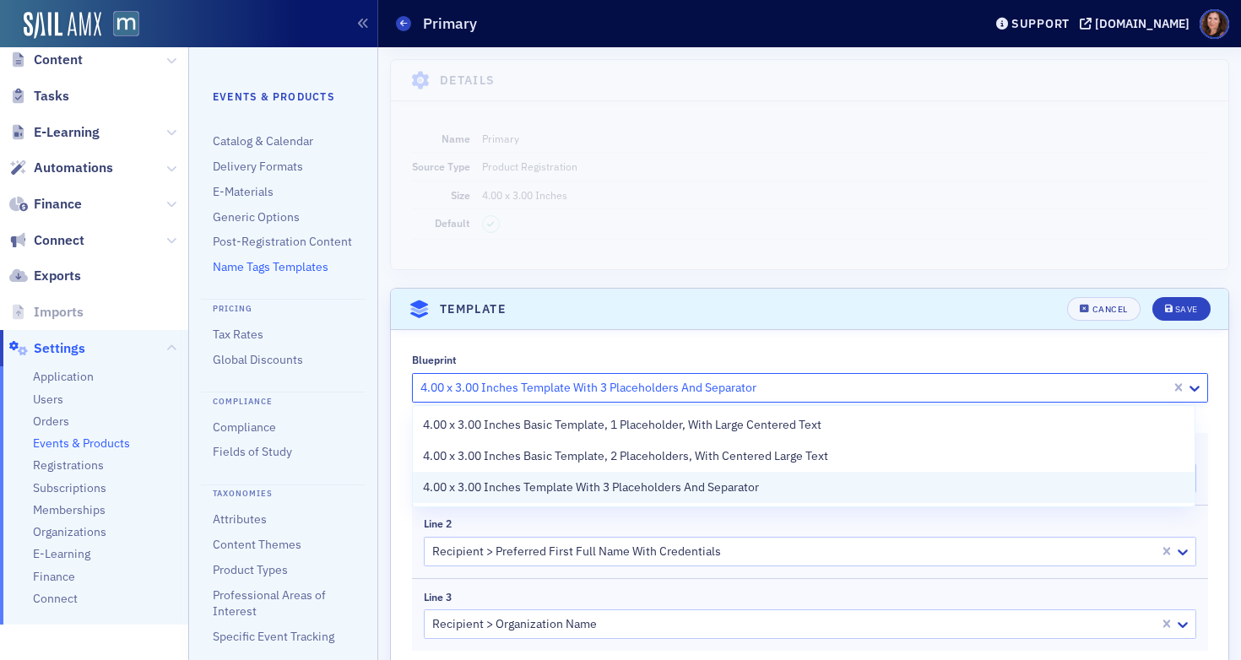
click at [831, 484] on div "4.00 x 3.00 Inches Template With 3 Placeholders And Separator" at bounding box center [803, 487] width 761 height 18
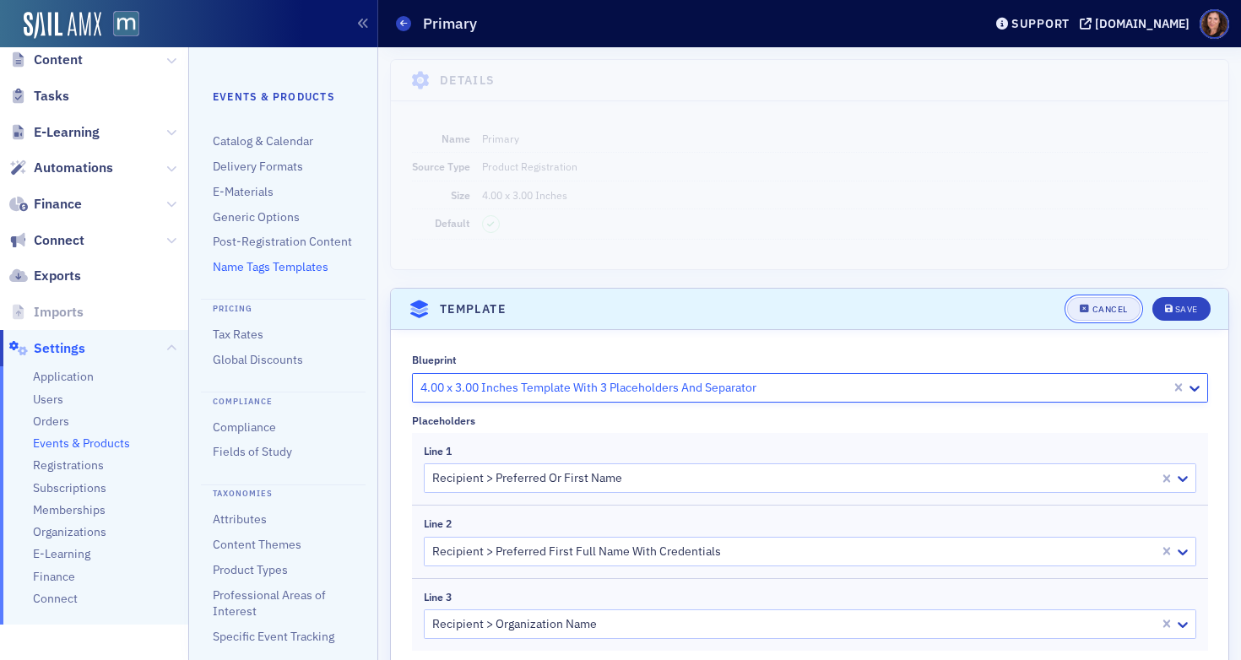
click at [1114, 306] on div "Cancel" at bounding box center [1109, 309] width 35 height 9
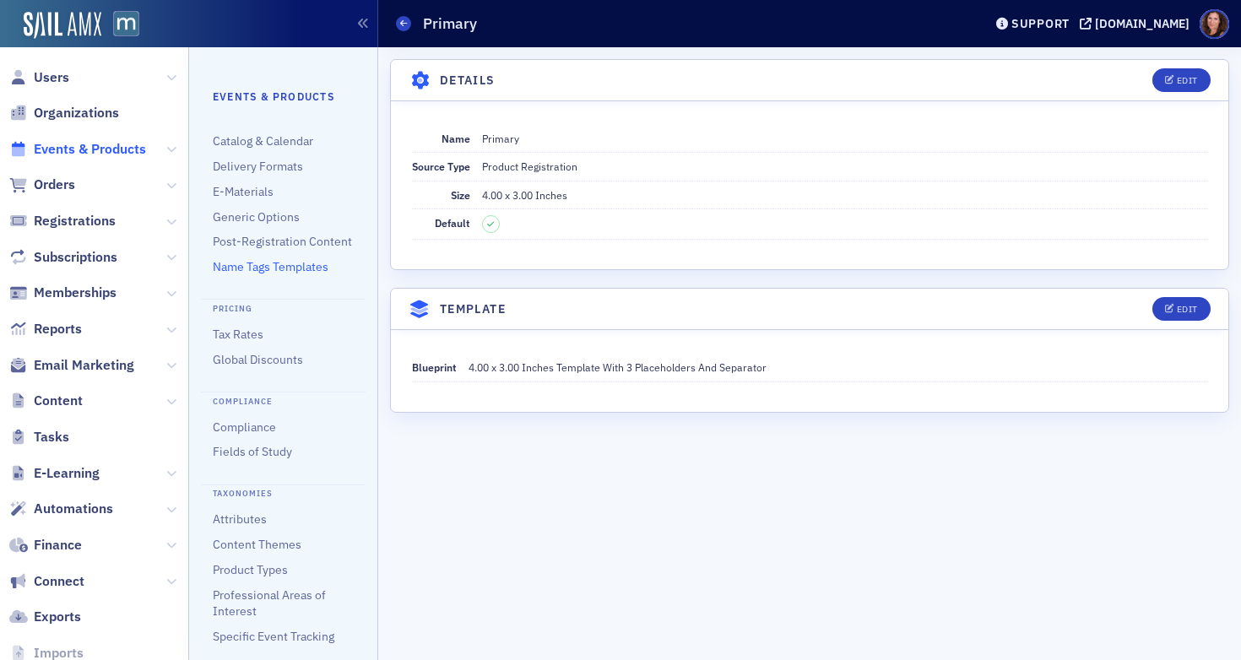
click at [102, 148] on span "Events & Products" at bounding box center [90, 149] width 112 height 19
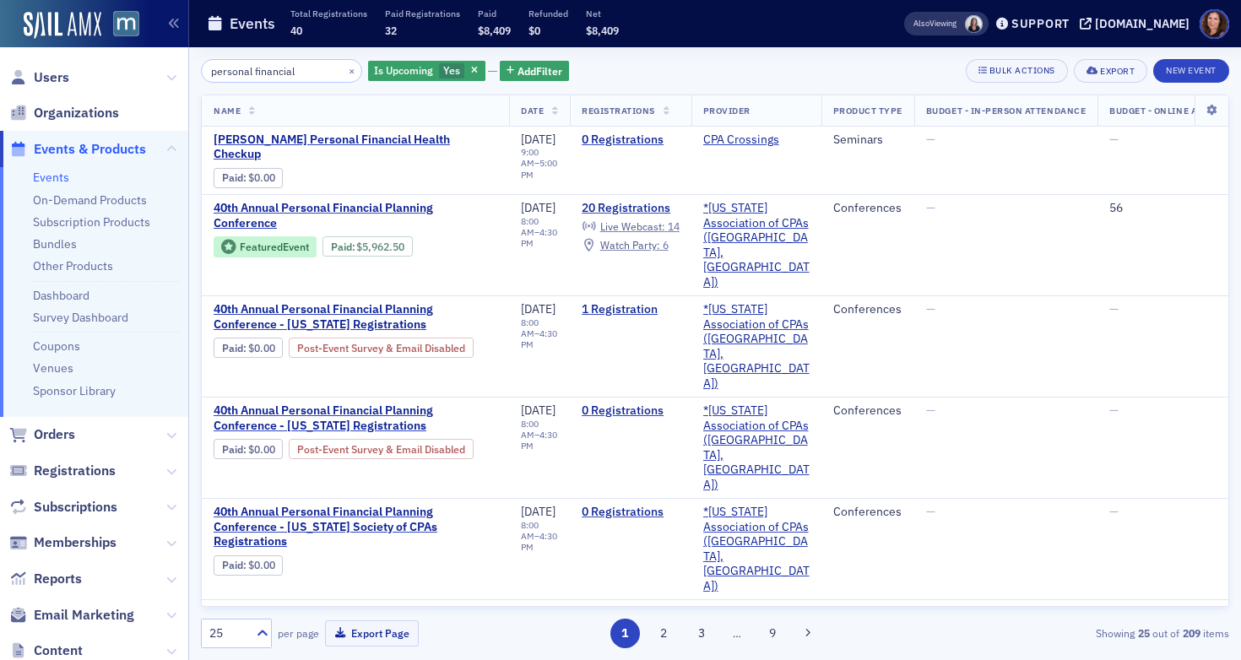
drag, startPoint x: 301, startPoint y: 70, endPoint x: 153, endPoint y: 66, distance: 148.6
click at [153, 66] on div "Users Organizations Events & Products Events On-Demand Products Subscription Pr…" at bounding box center [620, 330] width 1241 height 660
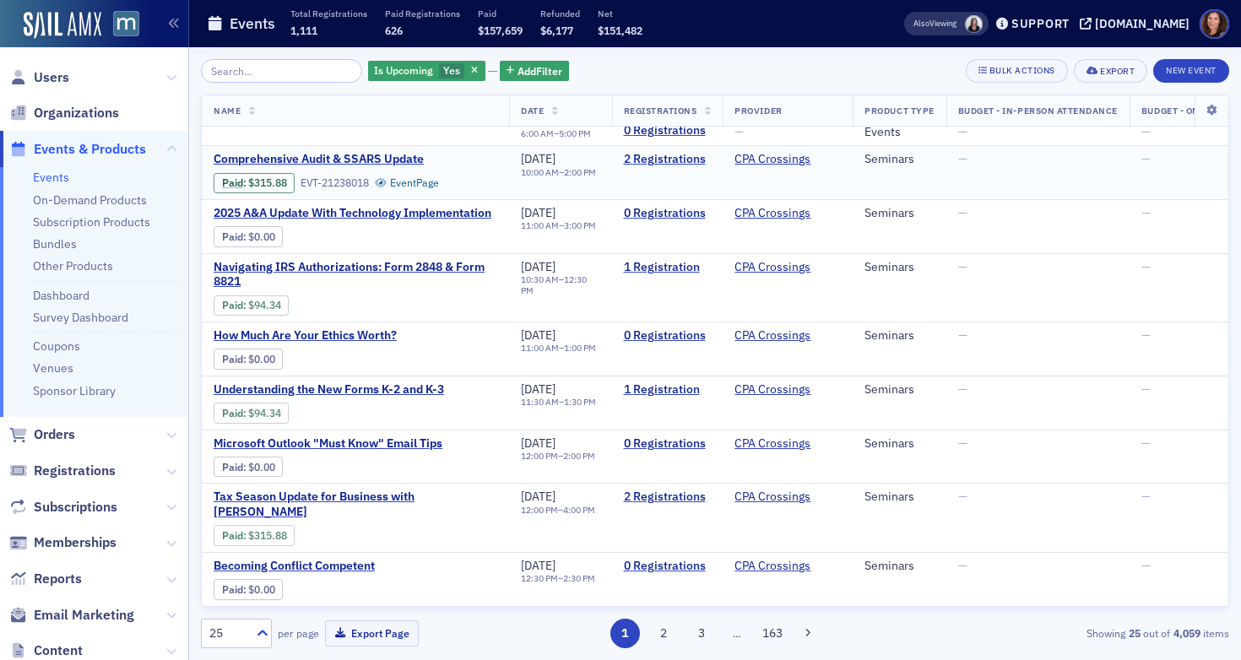
scroll to position [218, 0]
click at [471, 69] on icon "button" at bounding box center [474, 71] width 7 height 9
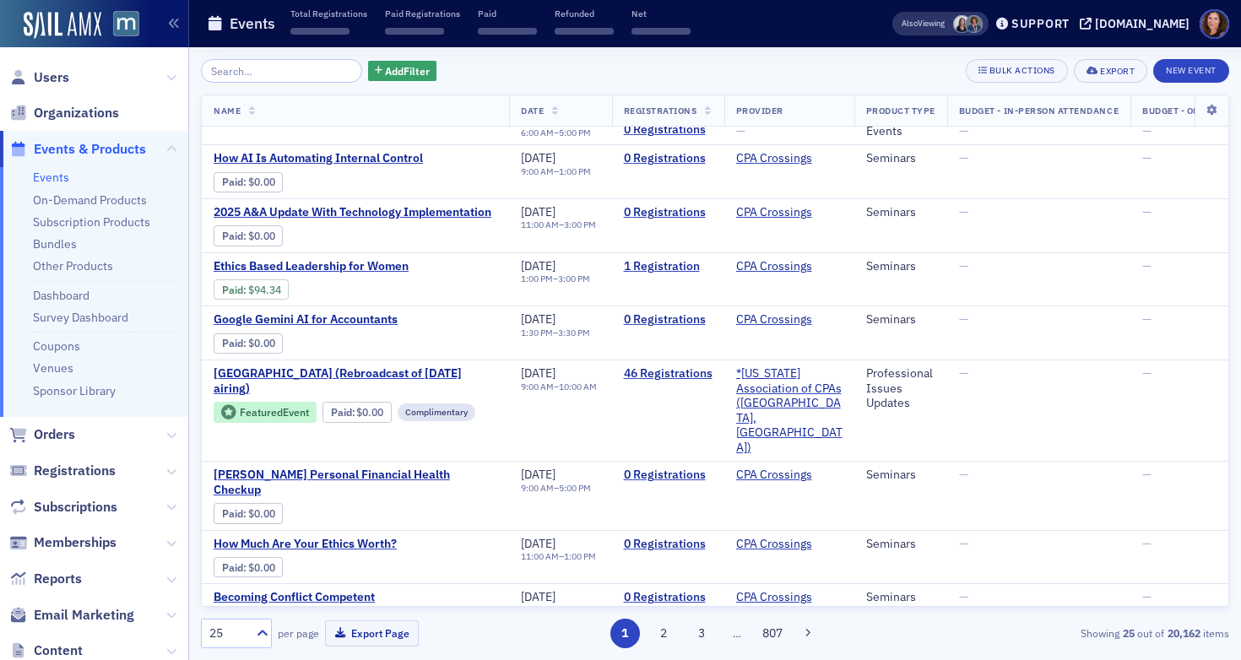
drag, startPoint x: 52, startPoint y: 176, endPoint x: 69, endPoint y: 168, distance: 18.5
click at [52, 176] on link "Events" at bounding box center [51, 177] width 36 height 15
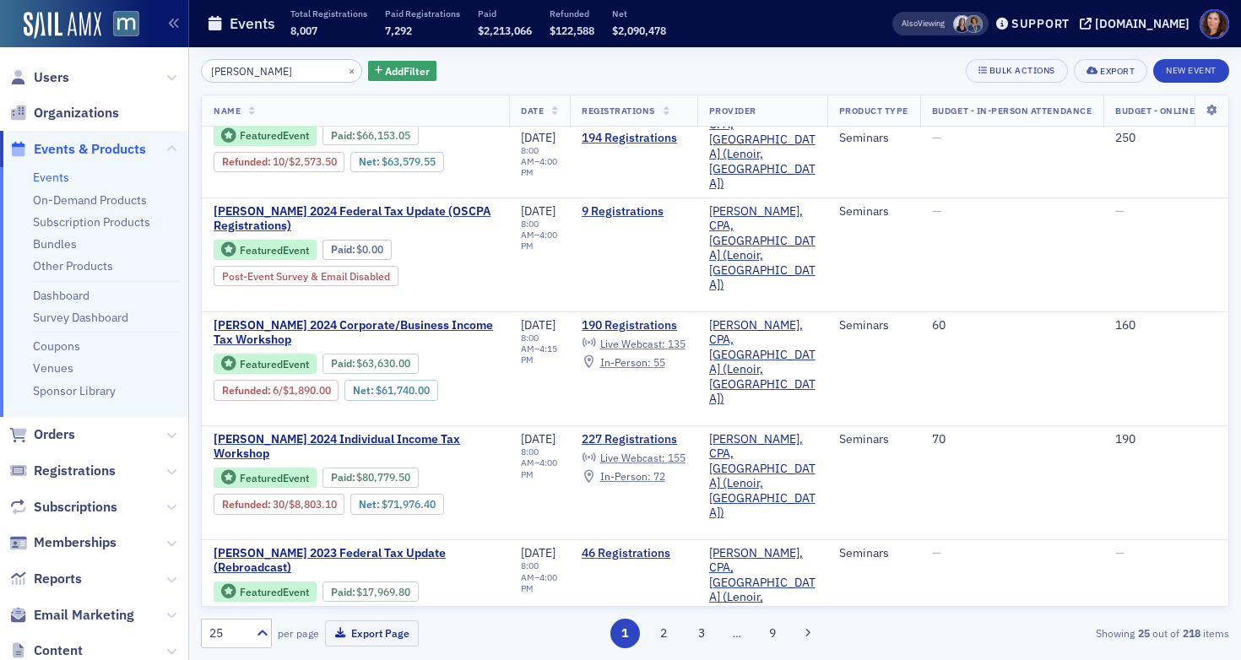
scroll to position [2409, 0]
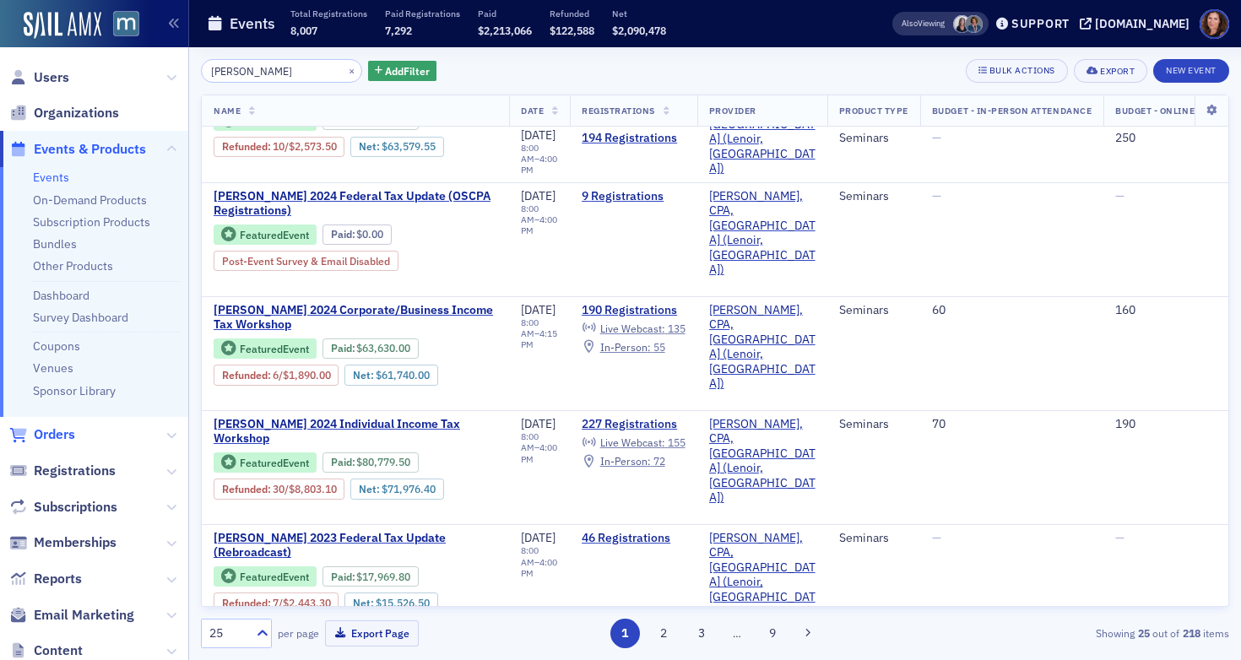
type input "[PERSON_NAME]"
click at [1149, 23] on div "[DOMAIN_NAME]" at bounding box center [1142, 23] width 95 height 15
